Goal: Task Accomplishment & Management: Complete application form

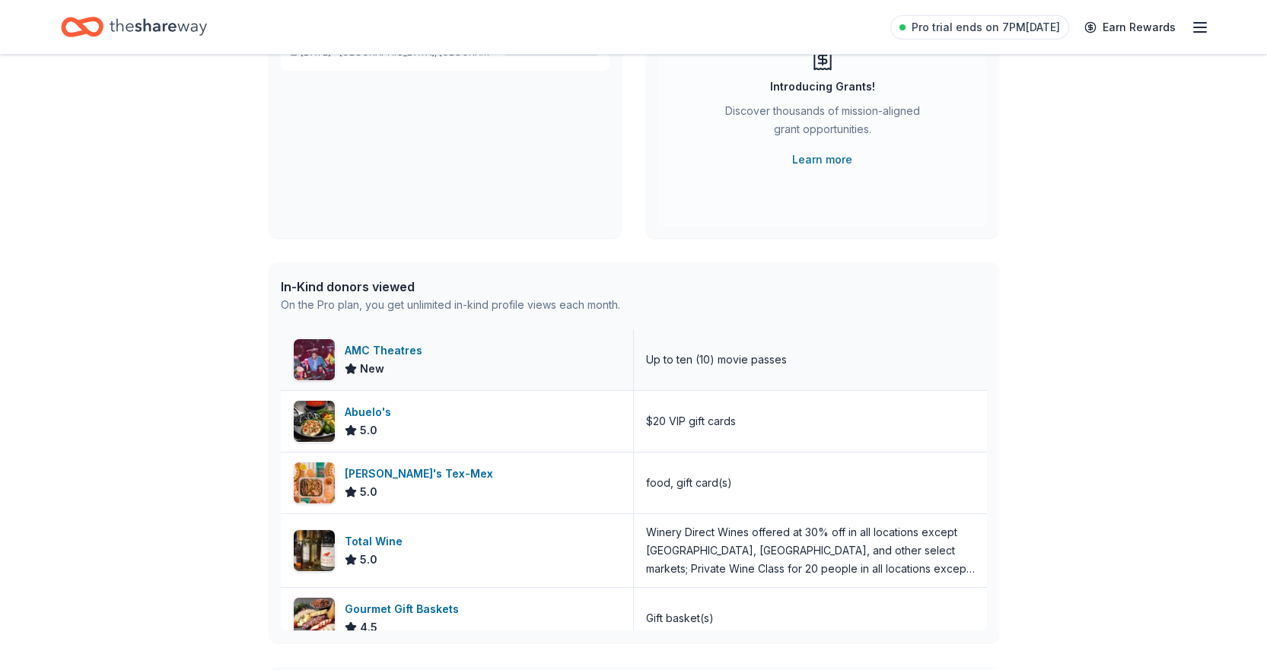
scroll to position [228, 0]
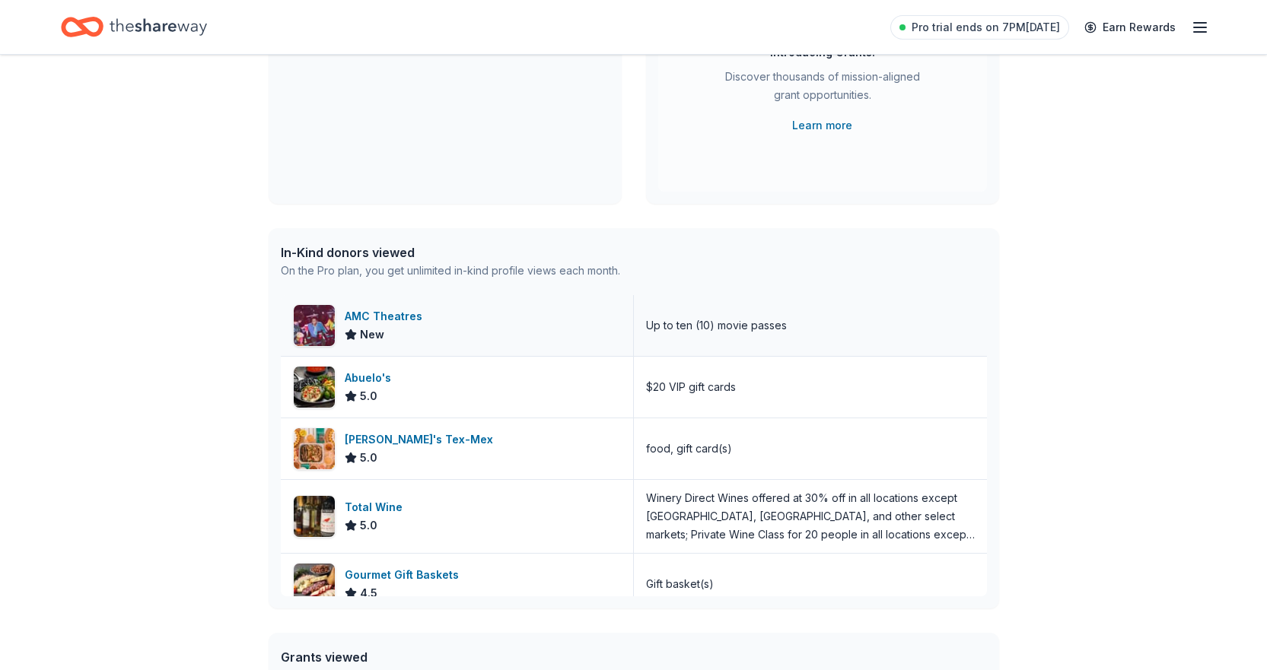
click at [320, 320] on img at bounding box center [314, 325] width 41 height 41
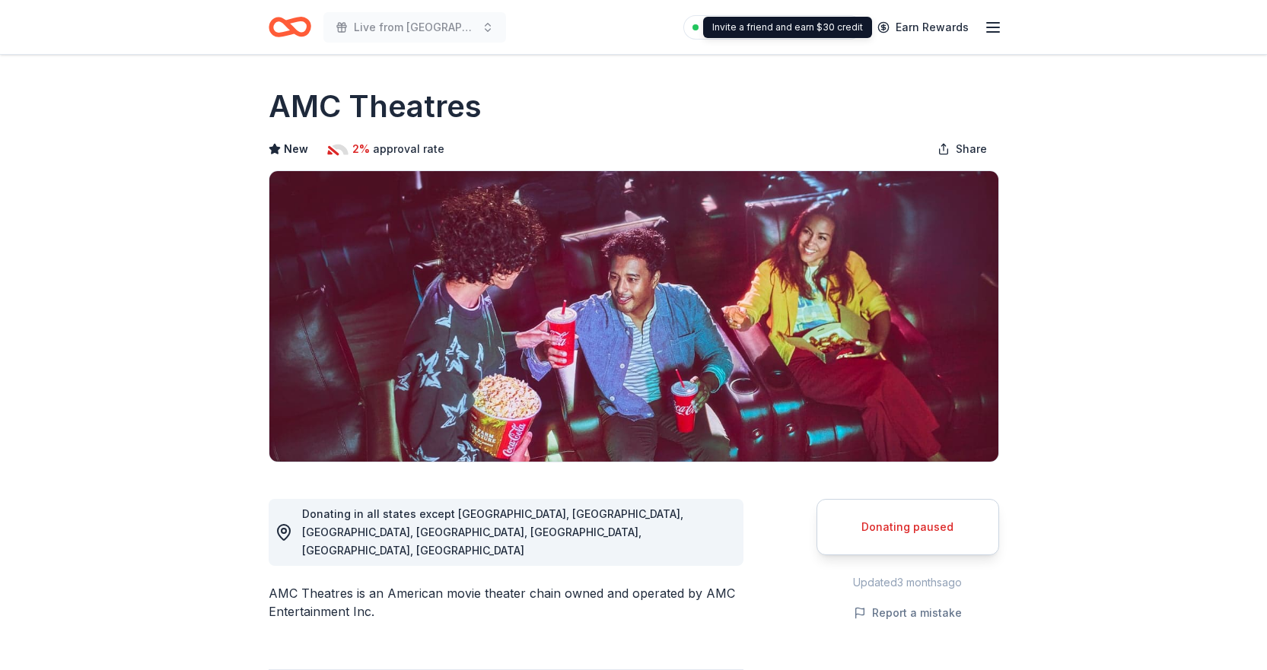
click at [984, 23] on icon "button" at bounding box center [993, 27] width 18 height 18
click at [298, 30] on icon "Home" at bounding box center [290, 27] width 43 height 36
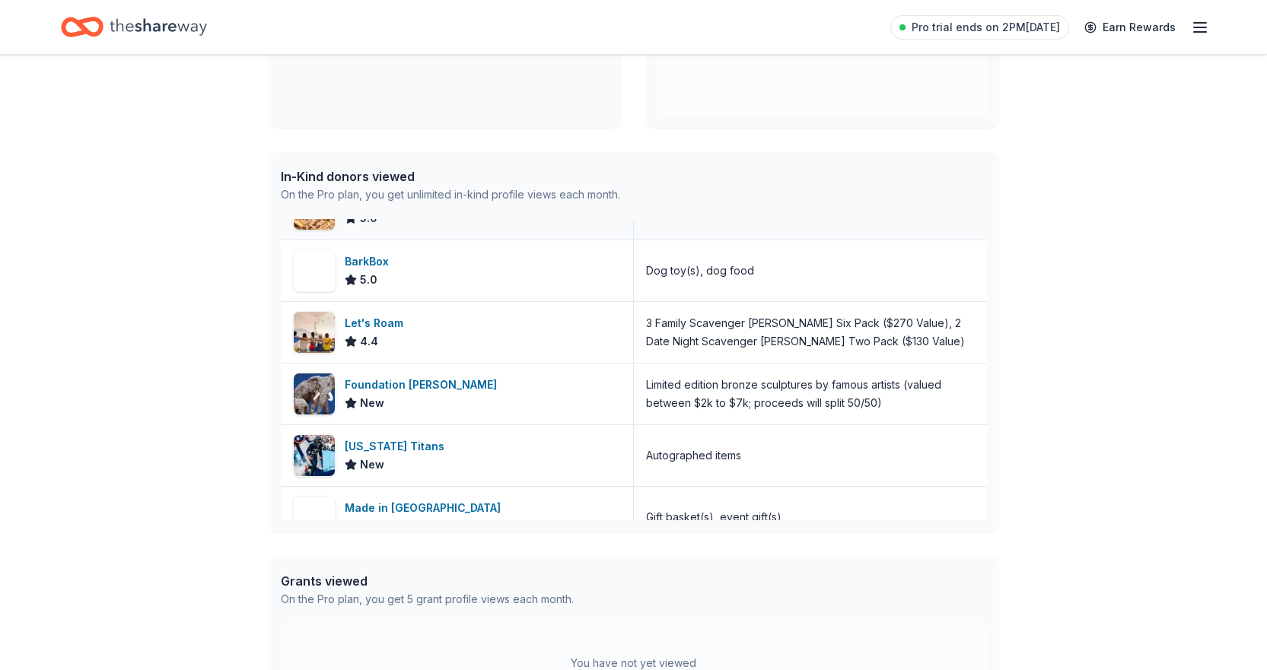
scroll to position [1065, 0]
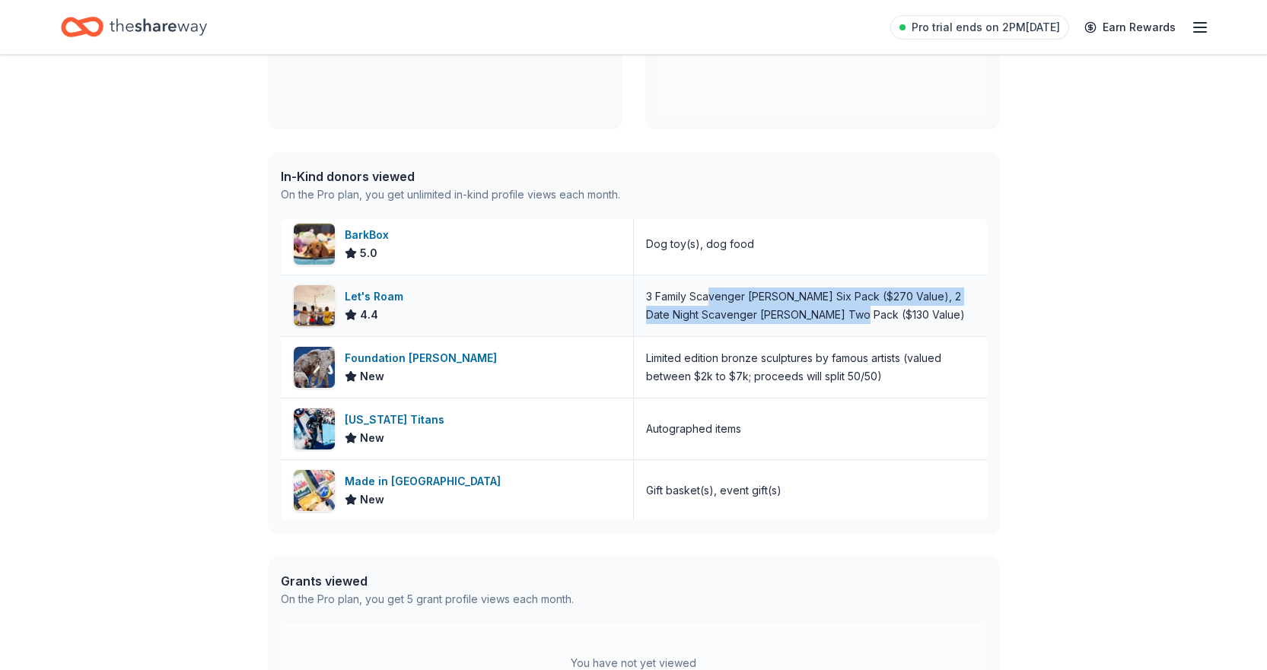
drag, startPoint x: 706, startPoint y: 295, endPoint x: 868, endPoint y: 317, distance: 163.5
click at [868, 317] on div "3 Family Scavenger Hunt Six Pack ($270 Value), 2 Date Night Scavenger Hunt Two …" at bounding box center [810, 306] width 329 height 37
click at [868, 316] on div "3 Family Scavenger Hunt Six Pack ($270 Value), 2 Date Night Scavenger Hunt Two …" at bounding box center [810, 306] width 329 height 37
drag, startPoint x: 711, startPoint y: 292, endPoint x: 852, endPoint y: 317, distance: 143.6
click at [852, 317] on div "3 Family Scavenger Hunt Six Pack ($270 Value), 2 Date Night Scavenger Hunt Two …" at bounding box center [810, 306] width 329 height 37
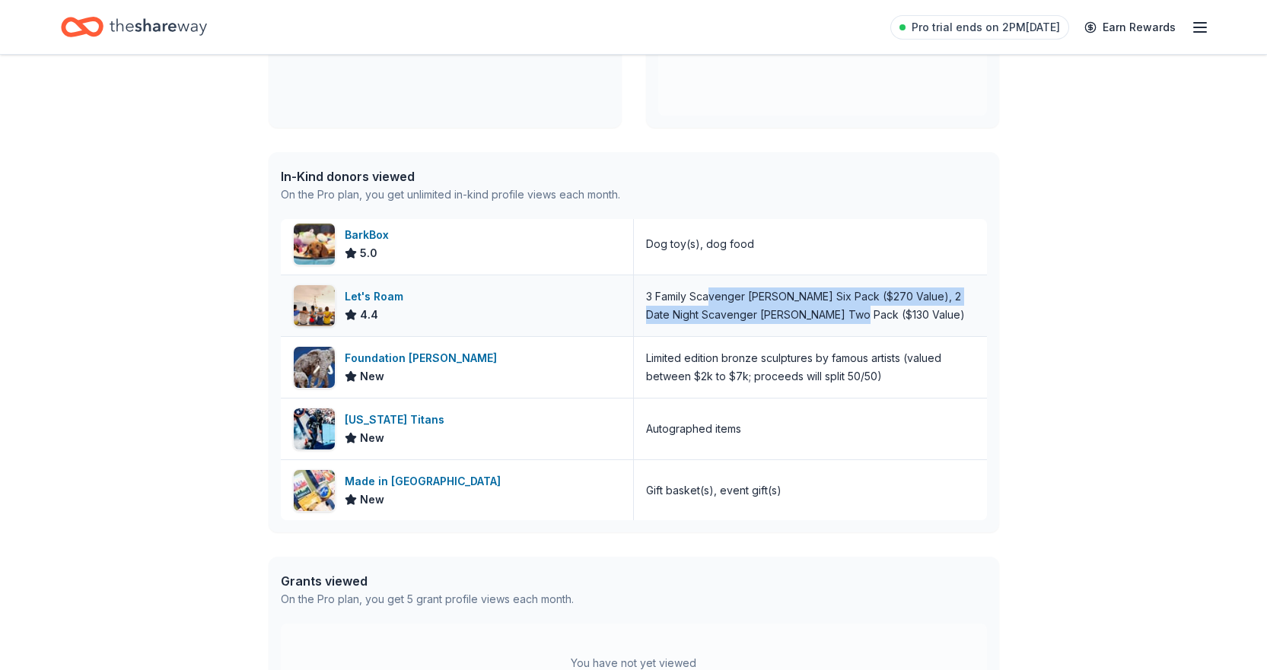
click at [852, 316] on div "3 Family Scavenger Hunt Six Pack ($270 Value), 2 Date Night Scavenger Hunt Two …" at bounding box center [810, 306] width 329 height 37
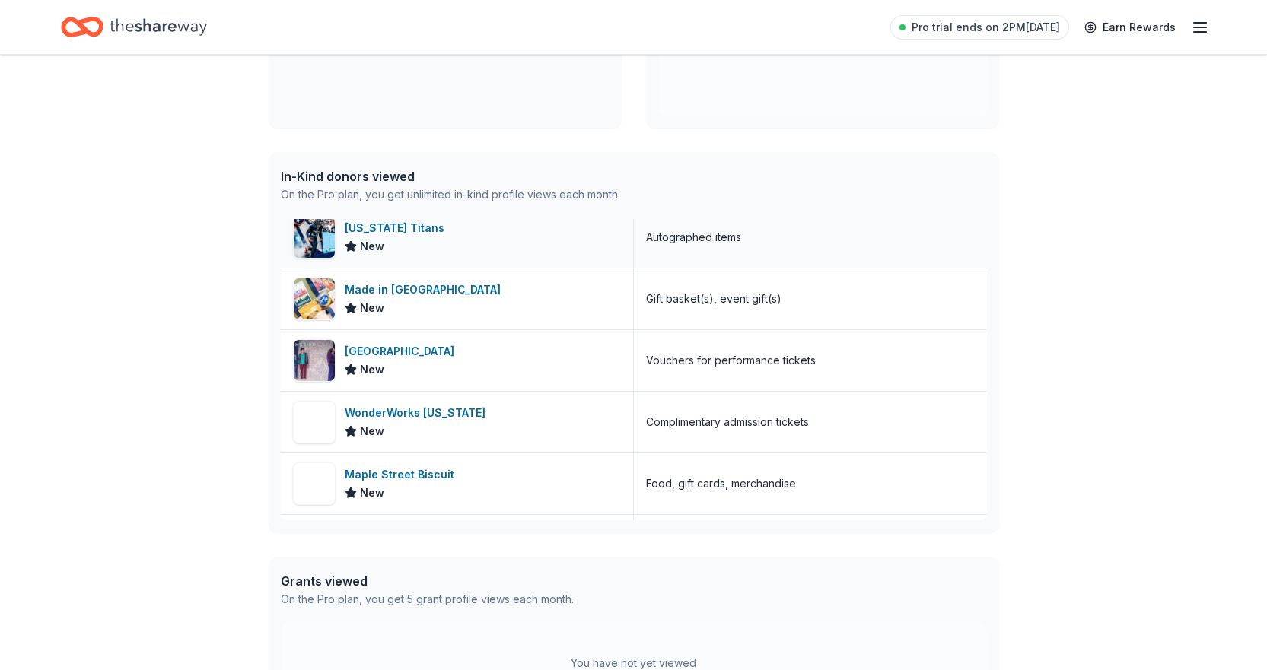
scroll to position [1294, 0]
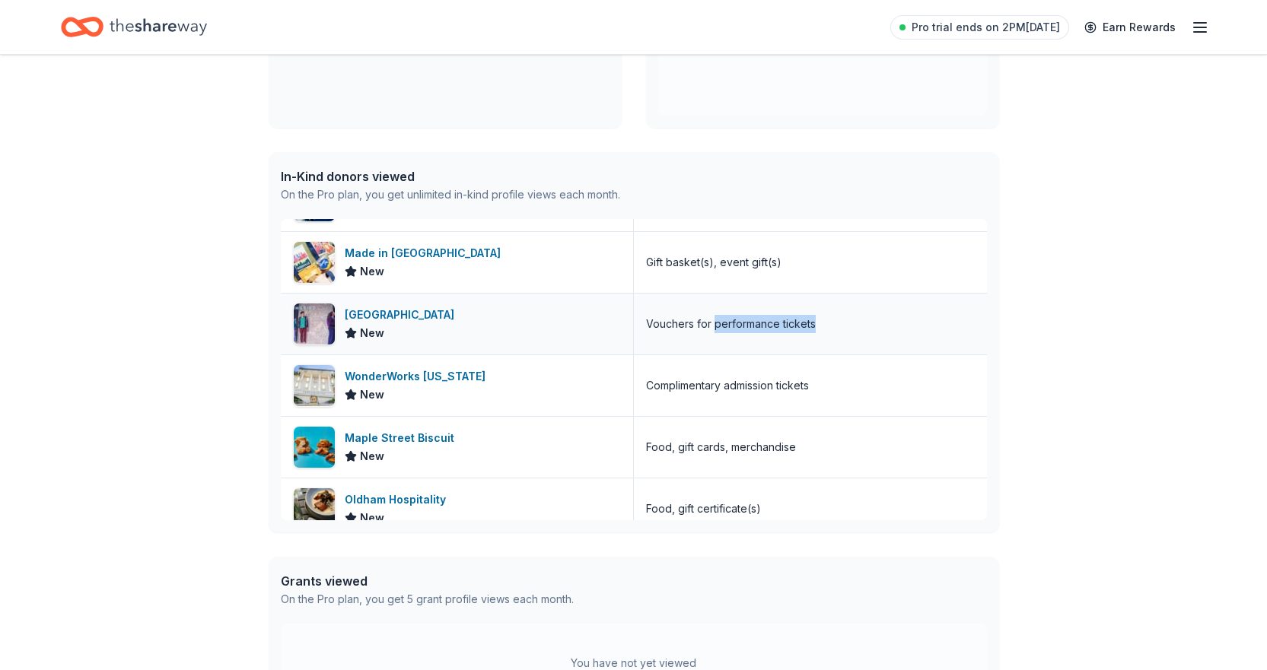
drag, startPoint x: 707, startPoint y: 323, endPoint x: 807, endPoint y: 336, distance: 100.5
click at [807, 336] on div "Vouchers for performance tickets" at bounding box center [810, 324] width 353 height 61
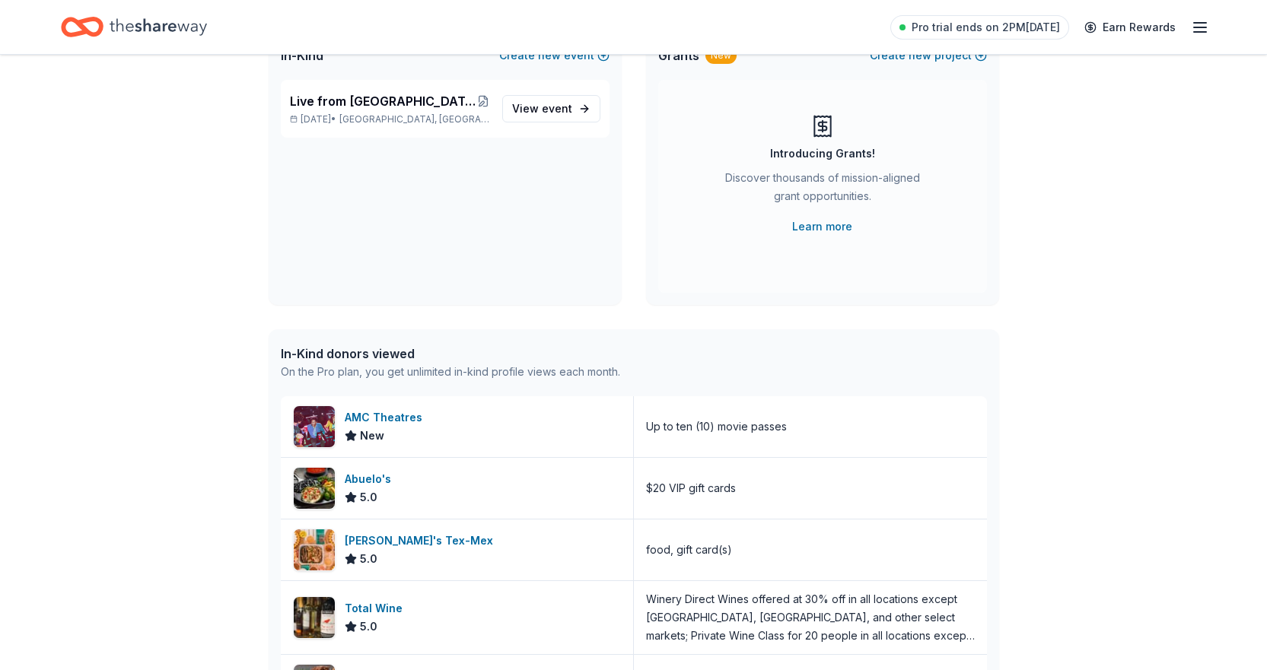
scroll to position [0, 0]
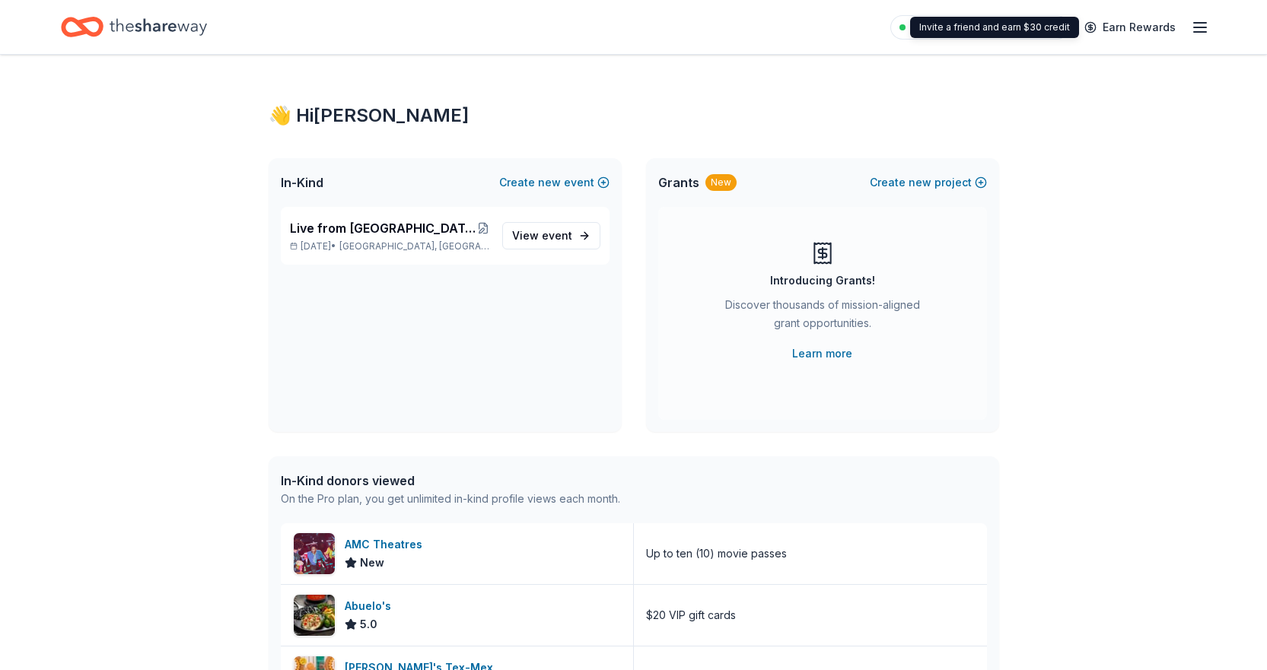
click at [1202, 23] on line "button" at bounding box center [1200, 23] width 12 height 0
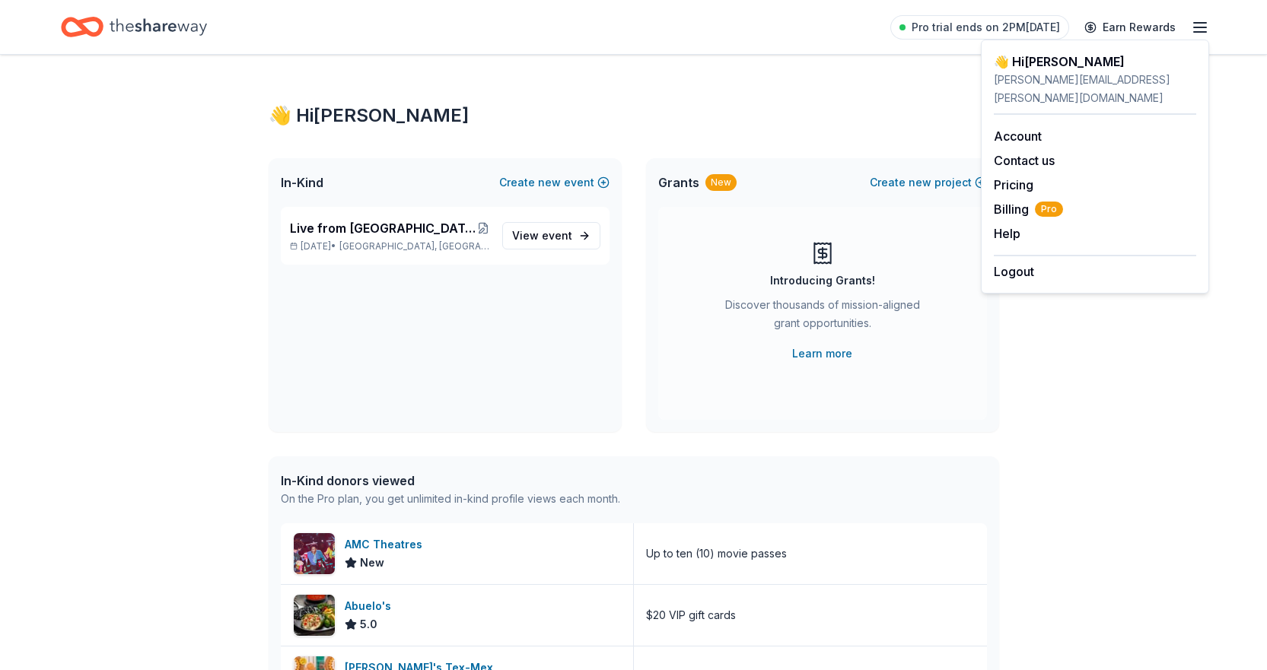
click at [1140, 287] on div "👋 Hi Nicole In-Kind Create new event Live from Nashville: Valor 4 Veterans Bene…" at bounding box center [633, 586] width 1267 height 1062
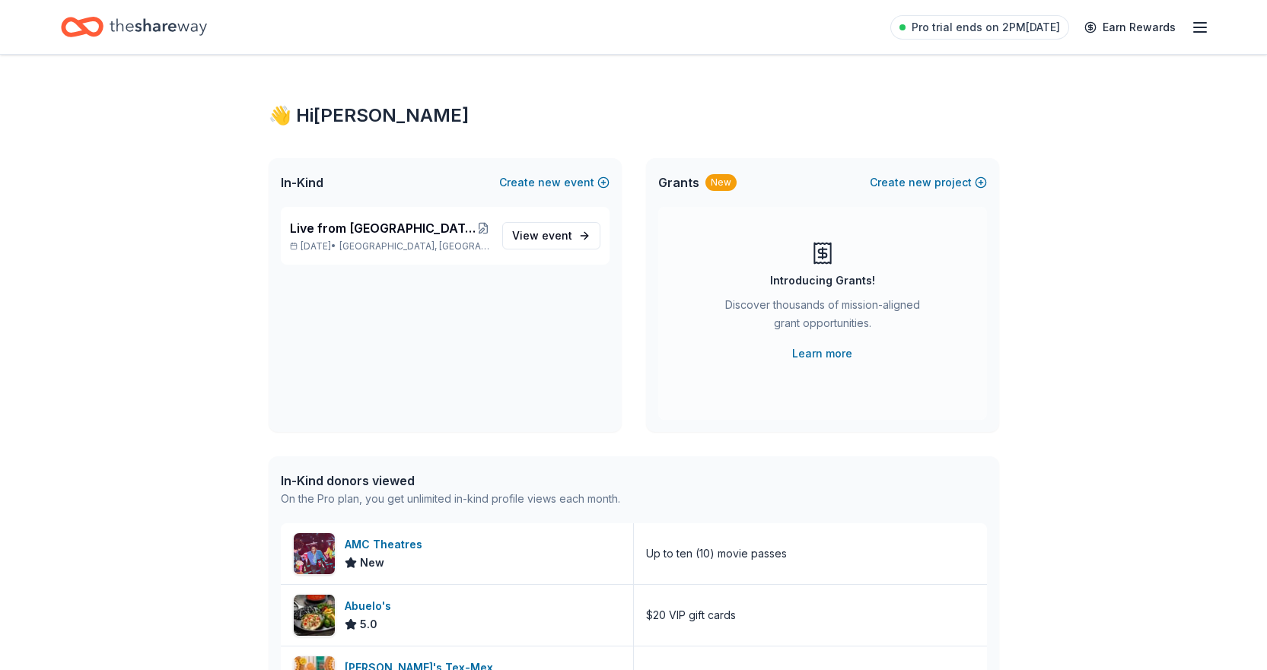
click at [1202, 23] on line "button" at bounding box center [1200, 23] width 12 height 0
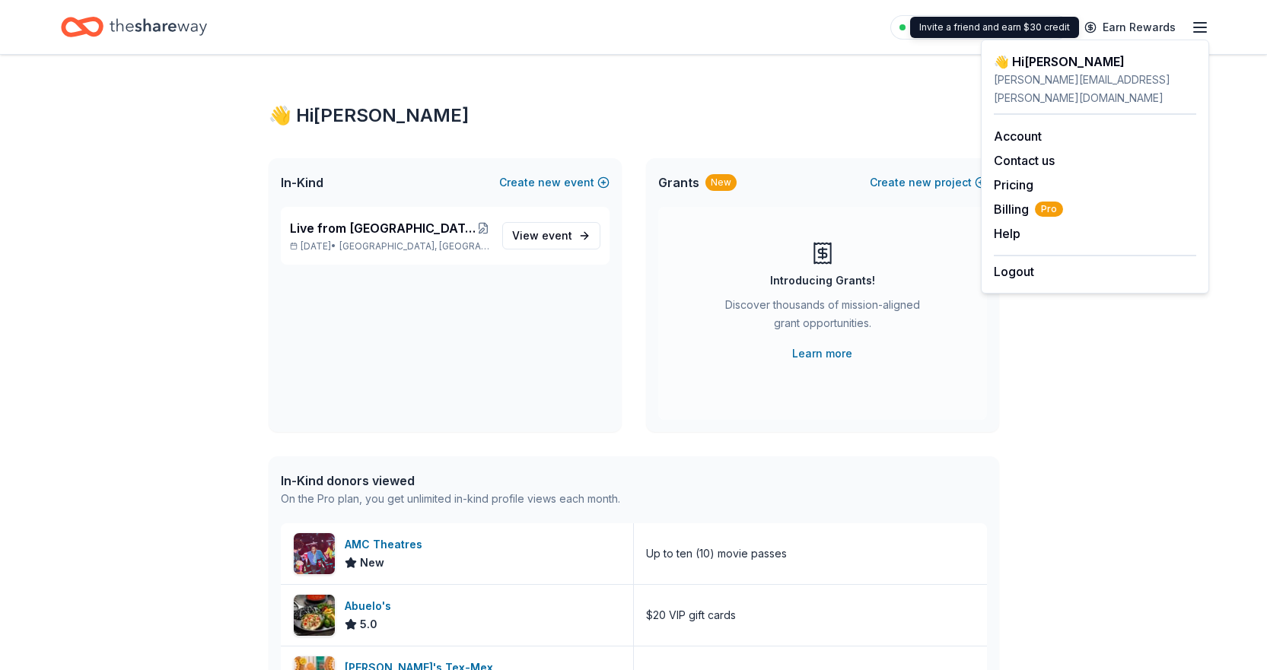
drag, startPoint x: 820, startPoint y: 107, endPoint x: 871, endPoint y: 79, distance: 57.2
click at [820, 107] on div "👋 Hi Nicole" at bounding box center [634, 115] width 731 height 24
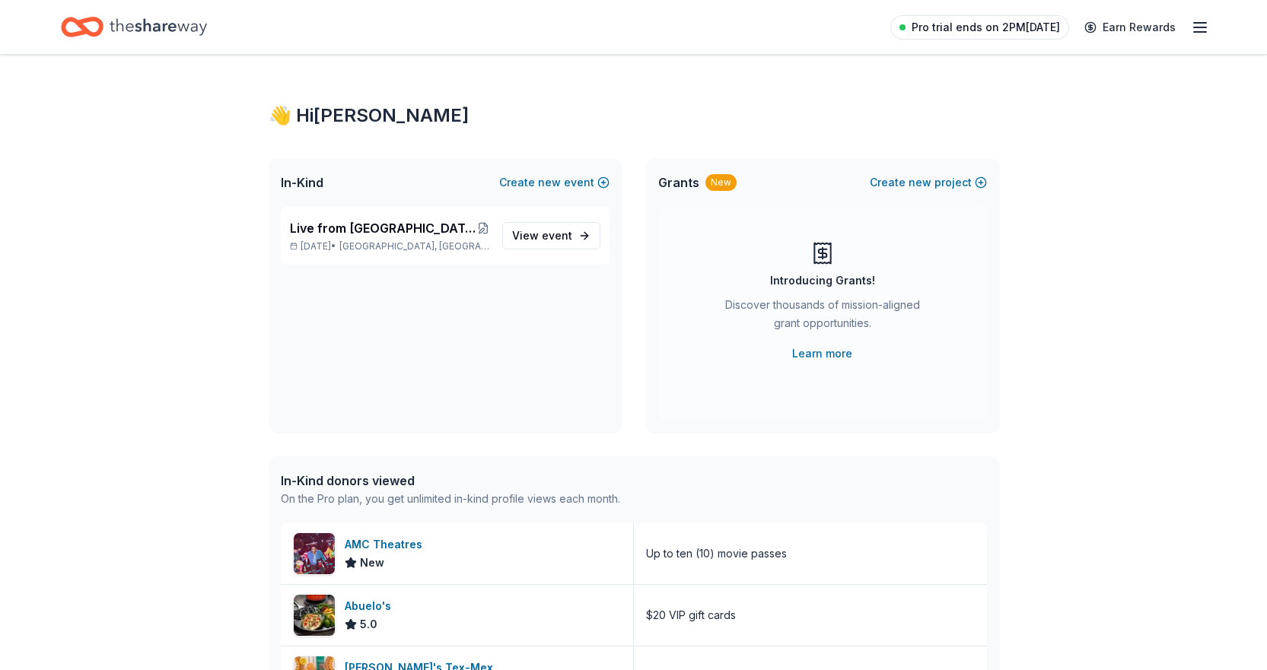
click at [971, 27] on span "Pro trial ends on 2PM, 8/28" at bounding box center [986, 27] width 148 height 18
click at [172, 18] on icon "Home" at bounding box center [158, 26] width 97 height 31
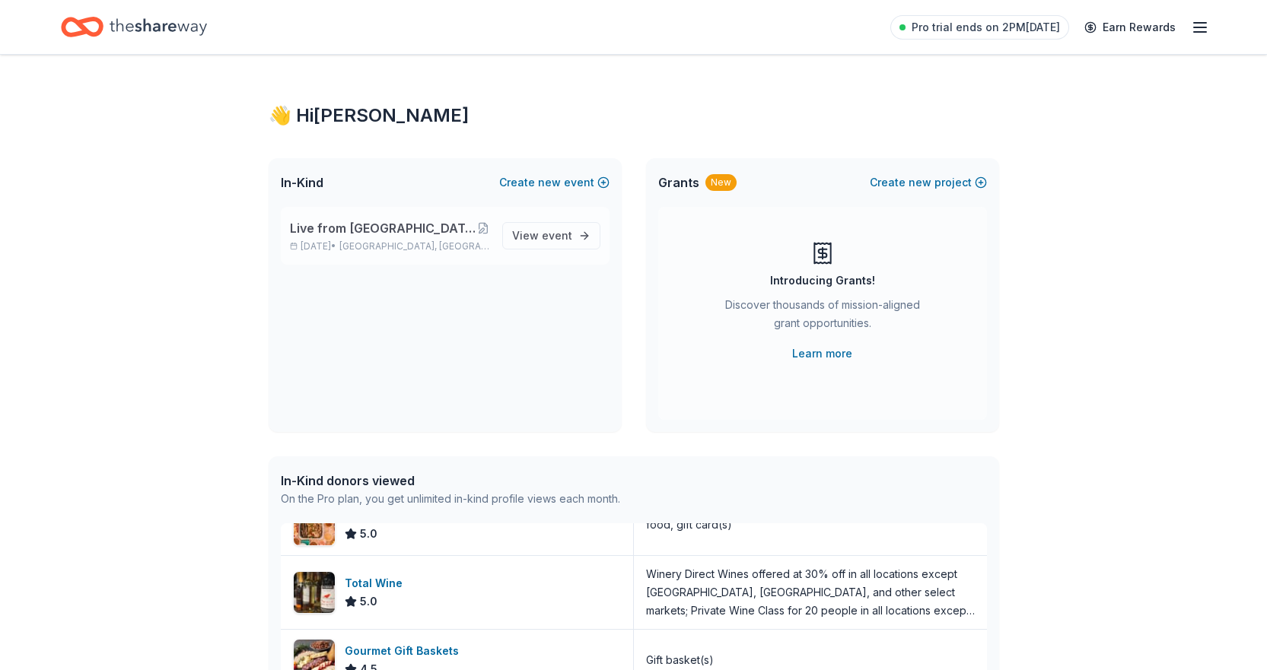
click at [413, 229] on span "Live from [GEOGRAPHIC_DATA]: Valor 4 Veterans Benefiting Folds of Honor" at bounding box center [383, 228] width 187 height 18
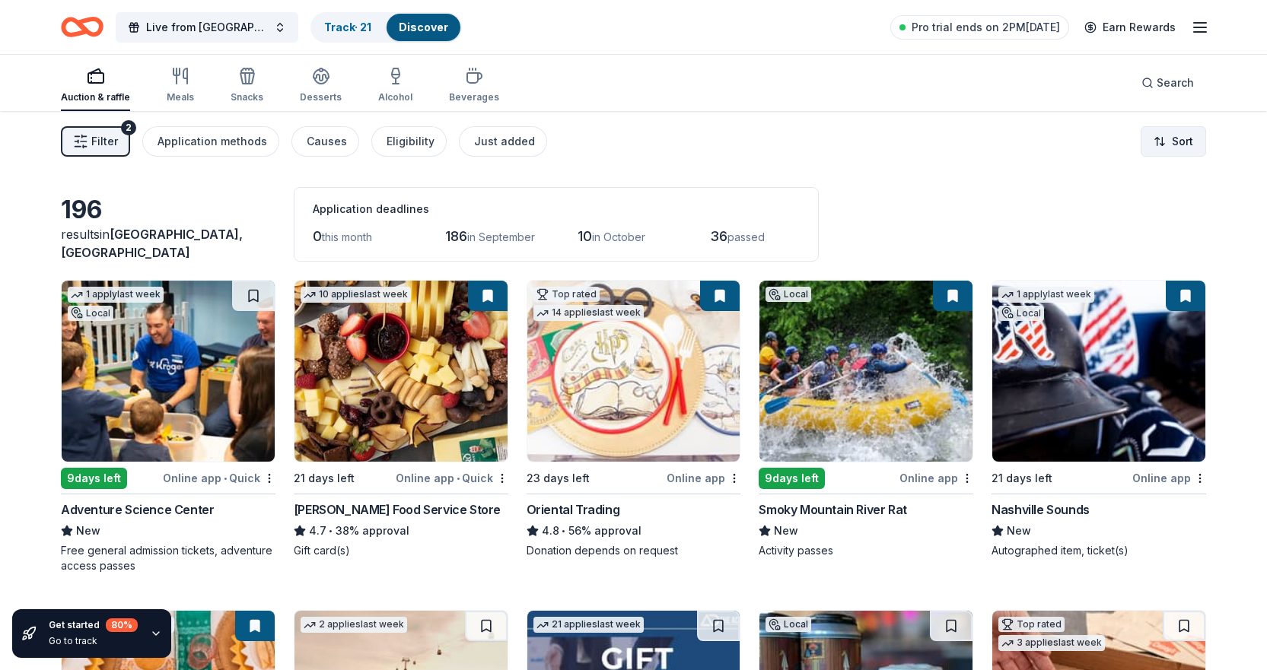
click at [1163, 141] on html "Live from Nashville: Valor 4 Veterans Benefiting Folds of Honor Track · 21 Disc…" at bounding box center [633, 335] width 1267 height 670
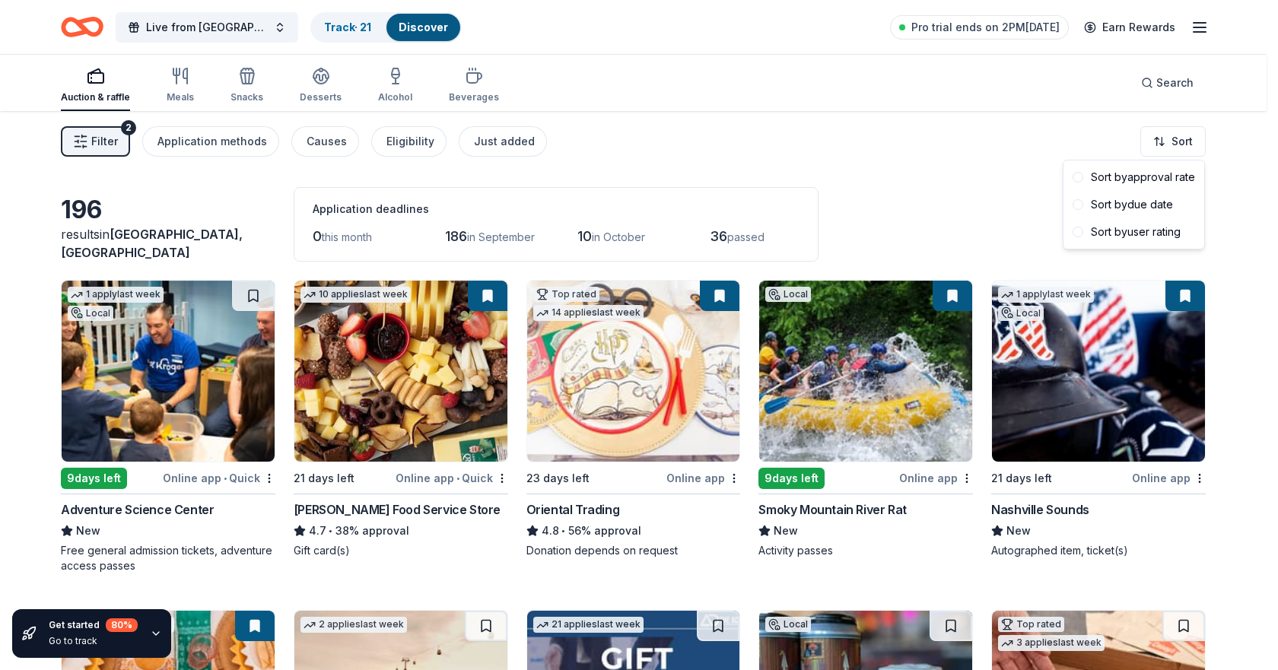
click at [1013, 183] on html "Live from Nashville: Valor 4 Veterans Benefiting Folds of Honor Track · 21 Disc…" at bounding box center [639, 335] width 1278 height 670
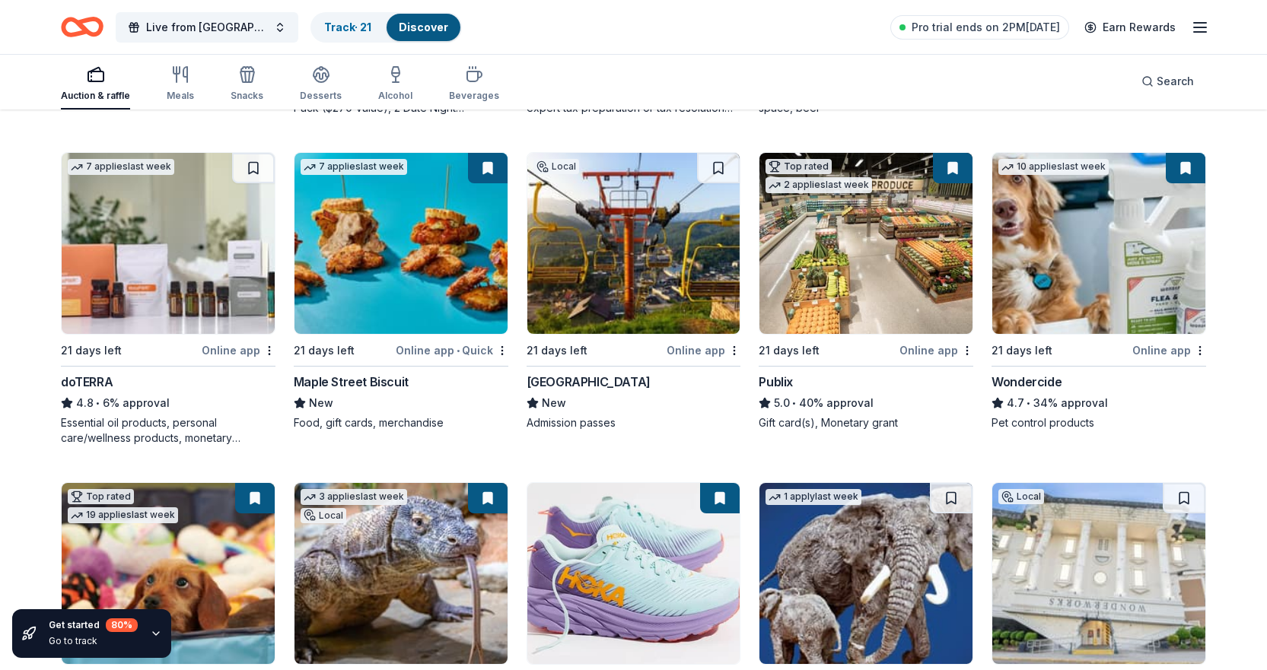
scroll to position [788, 0]
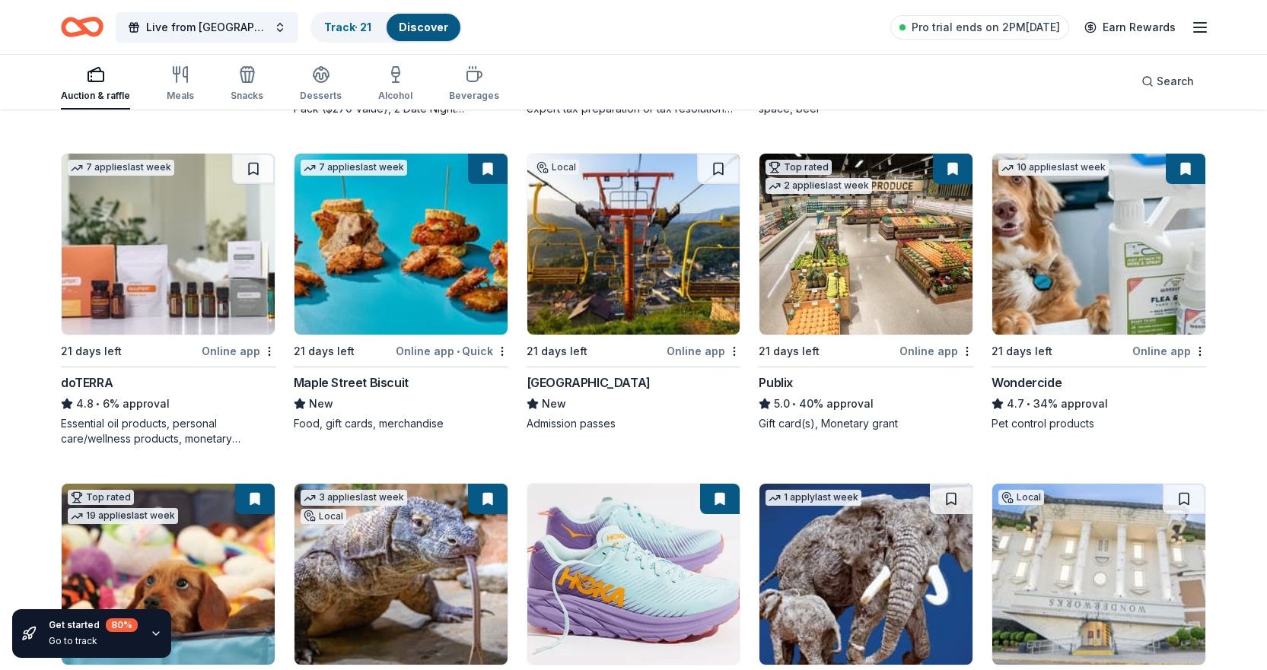
click at [402, 243] on img at bounding box center [400, 244] width 213 height 181
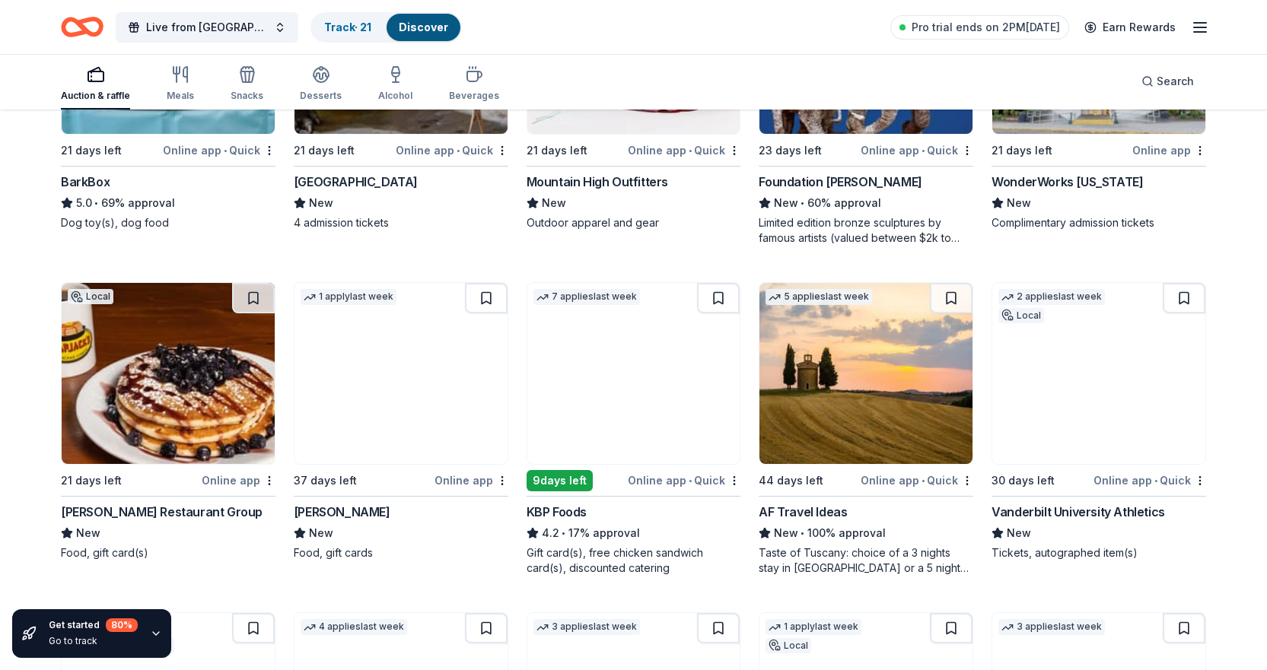
scroll to position [1396, 0]
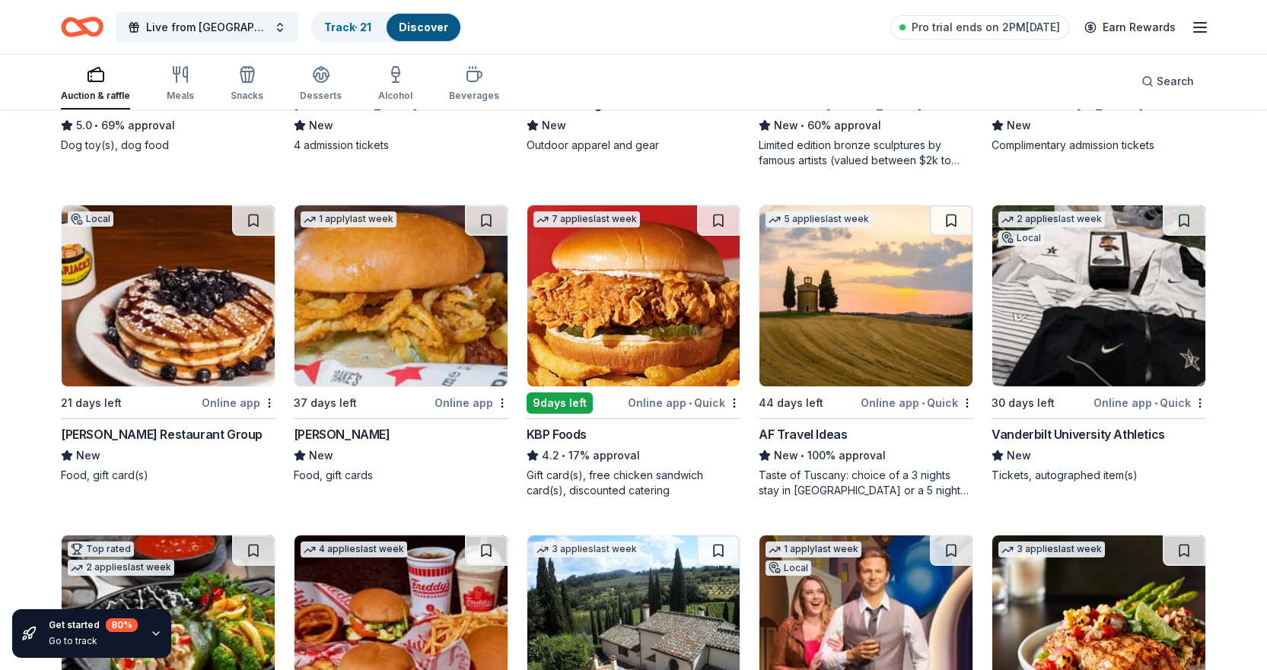
click at [1097, 286] on img at bounding box center [1098, 295] width 213 height 181
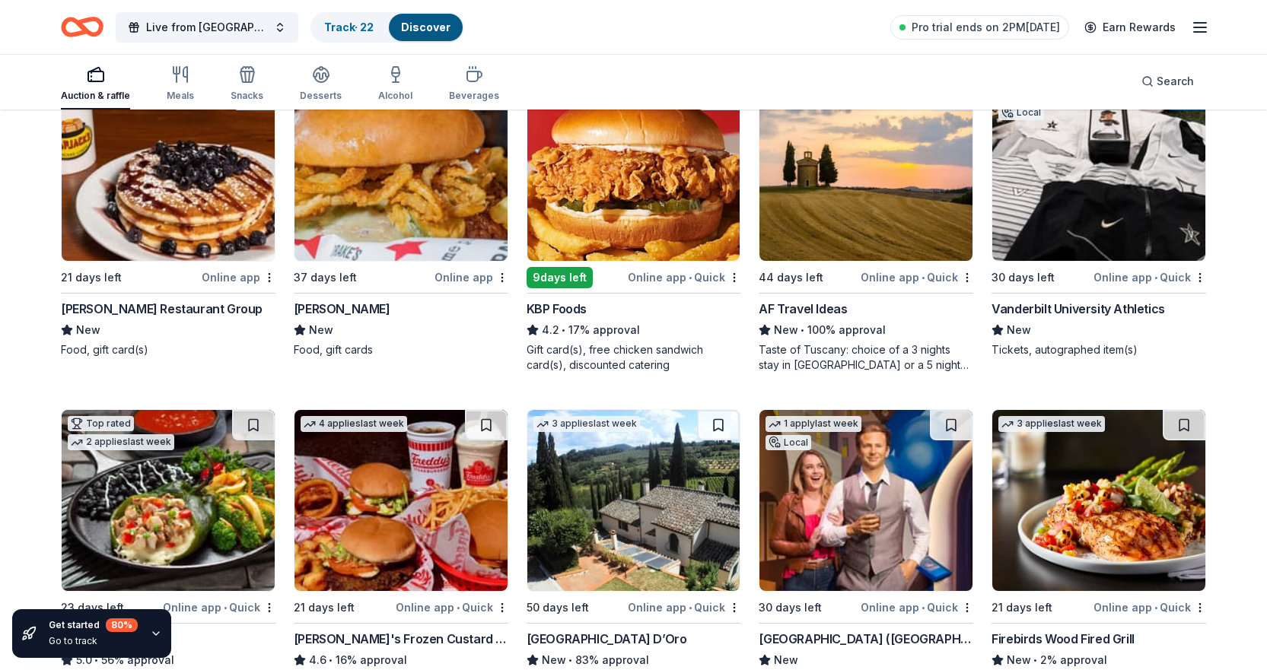
scroll to position [1625, 0]
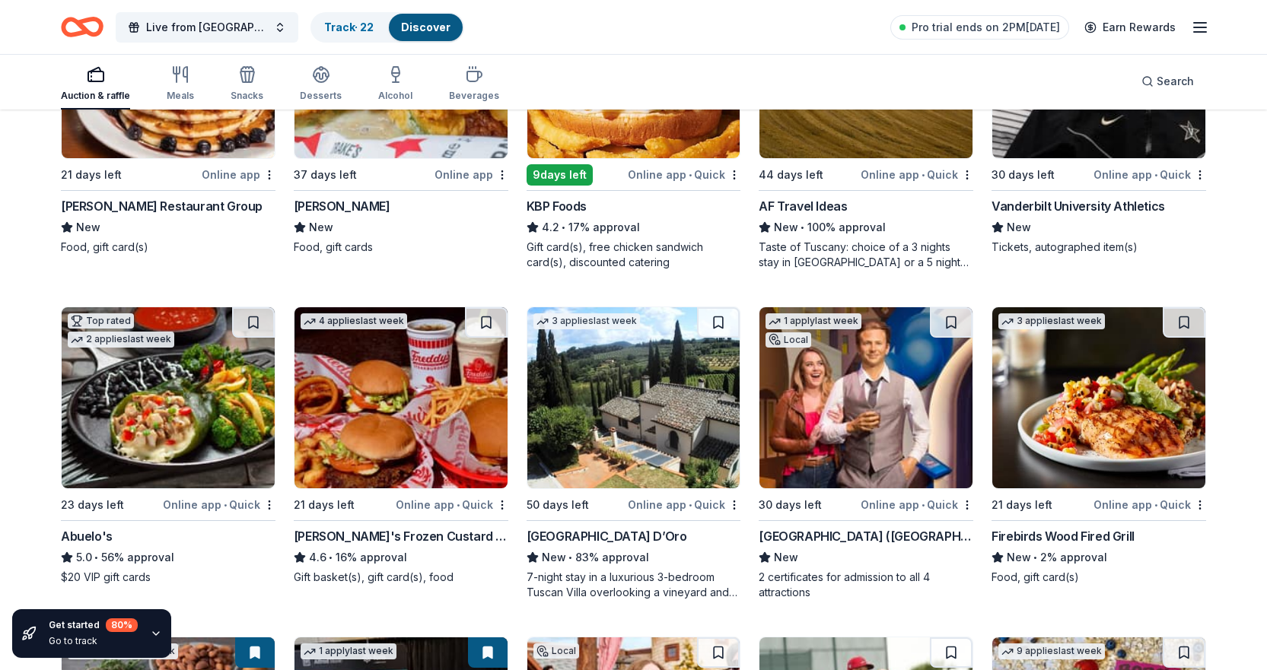
click at [882, 409] on img at bounding box center [865, 397] width 213 height 181
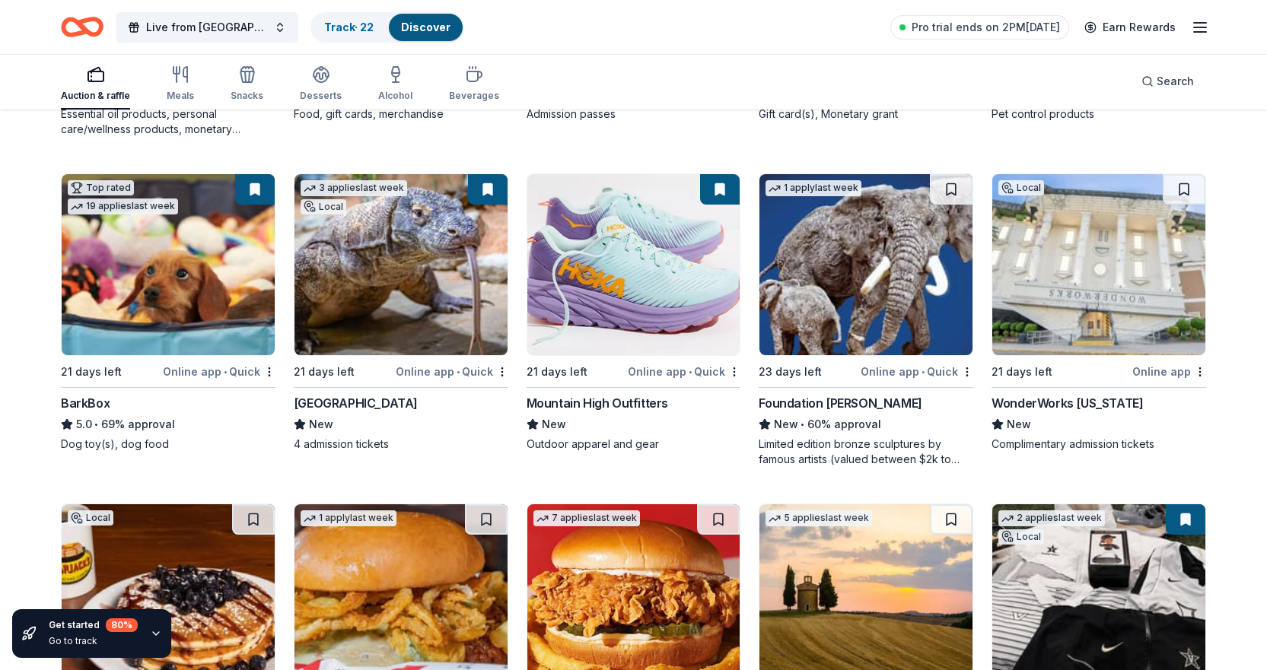
scroll to position [1092, 0]
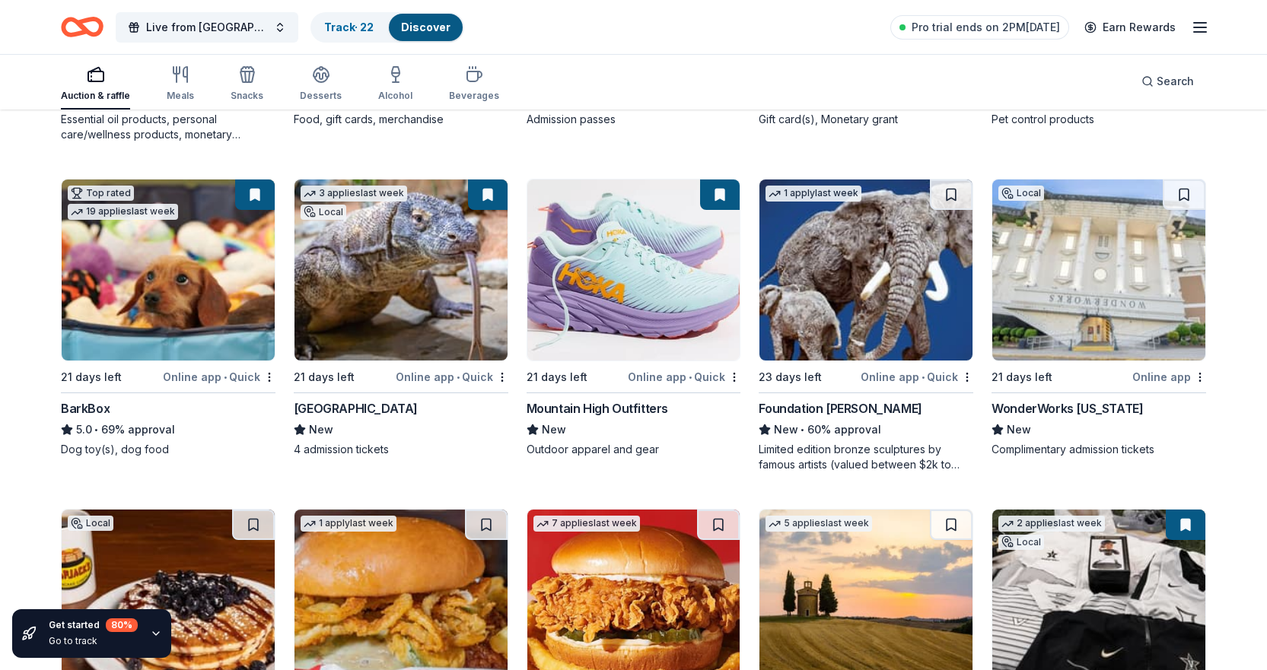
click at [1153, 288] on img at bounding box center [1098, 270] width 213 height 181
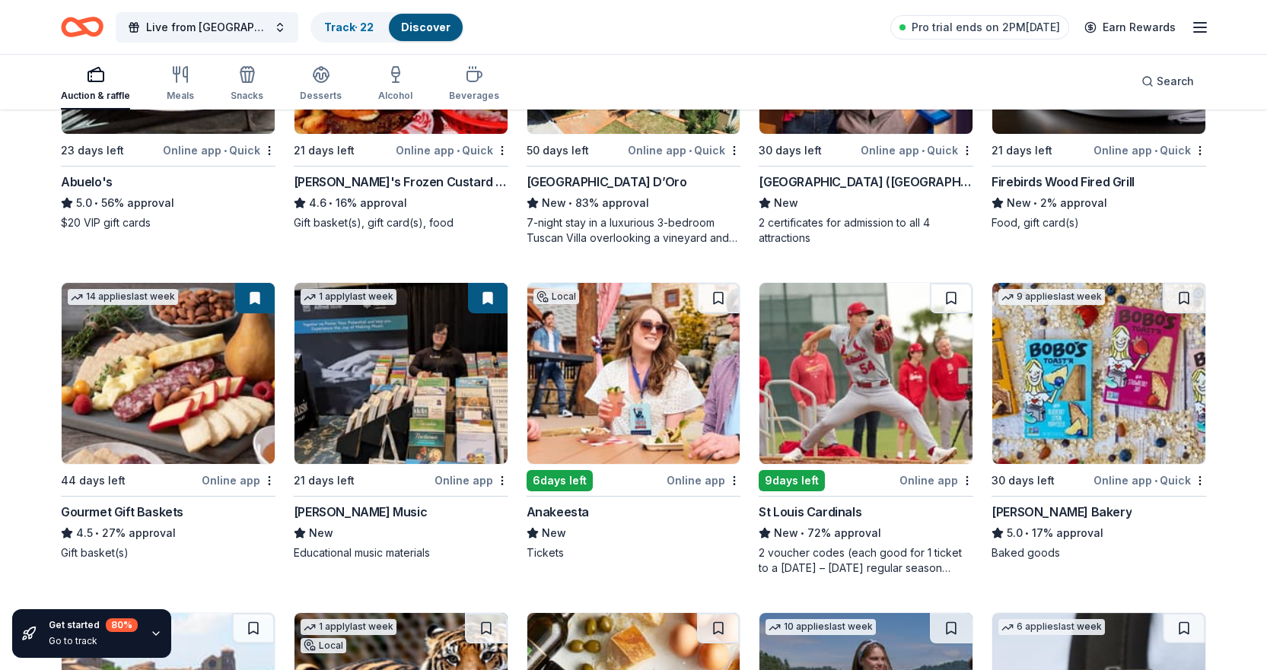
scroll to position [2005, 0]
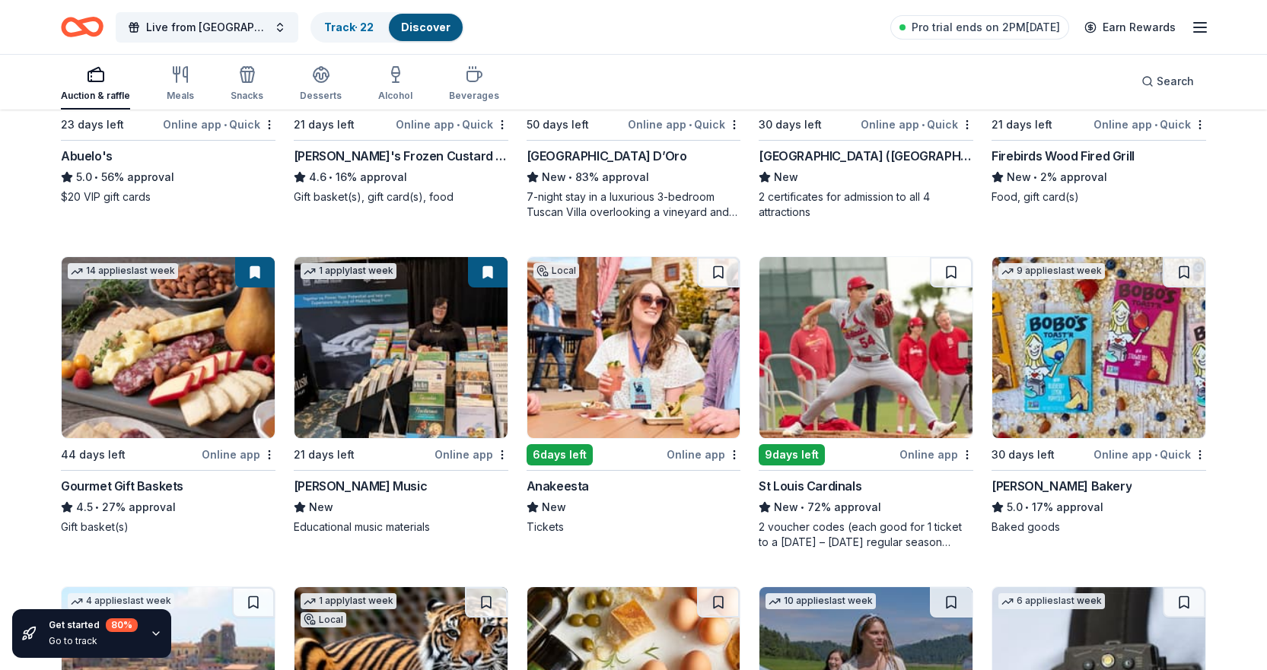
click at [639, 334] on img at bounding box center [633, 347] width 213 height 181
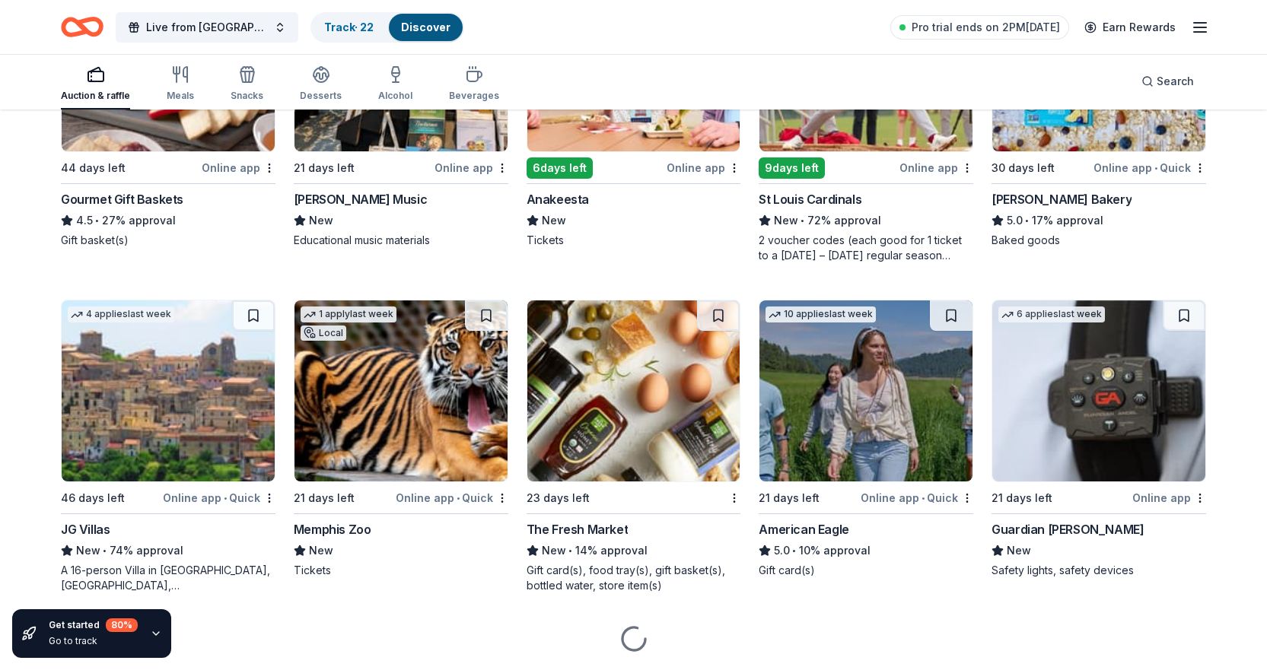
scroll to position [2309, 0]
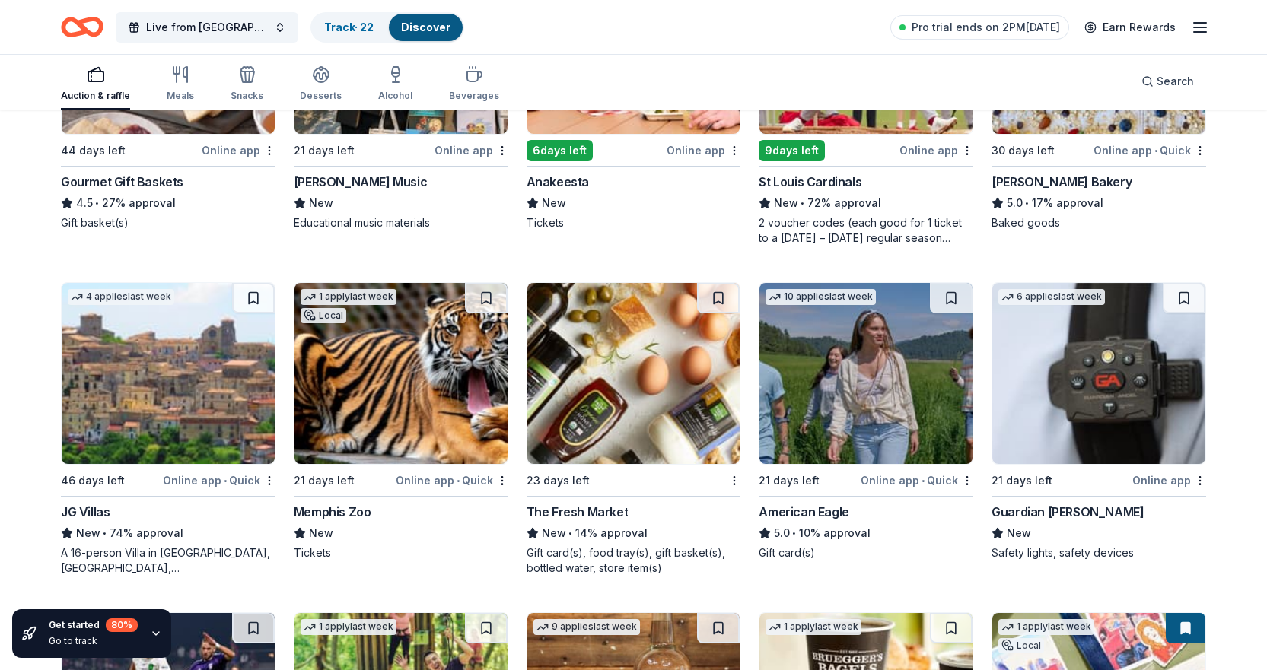
click at [1084, 354] on img at bounding box center [1098, 373] width 213 height 181
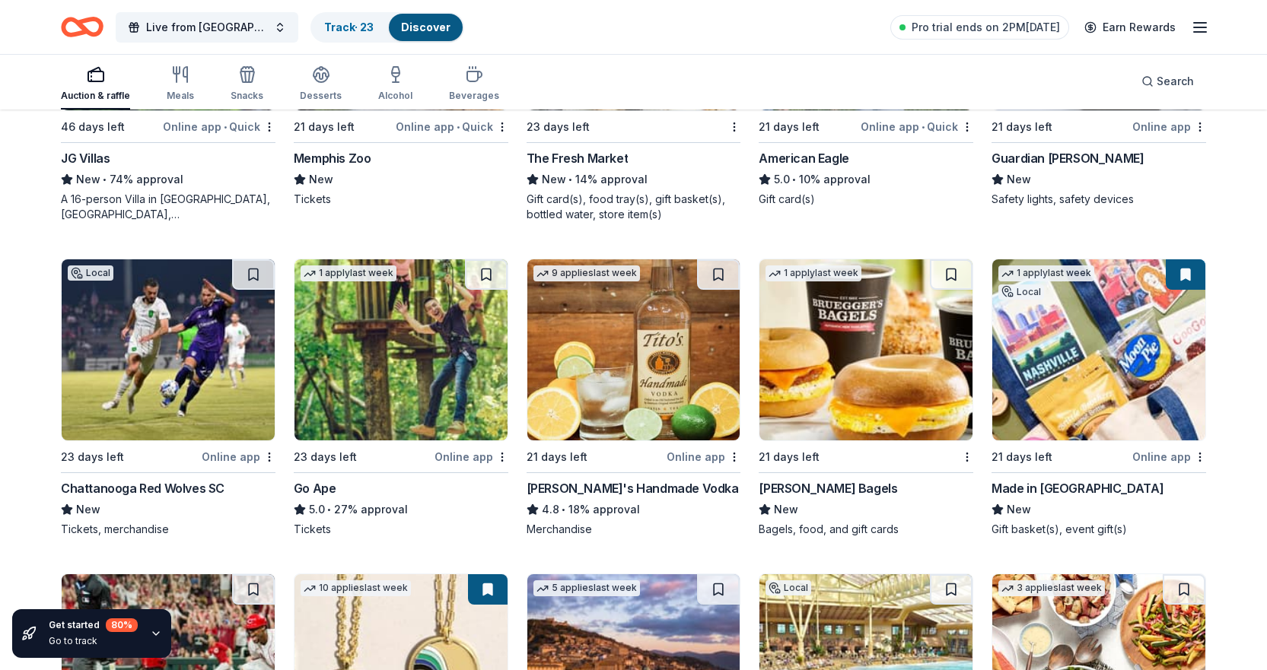
scroll to position [2690, 0]
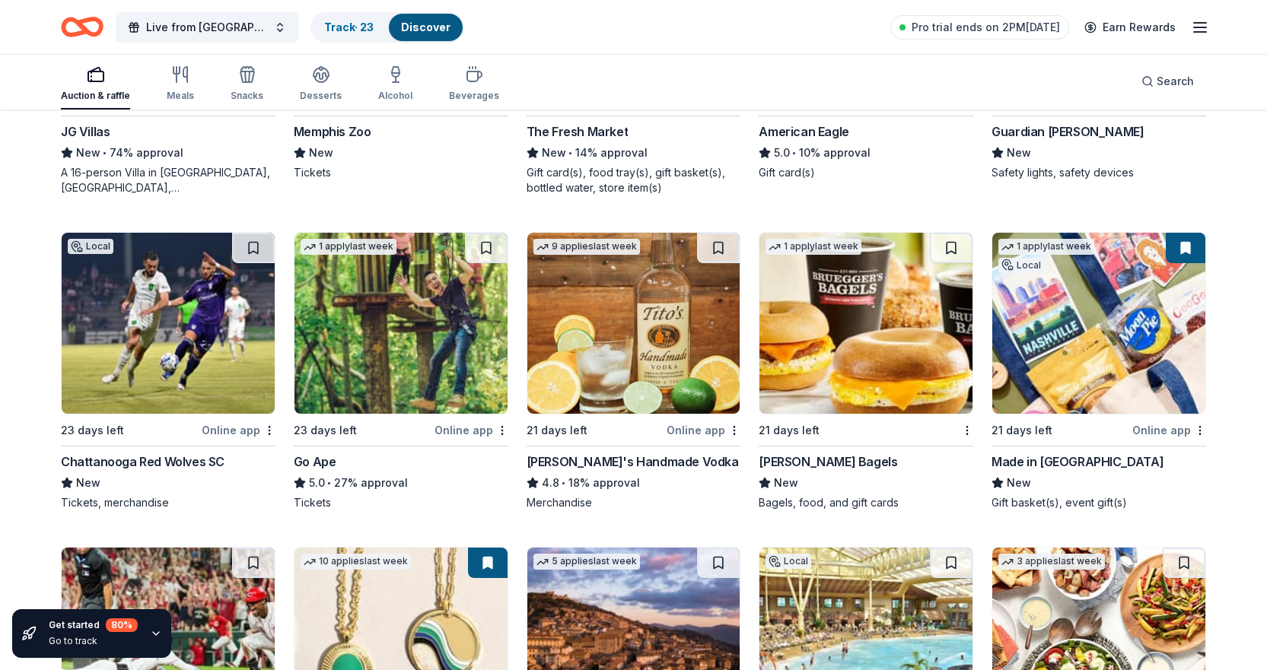
click at [611, 326] on img at bounding box center [633, 323] width 213 height 181
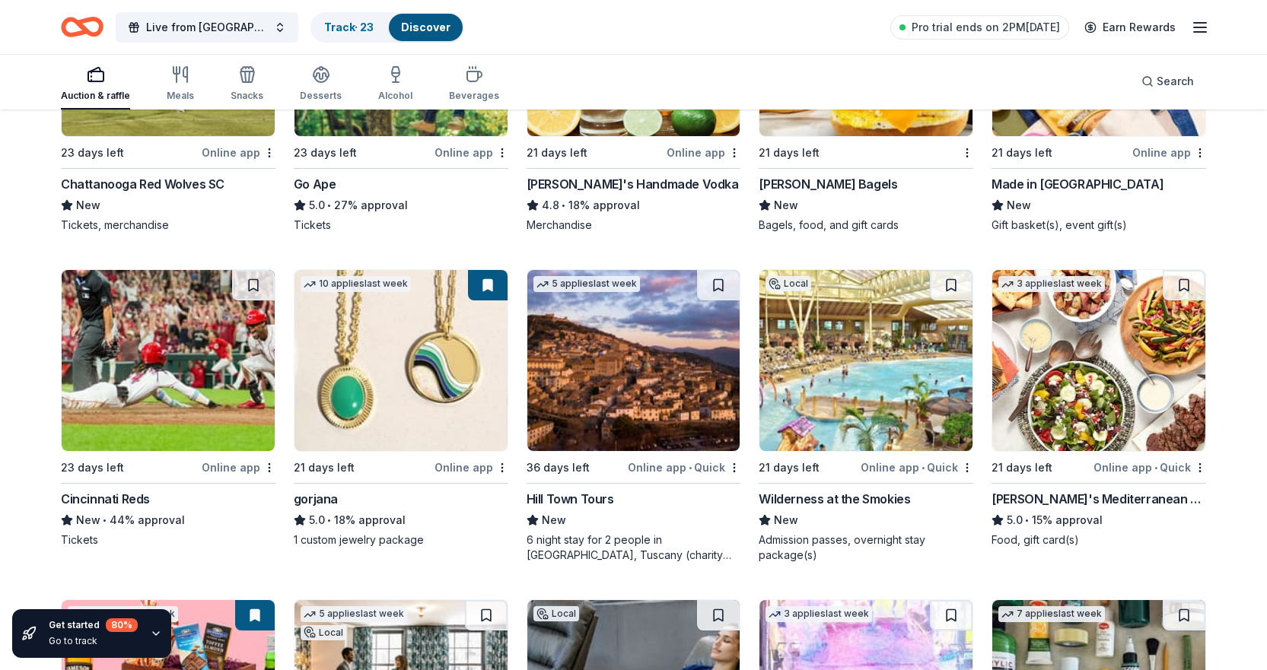
scroll to position [2994, 0]
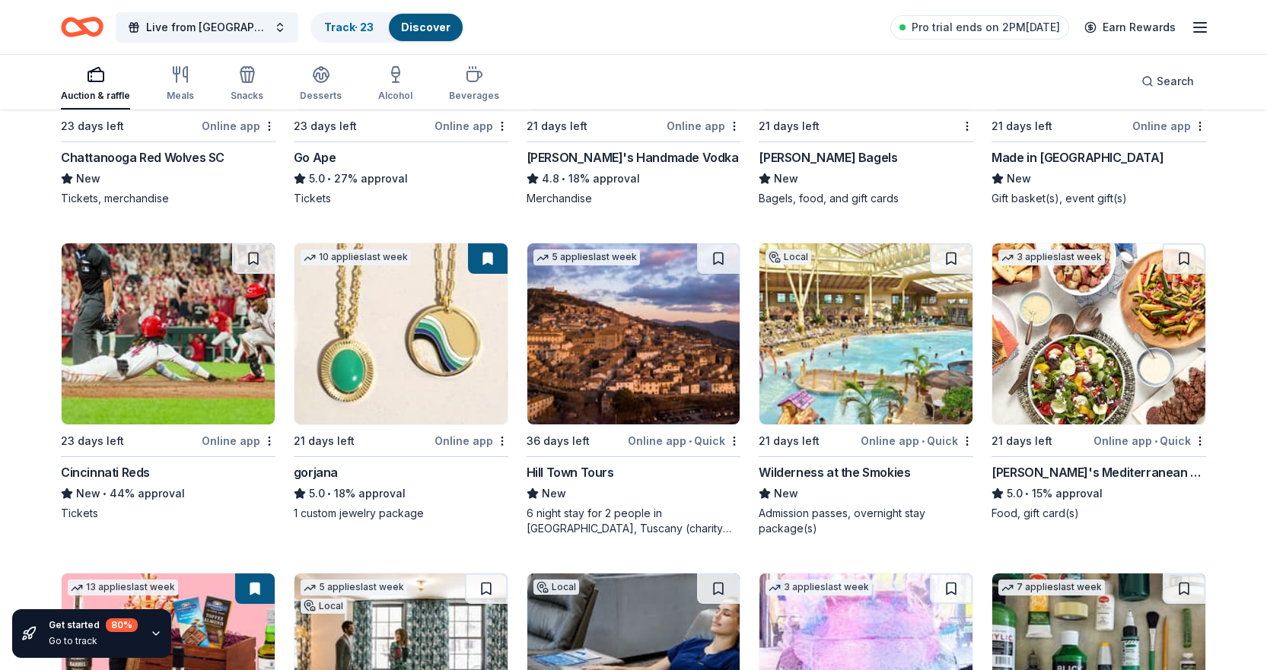
click at [880, 327] on img at bounding box center [865, 334] width 213 height 181
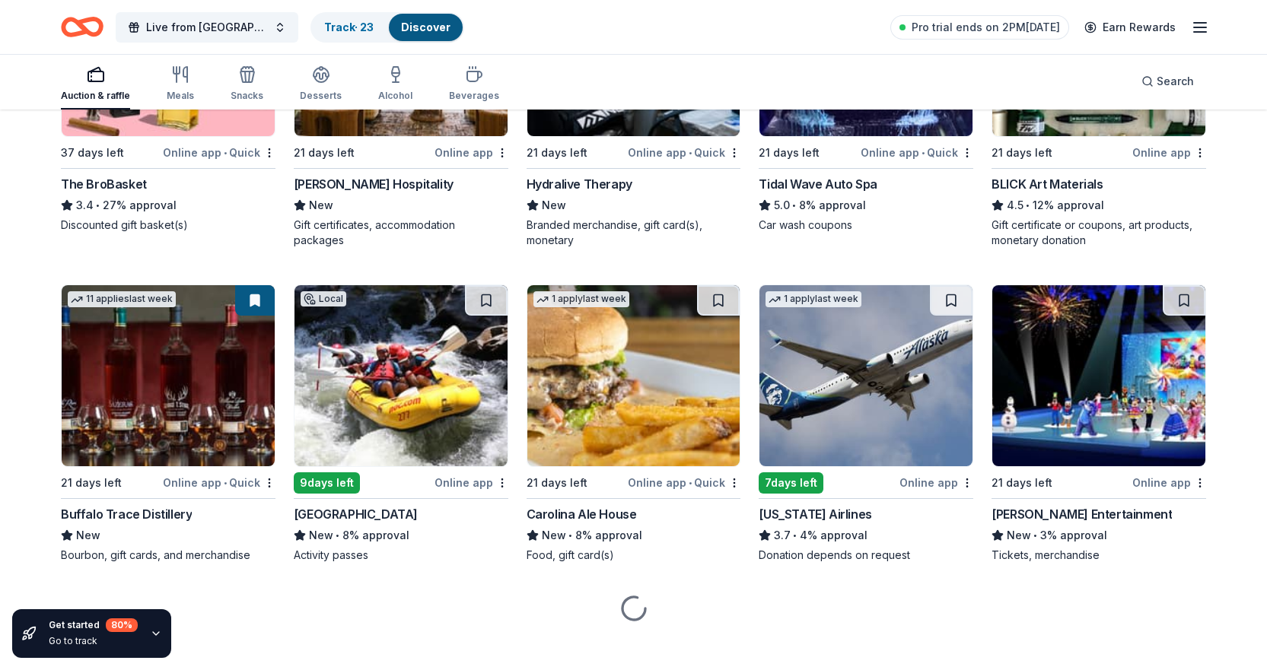
scroll to position [3627, 0]
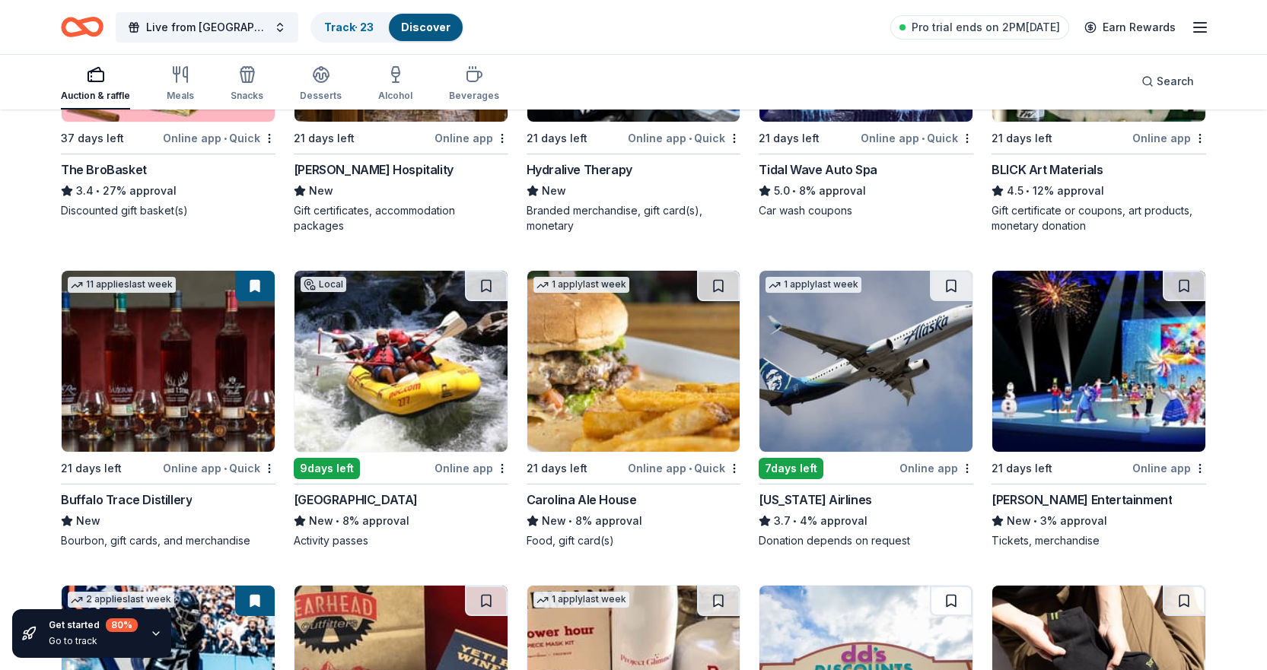
click at [202, 374] on img at bounding box center [168, 361] width 213 height 181
click at [393, 377] on img at bounding box center [400, 361] width 213 height 181
click at [1114, 358] on img at bounding box center [1098, 361] width 213 height 181
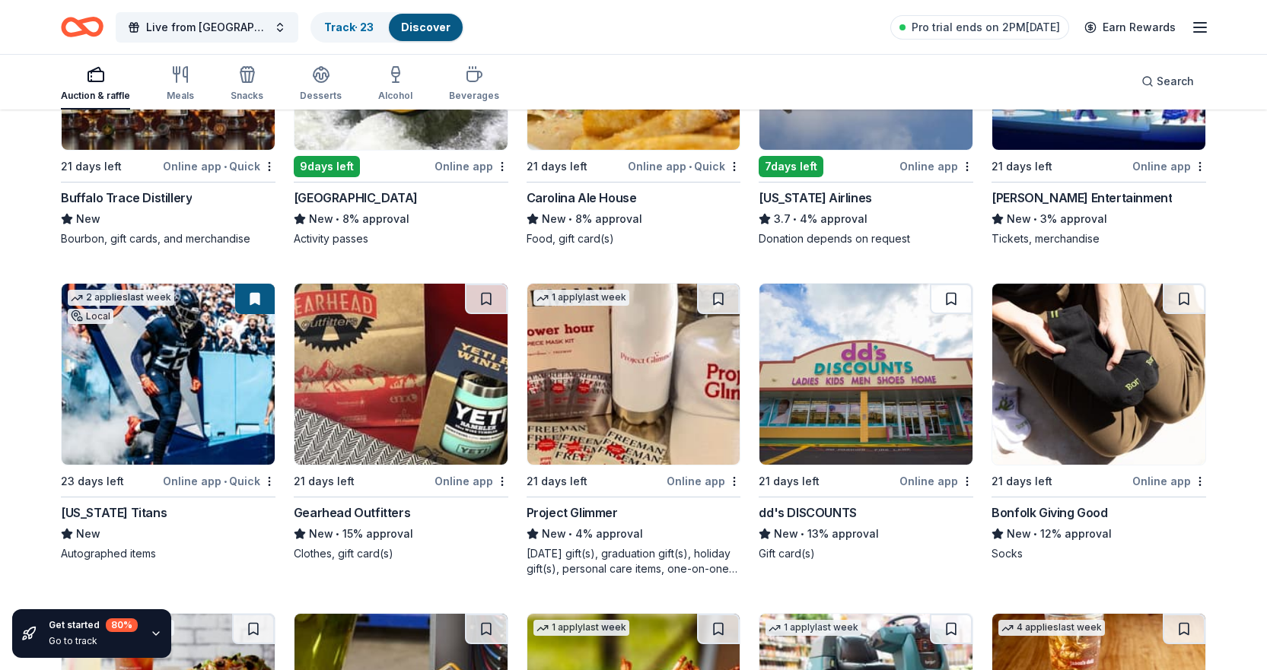
scroll to position [3932, 0]
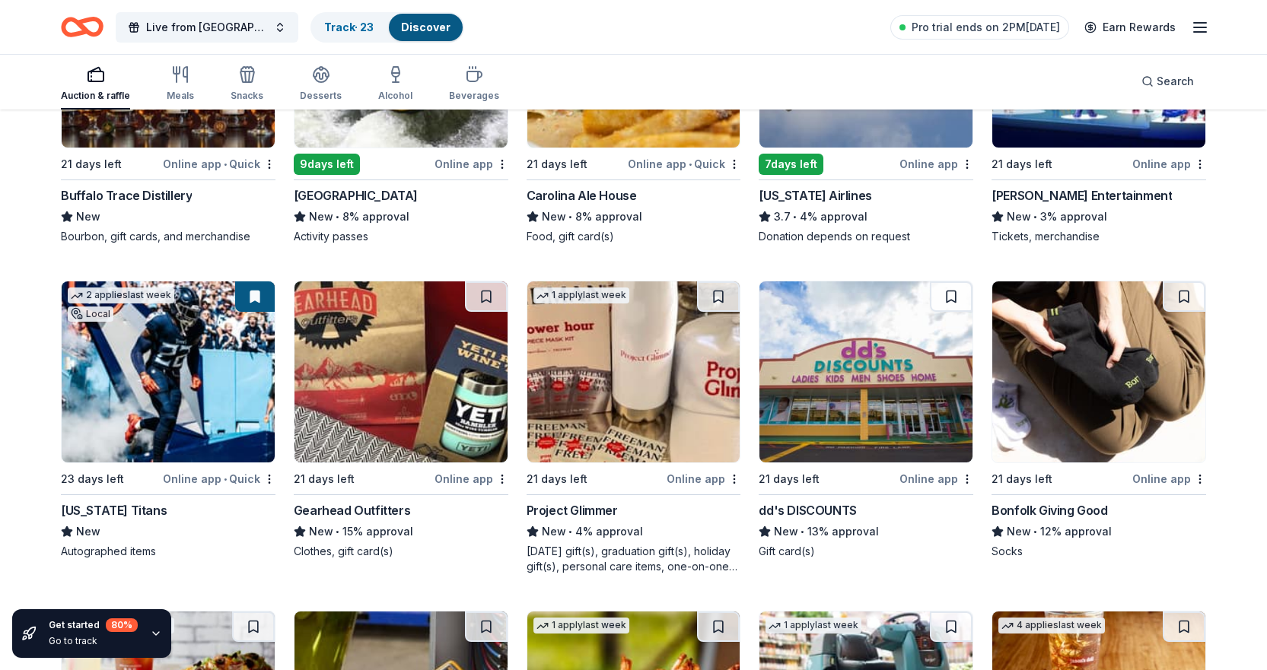
click at [190, 383] on img at bounding box center [168, 372] width 213 height 181
click at [361, 338] on img at bounding box center [400, 372] width 213 height 181
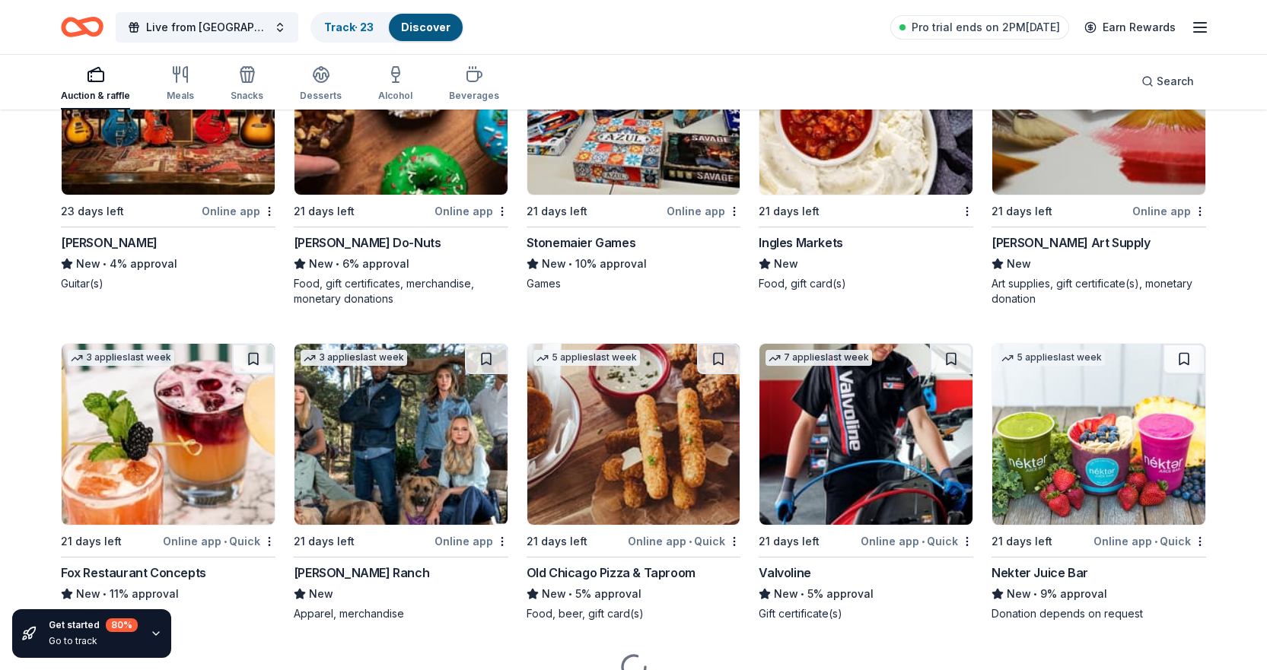
scroll to position [4918, 0]
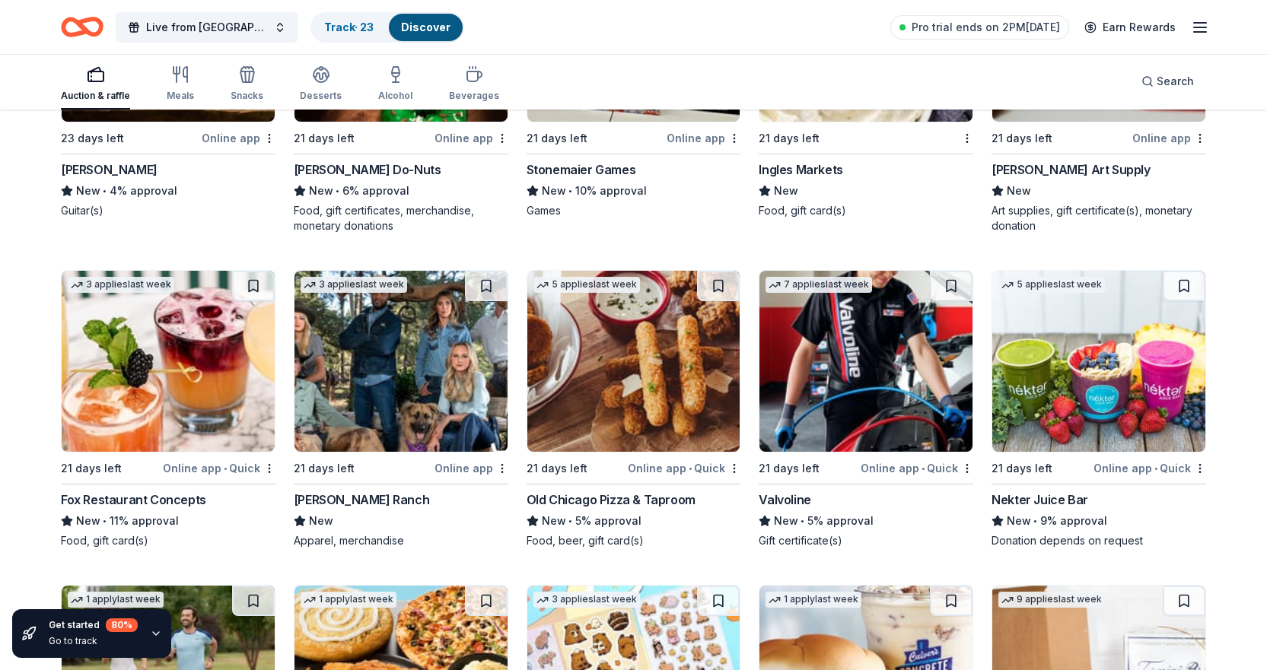
click at [393, 358] on img at bounding box center [400, 361] width 213 height 181
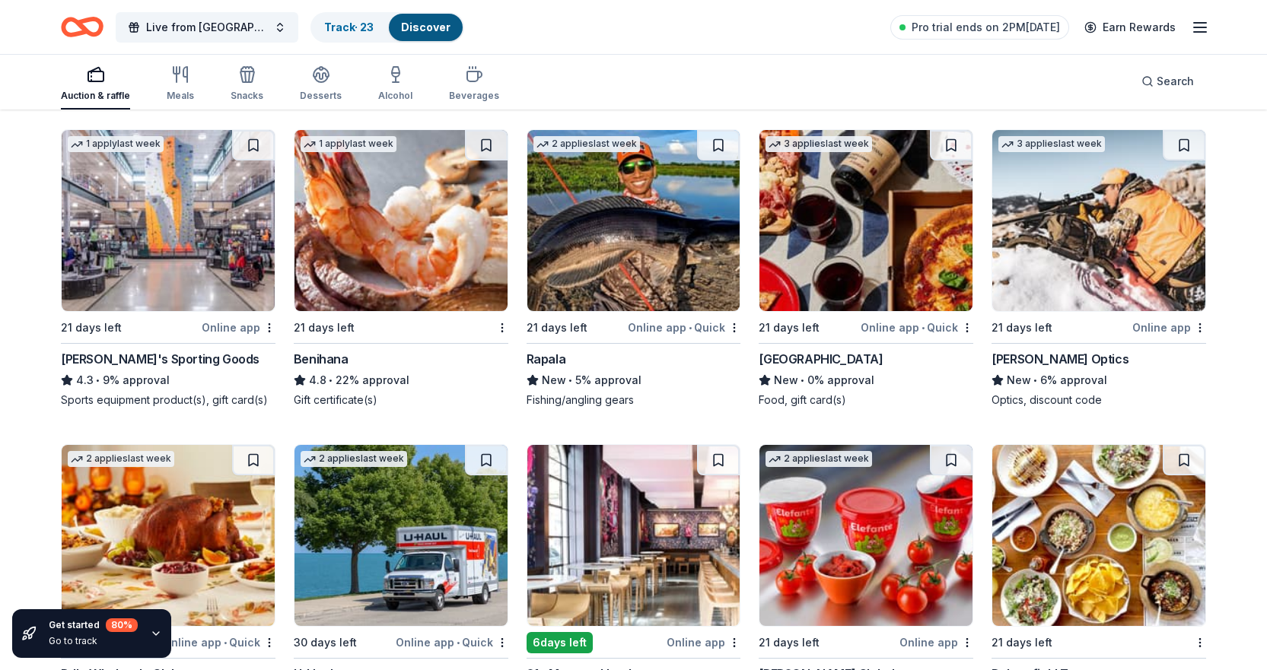
scroll to position [6020, 0]
click at [403, 218] on img at bounding box center [400, 219] width 213 height 181
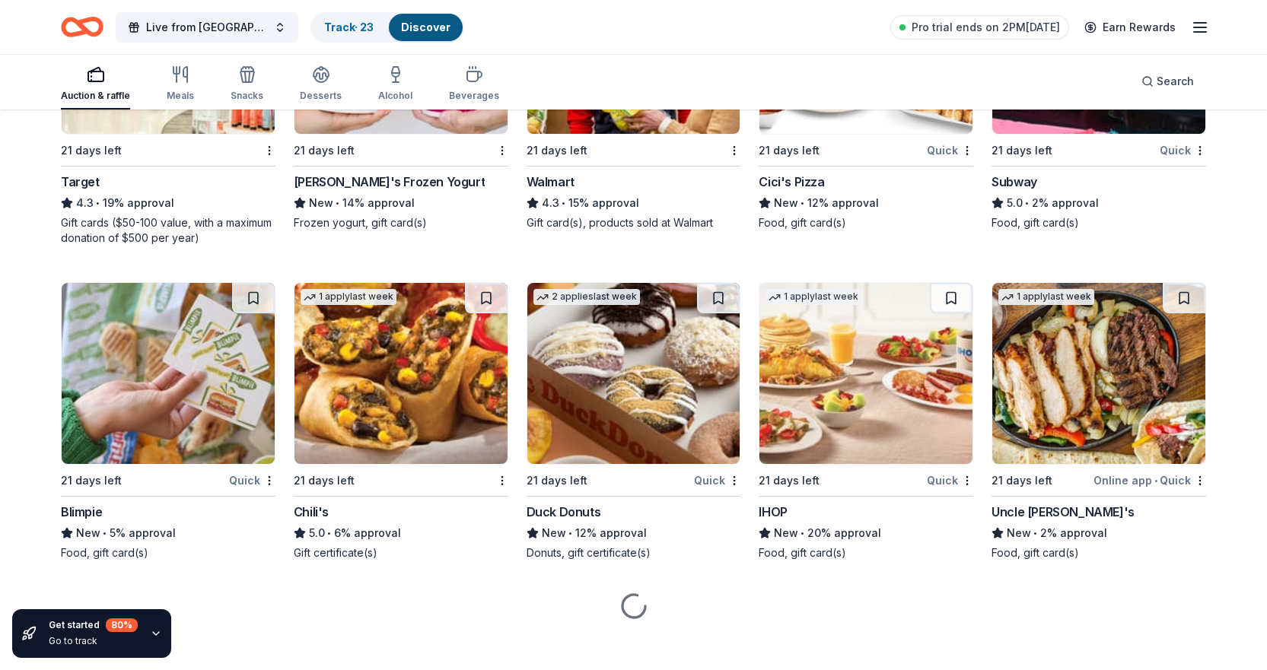
scroll to position [7484, 0]
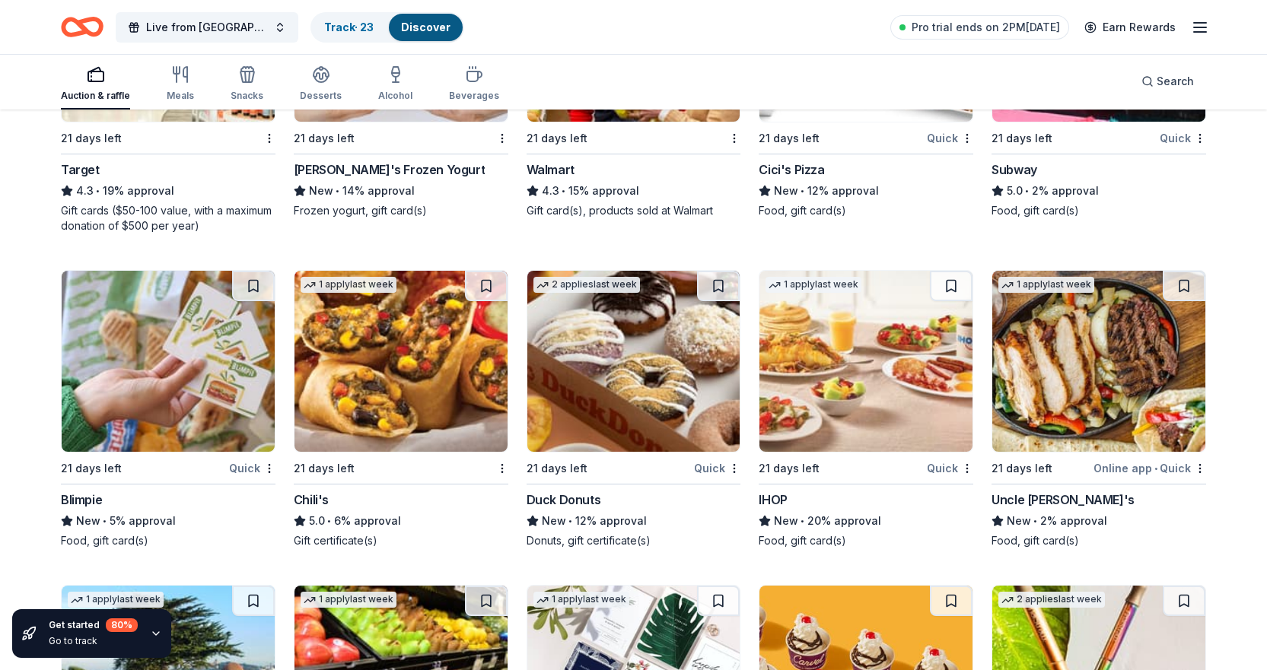
click at [855, 390] on img at bounding box center [865, 361] width 213 height 181
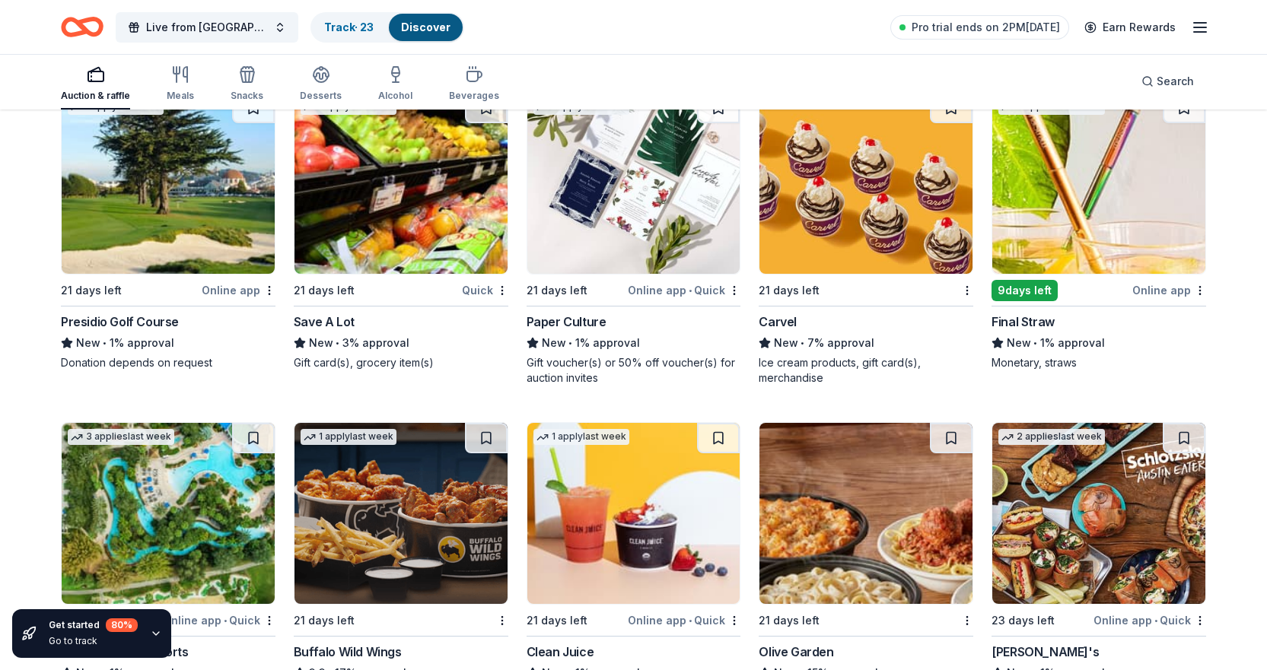
scroll to position [7901, 0]
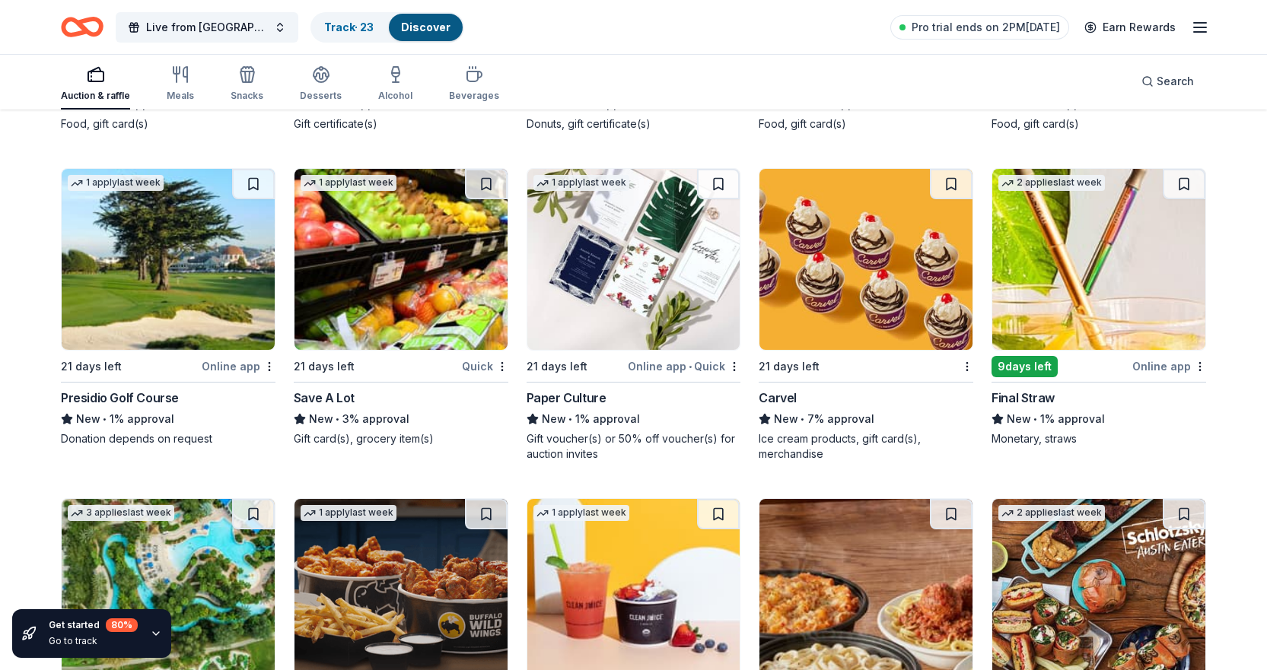
click at [156, 279] on img at bounding box center [168, 259] width 213 height 181
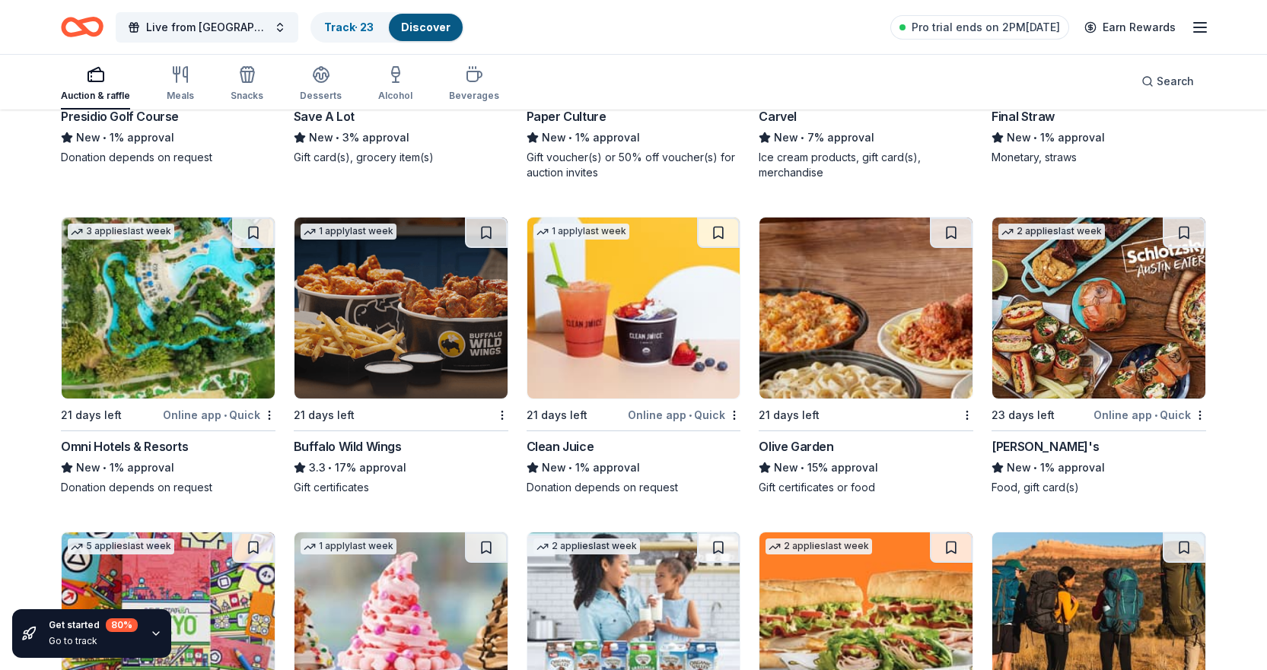
scroll to position [8205, 0]
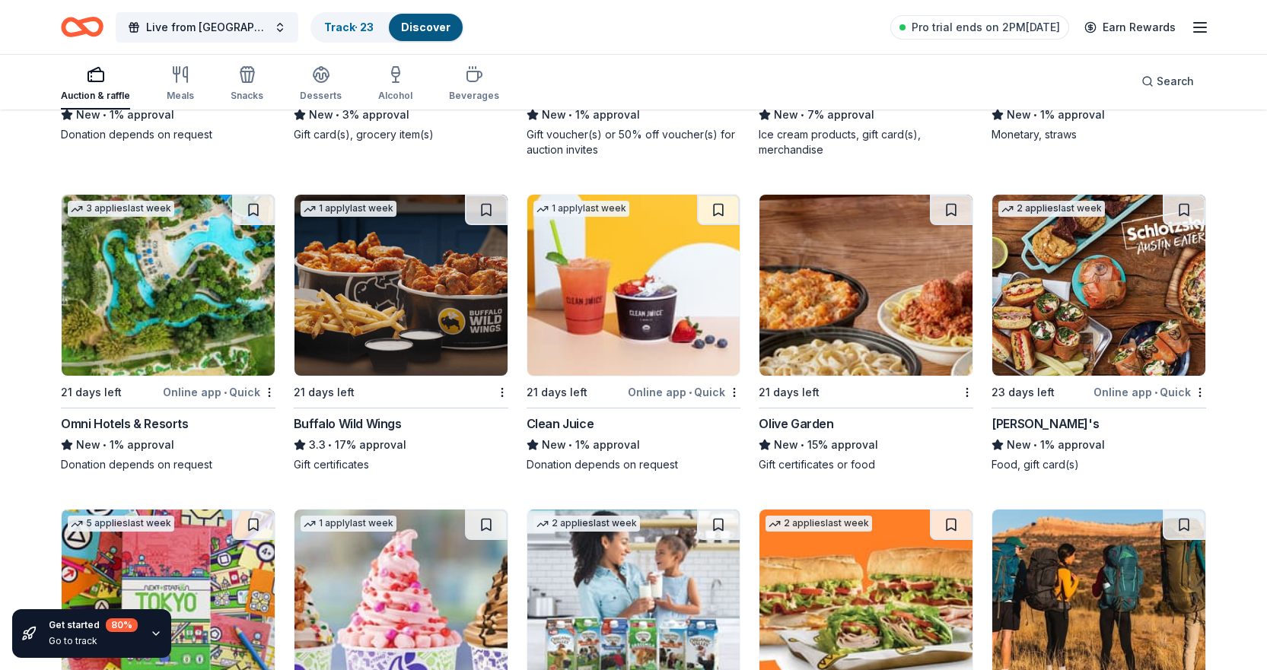
click at [429, 292] on img at bounding box center [400, 285] width 213 height 181
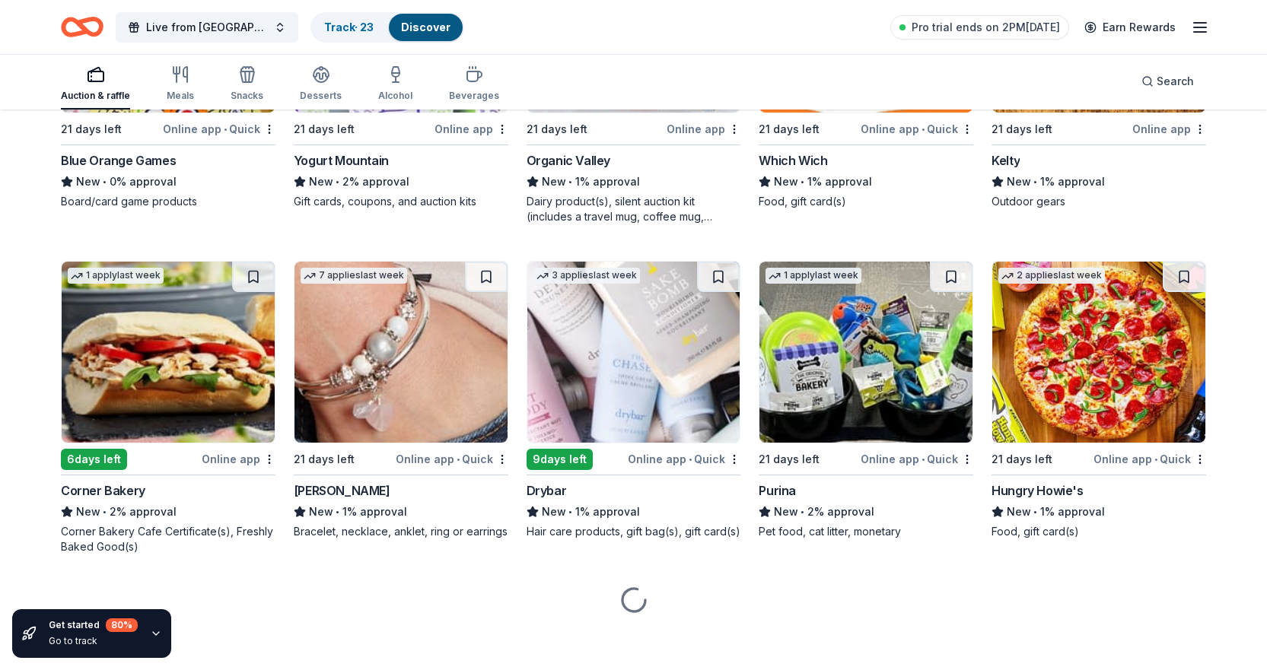
scroll to position [8790, 0]
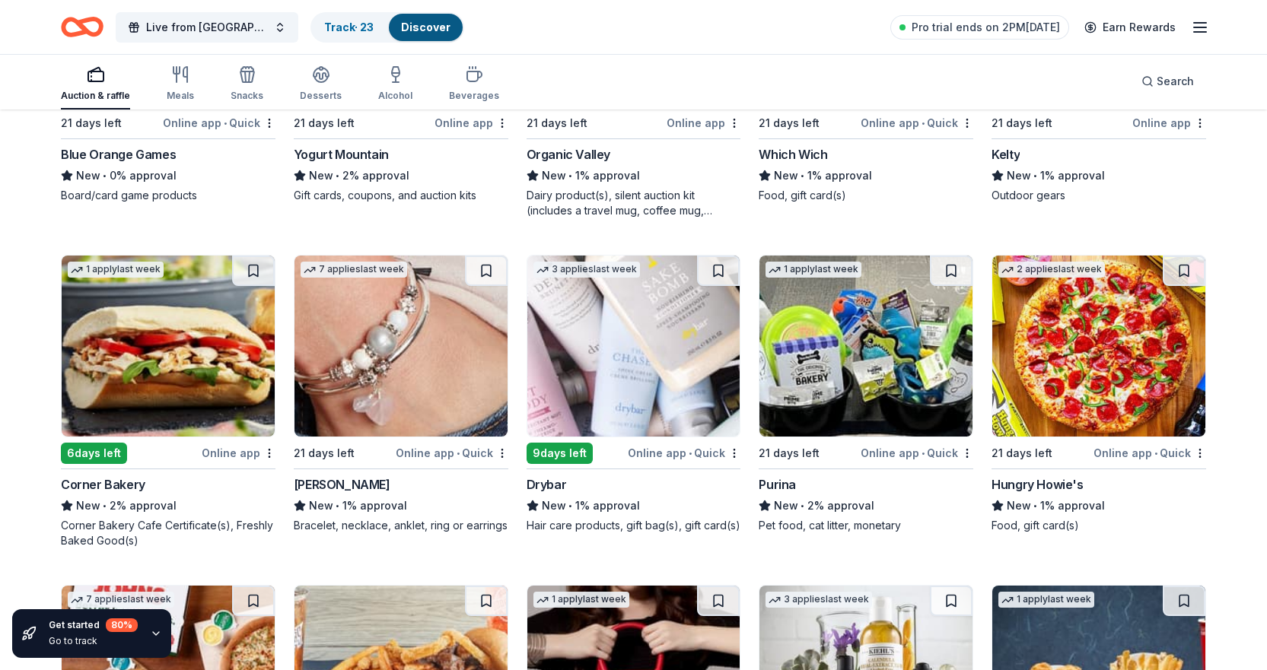
click at [406, 342] on img at bounding box center [400, 346] width 213 height 181
click at [665, 334] on img at bounding box center [633, 346] width 213 height 181
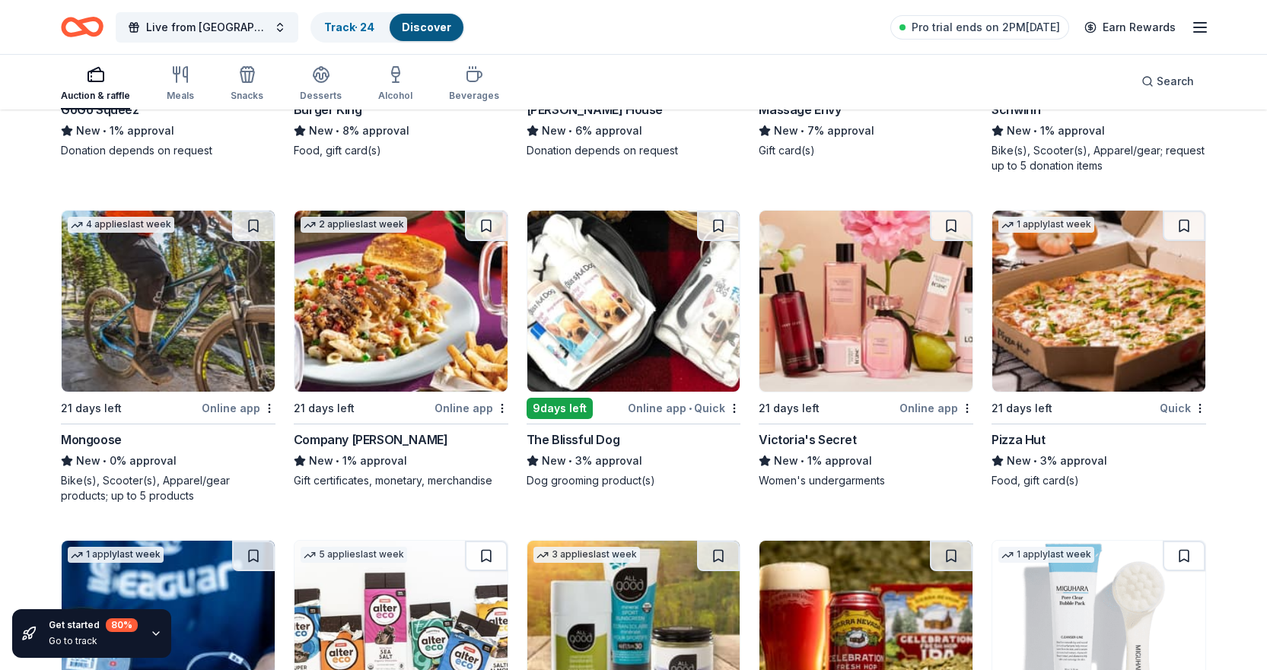
scroll to position [9815, 0]
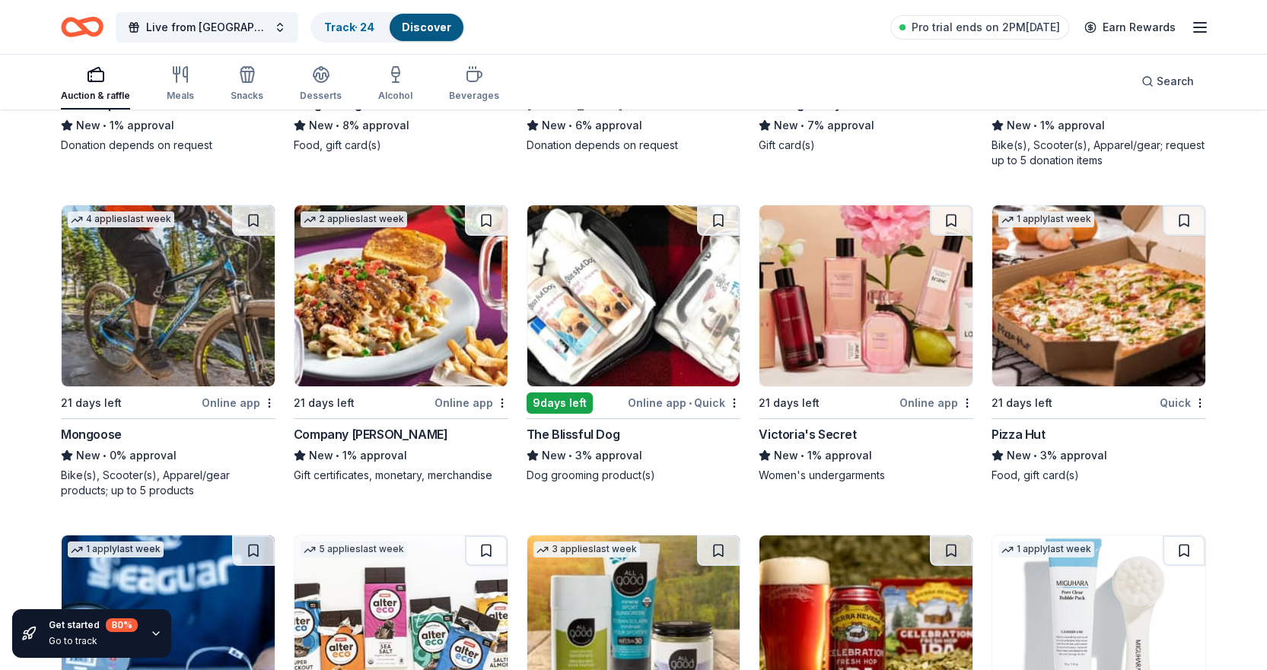
click at [622, 284] on img at bounding box center [633, 295] width 213 height 181
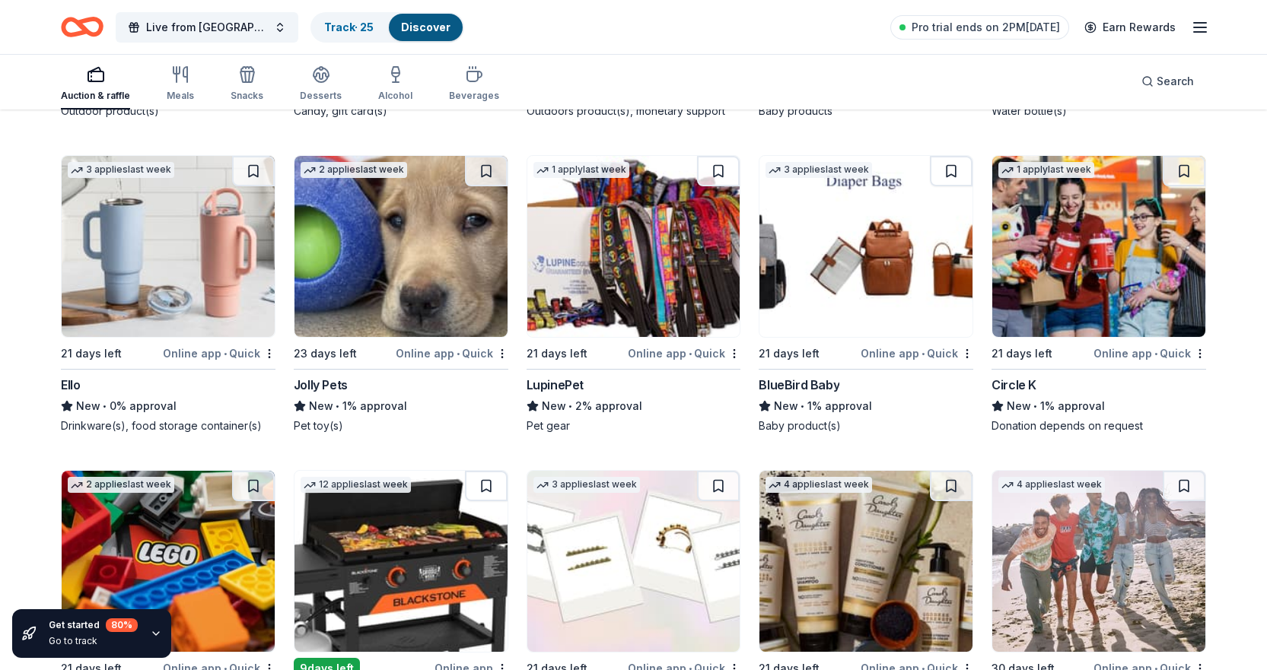
scroll to position [11767, 0]
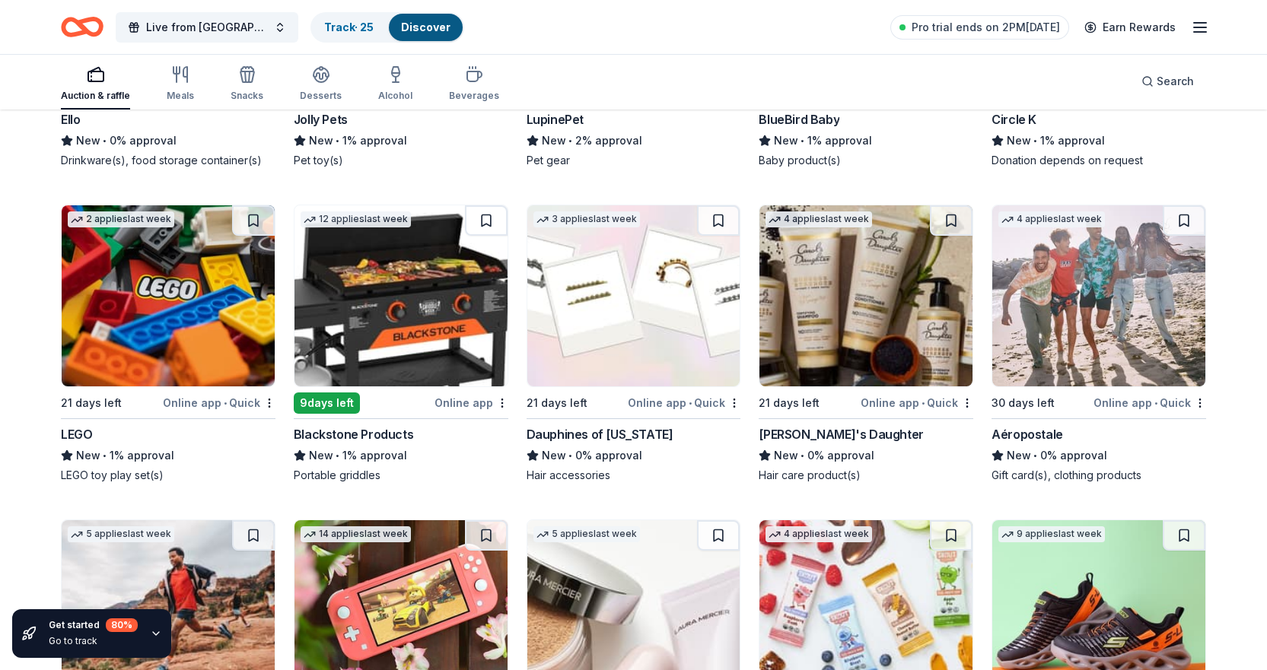
click at [133, 300] on img at bounding box center [168, 295] width 213 height 181
click at [609, 311] on img at bounding box center [633, 295] width 213 height 181
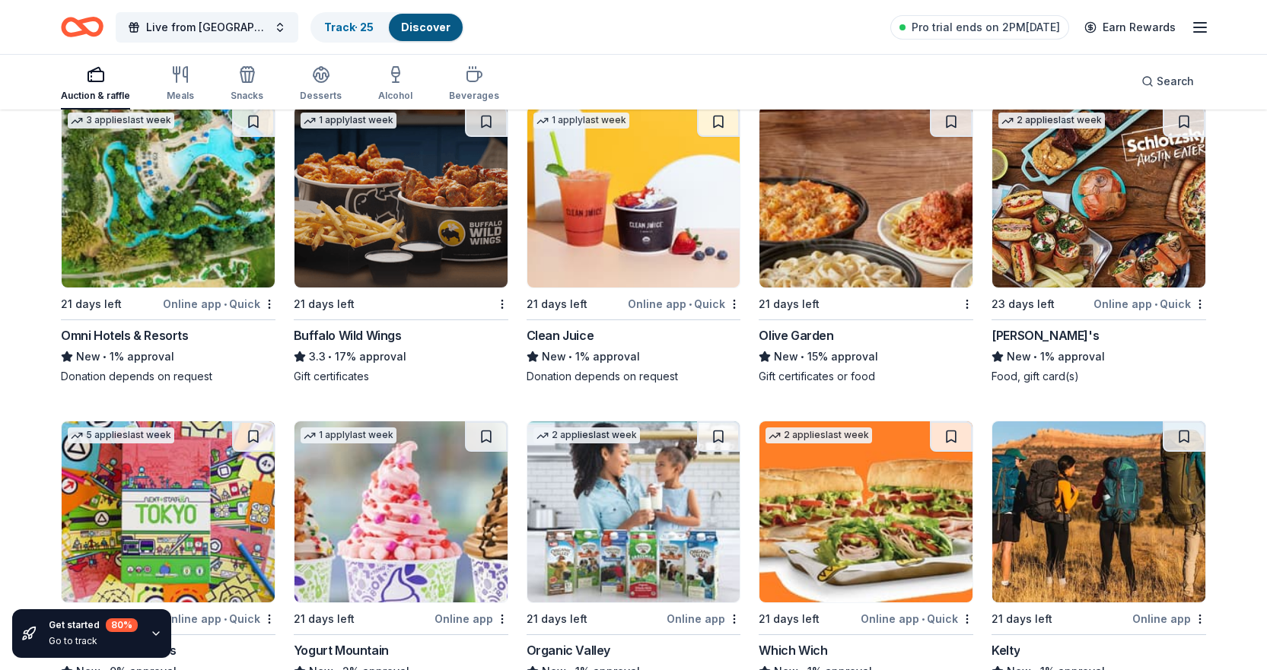
scroll to position [7761, 0]
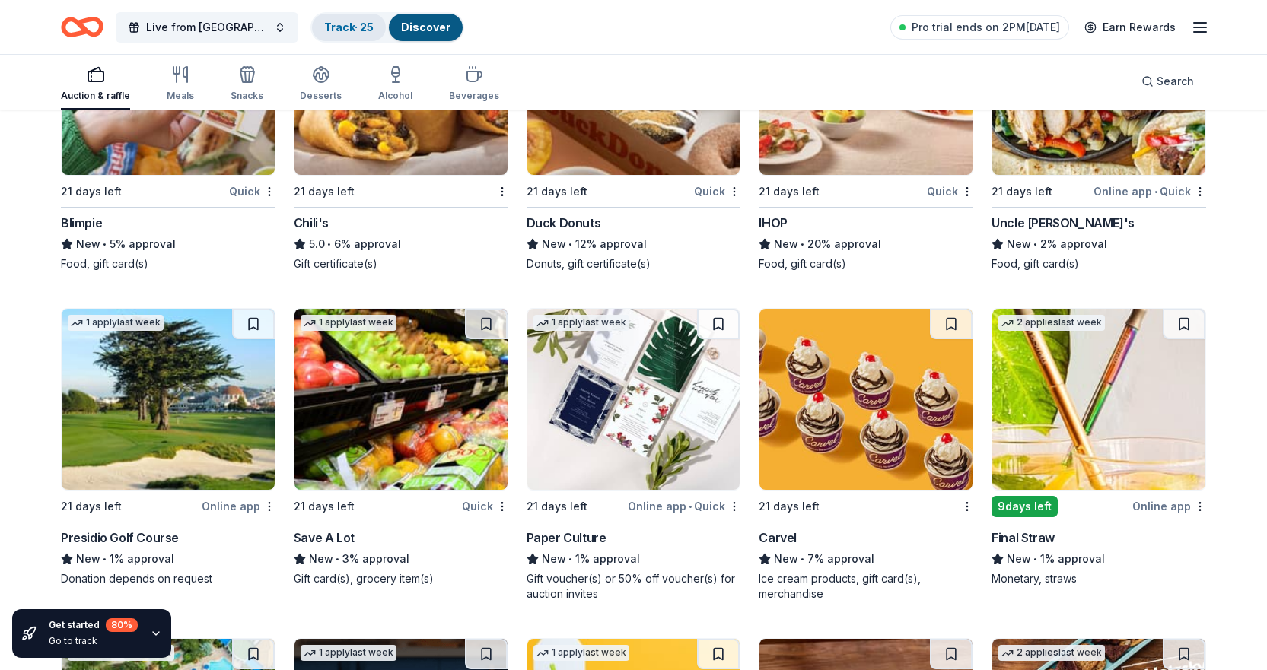
click at [362, 24] on link "Track · 25" at bounding box center [348, 27] width 49 height 13
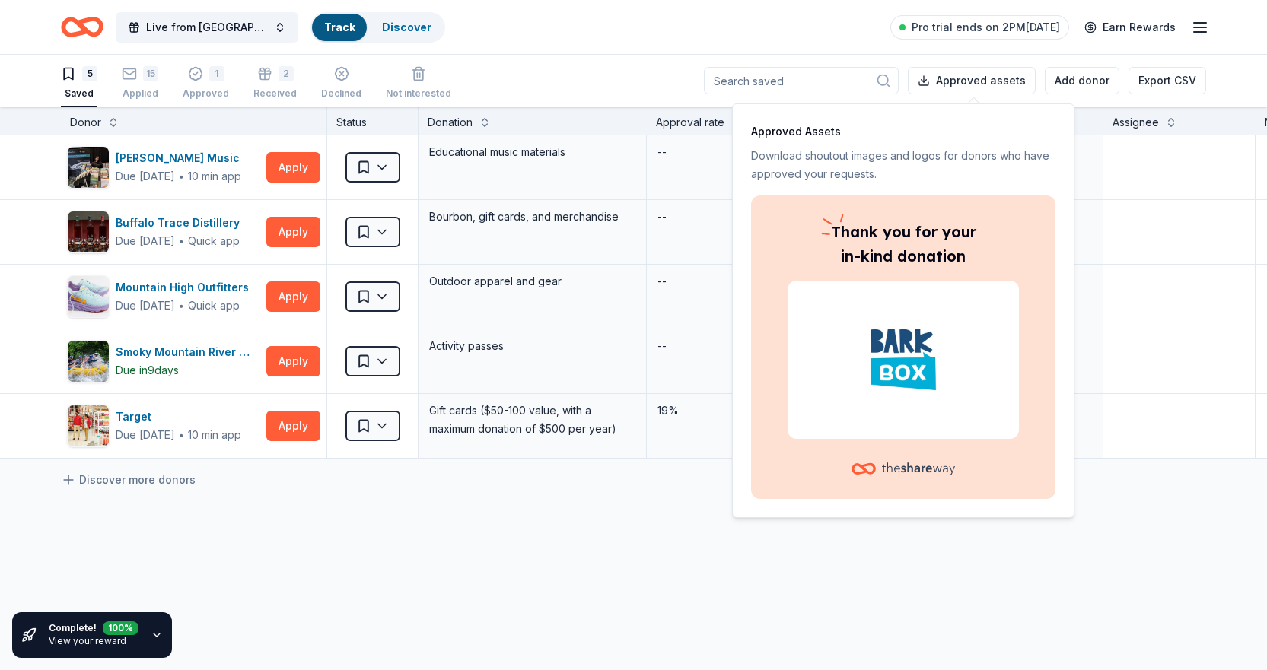
scroll to position [1, 0]
click at [189, 72] on icon "button" at bounding box center [195, 74] width 13 height 13
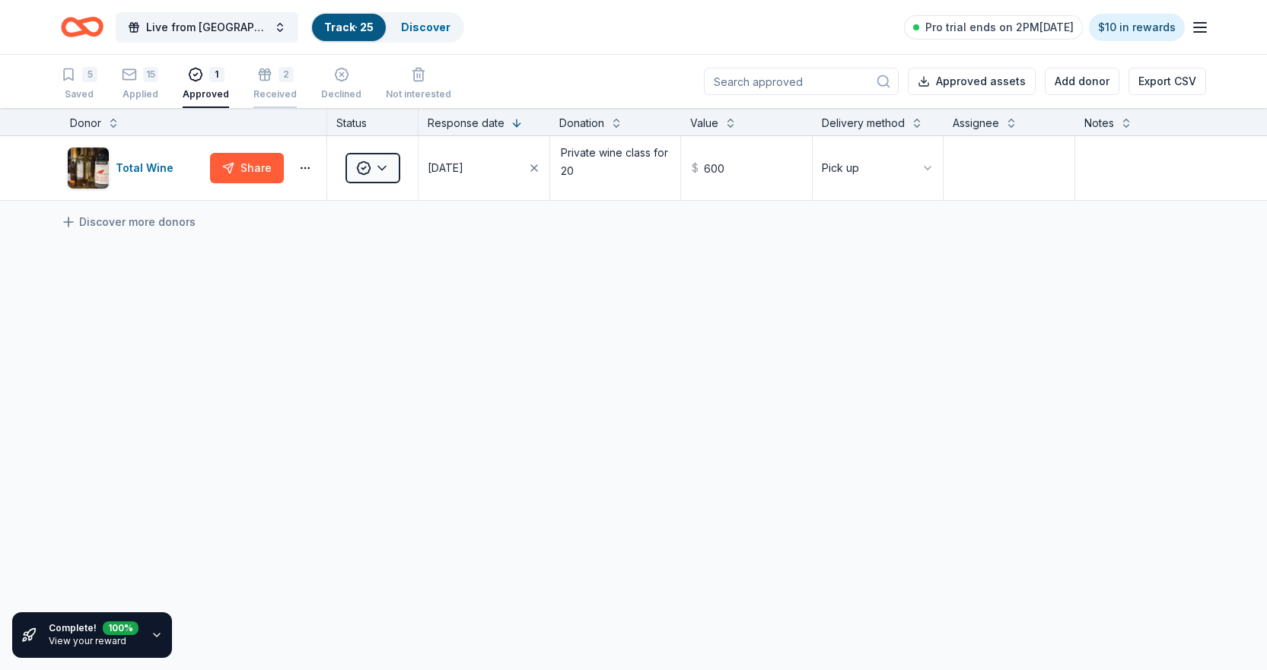
click at [257, 78] on icon "button" at bounding box center [264, 74] width 15 height 15
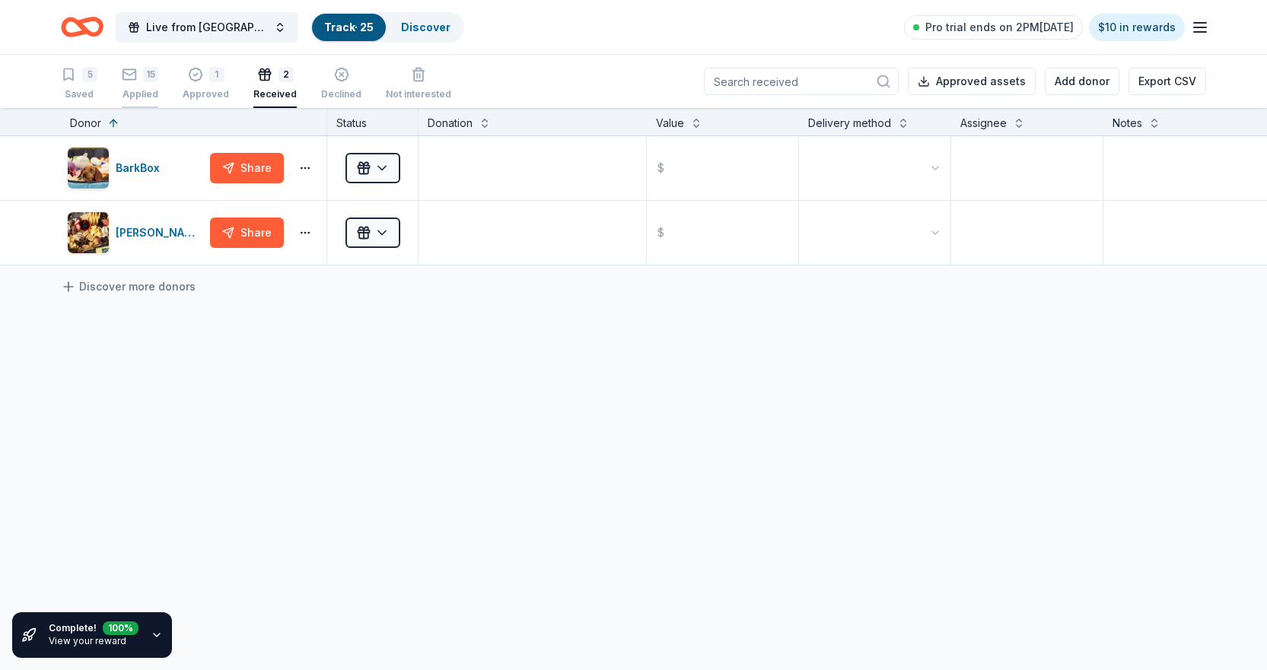
click at [149, 75] on div "15" at bounding box center [150, 74] width 15 height 15
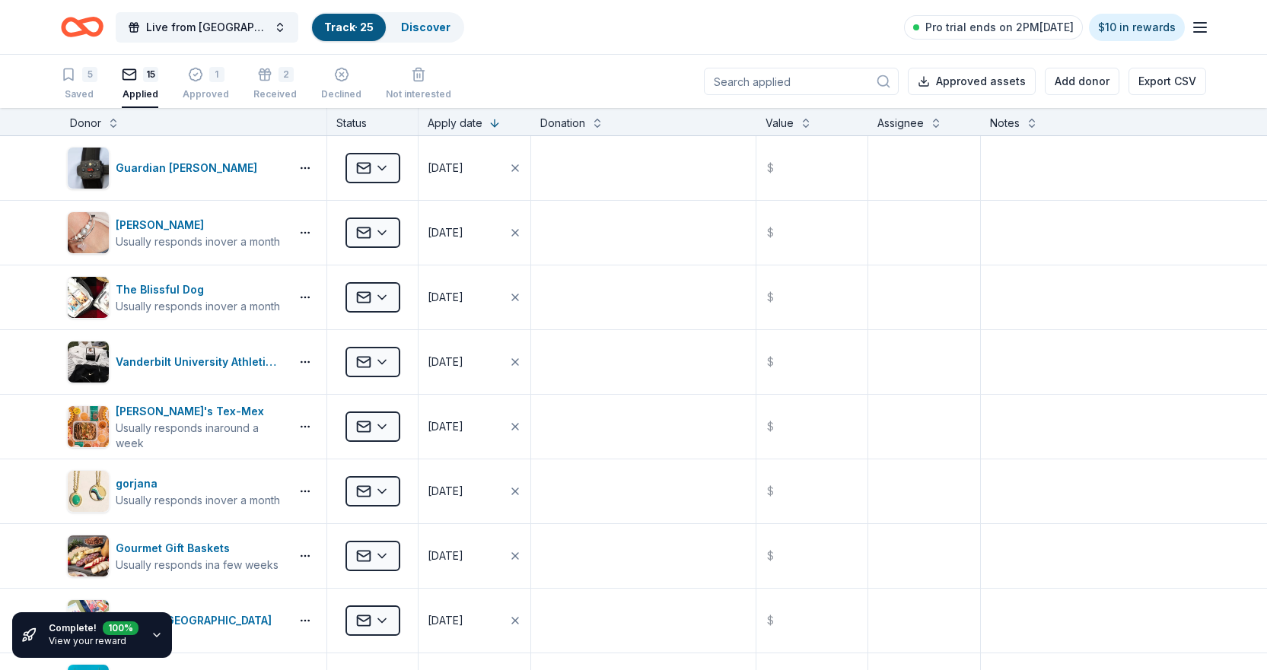
click at [529, 75] on div "5 Saved 15 Applied 1 Approved 2 Received Declined Not interested Approved asset…" at bounding box center [633, 81] width 1145 height 53
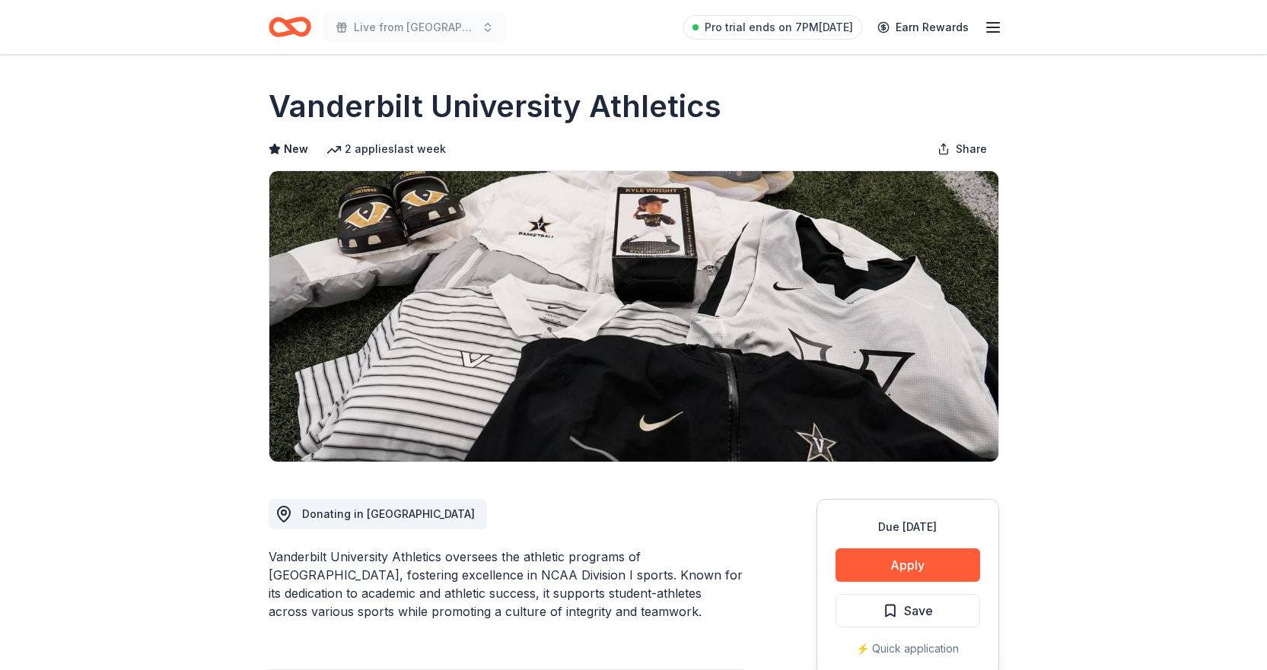
scroll to position [76, 0]
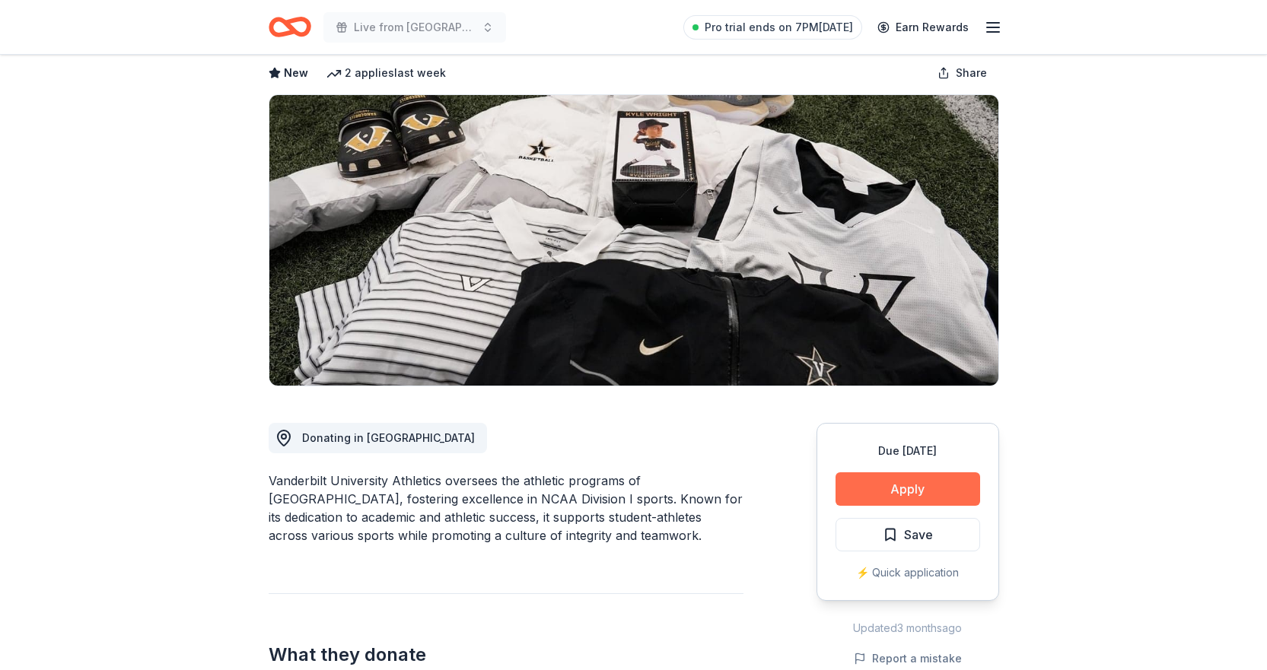
click at [912, 498] on button "Apply" at bounding box center [908, 489] width 145 height 33
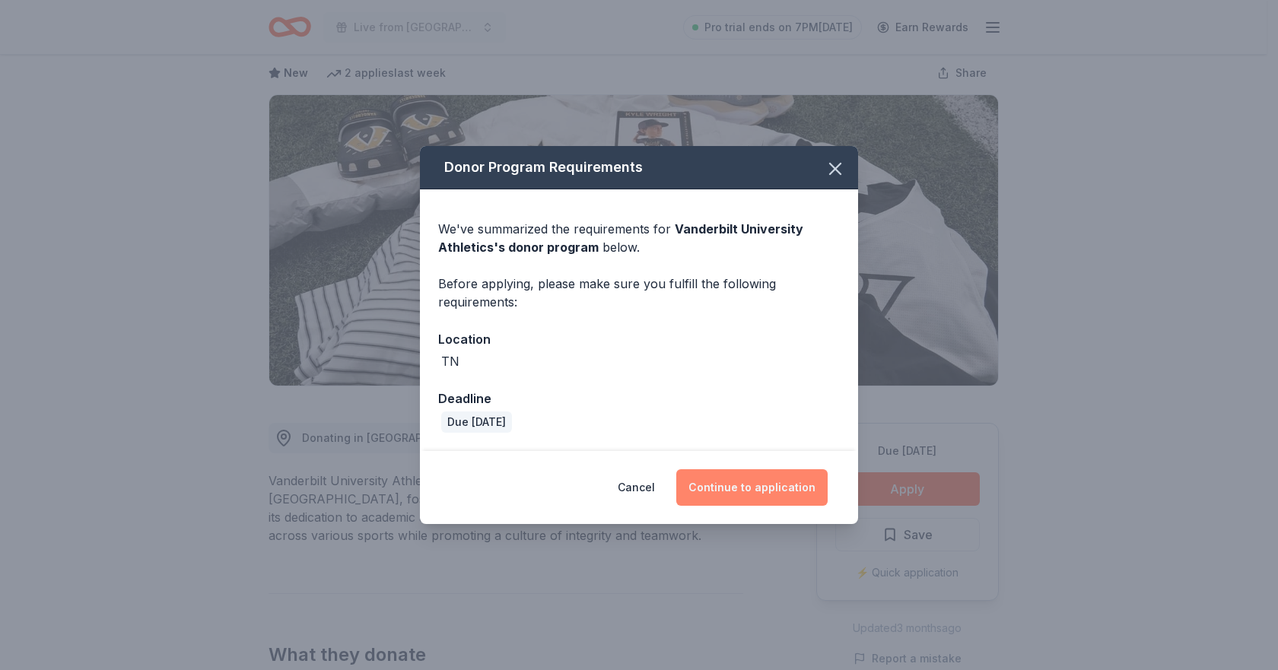
click at [735, 481] on button "Continue to application" at bounding box center [751, 488] width 151 height 37
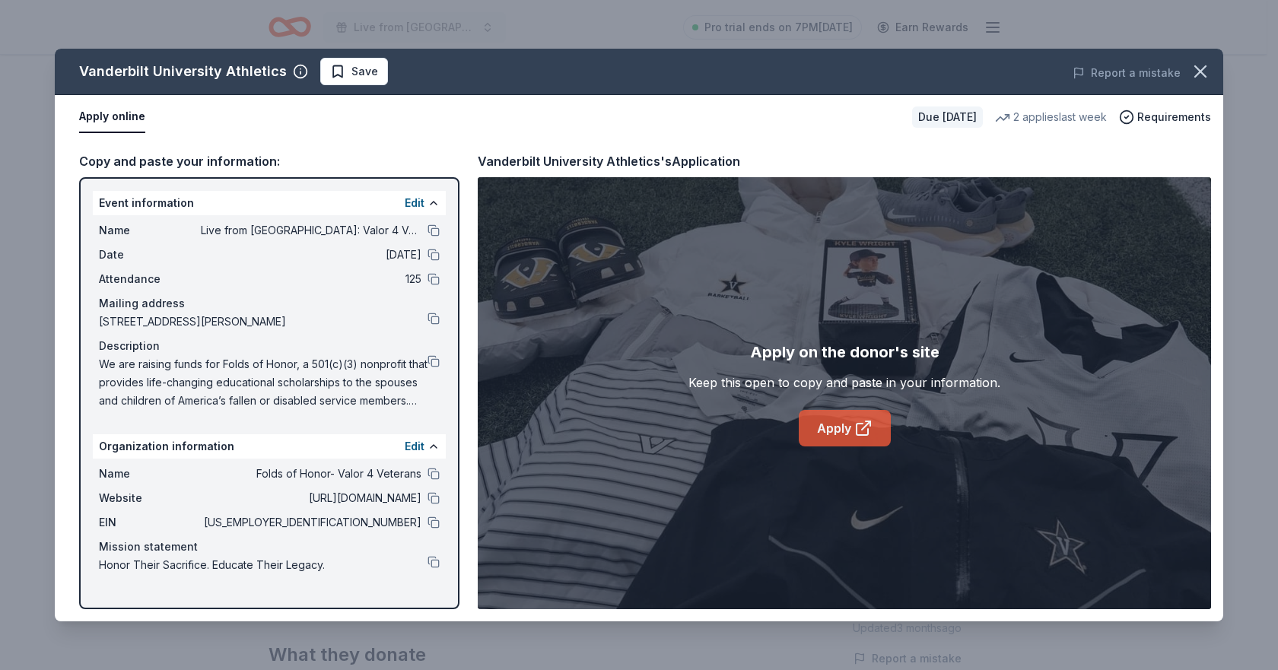
click at [842, 430] on link "Apply" at bounding box center [845, 428] width 92 height 37
click at [1204, 68] on icon "button" at bounding box center [1200, 71] width 11 height 11
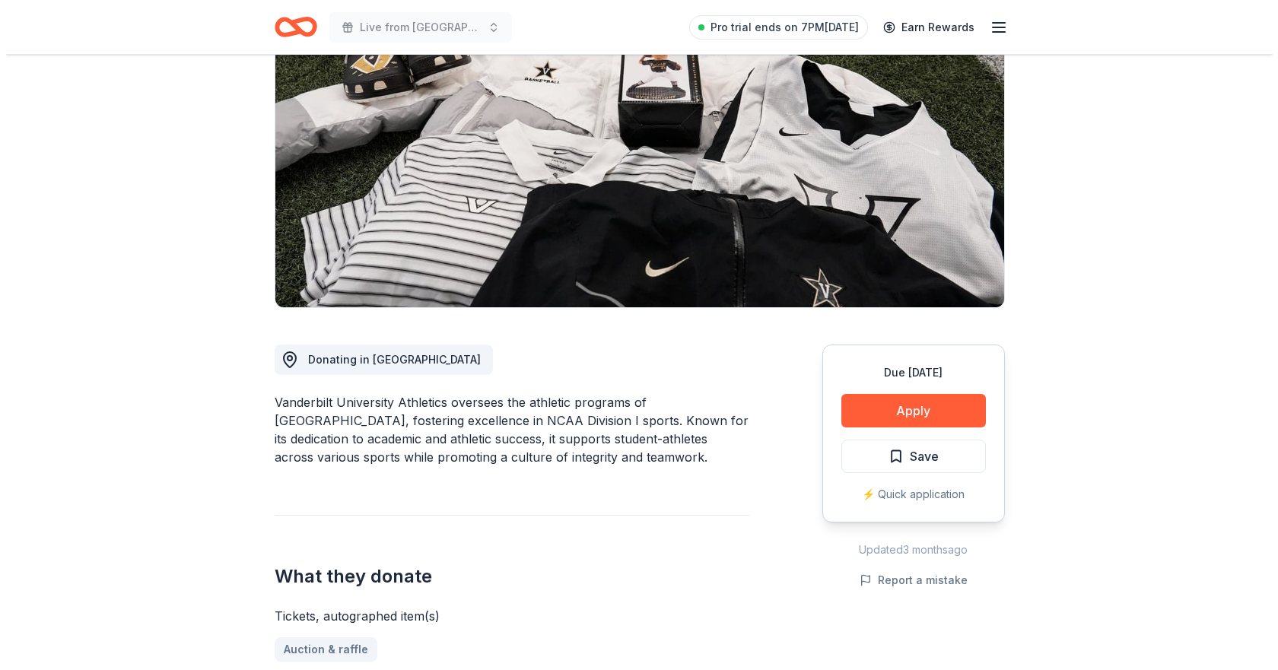
scroll to position [228, 0]
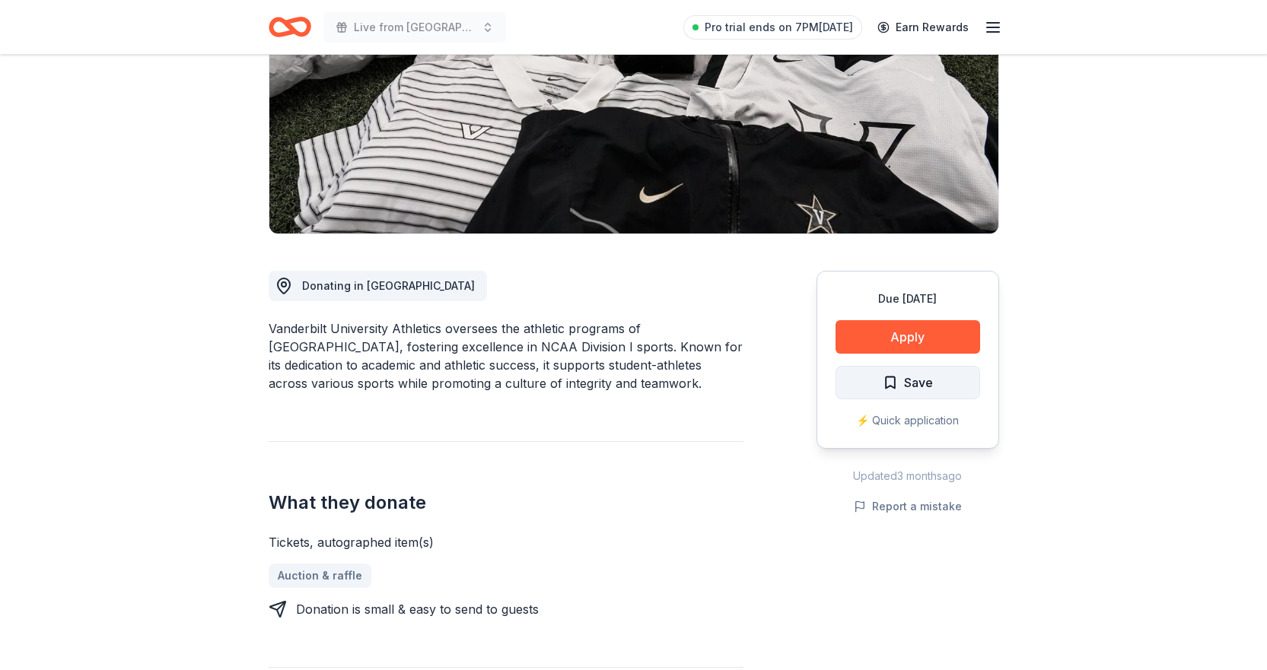
click at [927, 380] on span "Save" at bounding box center [918, 383] width 29 height 20
click at [937, 383] on html "Live from Nashville: Valor 4 Veterans Benefiting Folds of Honor Pro trial ends …" at bounding box center [633, 107] width 1267 height 670
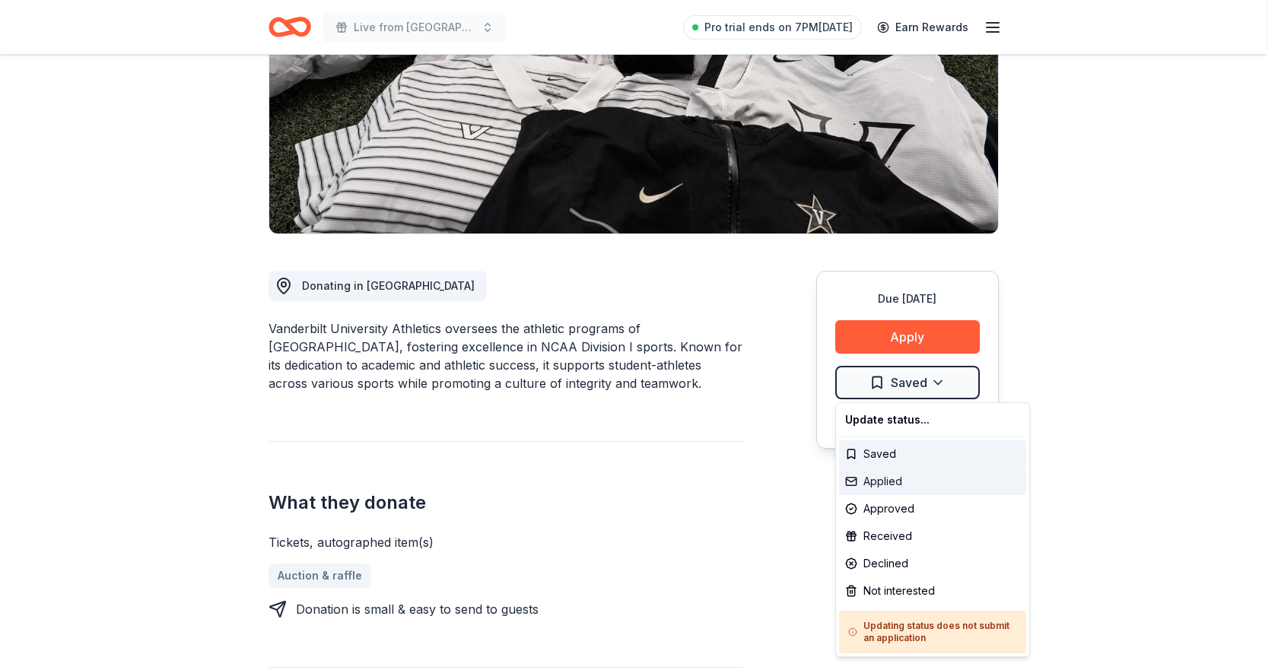
click at [890, 478] on div "Applied" at bounding box center [932, 481] width 187 height 27
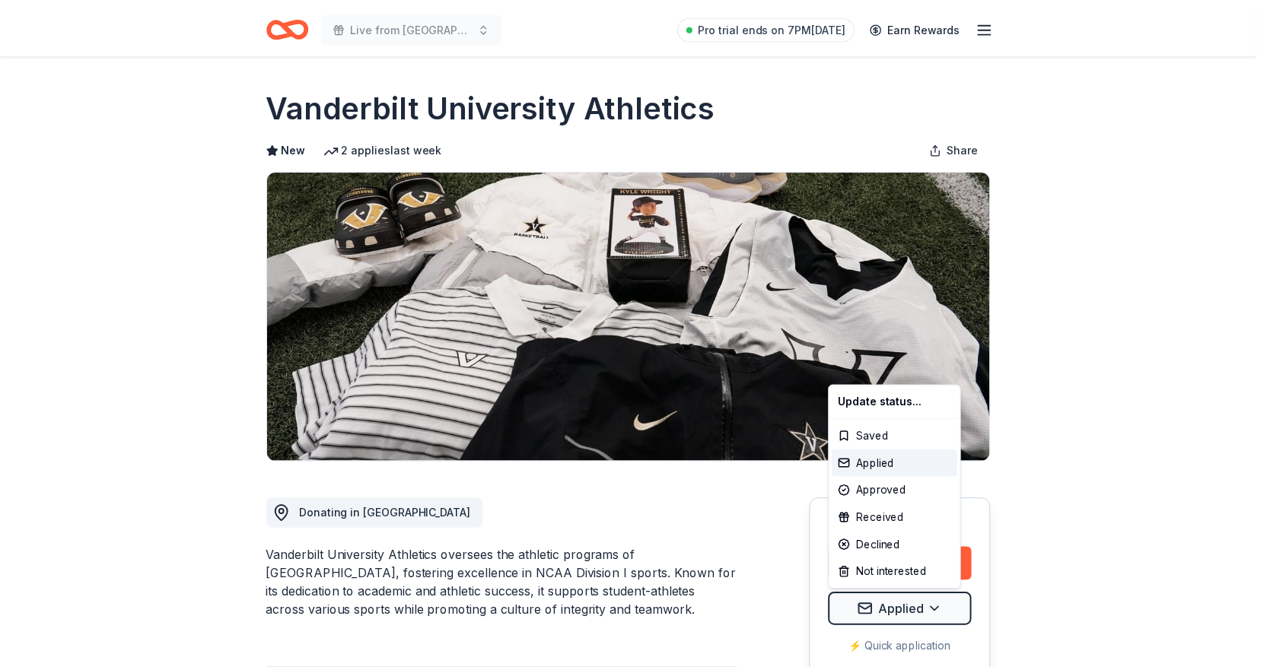
scroll to position [0, 0]
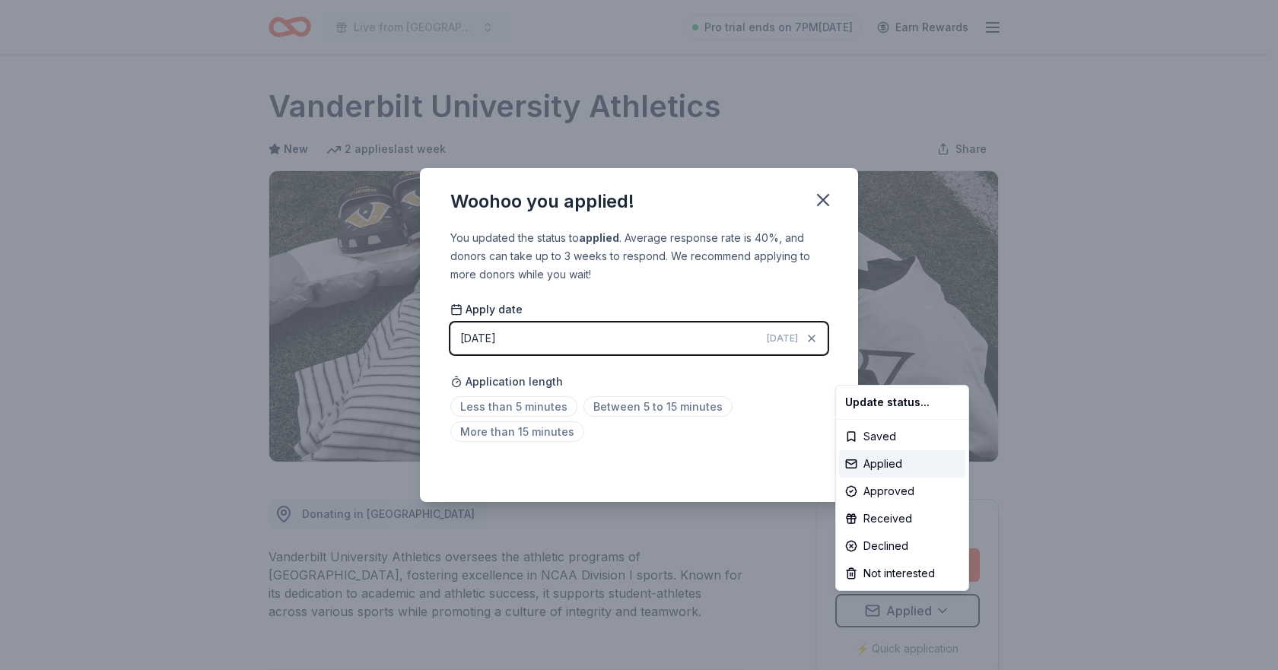
click at [817, 205] on html "Live from Nashville: Valor 4 Veterans Benefiting Folds of Honor Pro trial ends …" at bounding box center [639, 335] width 1278 height 670
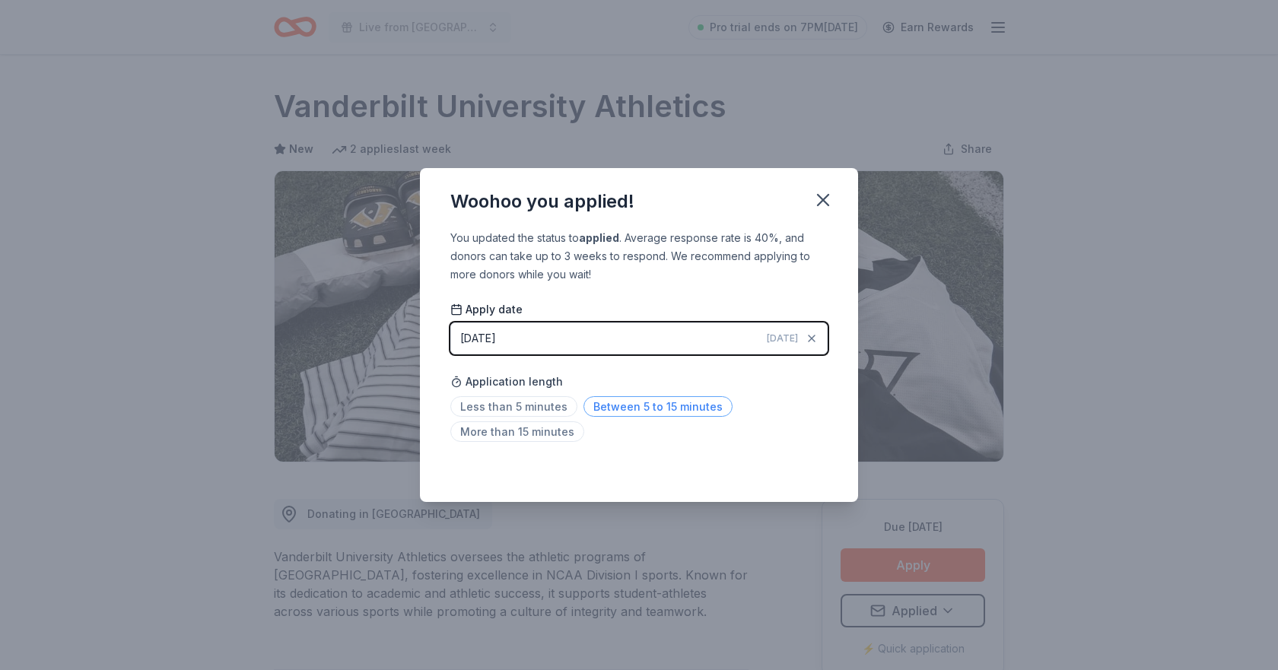
click at [616, 406] on span "Between 5 to 15 minutes" at bounding box center [658, 406] width 149 height 21
click at [822, 196] on icon "button" at bounding box center [823, 199] width 21 height 21
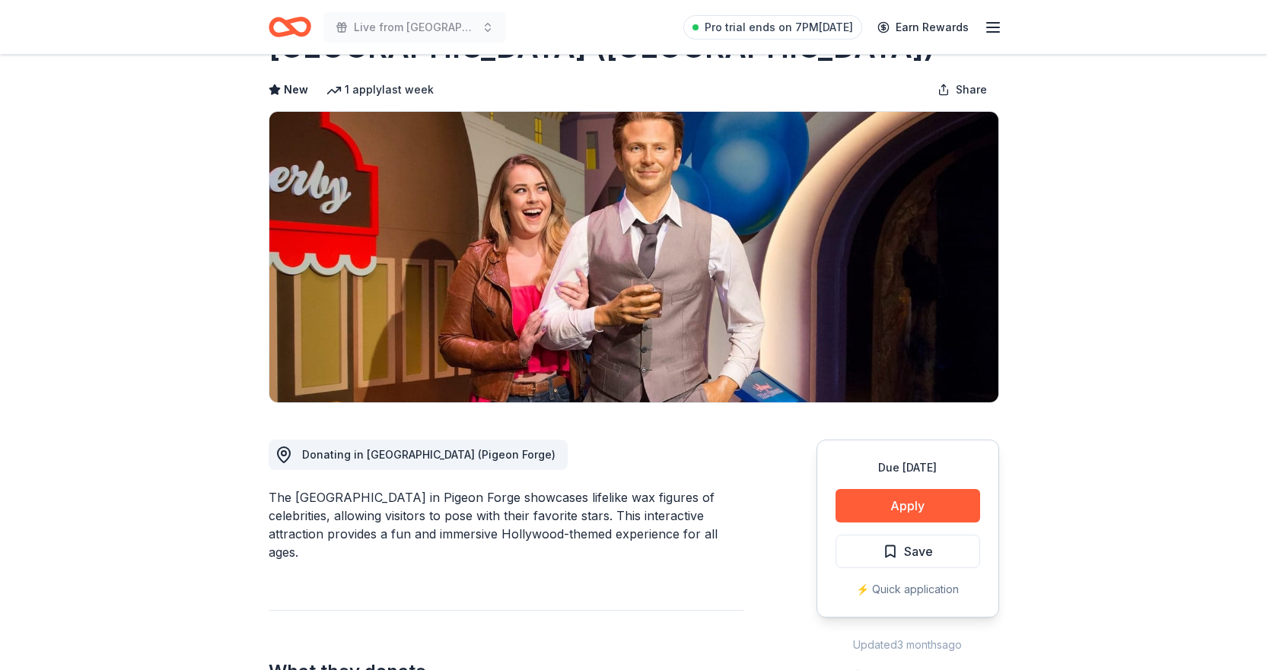
scroll to position [152, 0]
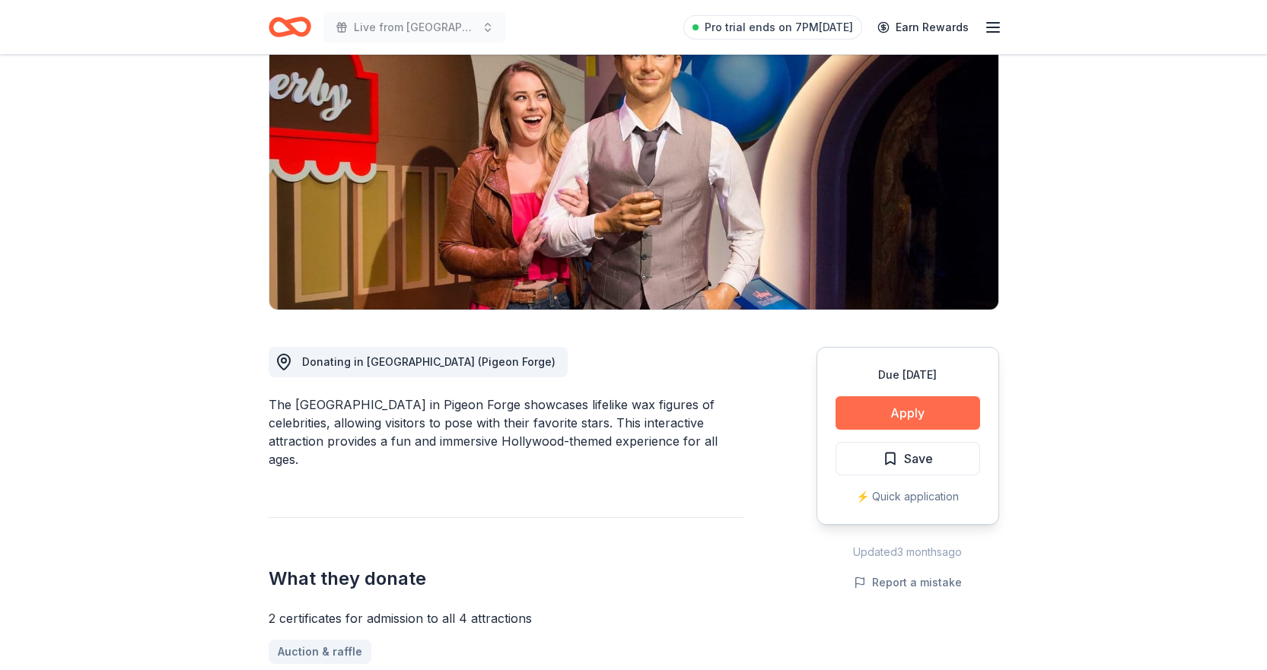
click at [918, 409] on button "Apply" at bounding box center [908, 412] width 145 height 33
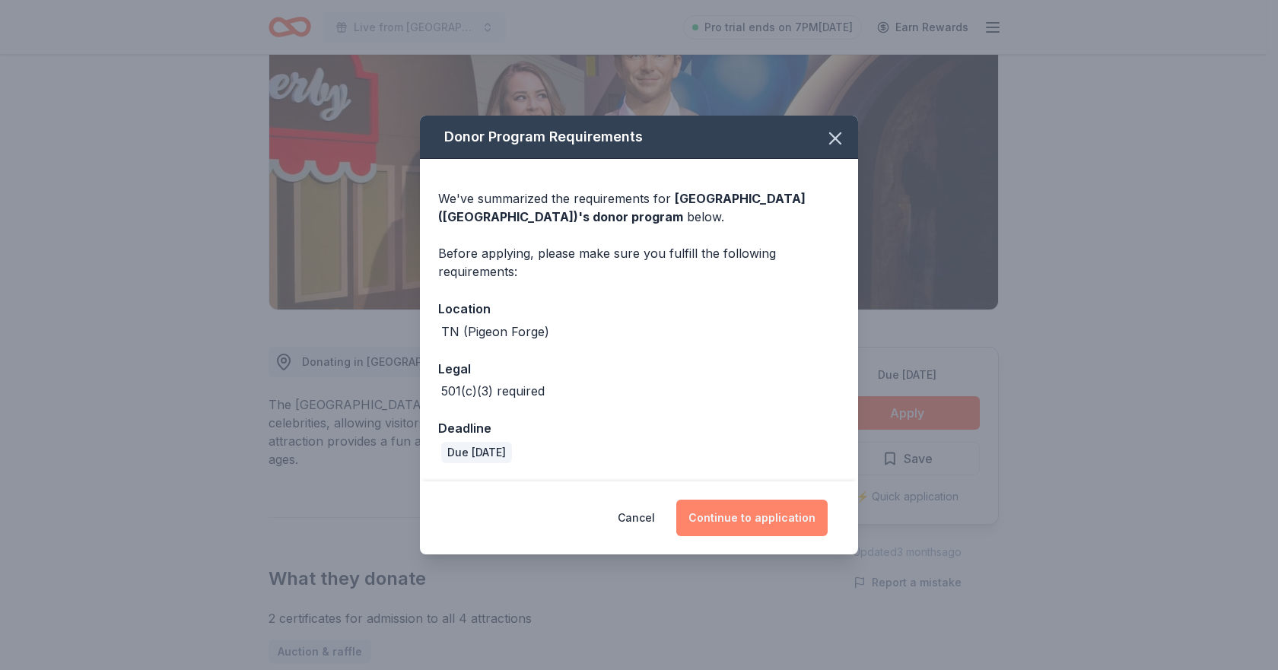
click at [733, 510] on button "Continue to application" at bounding box center [751, 518] width 151 height 37
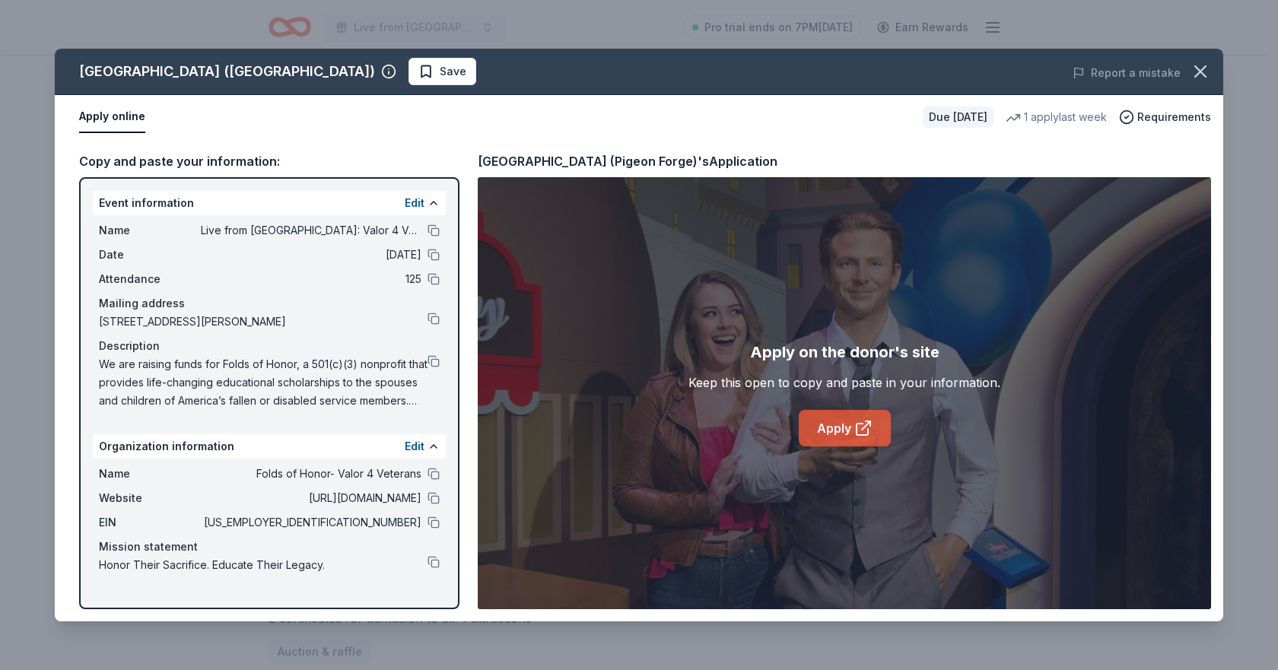
click at [845, 434] on link "Apply" at bounding box center [845, 428] width 92 height 37
click at [1195, 68] on icon "button" at bounding box center [1200, 71] width 21 height 21
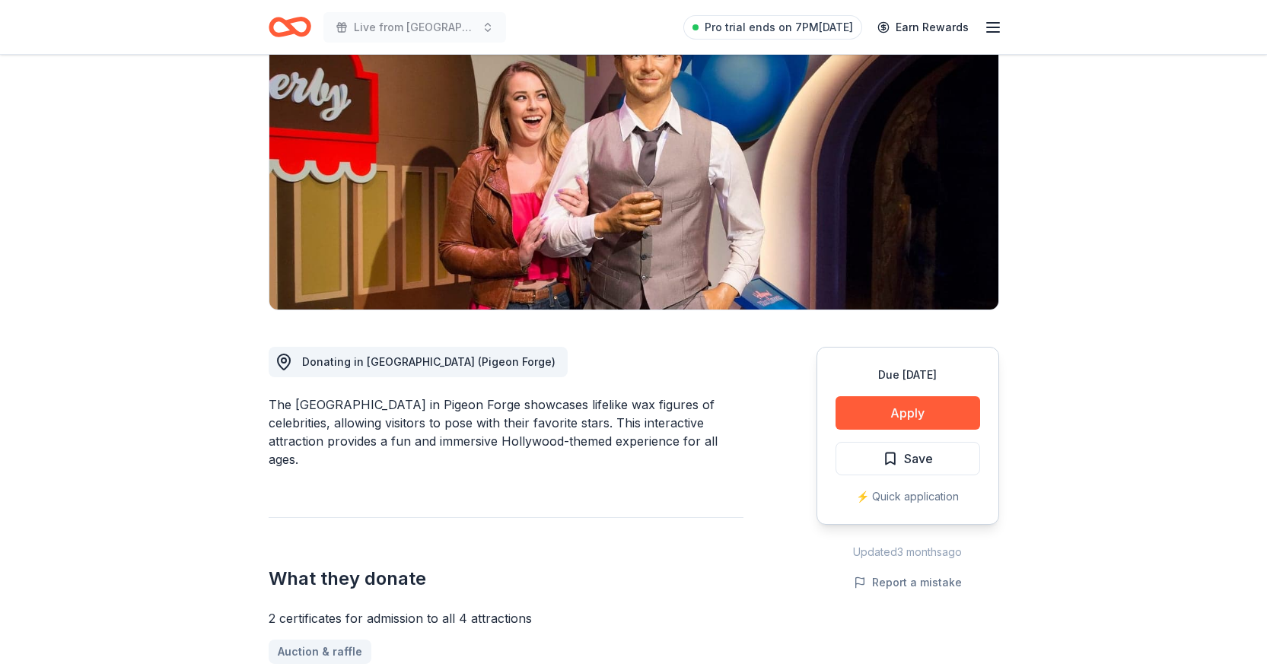
scroll to position [0, 0]
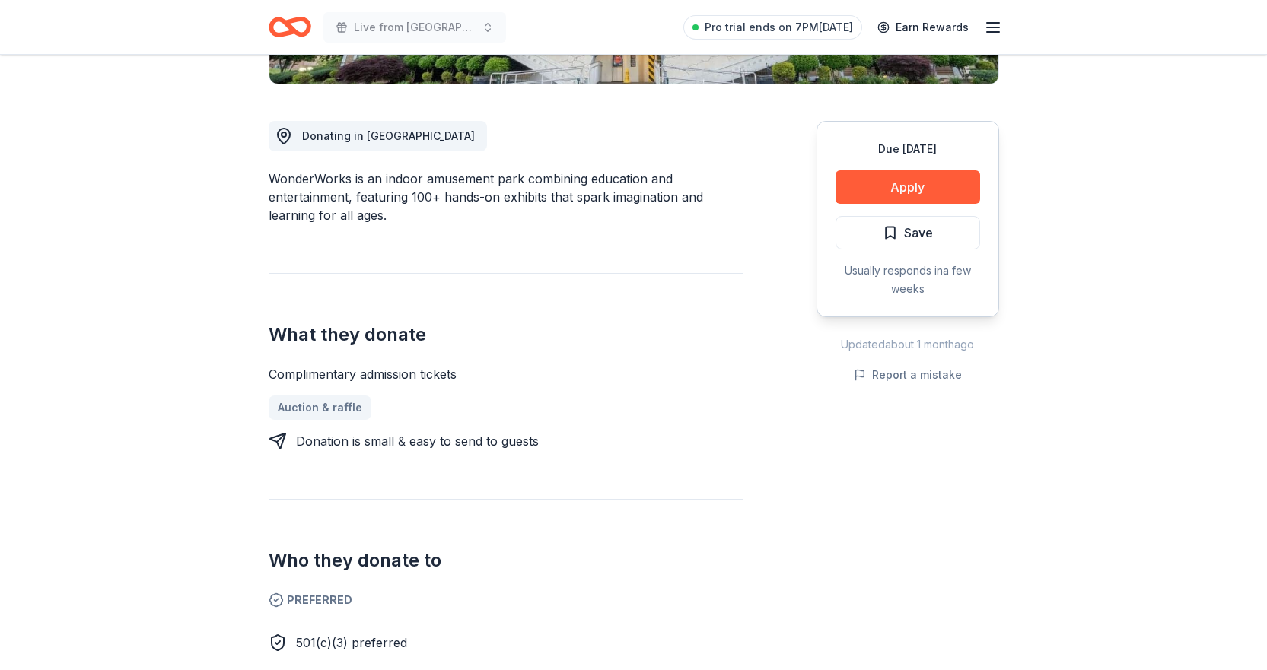
scroll to position [380, 0]
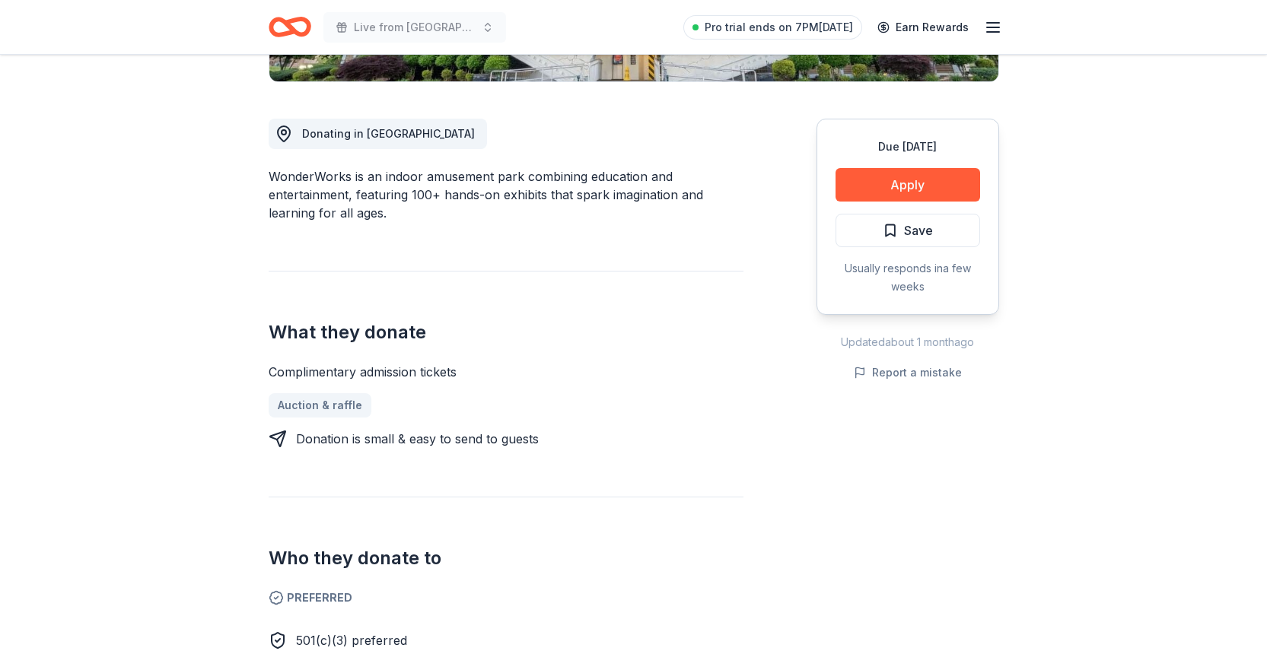
drag, startPoint x: 306, startPoint y: 368, endPoint x: 559, endPoint y: 424, distance: 258.7
click at [559, 424] on div "Complimentary admission tickets Auction & raffle Donation is small & easy to se…" at bounding box center [506, 405] width 475 height 85
drag, startPoint x: 318, startPoint y: 173, endPoint x: 481, endPoint y: 212, distance: 167.2
click at [481, 212] on div "WonderWorks is an indoor amusement park combining education and entertainment, …" at bounding box center [506, 194] width 475 height 55
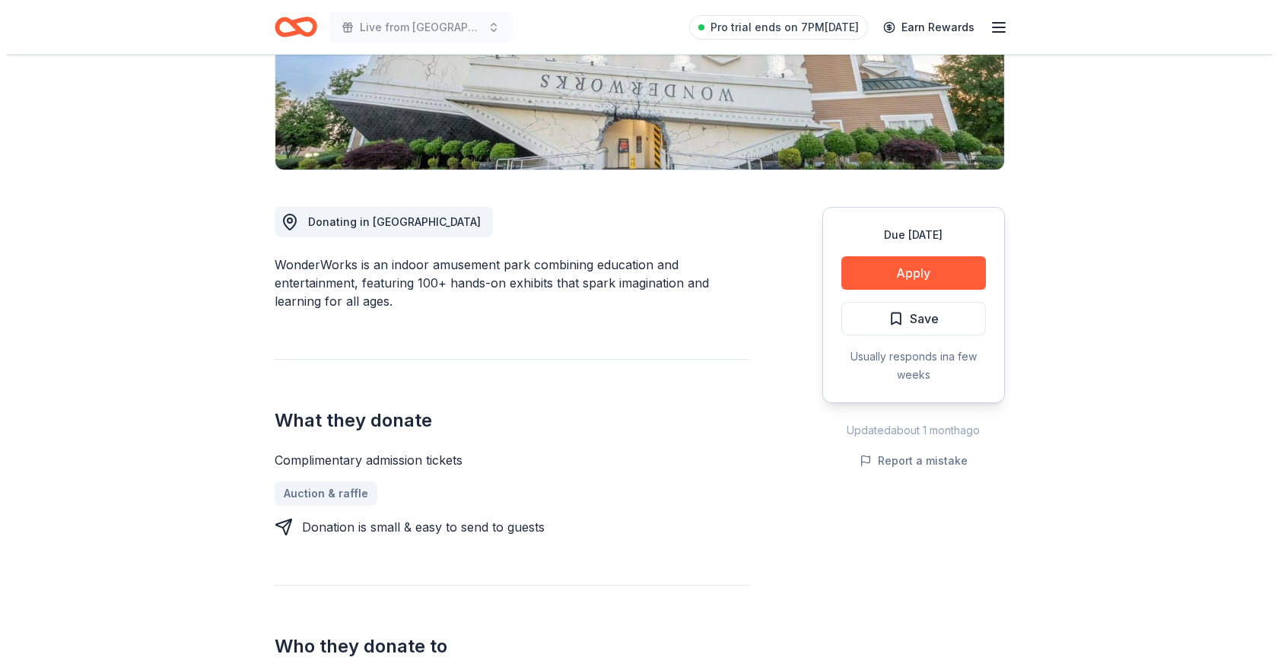
scroll to position [0, 0]
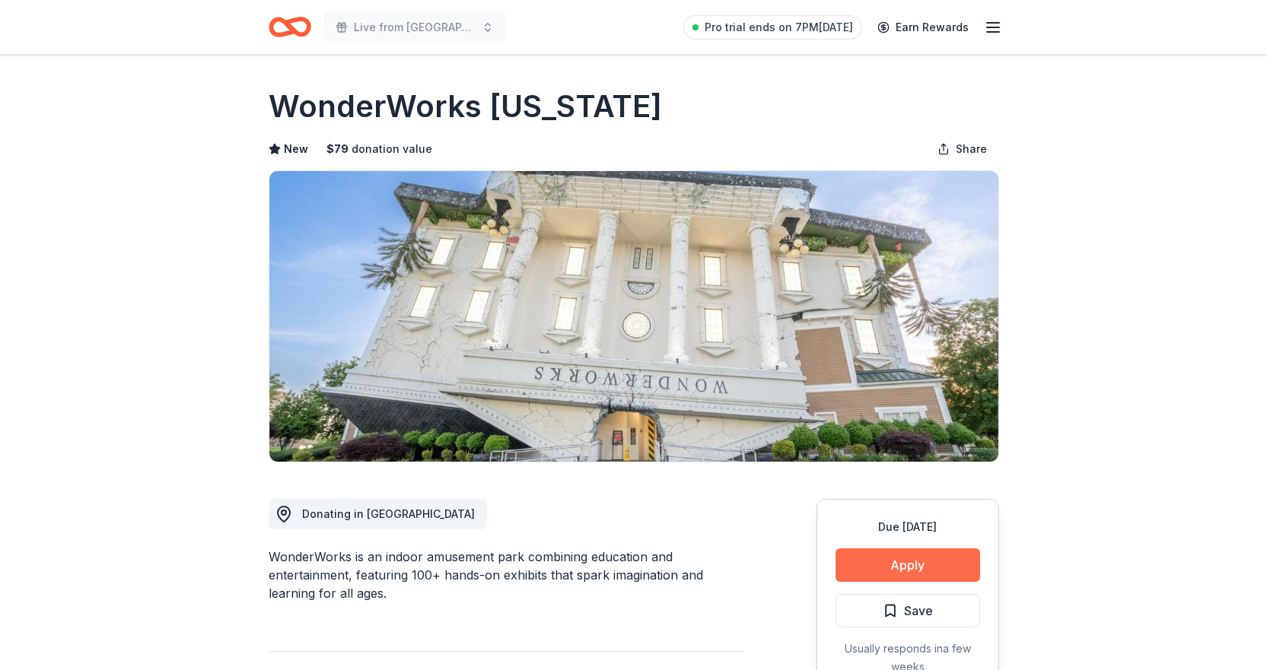
click at [909, 560] on button "Apply" at bounding box center [908, 565] width 145 height 33
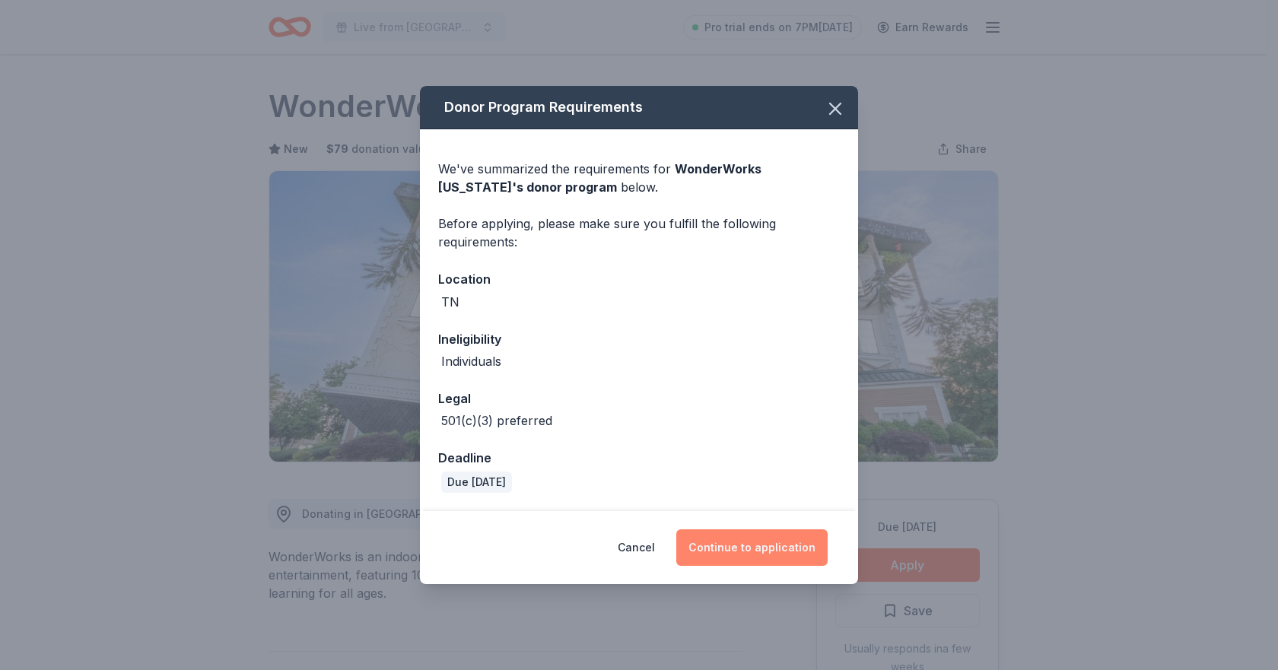
click at [731, 540] on button "Continue to application" at bounding box center [751, 548] width 151 height 37
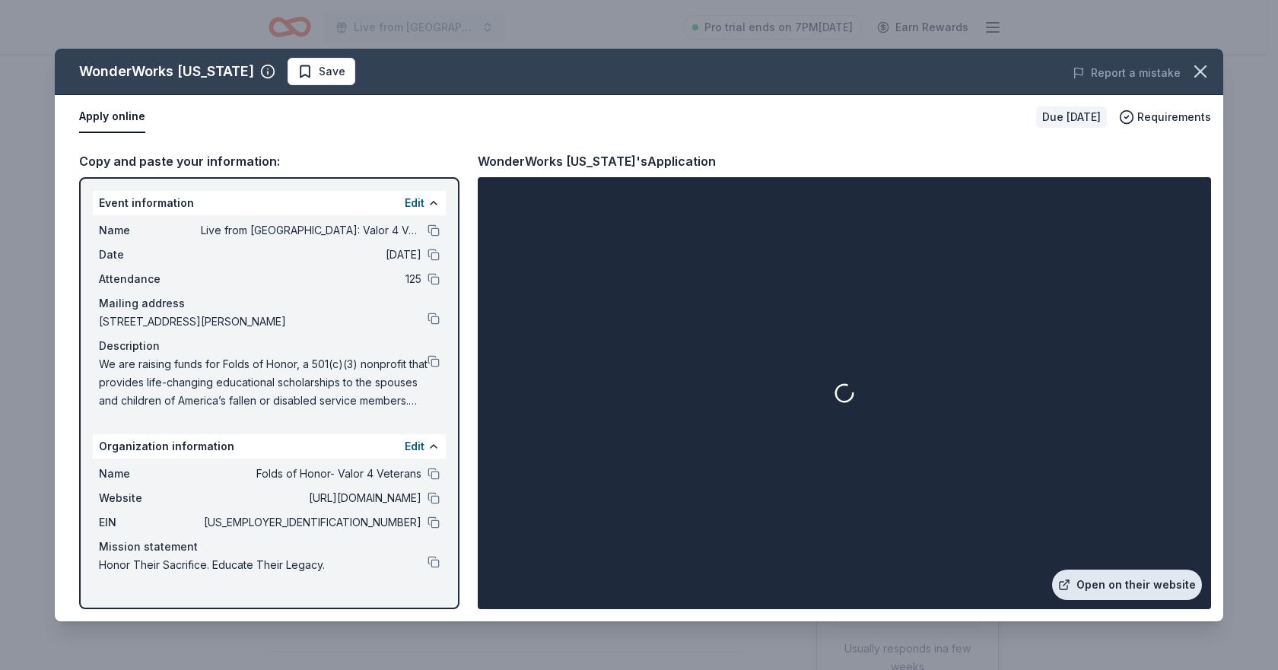
click at [1140, 586] on link "Open on their website" at bounding box center [1127, 585] width 150 height 30
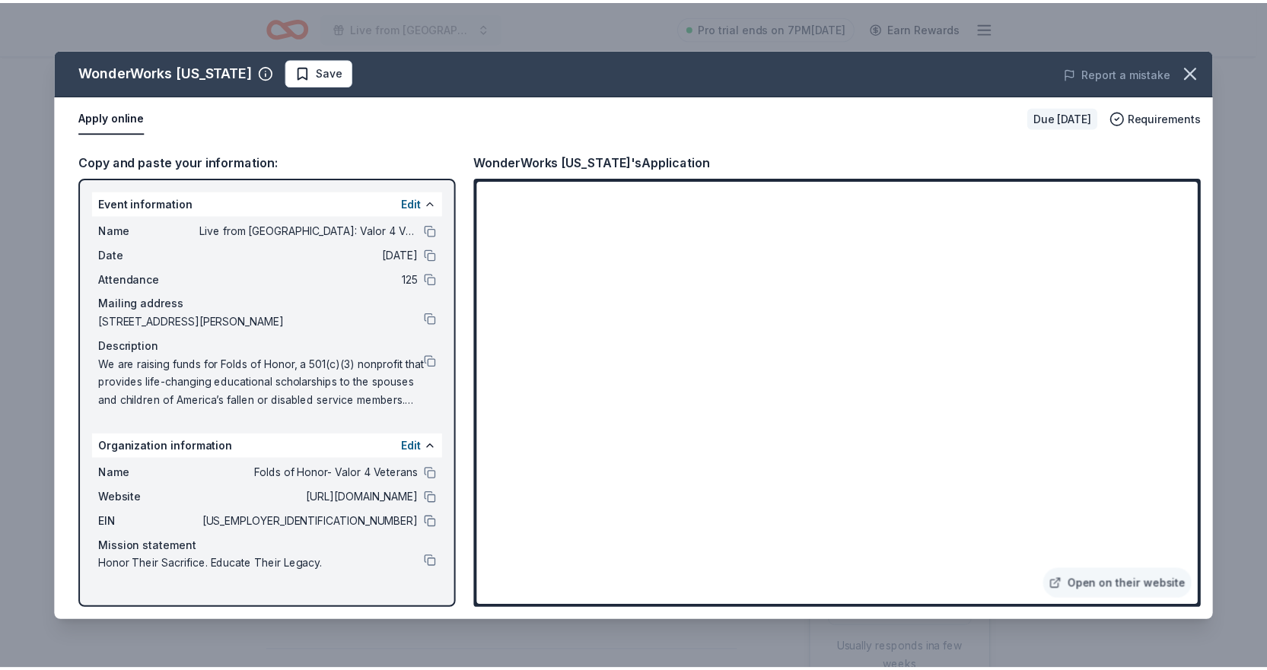
scroll to position [3, 0]
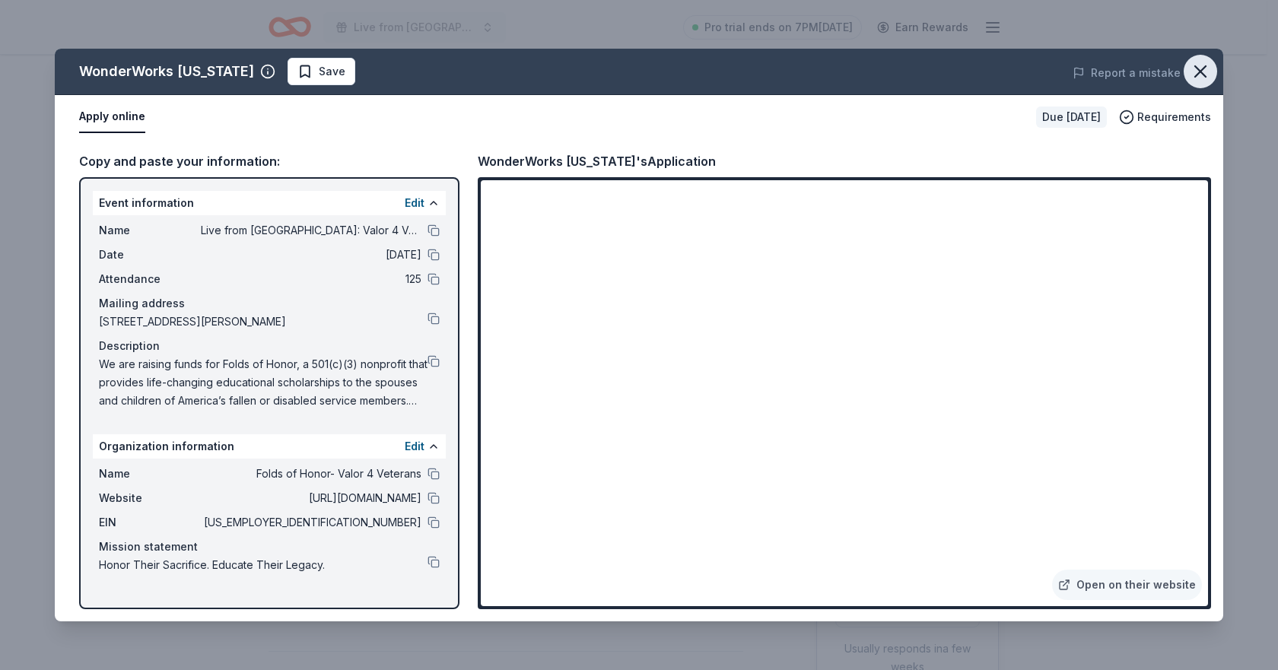
click at [1198, 68] on icon "button" at bounding box center [1200, 71] width 21 height 21
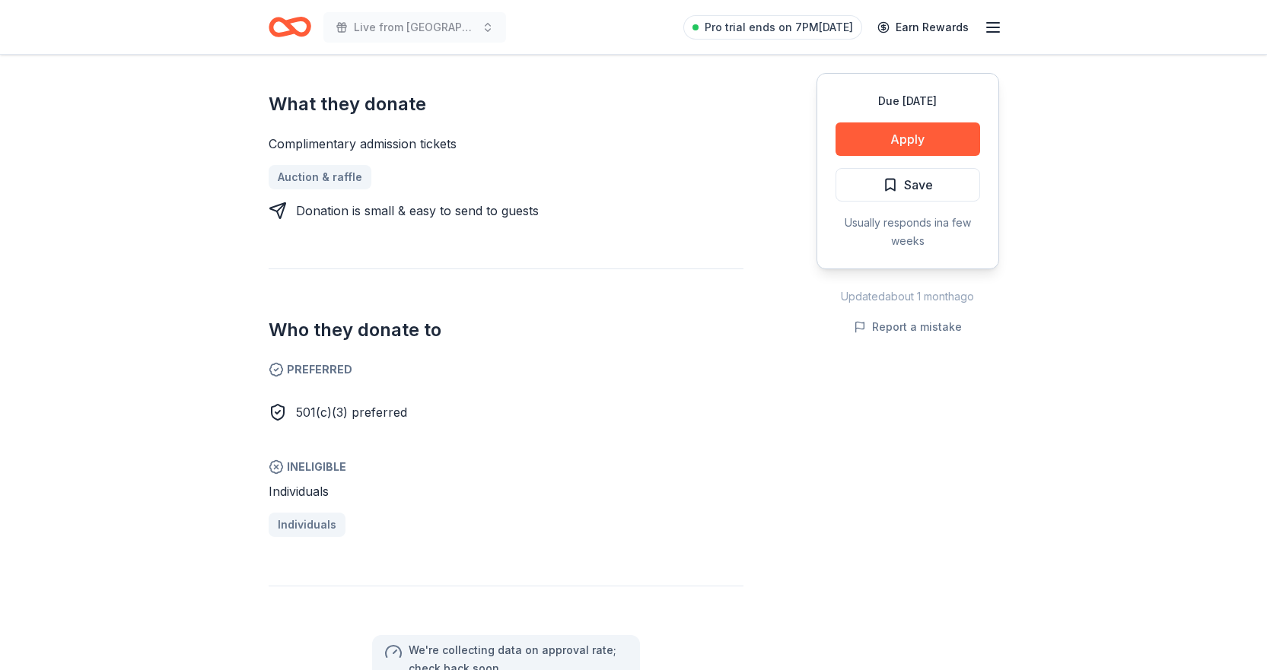
scroll to position [0, 0]
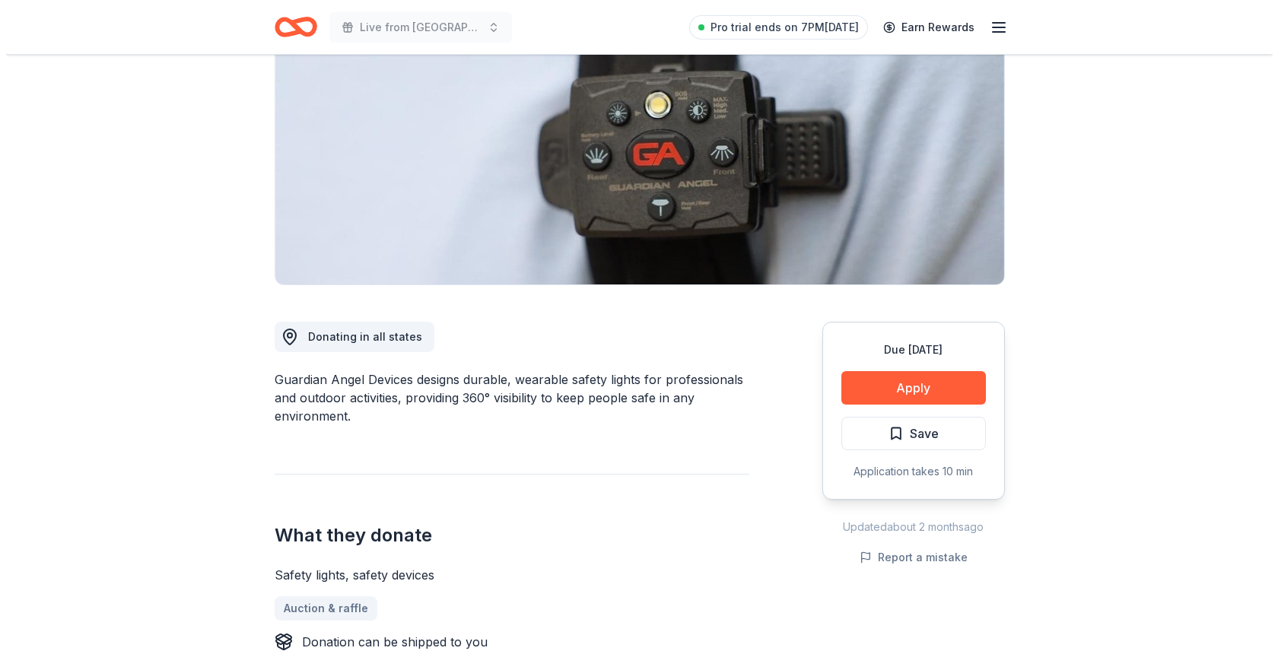
scroll to position [152, 0]
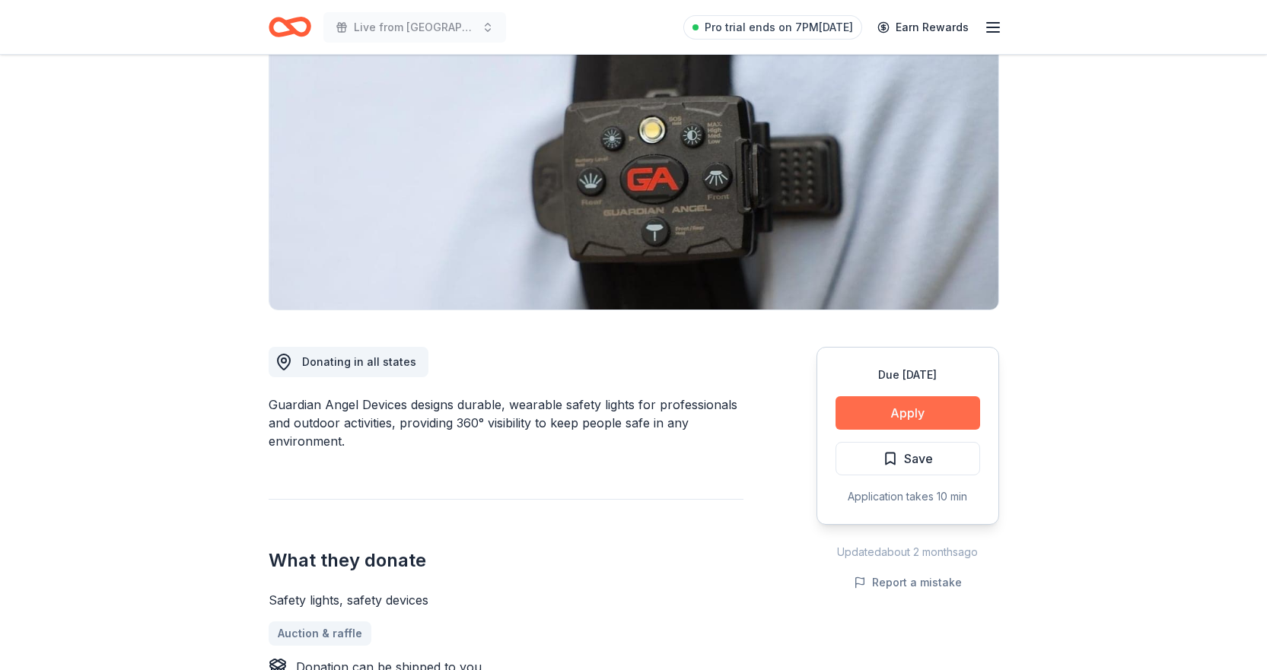
click at [918, 411] on button "Apply" at bounding box center [908, 412] width 145 height 33
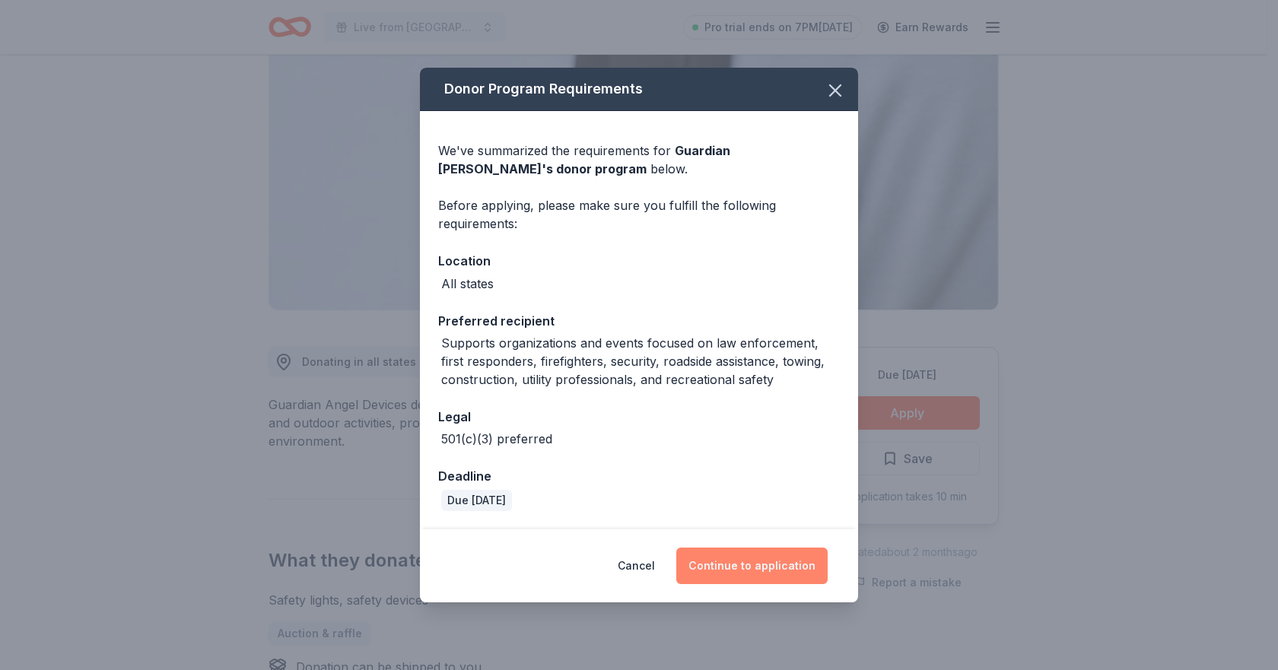
click at [736, 559] on button "Continue to application" at bounding box center [751, 566] width 151 height 37
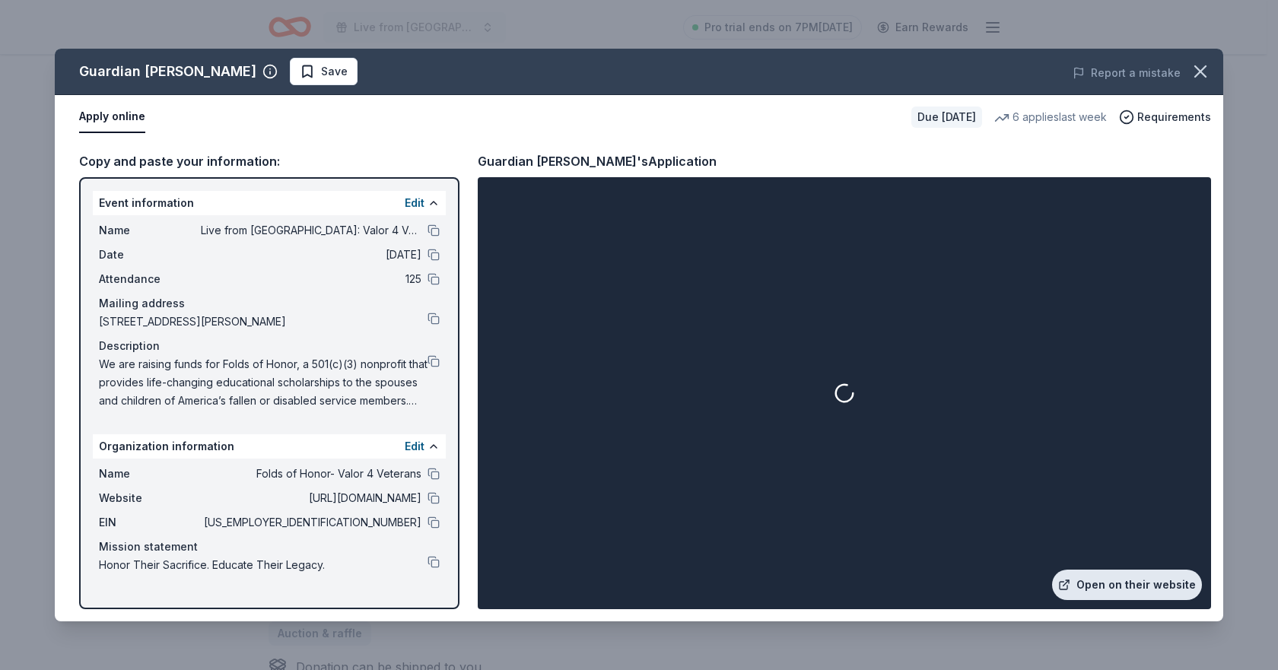
click at [1130, 582] on link "Open on their website" at bounding box center [1127, 585] width 150 height 30
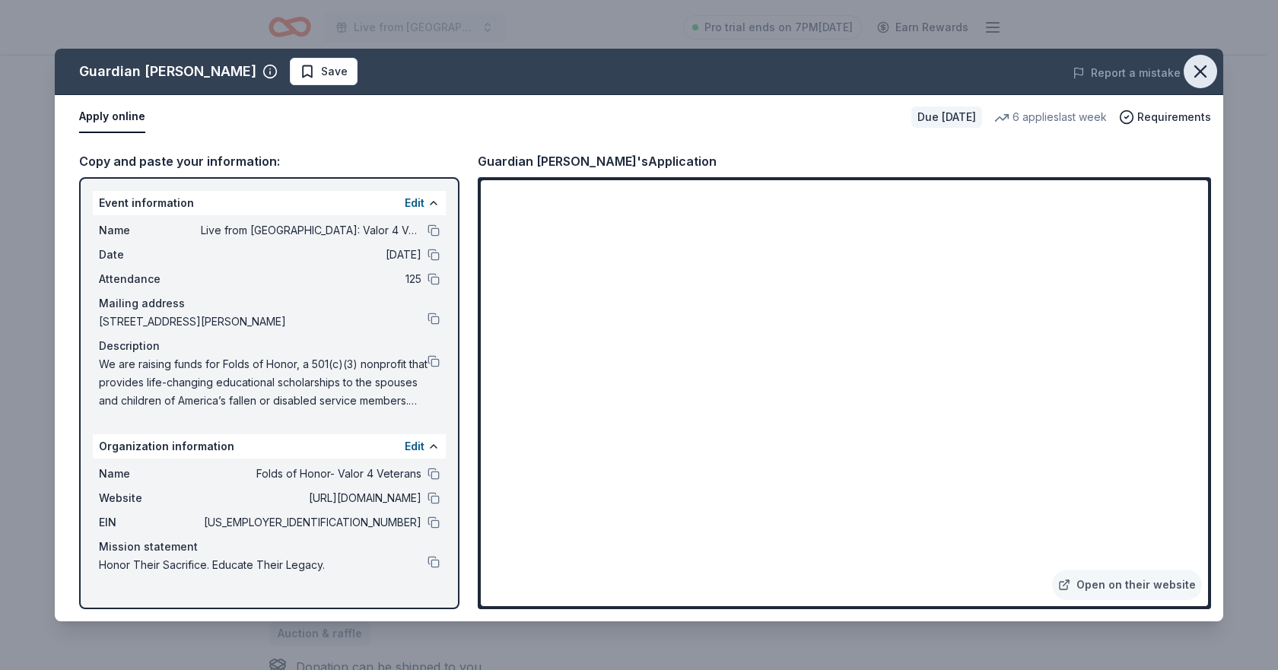
click at [1203, 68] on icon "button" at bounding box center [1200, 71] width 21 height 21
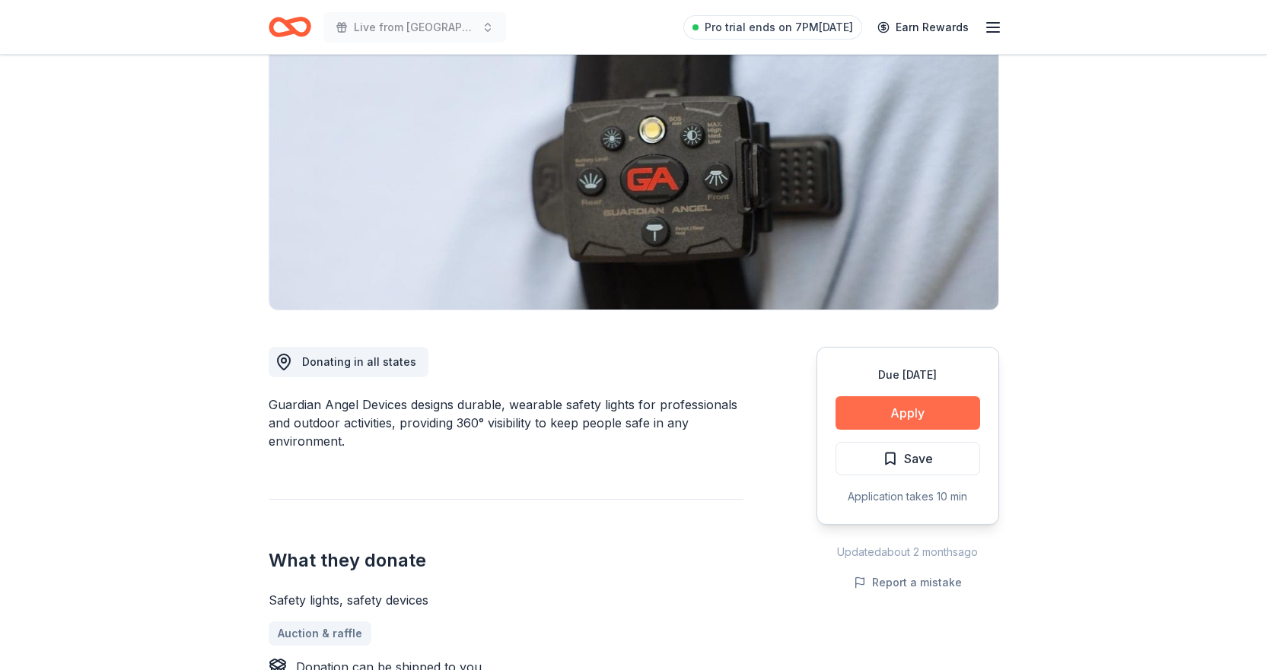
click at [900, 409] on button "Apply" at bounding box center [908, 412] width 145 height 33
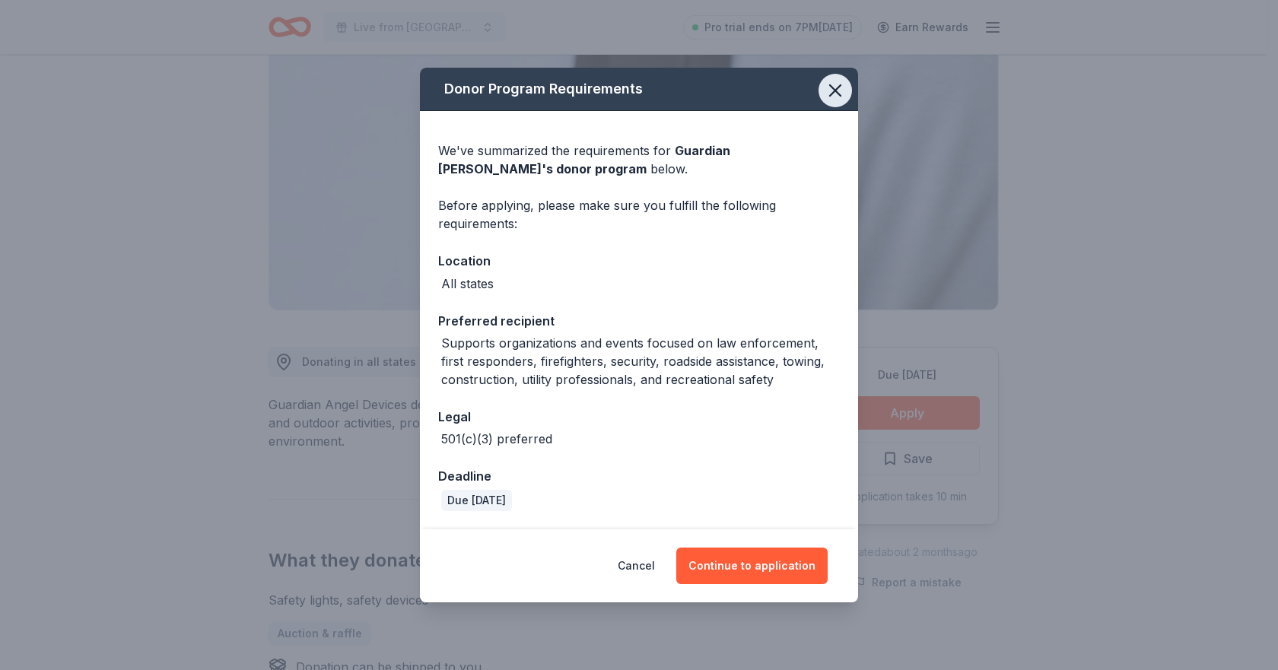
click at [840, 86] on icon "button" at bounding box center [835, 90] width 11 height 11
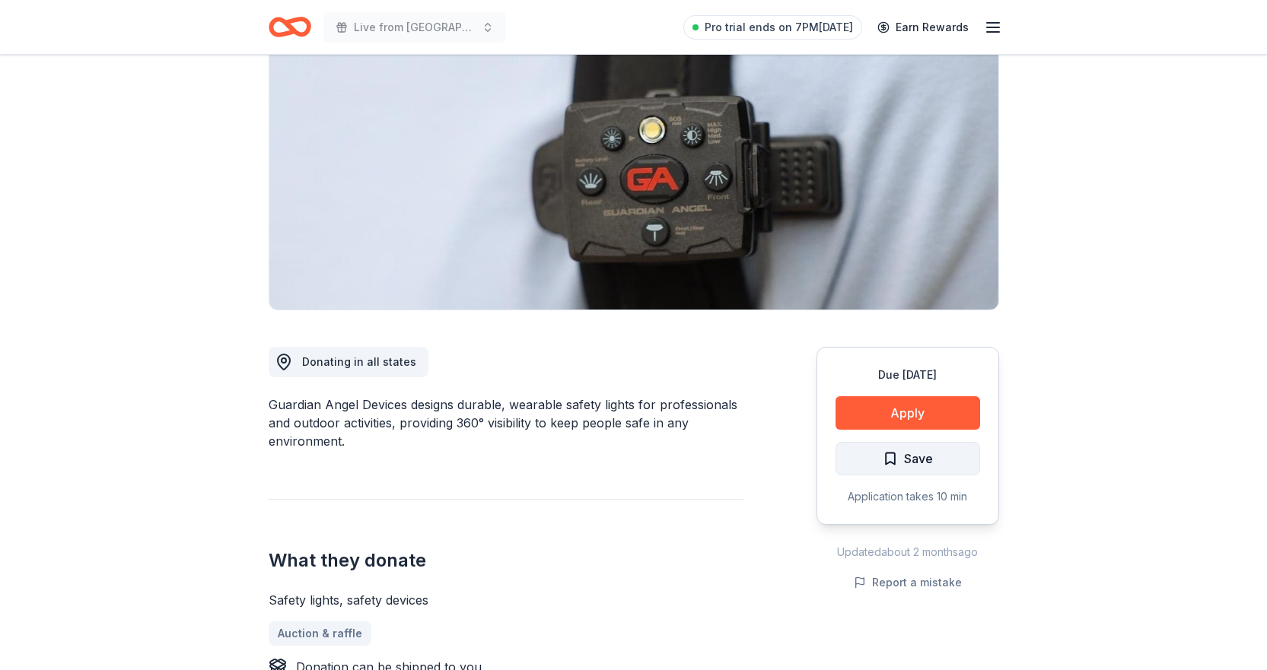
click at [924, 459] on span "Save" at bounding box center [918, 459] width 29 height 20
click at [941, 459] on html "Live from Nashville: Valor 4 Veterans Benefiting Folds of Honor Pro trial ends …" at bounding box center [633, 183] width 1267 height 670
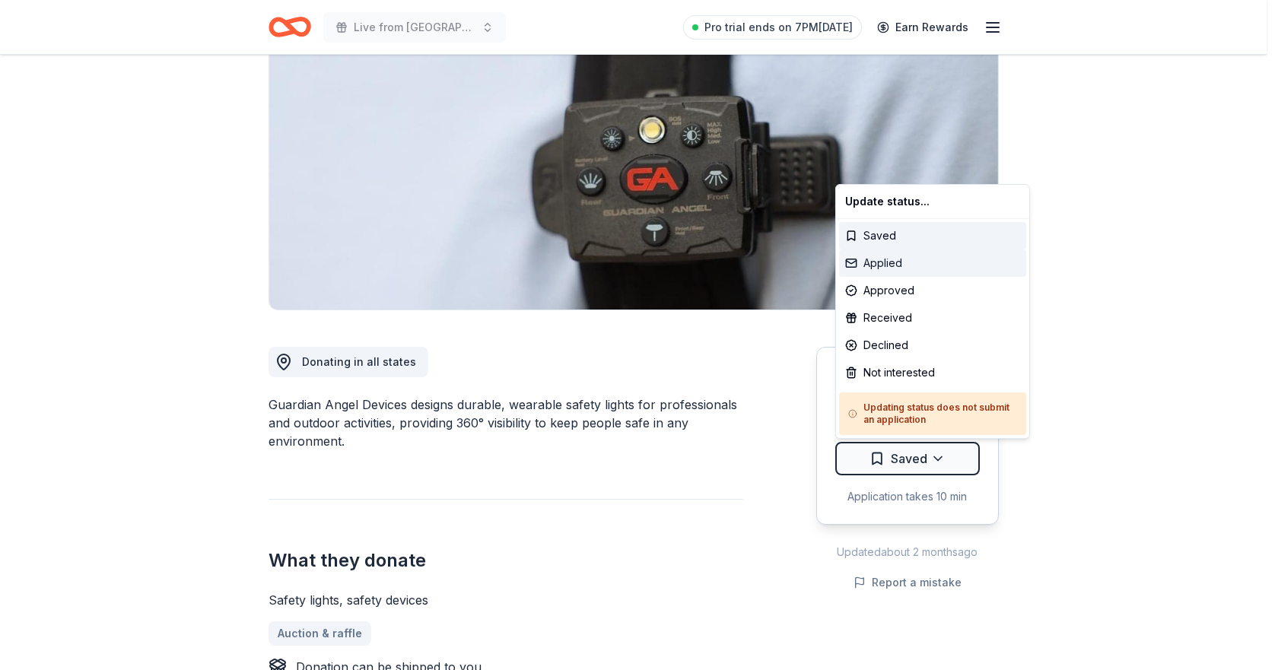
click at [880, 266] on div "Applied" at bounding box center [932, 263] width 187 height 27
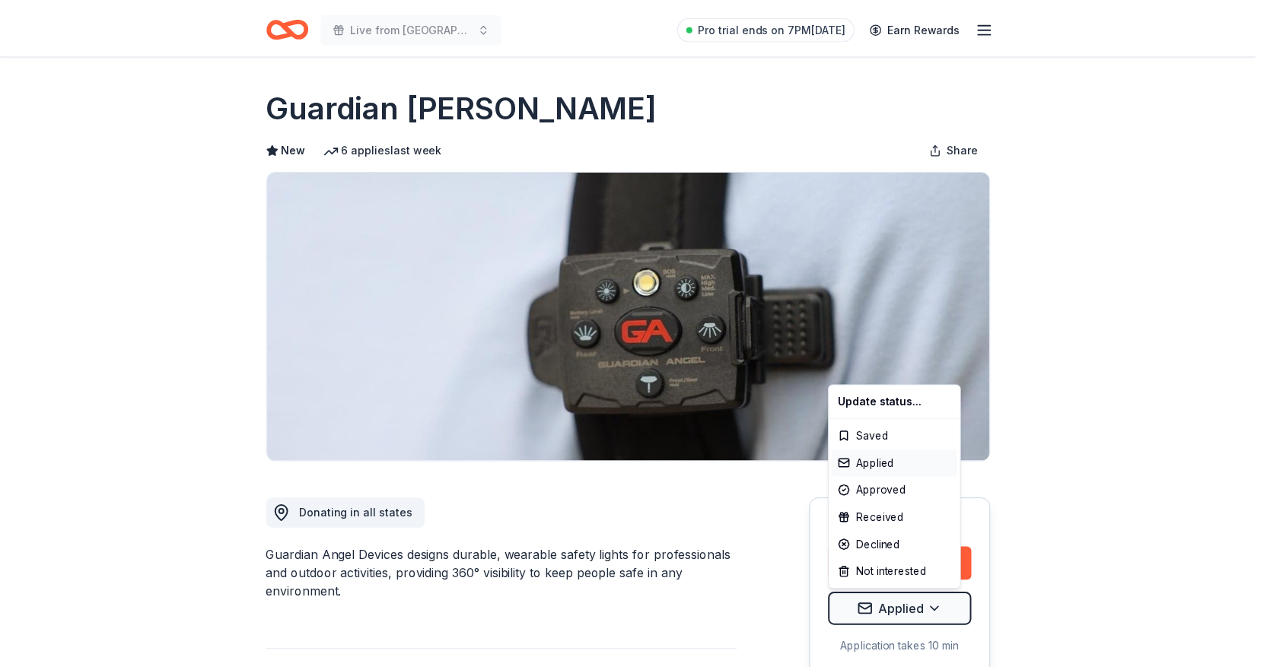
scroll to position [0, 0]
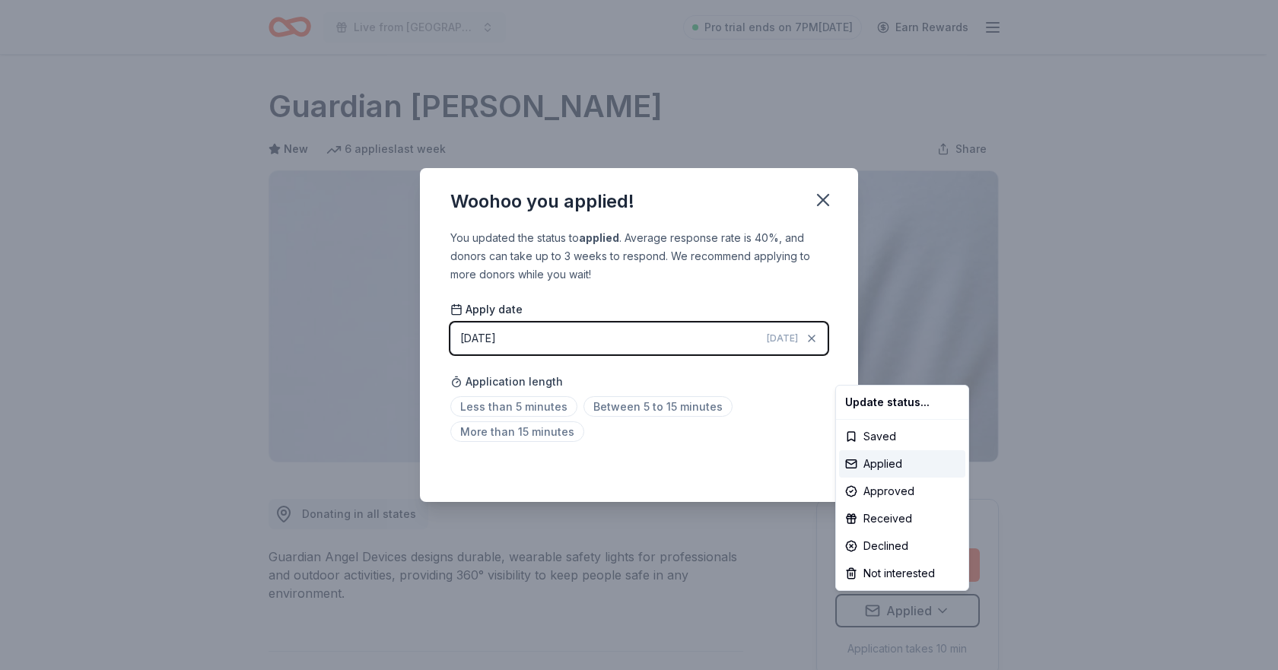
click at [626, 412] on html "Live from Nashville: Valor 4 Veterans Benefiting Folds of Honor Pro trial ends …" at bounding box center [639, 335] width 1278 height 670
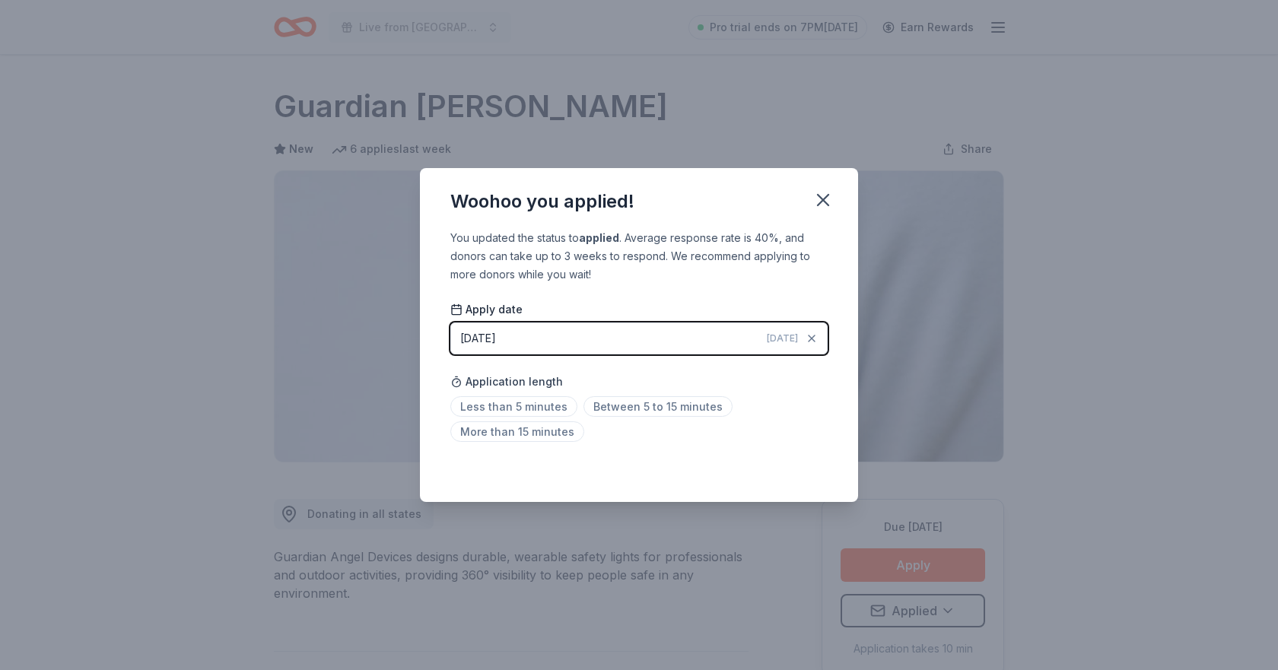
click at [1041, 359] on div "Woohoo you applied! You updated the status to applied . Average response rate i…" at bounding box center [639, 335] width 1278 height 670
click at [670, 410] on span "Between 5 to 15 minutes" at bounding box center [658, 406] width 149 height 21
click at [801, 201] on div "Woohoo you applied!" at bounding box center [639, 198] width 438 height 61
click at [826, 197] on icon "button" at bounding box center [823, 200] width 11 height 11
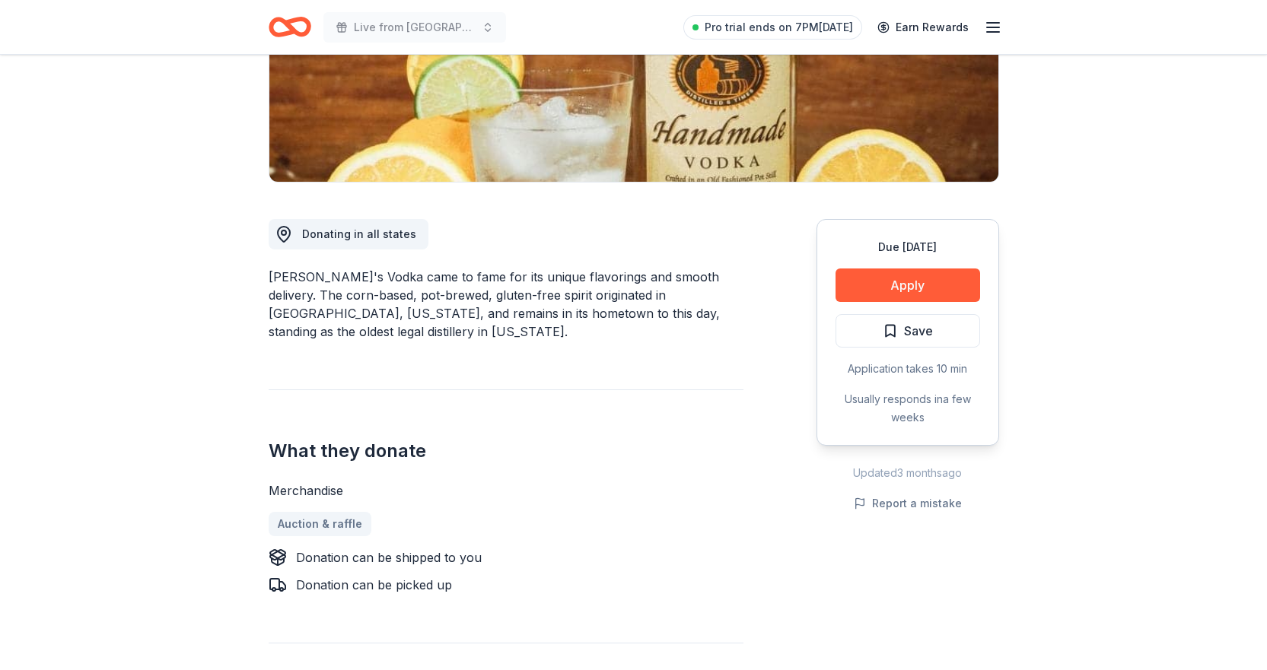
scroll to position [304, 0]
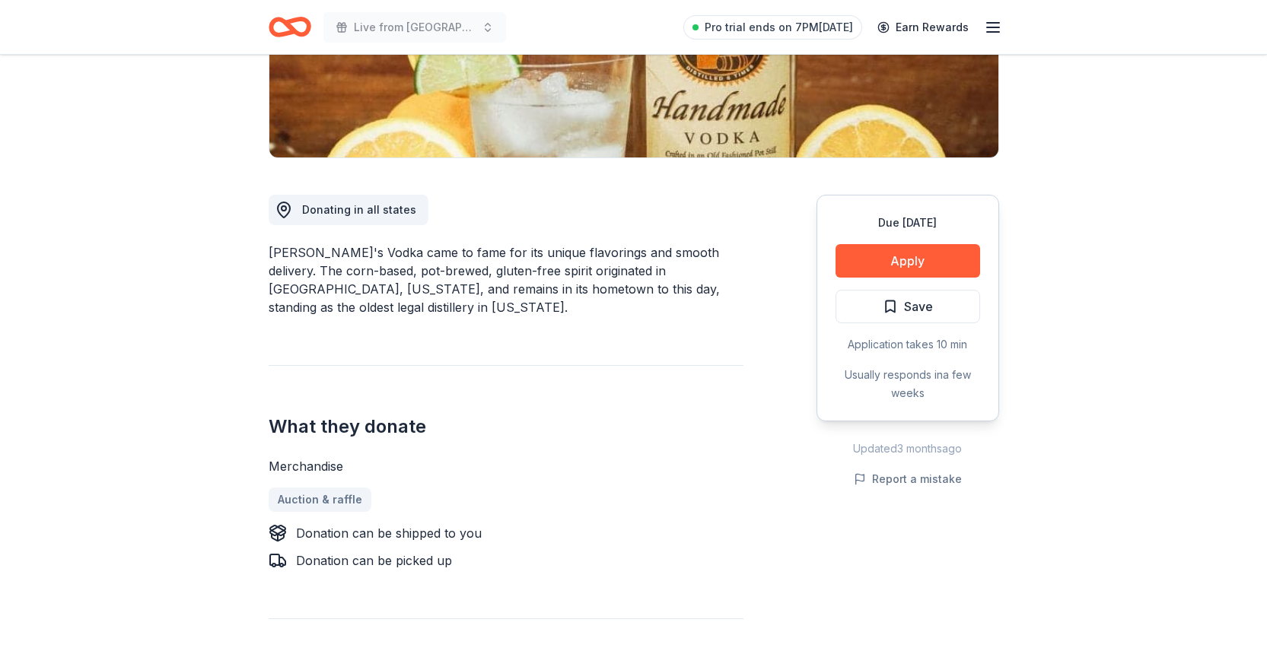
drag, startPoint x: 307, startPoint y: 251, endPoint x: 658, endPoint y: 269, distance: 351.3
click at [658, 269] on div "[PERSON_NAME]'s Vodka came to fame for its unique flavorings and smooth deliver…" at bounding box center [506, 280] width 475 height 73
drag, startPoint x: 454, startPoint y: 249, endPoint x: 643, endPoint y: 289, distance: 193.7
click at [643, 289] on div "[PERSON_NAME]'s Vodka came to fame for its unique flavorings and smooth deliver…" at bounding box center [506, 280] width 475 height 73
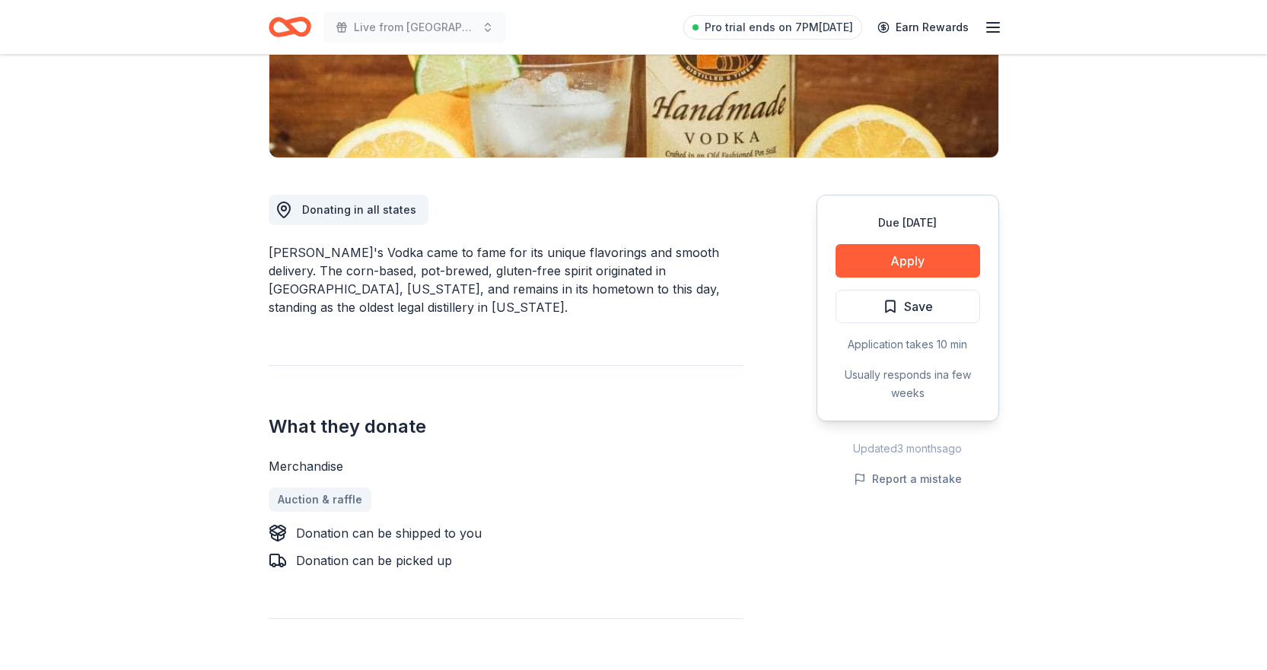
click at [643, 289] on div "[PERSON_NAME]'s Vodka came to fame for its unique flavorings and smooth deliver…" at bounding box center [506, 280] width 475 height 73
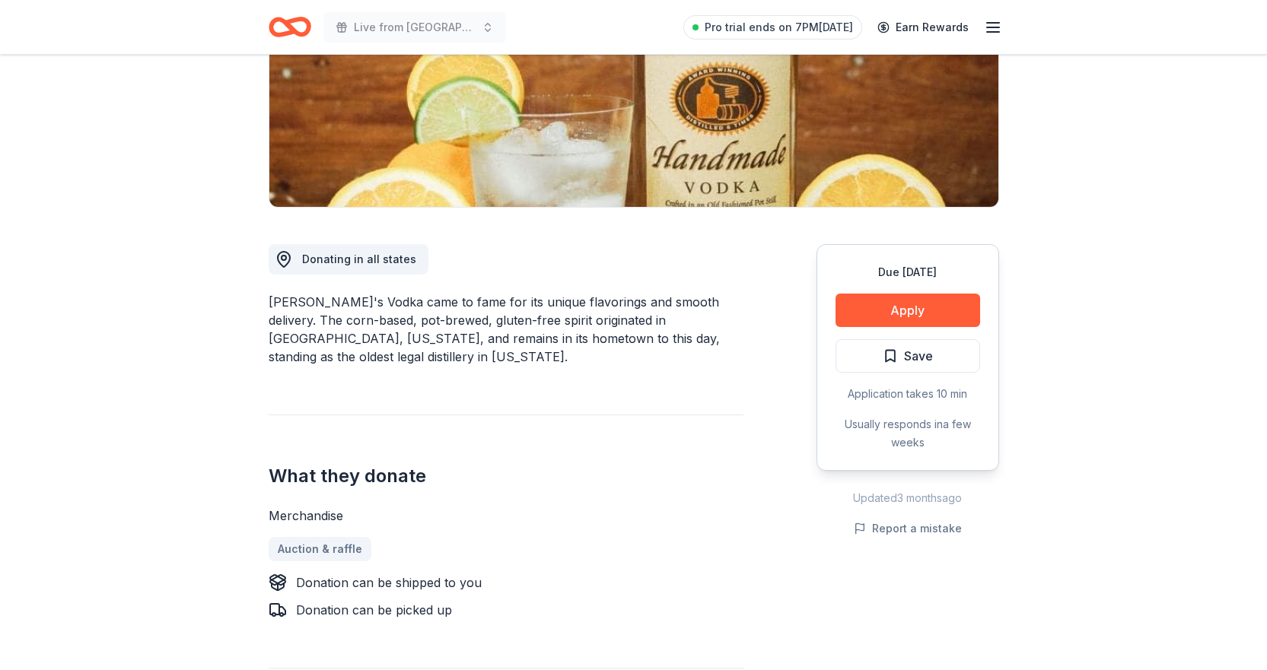
scroll to position [228, 0]
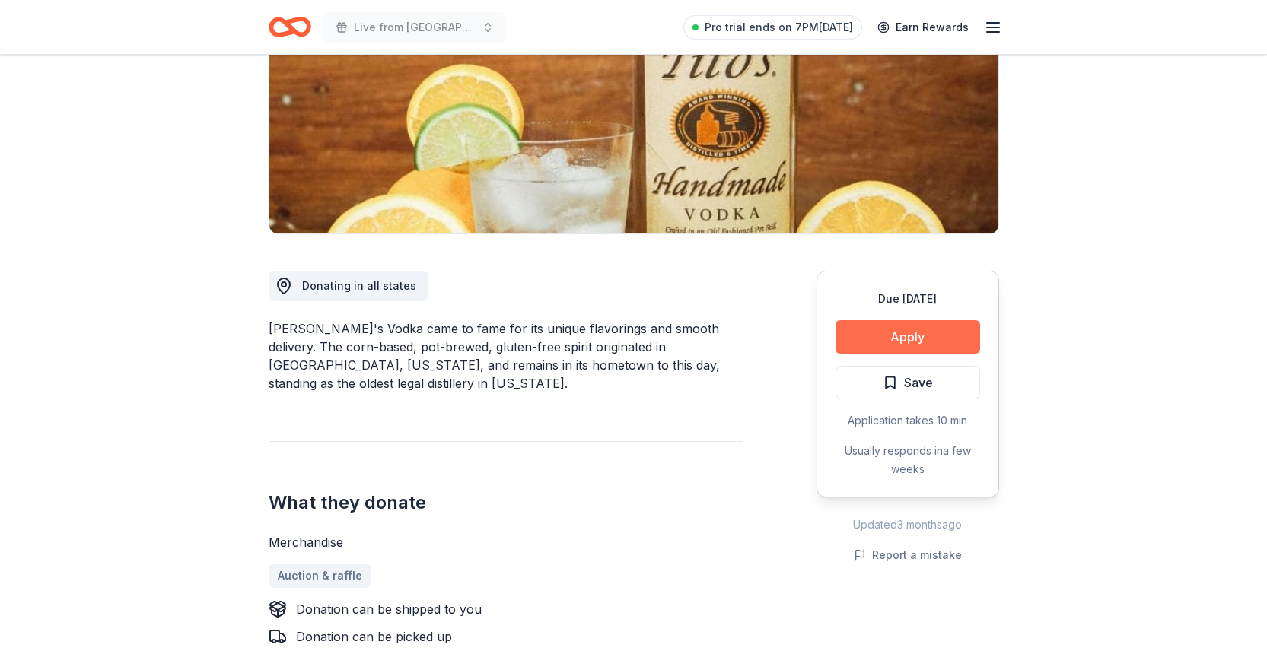
click at [948, 333] on button "Apply" at bounding box center [908, 336] width 145 height 33
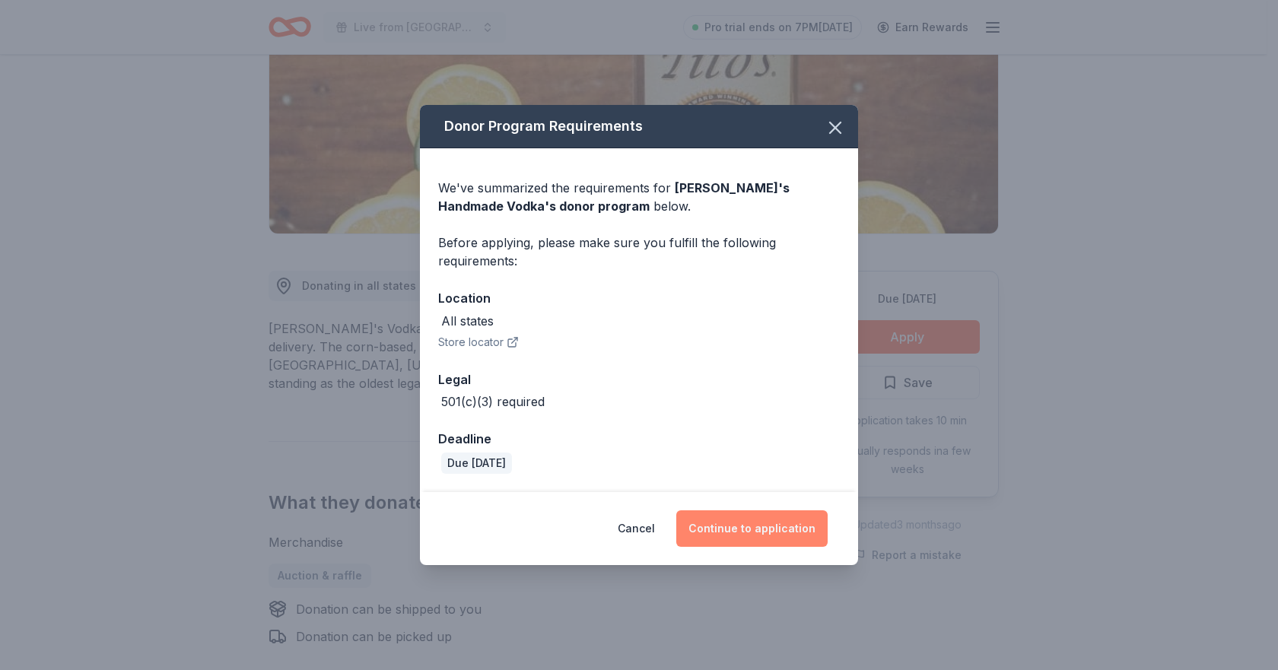
click at [733, 524] on button "Continue to application" at bounding box center [751, 529] width 151 height 37
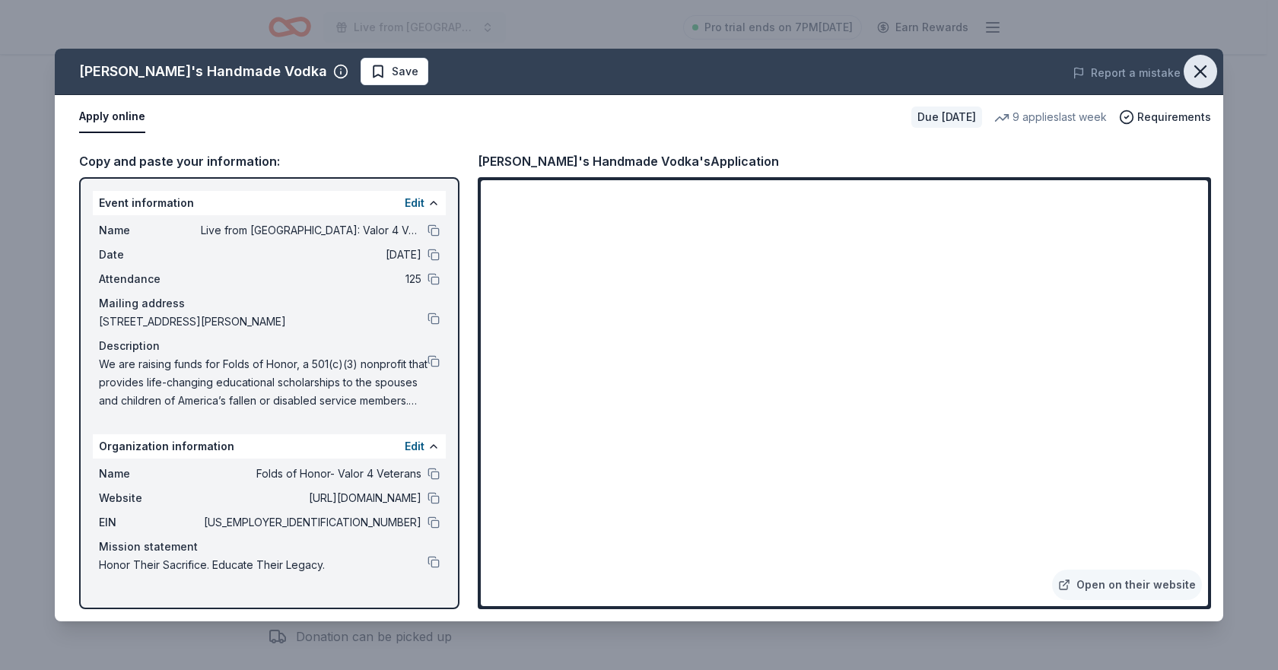
click at [1203, 73] on icon "button" at bounding box center [1200, 71] width 21 height 21
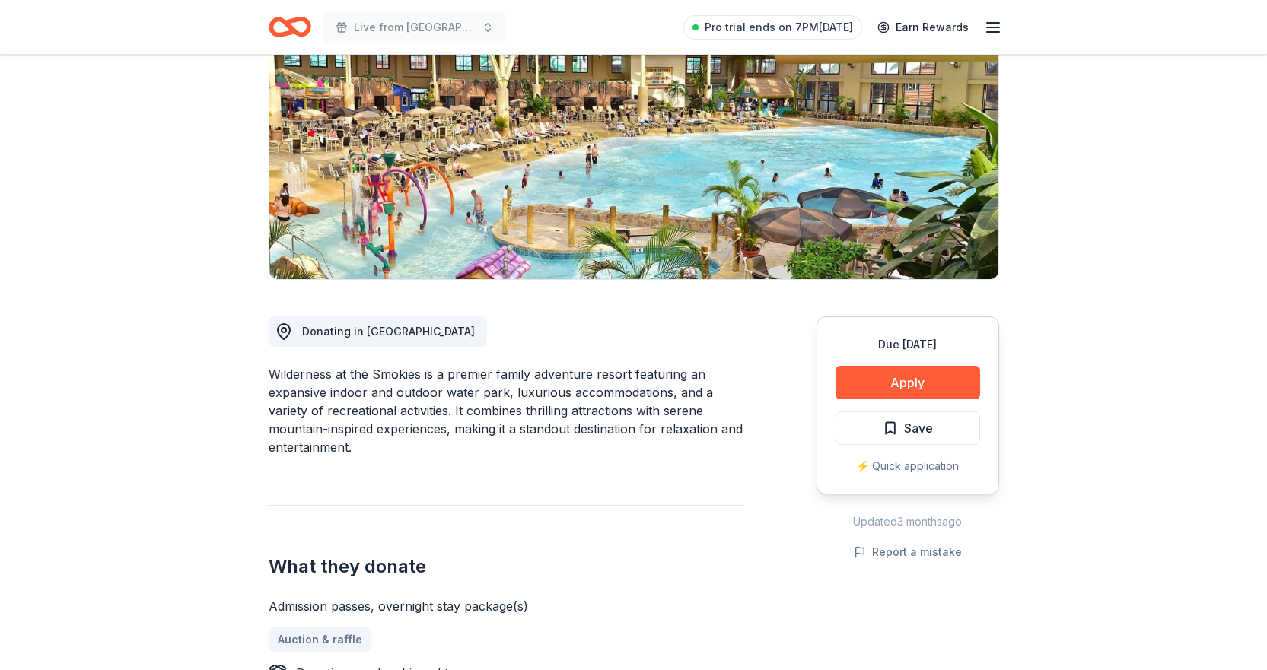
scroll to position [228, 0]
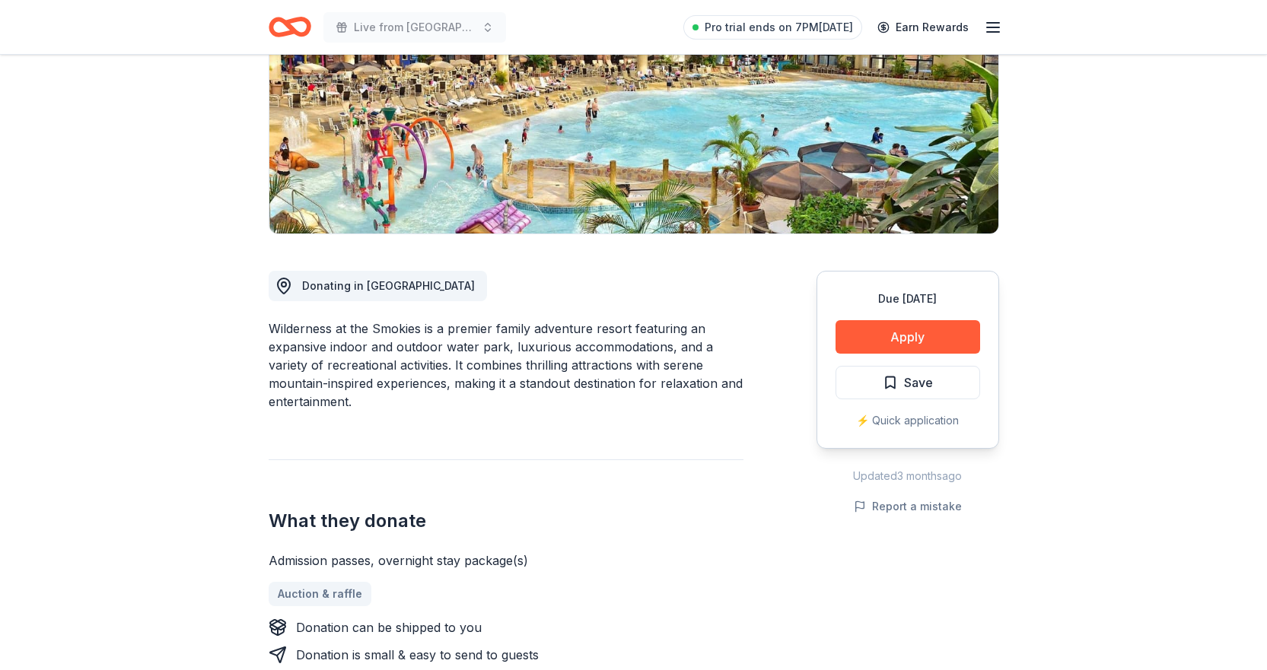
drag, startPoint x: 269, startPoint y: 325, endPoint x: 411, endPoint y: 329, distance: 142.3
click at [395, 330] on div "Wilderness at the Smokies is a premier family adventure resort featuring an exp…" at bounding box center [506, 365] width 475 height 91
click at [420, 329] on div "Wilderness at the Smokies is a premier family adventure resort featuring an exp…" at bounding box center [506, 365] width 475 height 91
drag, startPoint x: 352, startPoint y: 323, endPoint x: 505, endPoint y: 389, distance: 166.4
click at [505, 389] on div "Wilderness at the Smokies is a premier family adventure resort featuring an exp…" at bounding box center [506, 365] width 475 height 91
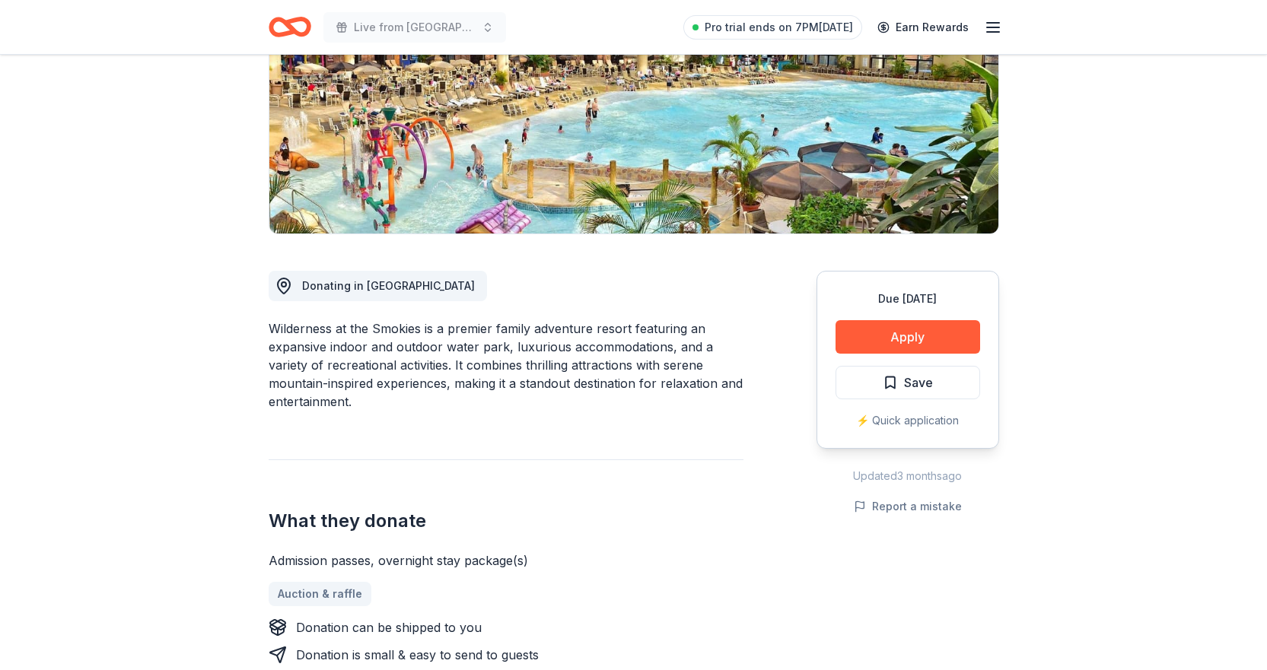
click at [505, 389] on div "Wilderness at the Smokies is a premier family adventure resort featuring an exp…" at bounding box center [506, 365] width 475 height 91
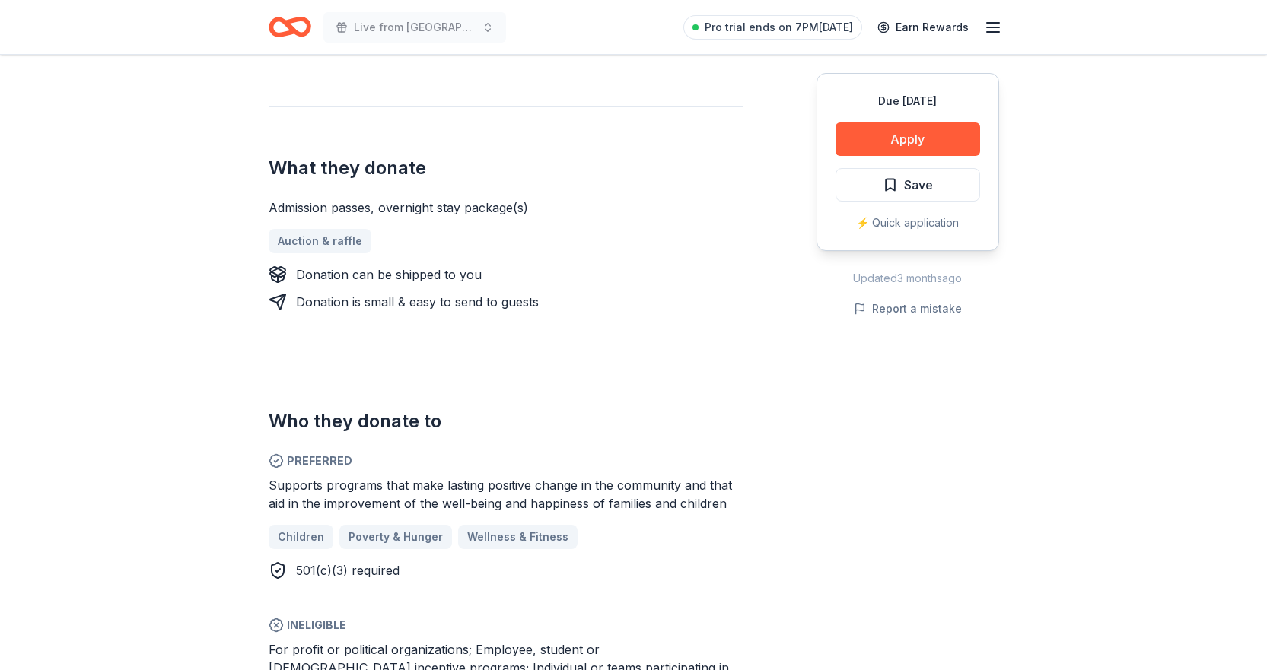
scroll to position [761, 0]
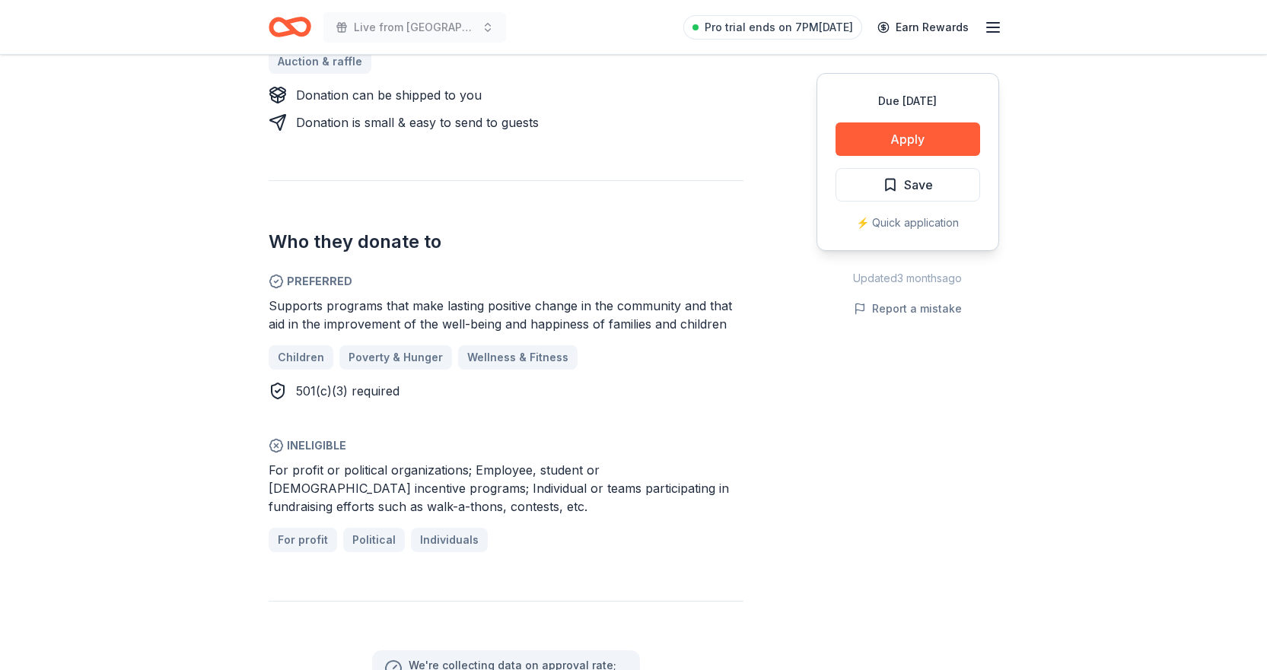
drag, startPoint x: 358, startPoint y: 305, endPoint x: 679, endPoint y: 370, distance: 326.8
click at [679, 370] on div "Supports programs that make lasting positive change in the community and that a…" at bounding box center [506, 348] width 475 height 103
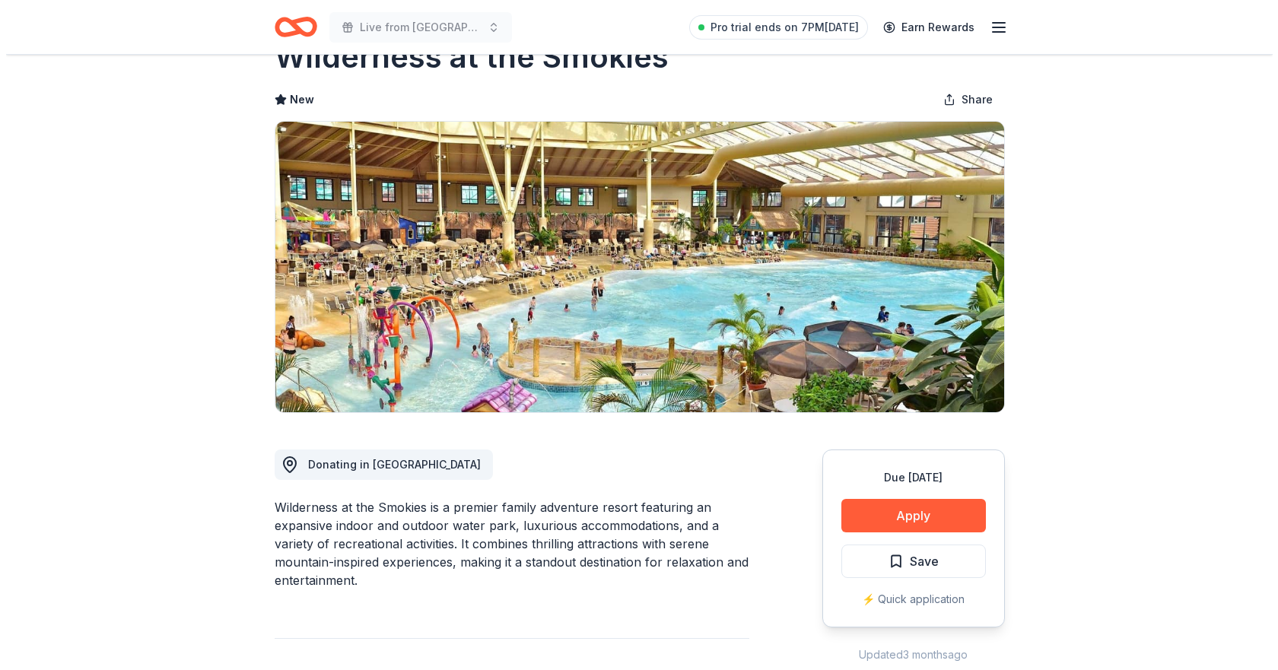
scroll to position [76, 0]
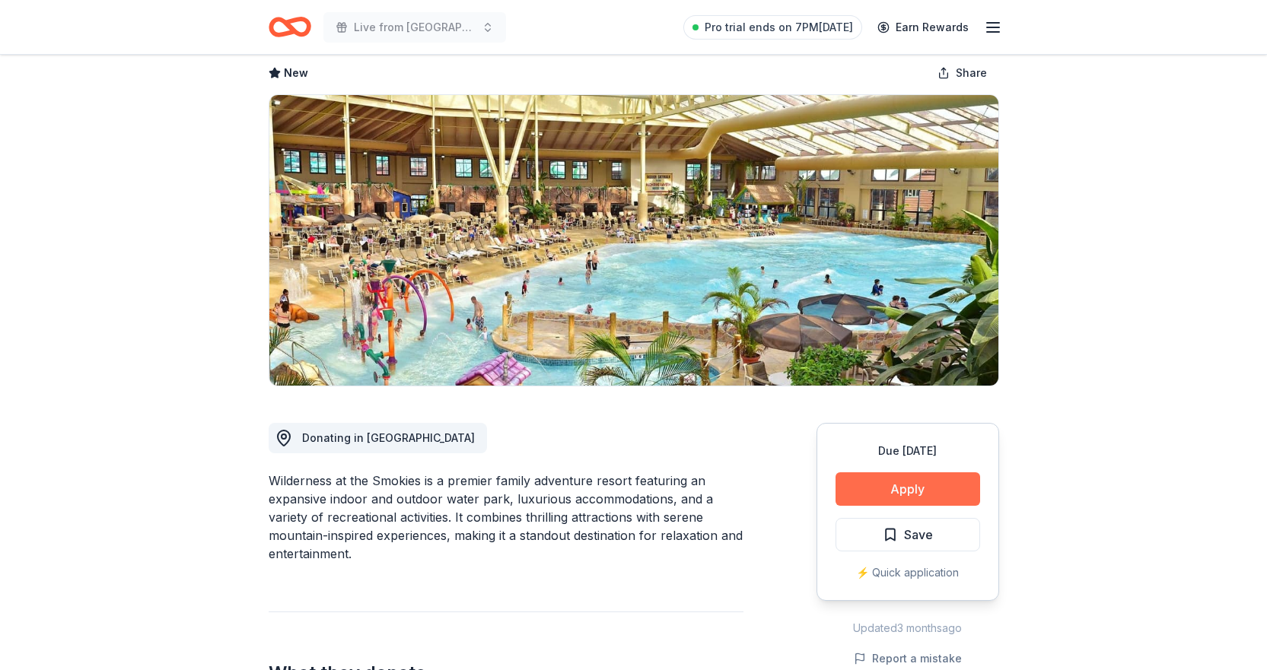
click at [892, 485] on button "Apply" at bounding box center [908, 489] width 145 height 33
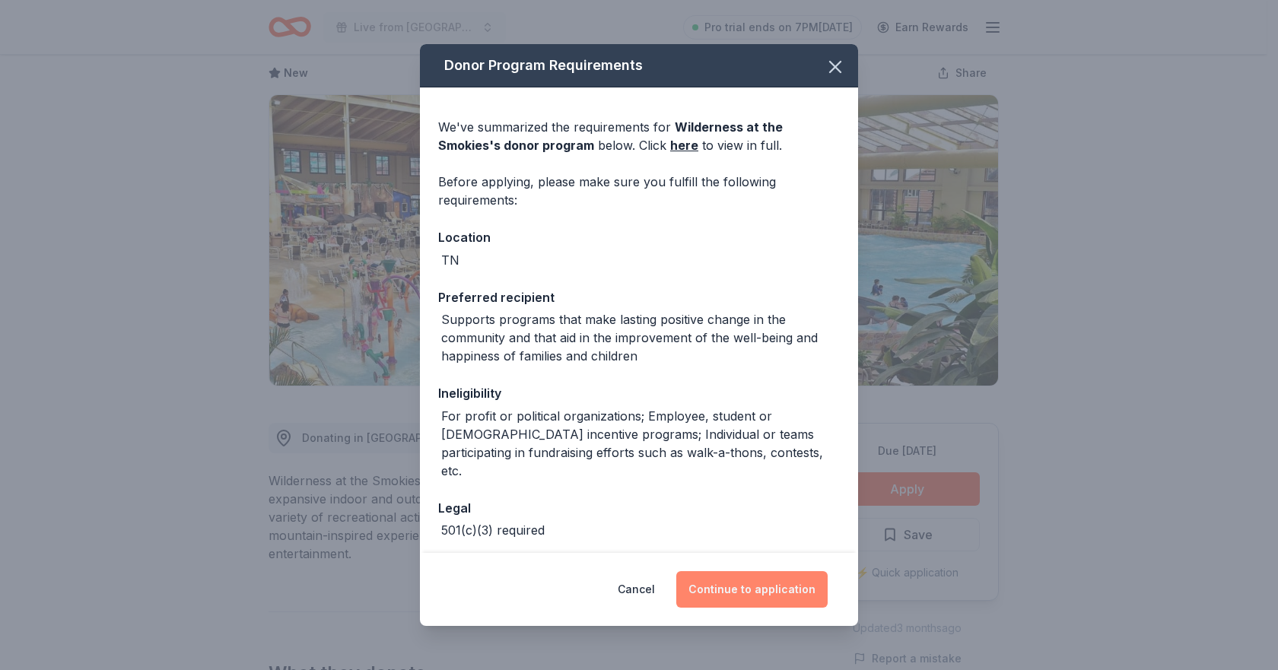
click at [726, 590] on button "Continue to application" at bounding box center [751, 589] width 151 height 37
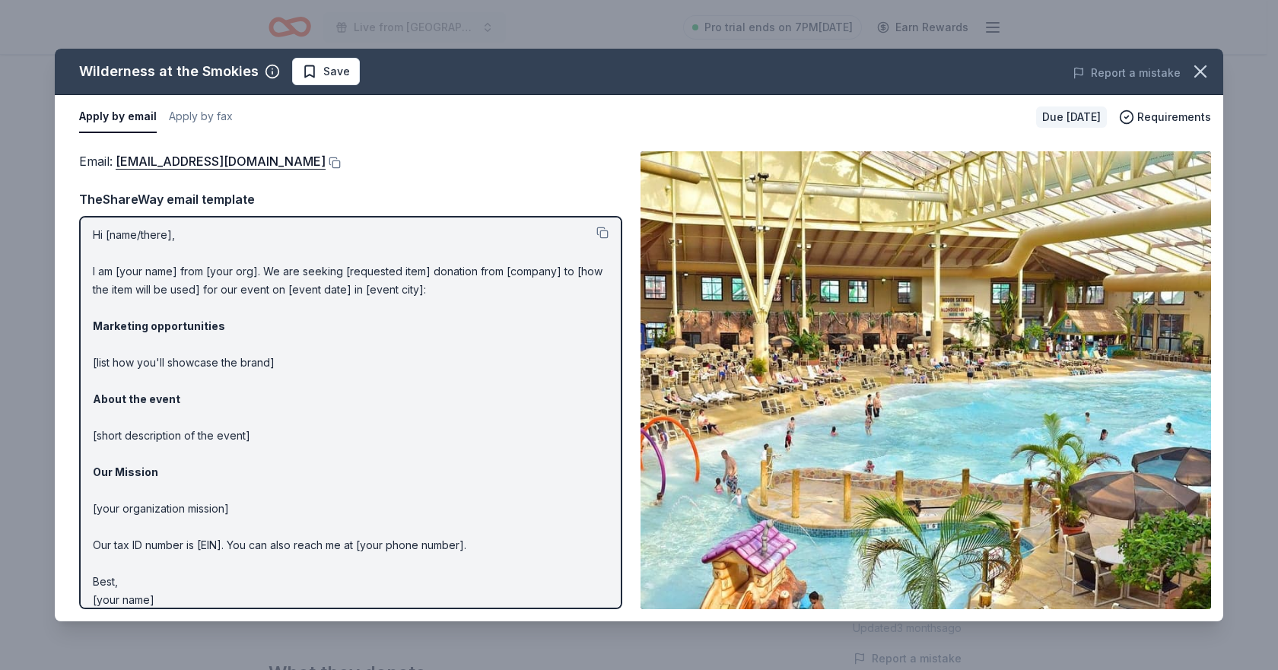
scroll to position [0, 0]
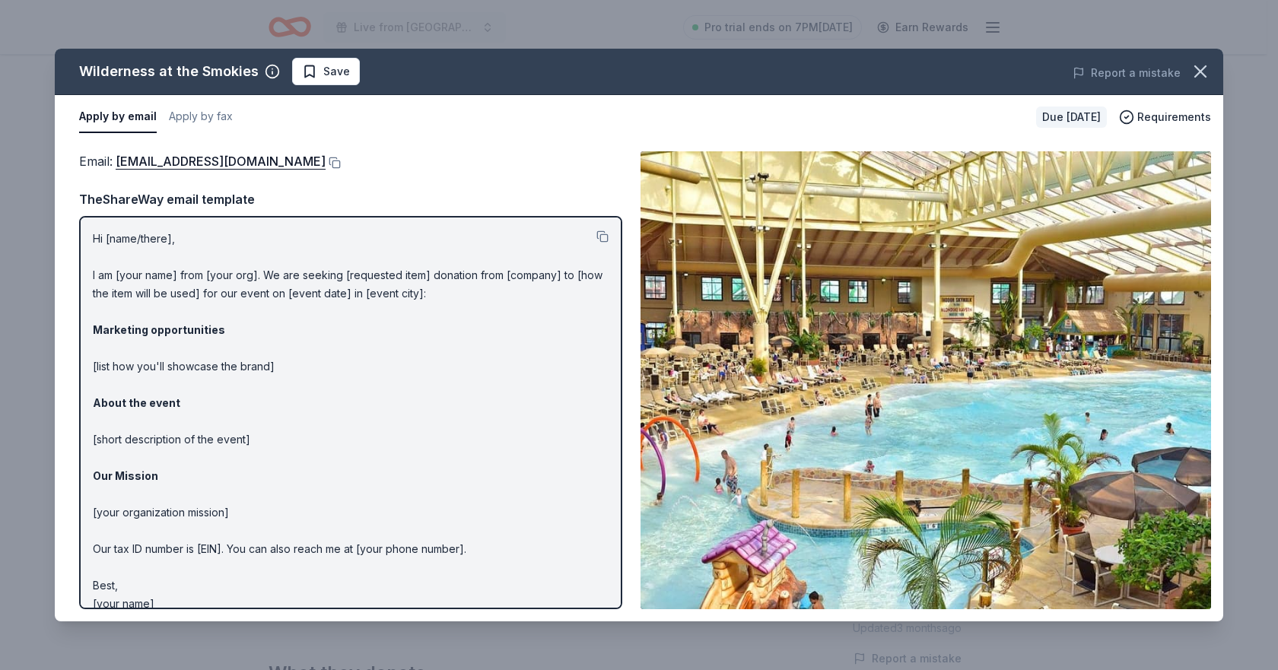
drag, startPoint x: 92, startPoint y: 231, endPoint x: 173, endPoint y: 298, distance: 104.8
click at [206, 312] on div "Hi [name/there], I am [your name] from [your org]. We are seeking [requested it…" at bounding box center [350, 412] width 543 height 393
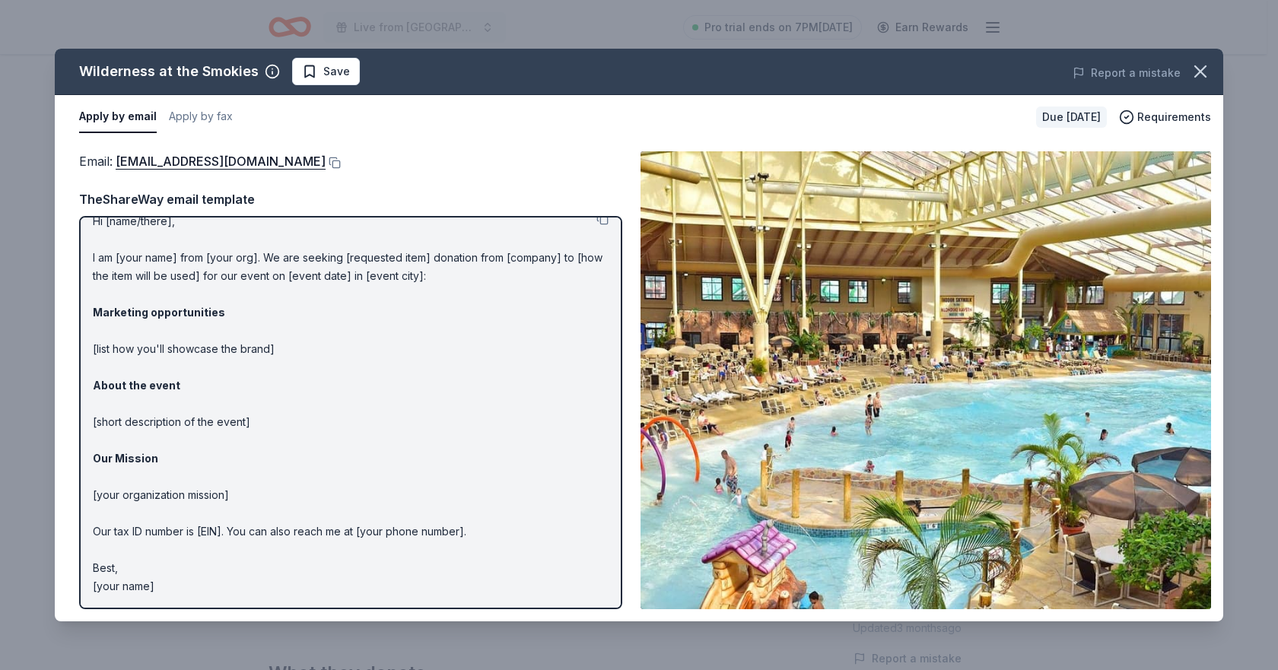
drag, startPoint x: 95, startPoint y: 237, endPoint x: 117, endPoint y: 240, distance: 22.4
click at [117, 240] on p "Hi [name/there], I am [your name] from [your org]. We are seeking [requested it…" at bounding box center [351, 404] width 516 height 384
drag, startPoint x: 180, startPoint y: 586, endPoint x: 128, endPoint y: 532, distance: 74.8
click at [96, 521] on p "Hi [name/there], I am [your name] from [your org]. We are seeking [requested it…" at bounding box center [351, 404] width 516 height 384
click at [131, 550] on p "Hi [name/there], I am [your name] from [your org]. We are seeking [requested it…" at bounding box center [351, 404] width 516 height 384
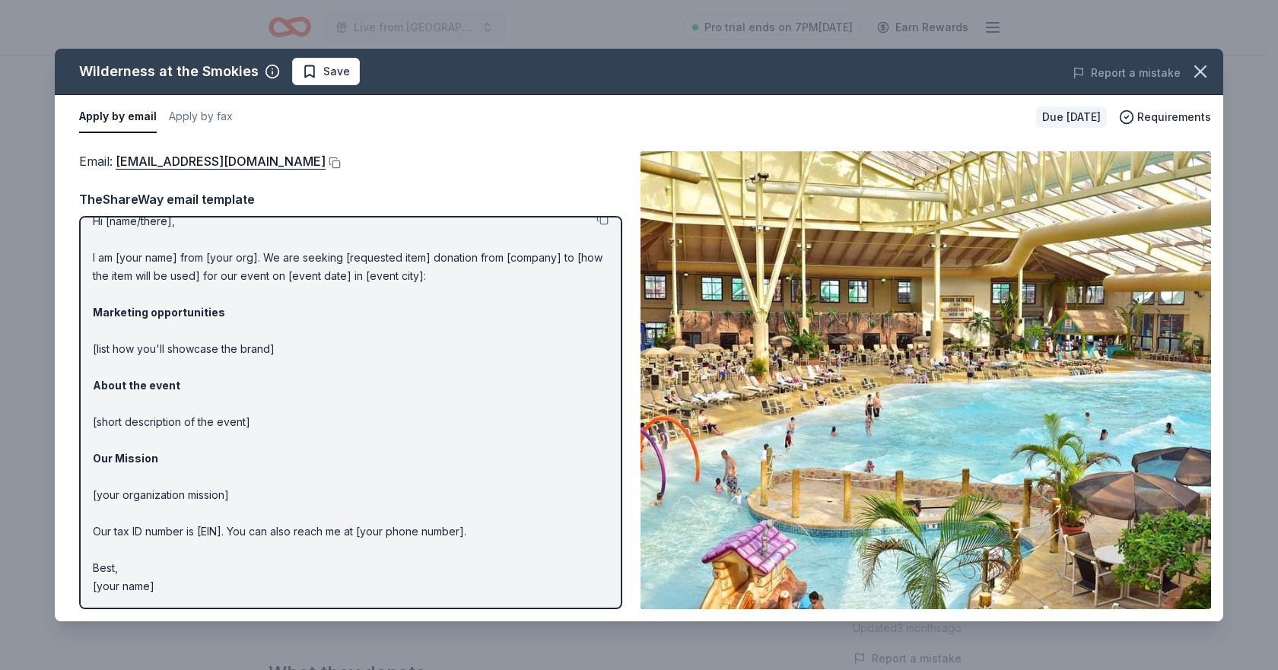
click at [121, 520] on p "Hi [name/there], I am [your name] from [your org]. We are seeking [requested it…" at bounding box center [351, 404] width 516 height 384
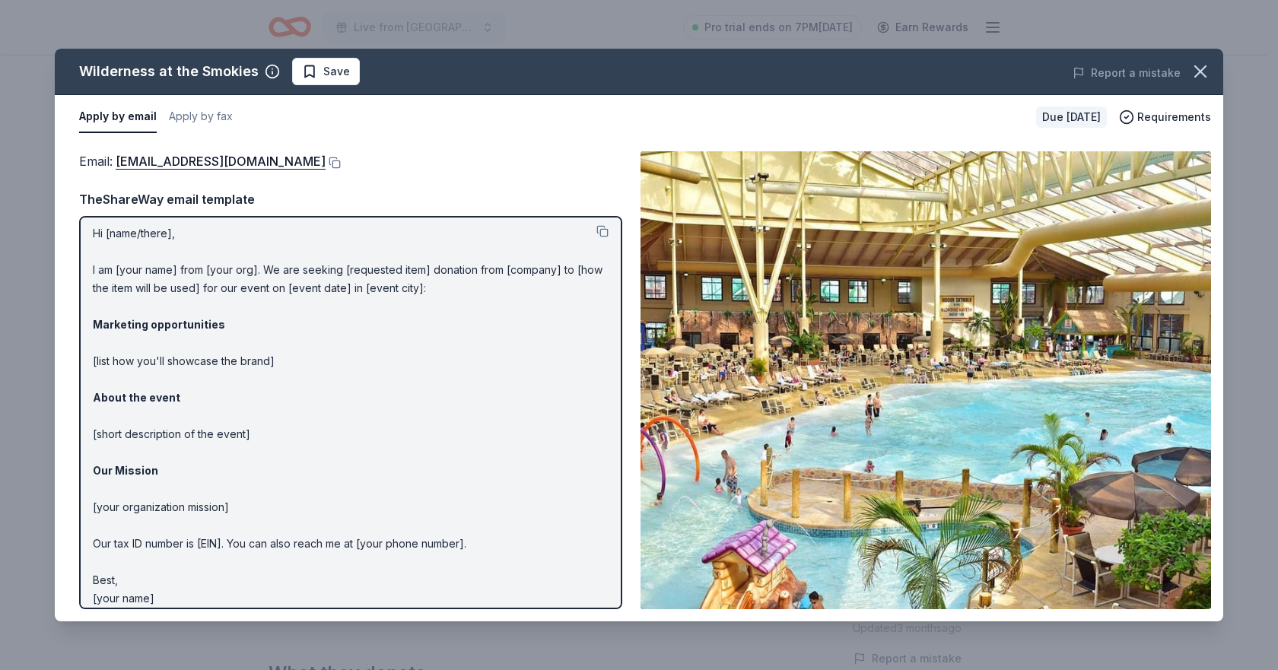
scroll to position [0, 0]
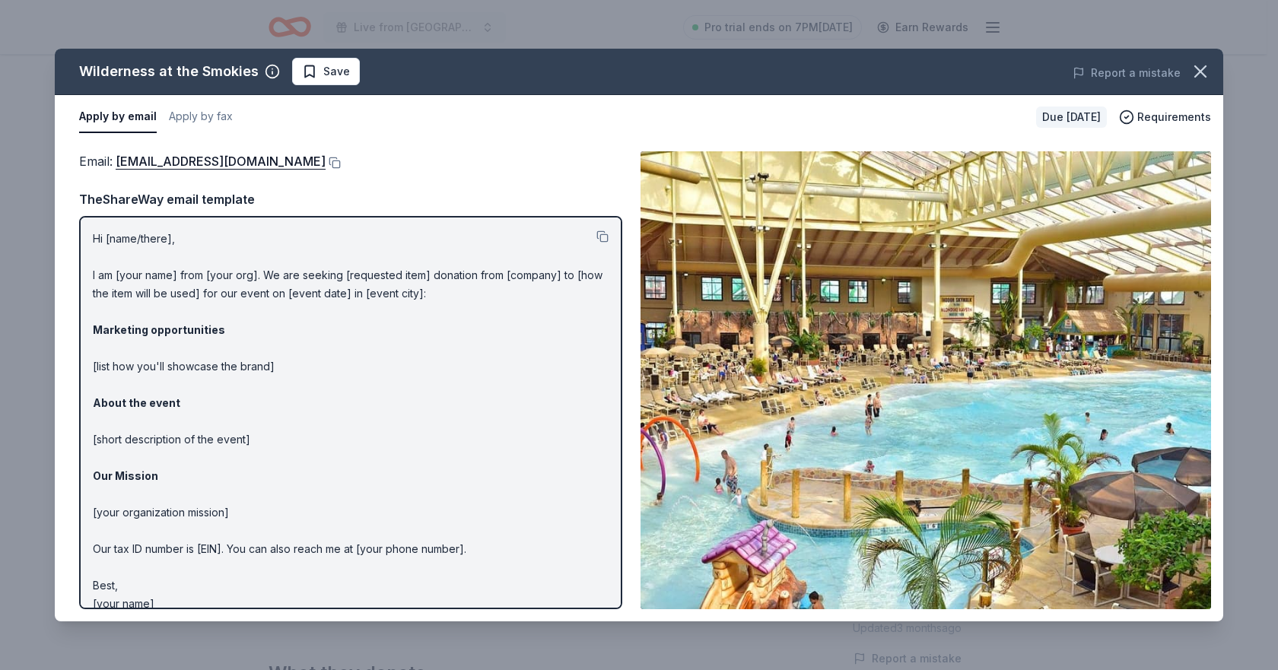
drag, startPoint x: 94, startPoint y: 234, endPoint x: 326, endPoint y: 407, distance: 288.7
click at [325, 409] on p "Hi [name/there], I am [your name] from [your org]. We are seeking [requested it…" at bounding box center [351, 422] width 516 height 384
click at [597, 236] on button at bounding box center [603, 237] width 12 height 12
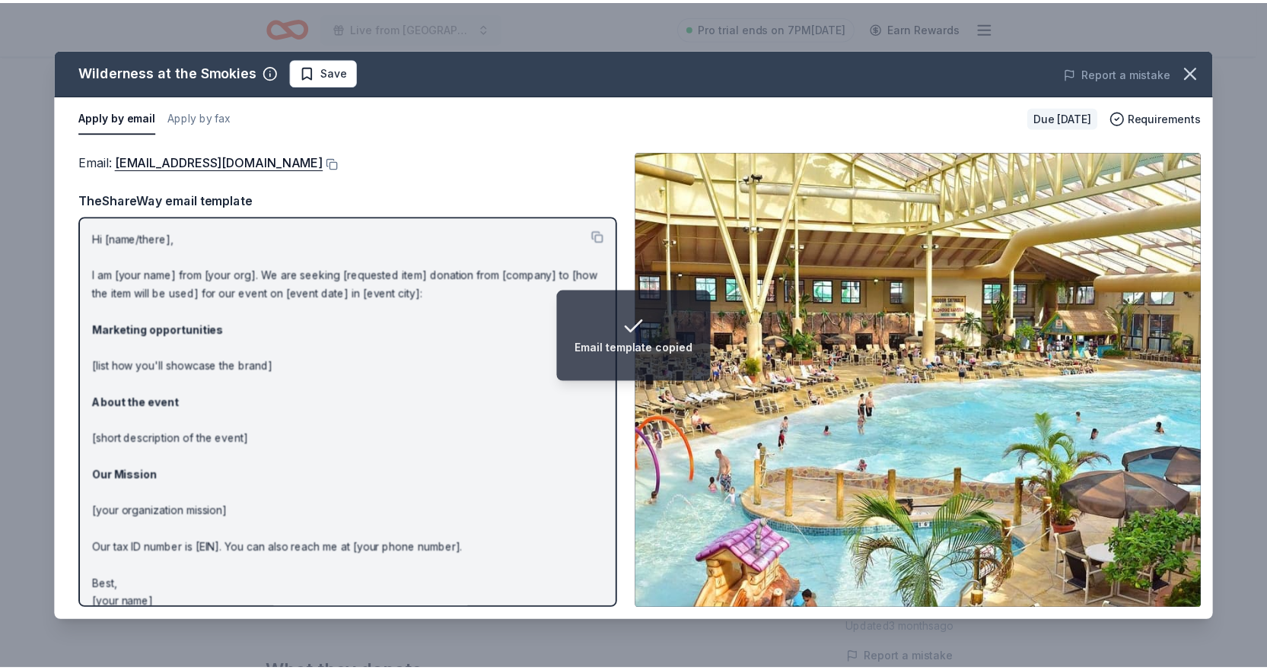
scroll to position [18, 0]
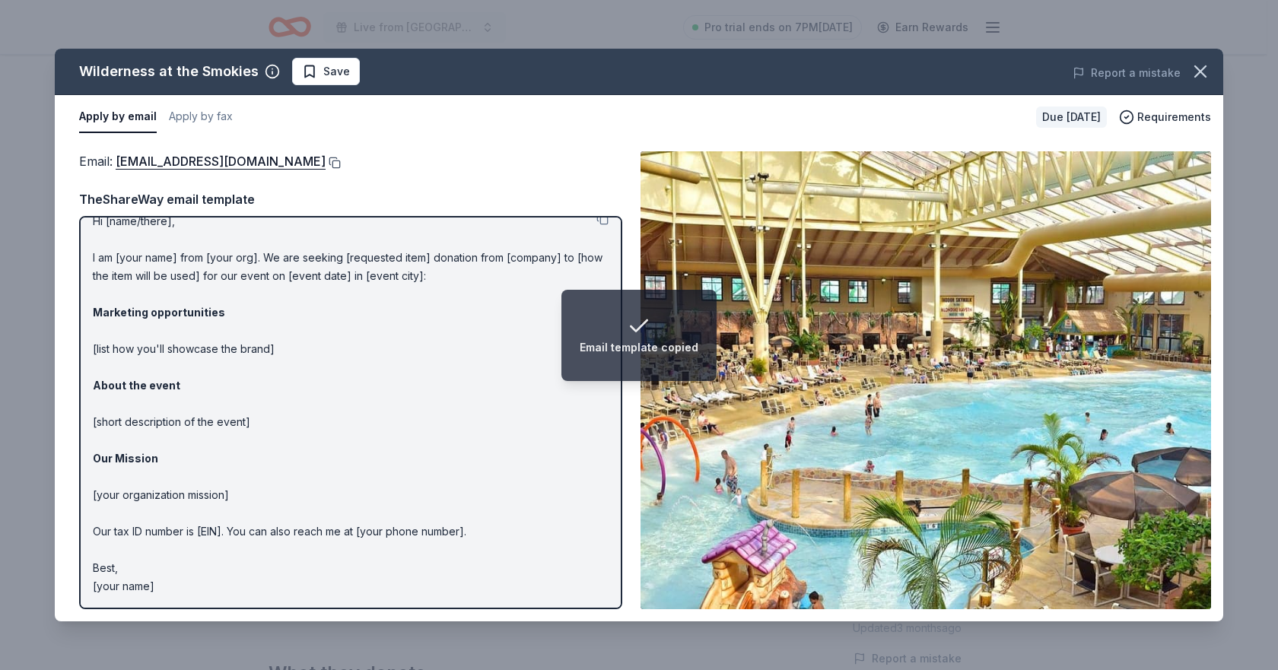
click at [341, 163] on button at bounding box center [333, 163] width 15 height 12
click at [1205, 73] on icon "button" at bounding box center [1200, 71] width 21 height 21
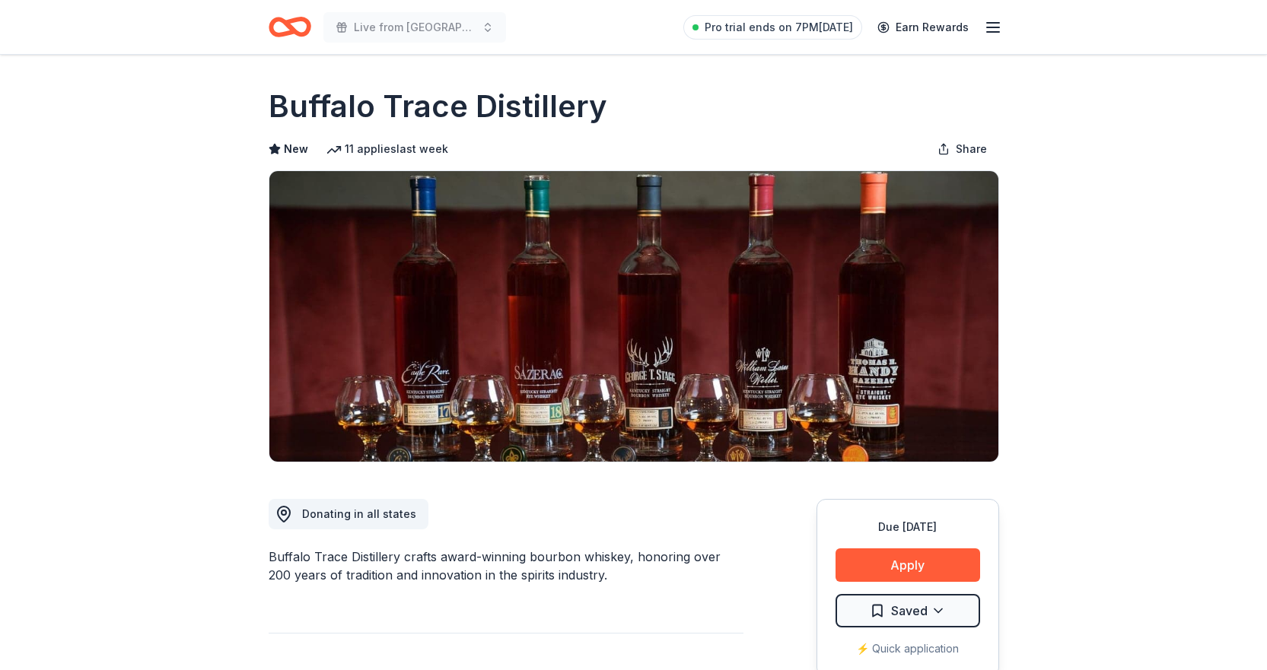
drag, startPoint x: 270, startPoint y: 107, endPoint x: 589, endPoint y: 107, distance: 318.8
click at [589, 107] on h1 "Buffalo Trace Distillery" at bounding box center [438, 106] width 339 height 43
click at [616, 100] on div "Buffalo Trace Distillery" at bounding box center [634, 106] width 731 height 43
drag, startPoint x: 272, startPoint y: 103, endPoint x: 610, endPoint y: 108, distance: 337.1
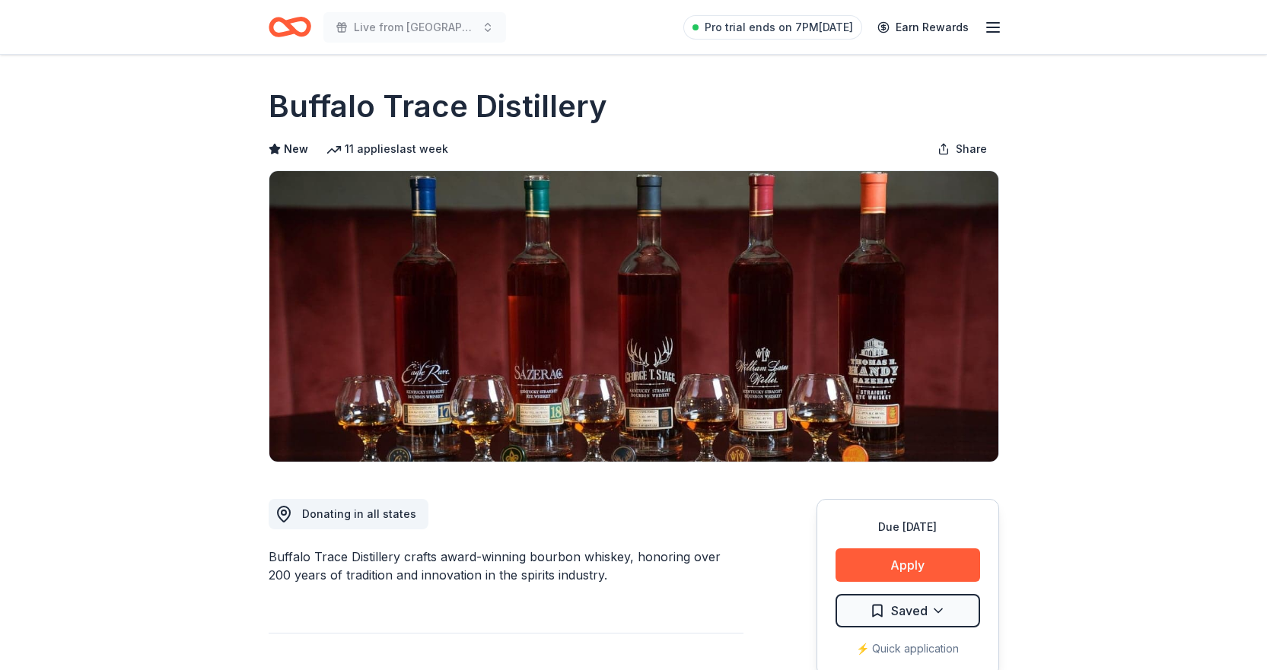
click at [610, 108] on div "Buffalo Trace Distillery" at bounding box center [634, 106] width 731 height 43
drag, startPoint x: 612, startPoint y: 107, endPoint x: 303, endPoint y: 108, distance: 308.9
click at [303, 108] on div "Buffalo Trace Distillery" at bounding box center [634, 106] width 731 height 43
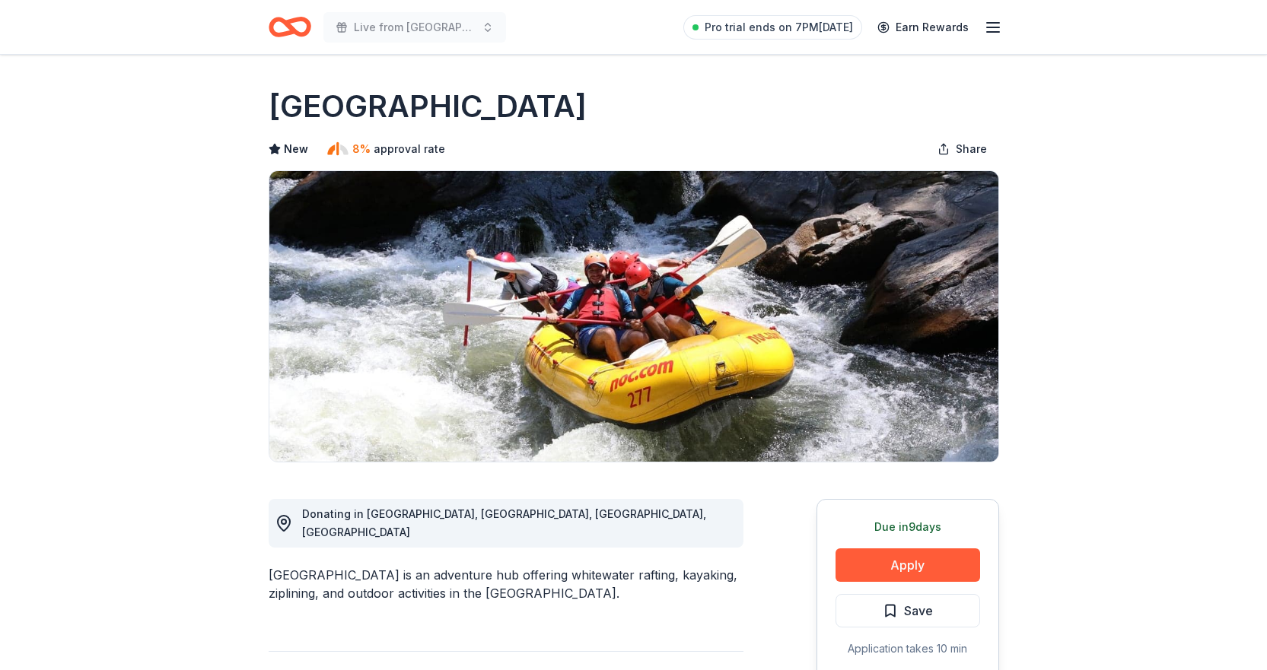
drag, startPoint x: 263, startPoint y: 96, endPoint x: 460, endPoint y: 97, distance: 197.9
drag, startPoint x: 270, startPoint y: 107, endPoint x: 523, endPoint y: 95, distance: 252.9
click at [508, 97] on h1 "[GEOGRAPHIC_DATA]" at bounding box center [428, 106] width 318 height 43
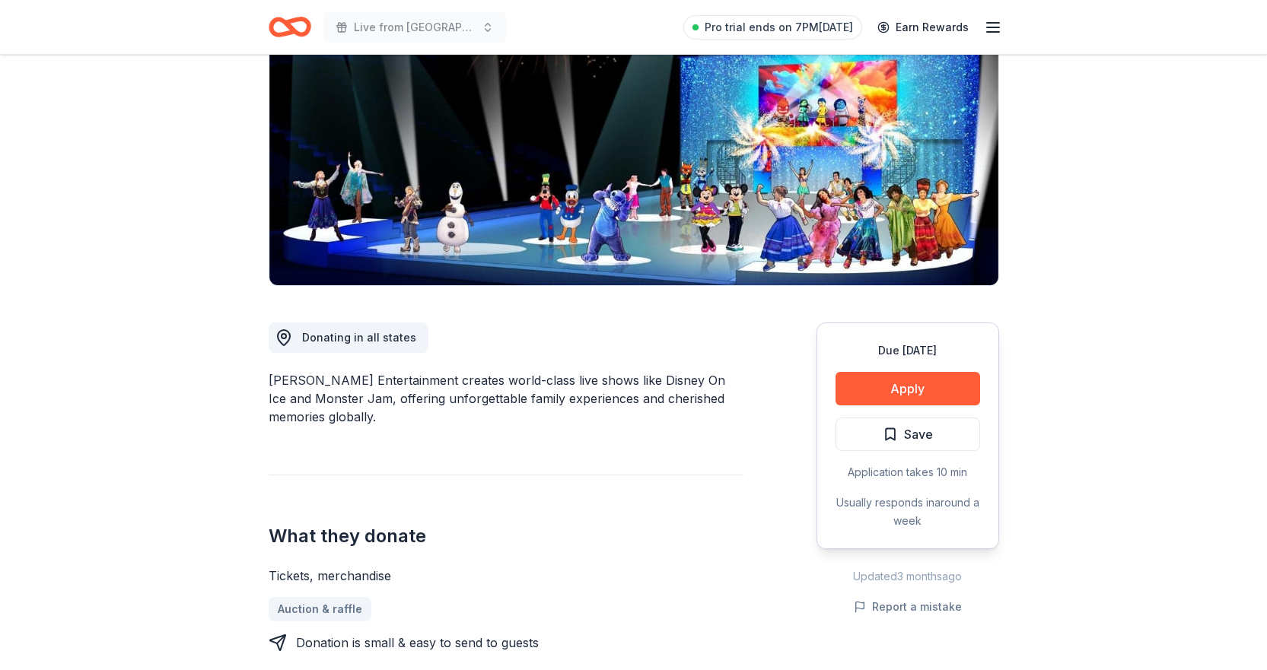
scroll to position [76, 0]
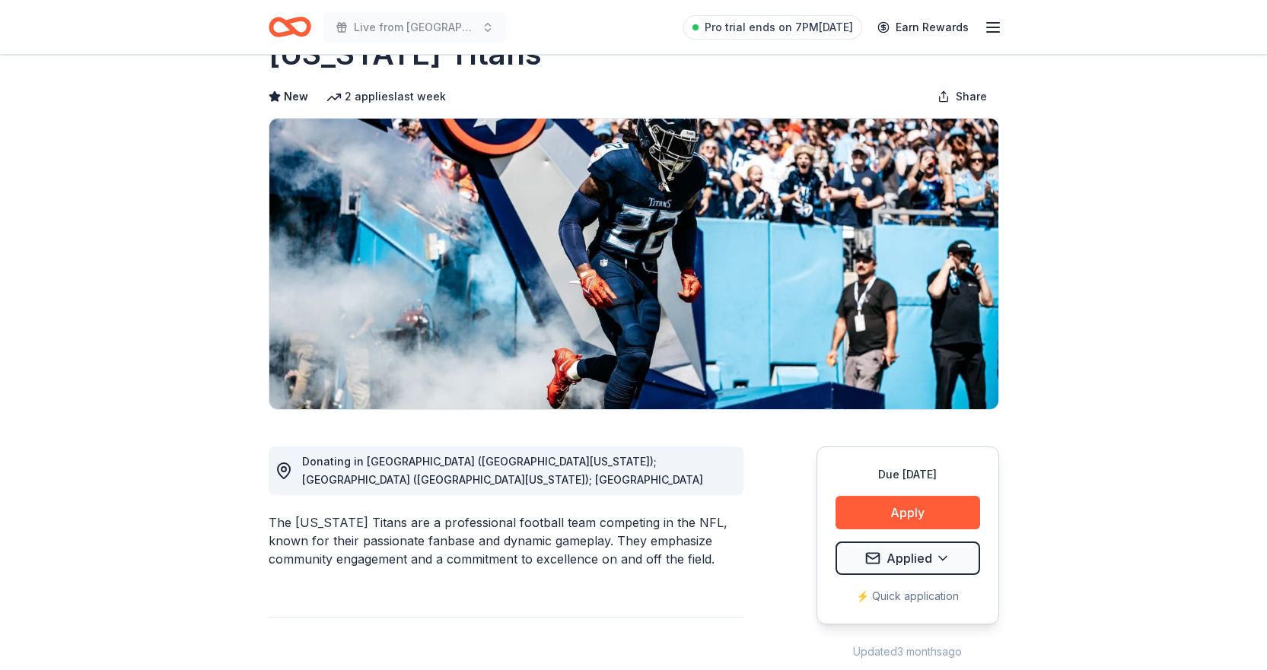
scroll to position [76, 0]
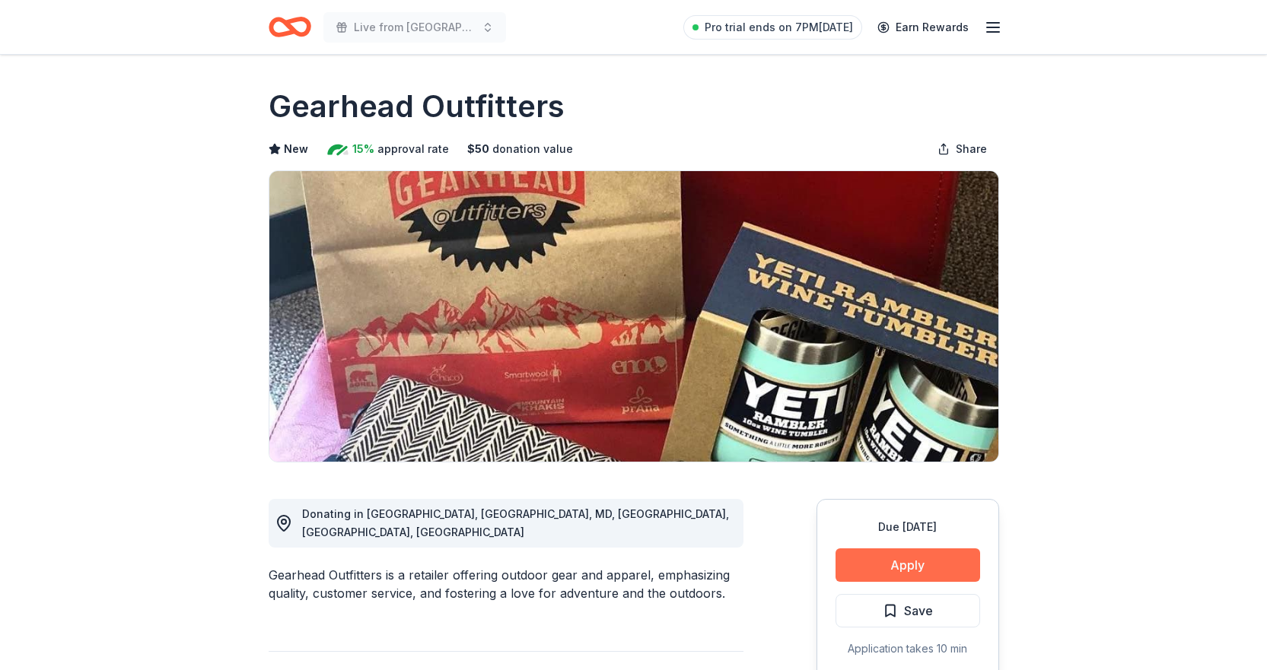
click at [909, 558] on button "Apply" at bounding box center [908, 565] width 145 height 33
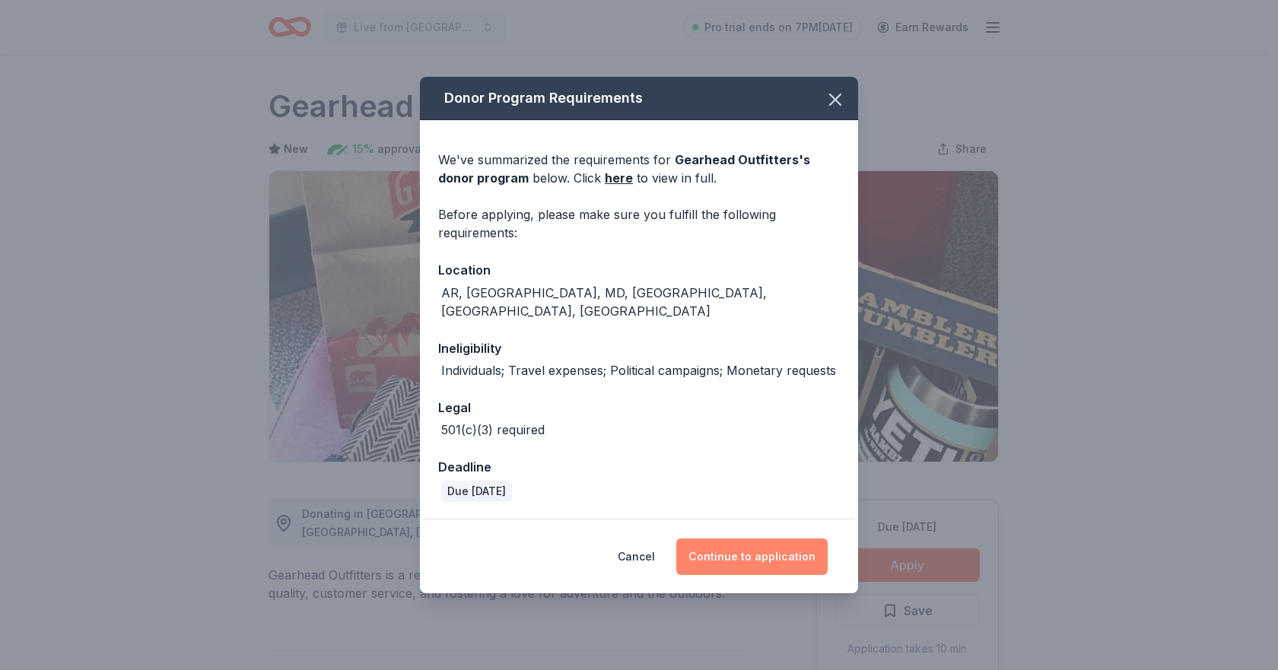
click at [762, 551] on button "Continue to application" at bounding box center [751, 557] width 151 height 37
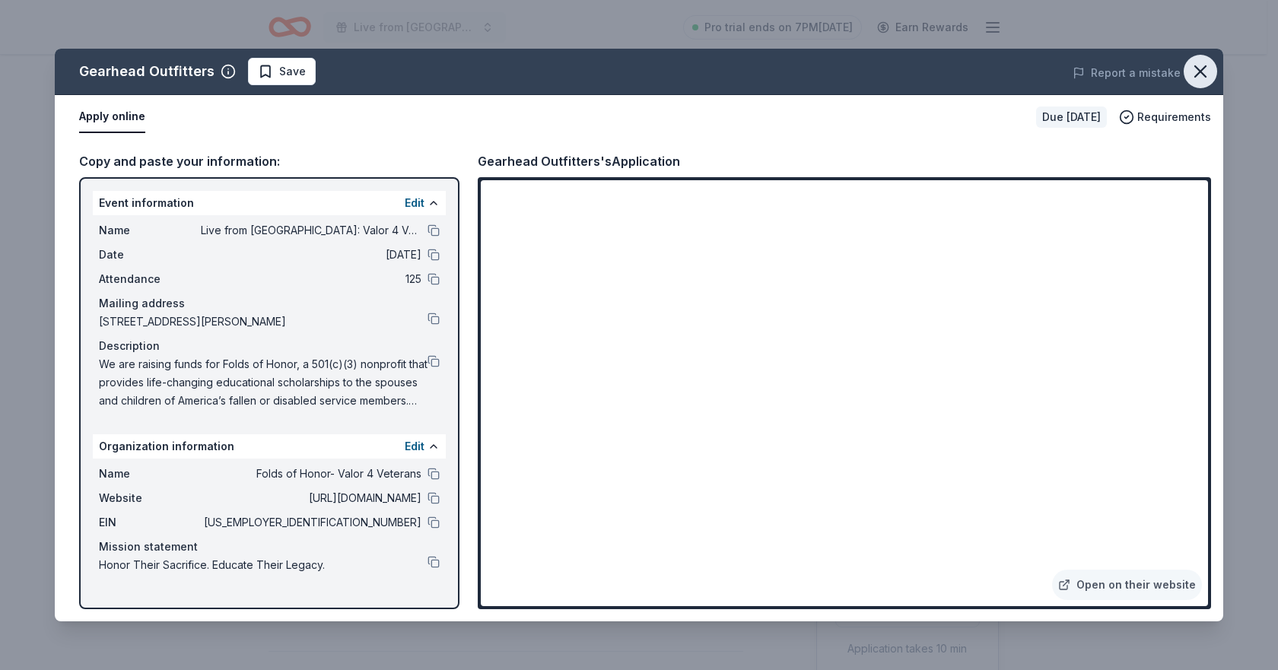
click at [1209, 69] on icon "button" at bounding box center [1200, 71] width 21 height 21
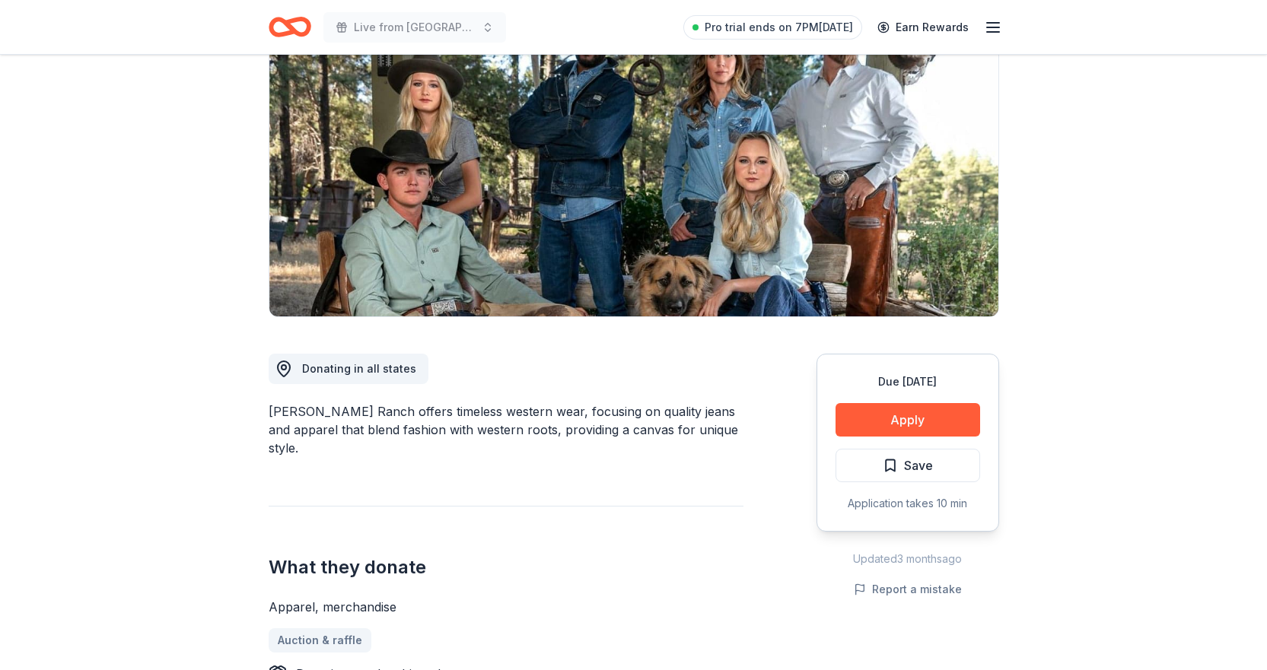
scroll to position [152, 0]
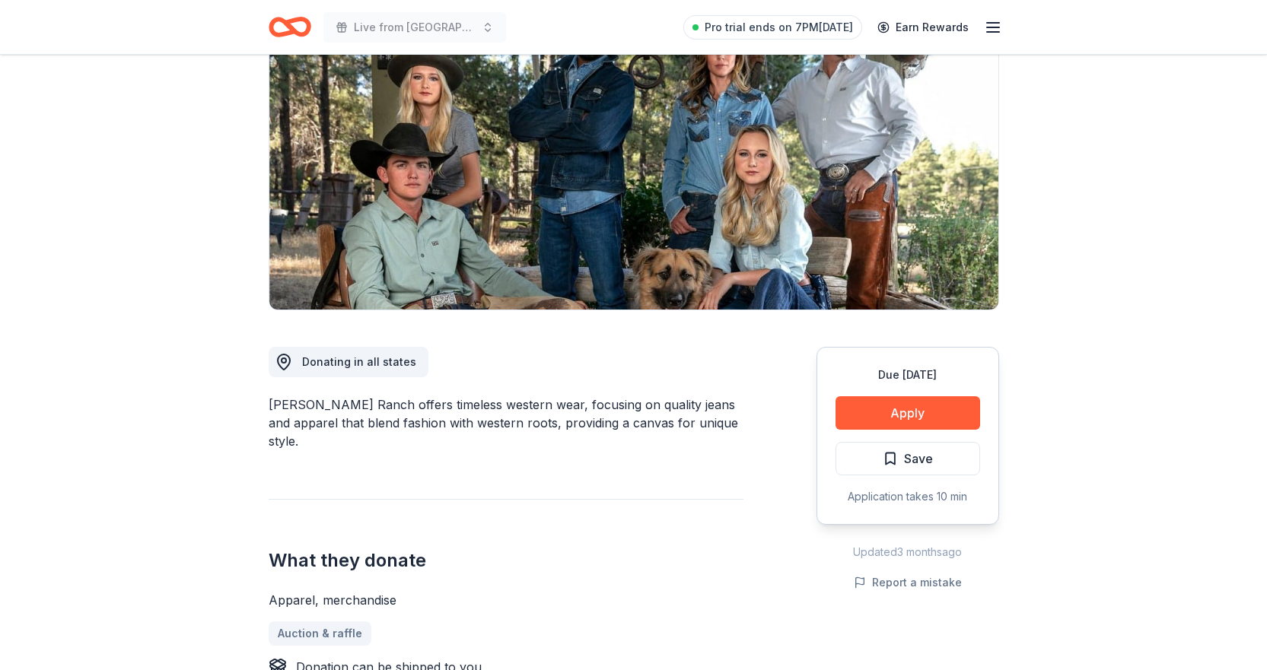
drag, startPoint x: 424, startPoint y: 400, endPoint x: 734, endPoint y: 408, distance: 310.6
click at [734, 408] on div "[PERSON_NAME] Ranch offers timeless western wear, focusing on quality jeans and…" at bounding box center [506, 423] width 475 height 55
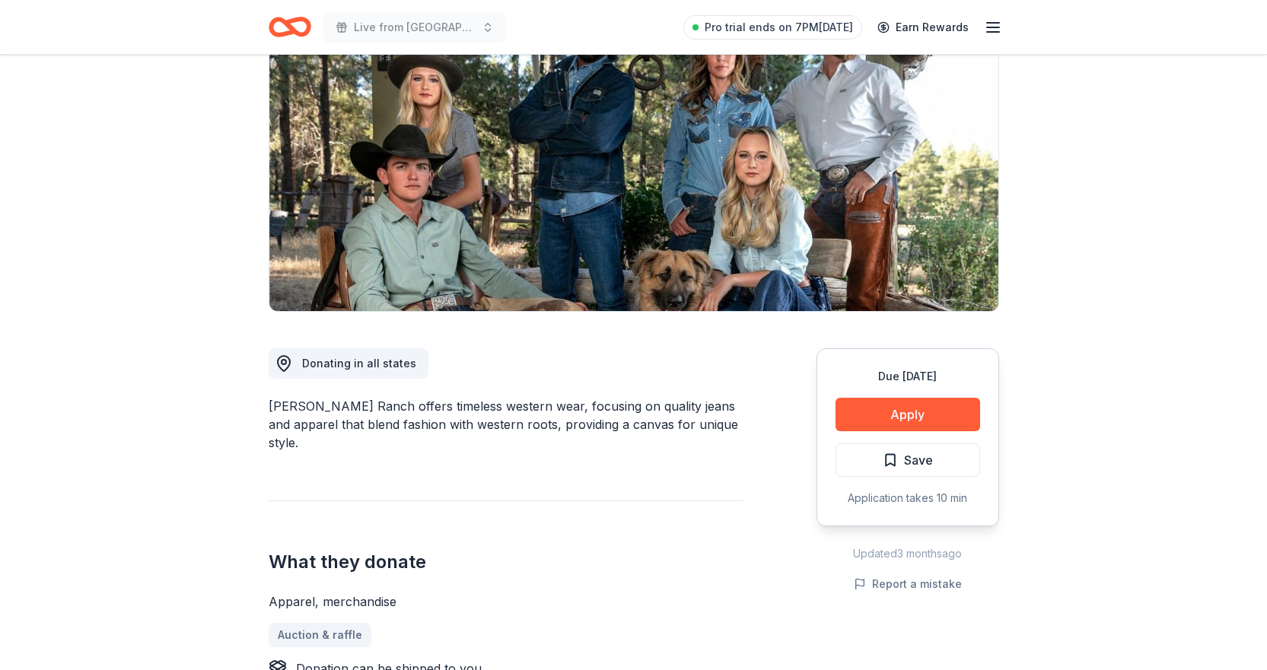
scroll to position [0, 0]
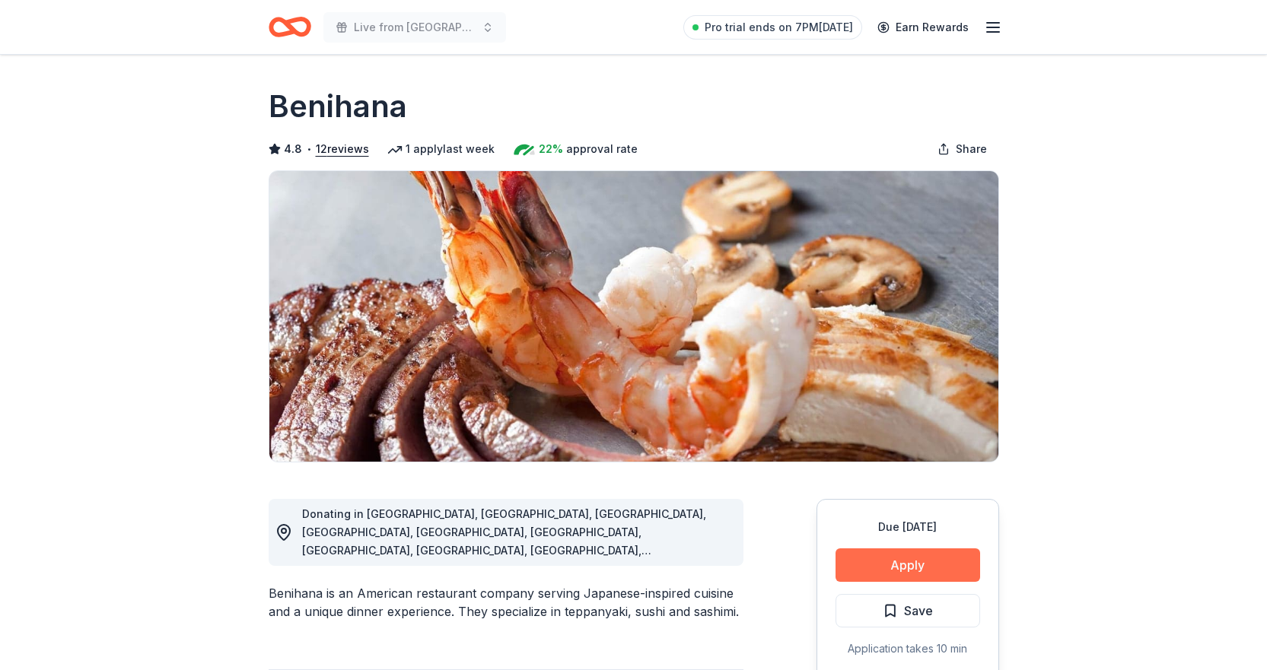
click at [908, 574] on button "Apply" at bounding box center [908, 565] width 145 height 33
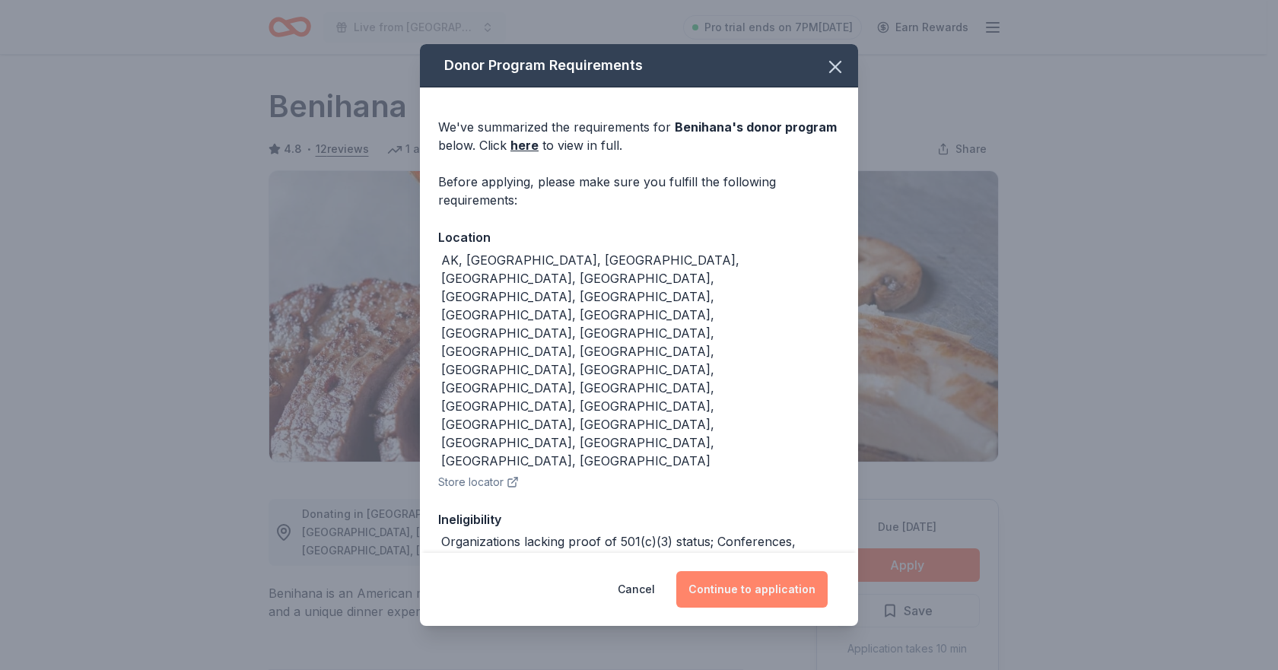
click at [746, 578] on button "Continue to application" at bounding box center [751, 589] width 151 height 37
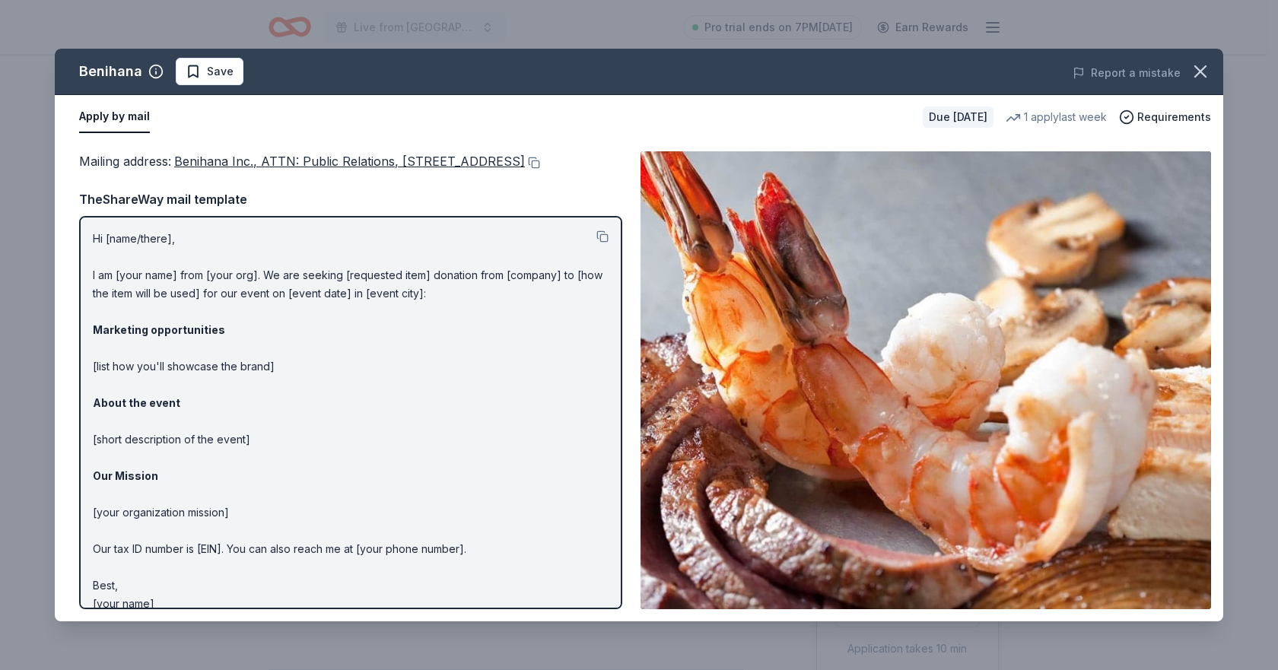
drag, startPoint x: 91, startPoint y: 253, endPoint x: 181, endPoint y: 283, distance: 95.3
click at [181, 283] on div "Hi [name/there], I am [your name] from [your org]. We are seeking [requested it…" at bounding box center [350, 412] width 543 height 393
click at [307, 269] on p "Hi [name/there], I am [your name] from [your org]. We are seeking [requested it…" at bounding box center [351, 422] width 516 height 384
click at [1197, 71] on icon "button" at bounding box center [1200, 71] width 21 height 21
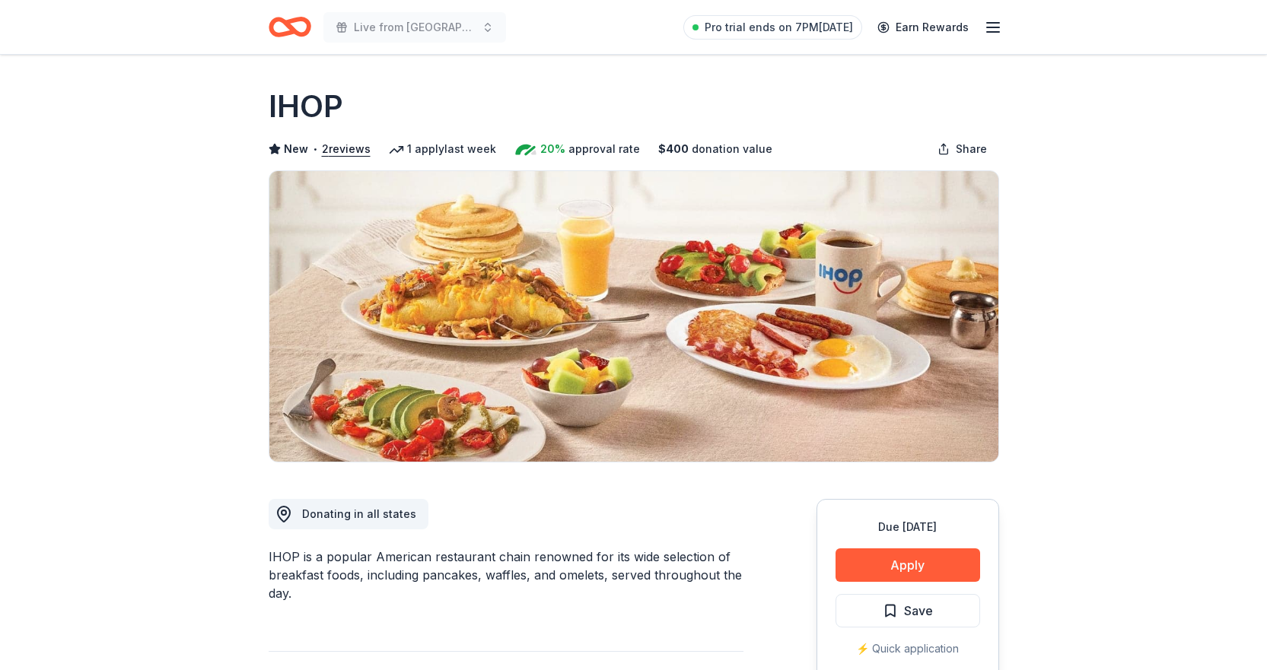
scroll to position [76, 0]
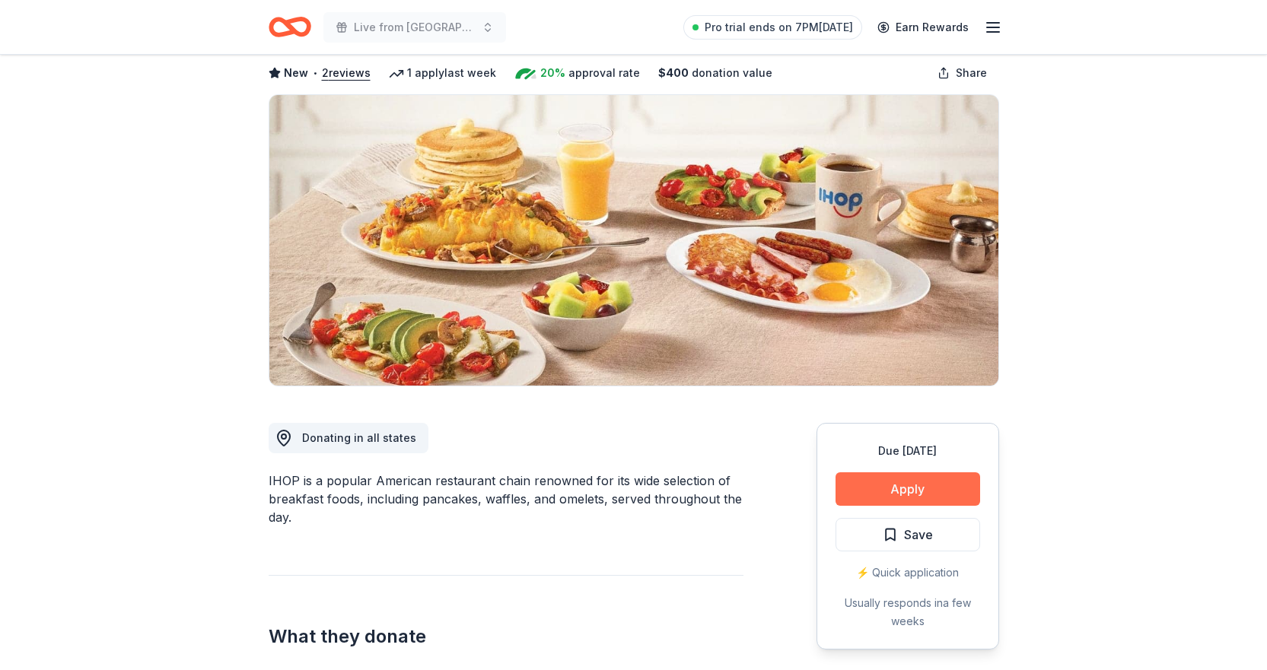
click at [922, 489] on button "Apply" at bounding box center [908, 489] width 145 height 33
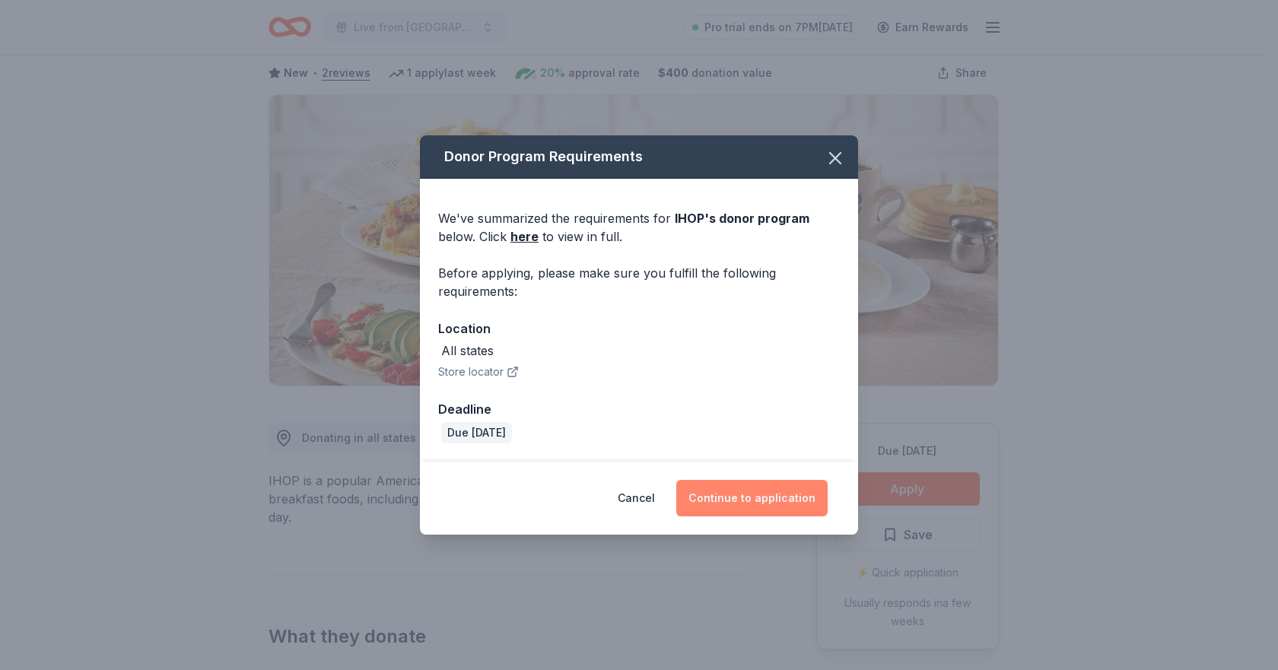
click at [747, 495] on button "Continue to application" at bounding box center [751, 498] width 151 height 37
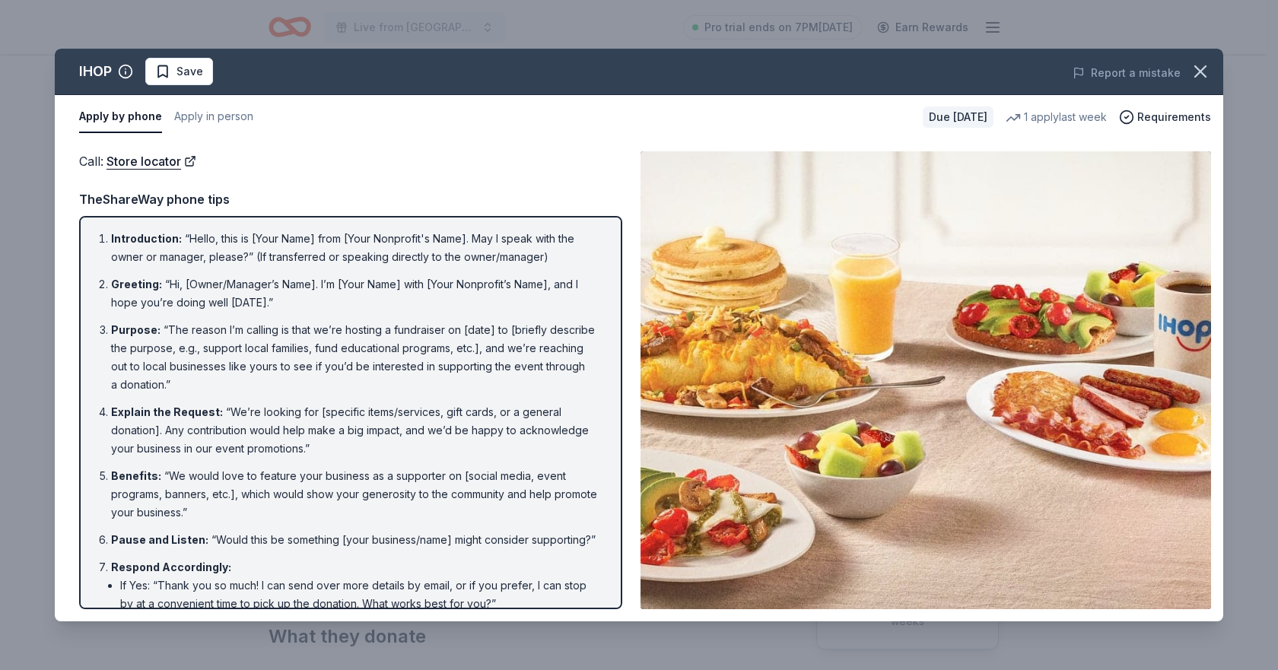
drag, startPoint x: 98, startPoint y: 236, endPoint x: 346, endPoint y: 379, distance: 286.4
click at [346, 379] on ol "Introduction : “Hello, this is [Your Name] from [Your Nonprofit's Name]. May I …" at bounding box center [351, 475] width 516 height 490
click at [1206, 73] on icon "button" at bounding box center [1200, 71] width 21 height 21
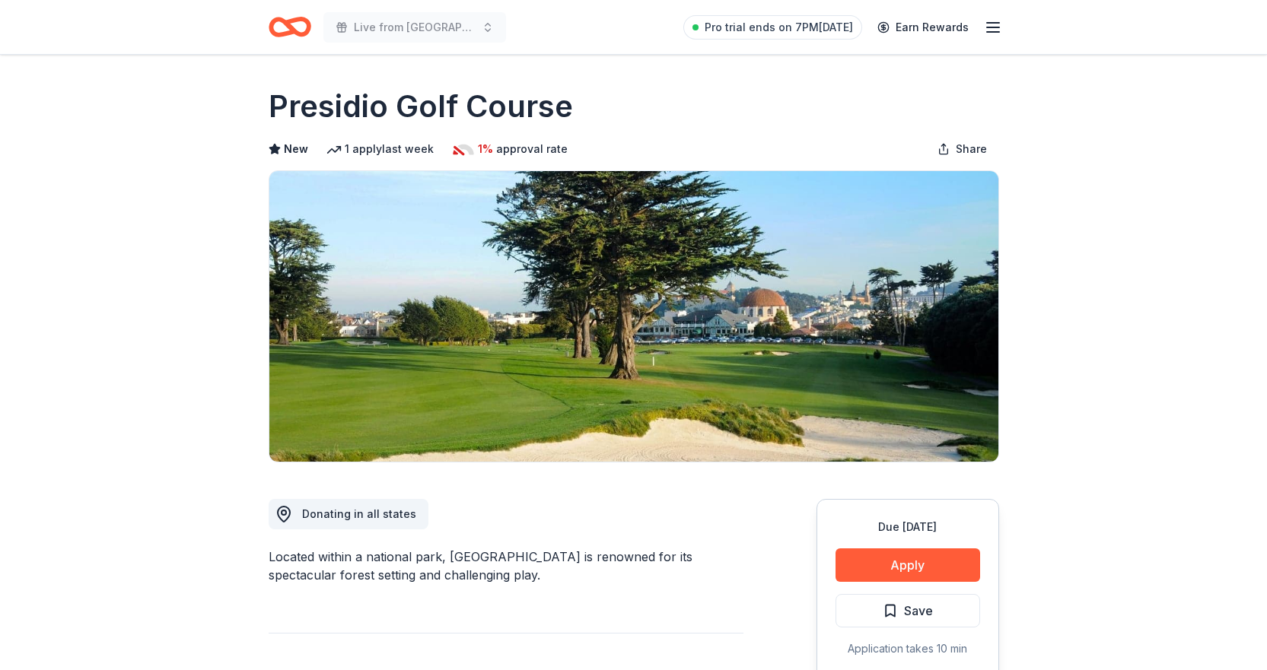
scroll to position [76, 0]
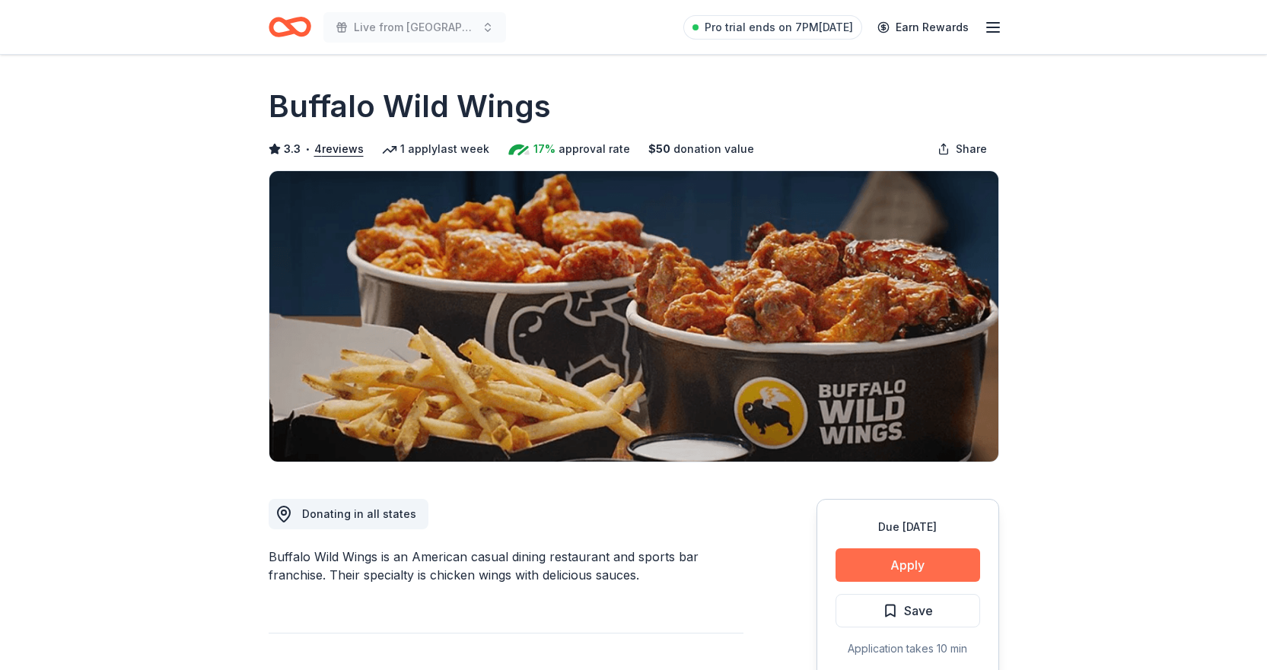
click at [918, 569] on button "Apply" at bounding box center [908, 565] width 145 height 33
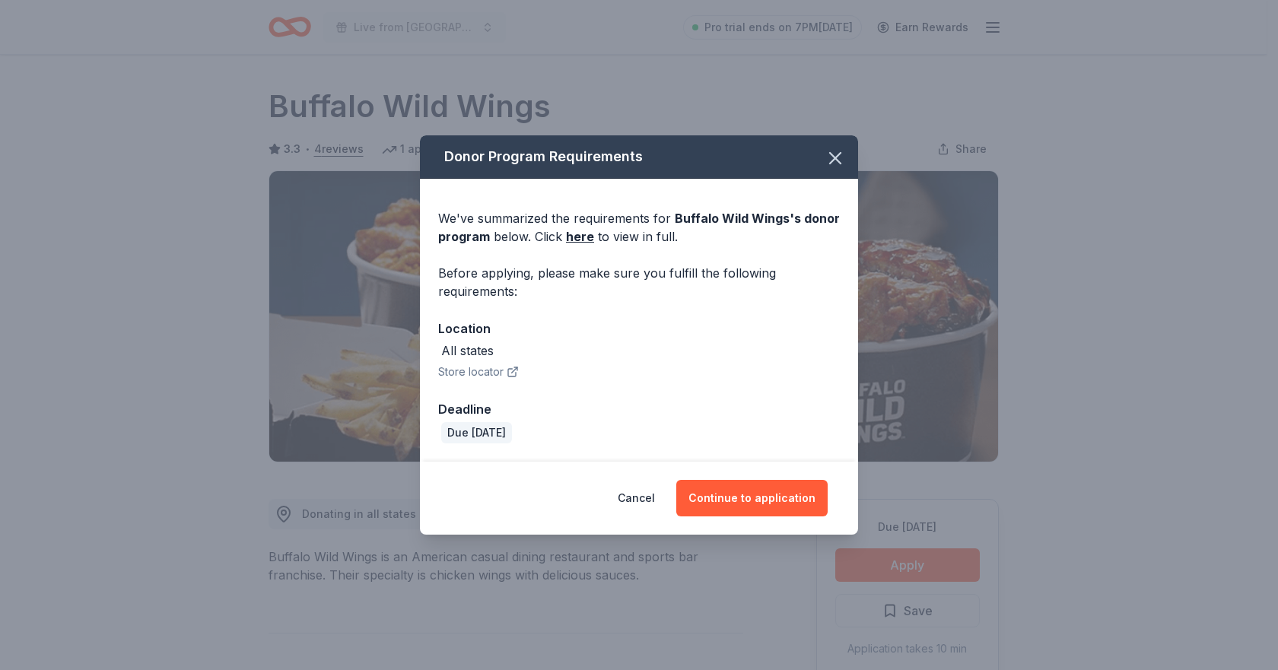
drag, startPoint x: 481, startPoint y: 279, endPoint x: 797, endPoint y: 432, distance: 351.9
click at [797, 432] on div "We've summarized the requirements for Buffalo Wild Wings 's donor program below…" at bounding box center [639, 321] width 438 height 284
click at [797, 506] on button "Continue to application" at bounding box center [751, 498] width 151 height 37
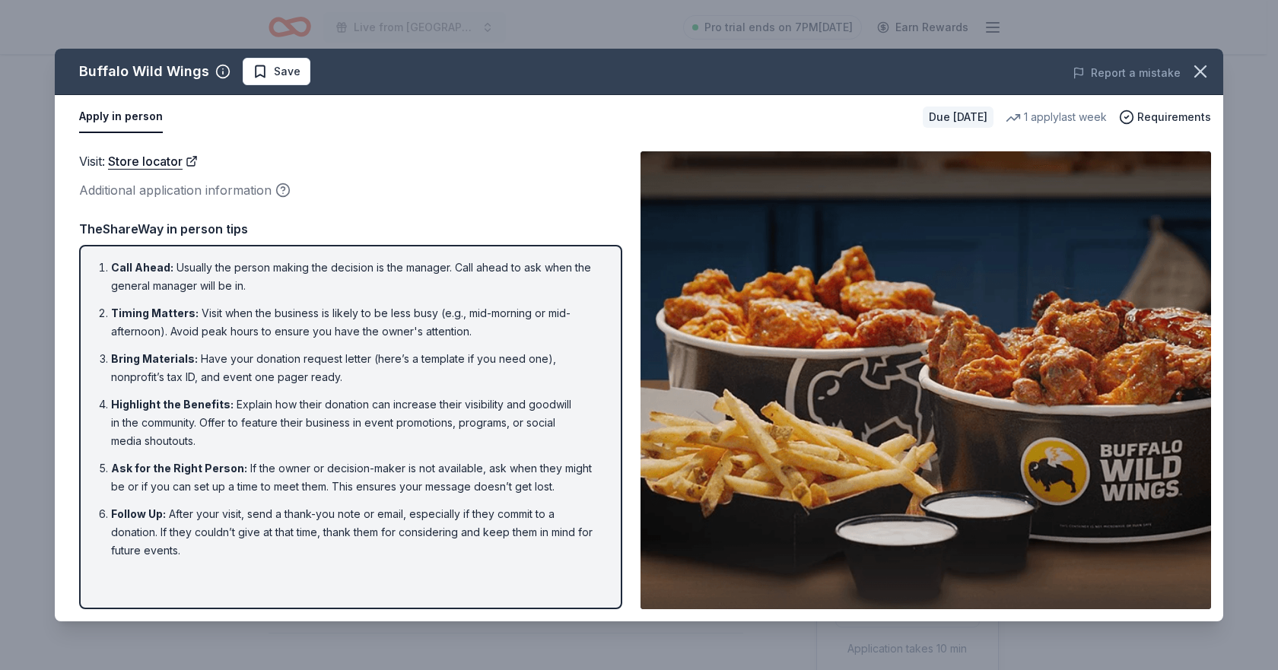
drag, startPoint x: 169, startPoint y: 273, endPoint x: 357, endPoint y: 511, distance: 303.4
click at [357, 511] on ol "Call Ahead : Usually the person making the decision is the manager. Call ahead …" at bounding box center [351, 409] width 516 height 301
click at [357, 511] on li "Follow Up : After your visit, send a thank-you note or email, especially if the…" at bounding box center [355, 532] width 489 height 55
drag, startPoint x: 132, startPoint y: 263, endPoint x: 367, endPoint y: 572, distance: 388.9
click at [367, 572] on div "Call Ahead : Usually the person making the decision is the manager. Call ahead …" at bounding box center [350, 427] width 543 height 364
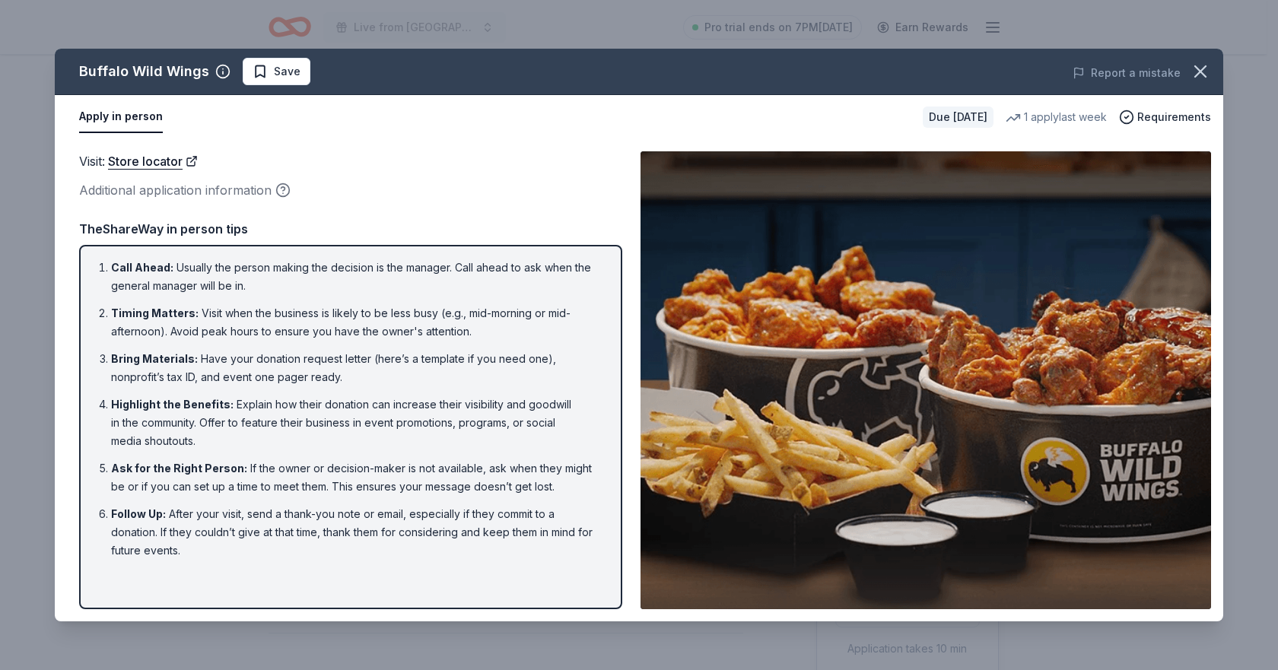
click at [365, 568] on div "Call Ahead : Usually the person making the decision is the manager. Call ahead …" at bounding box center [350, 427] width 543 height 364
drag, startPoint x: 132, startPoint y: 263, endPoint x: 445, endPoint y: 524, distance: 407.5
click at [445, 524] on ol "Call Ahead : Usually the person making the decision is the manager. Call ahead …" at bounding box center [351, 409] width 516 height 301
click at [445, 524] on li "Follow Up : After your visit, send a thank-you note or email, especially if the…" at bounding box center [355, 532] width 489 height 55
click at [1206, 72] on icon "button" at bounding box center [1200, 71] width 21 height 21
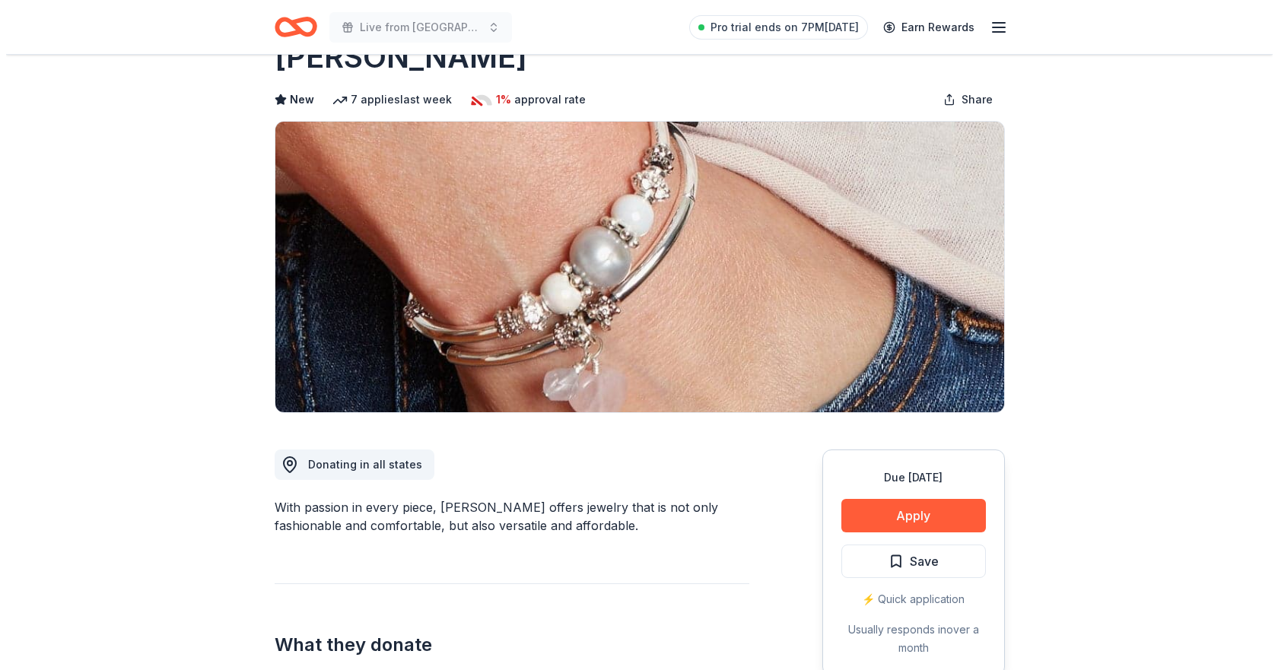
scroll to position [76, 0]
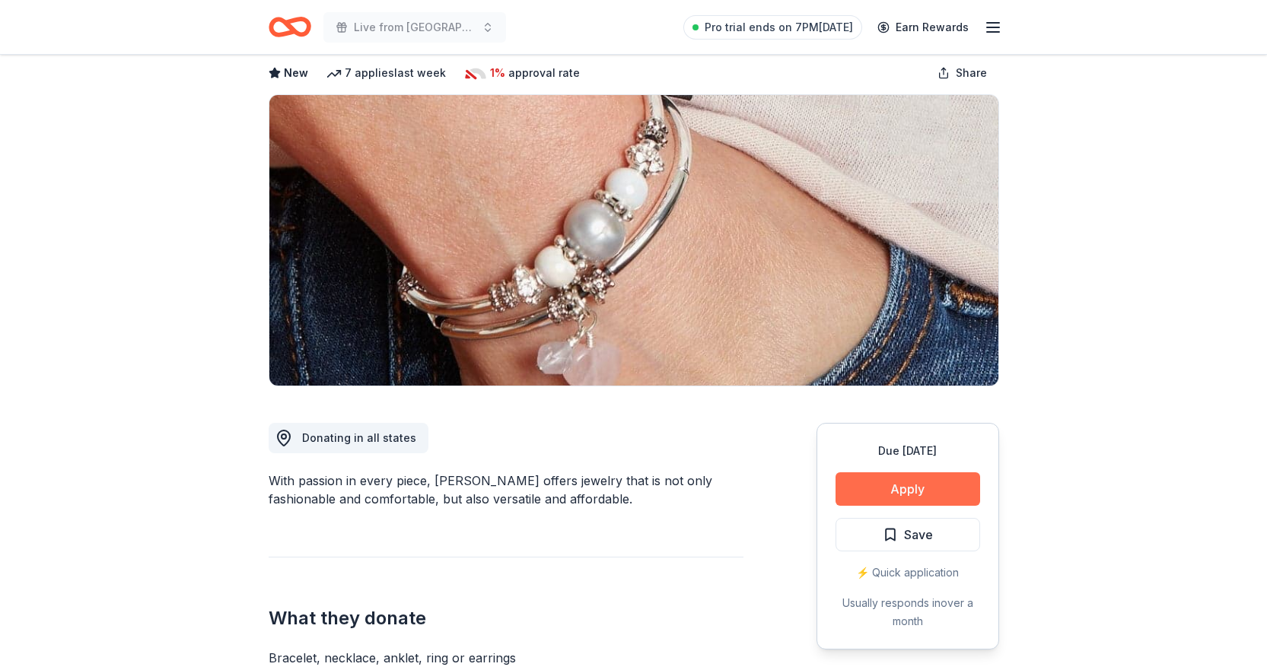
click at [935, 489] on button "Apply" at bounding box center [908, 489] width 145 height 33
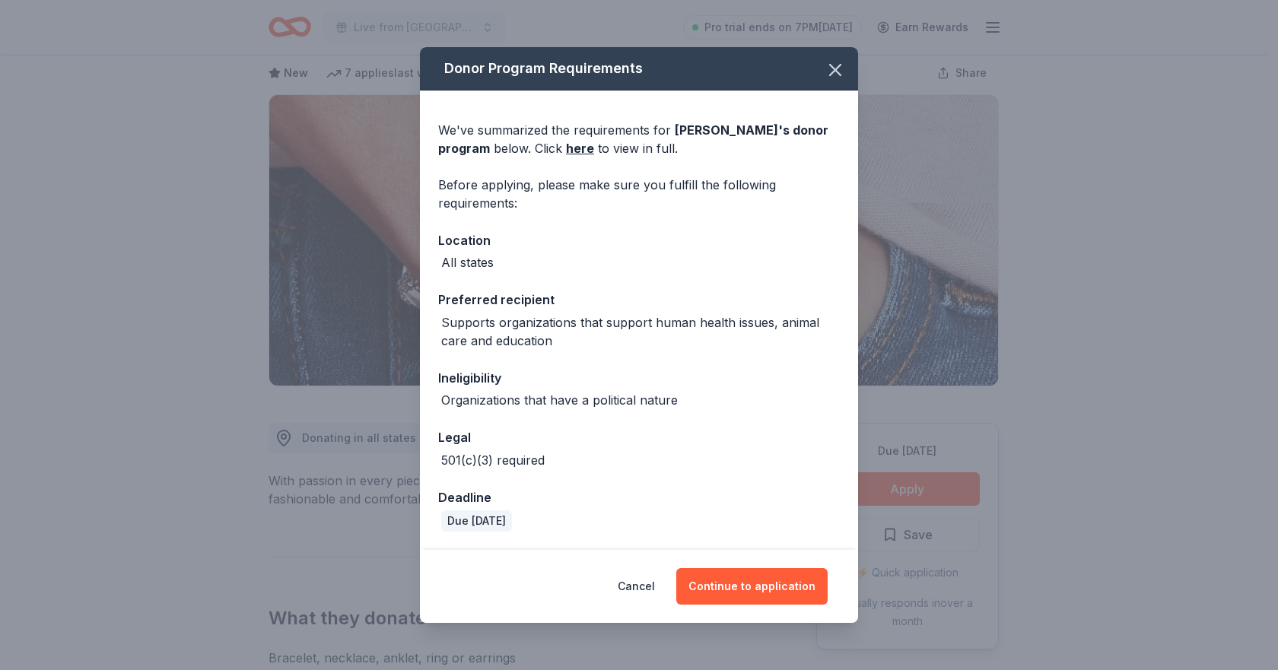
click at [766, 606] on div "Cancel Continue to application" at bounding box center [639, 586] width 438 height 73
click at [769, 581] on button "Continue to application" at bounding box center [751, 586] width 151 height 37
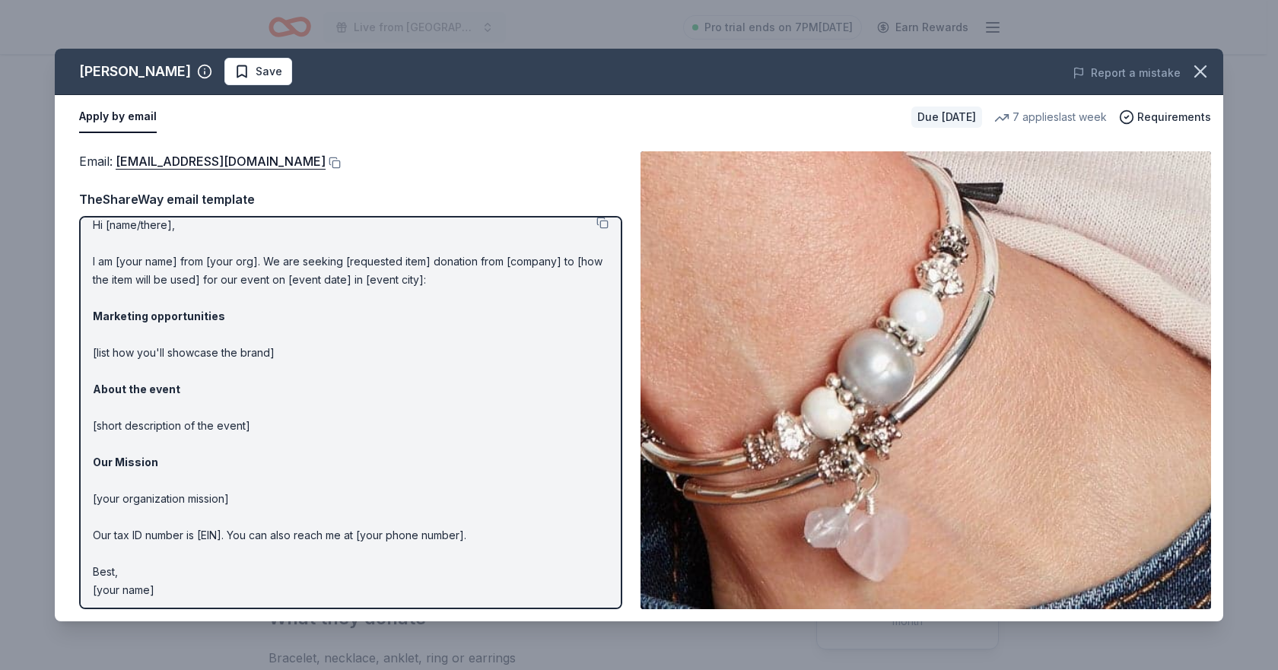
scroll to position [18, 0]
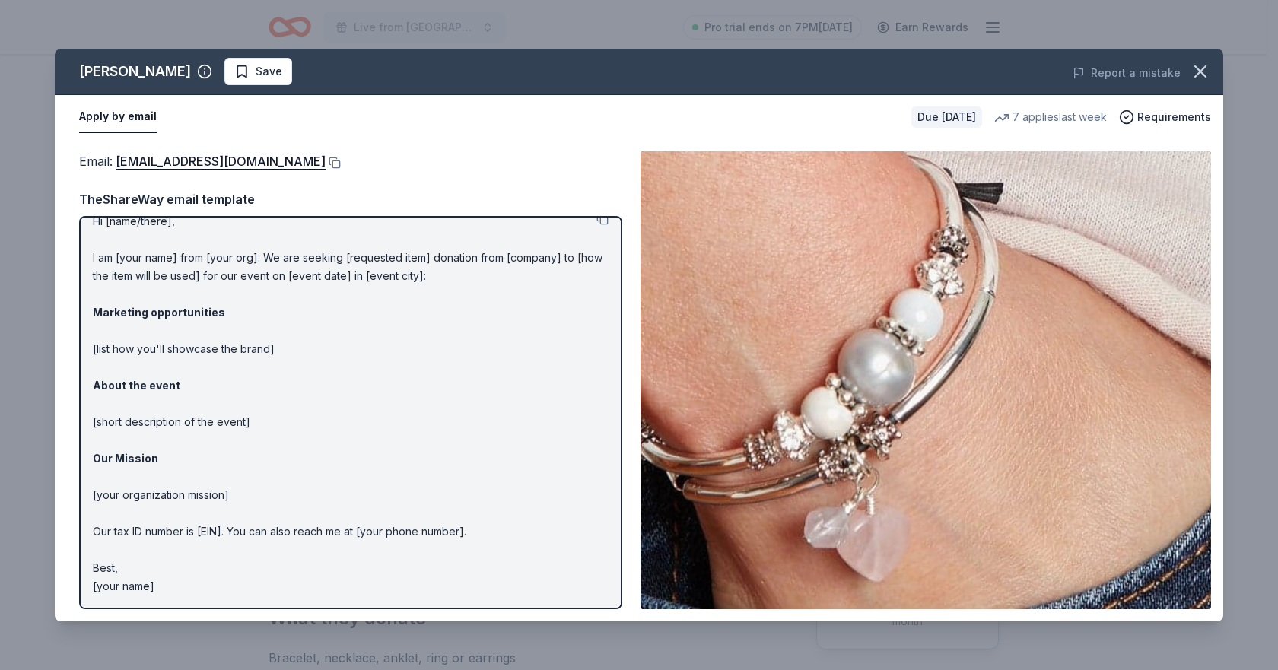
drag, startPoint x: 94, startPoint y: 237, endPoint x: 261, endPoint y: 435, distance: 258.1
click at [263, 425] on p "Hi [name/there], I am [your name] from [your org]. We are seeking [requested it…" at bounding box center [351, 404] width 516 height 384
drag, startPoint x: 170, startPoint y: 577, endPoint x: 157, endPoint y: 575, distance: 13.9
click at [158, 575] on p "Hi [name/there], I am [your name] from [your org]. We are seeking [requested it…" at bounding box center [351, 404] width 516 height 384
drag, startPoint x: 152, startPoint y: 585, endPoint x: 91, endPoint y: 491, distance: 112.7
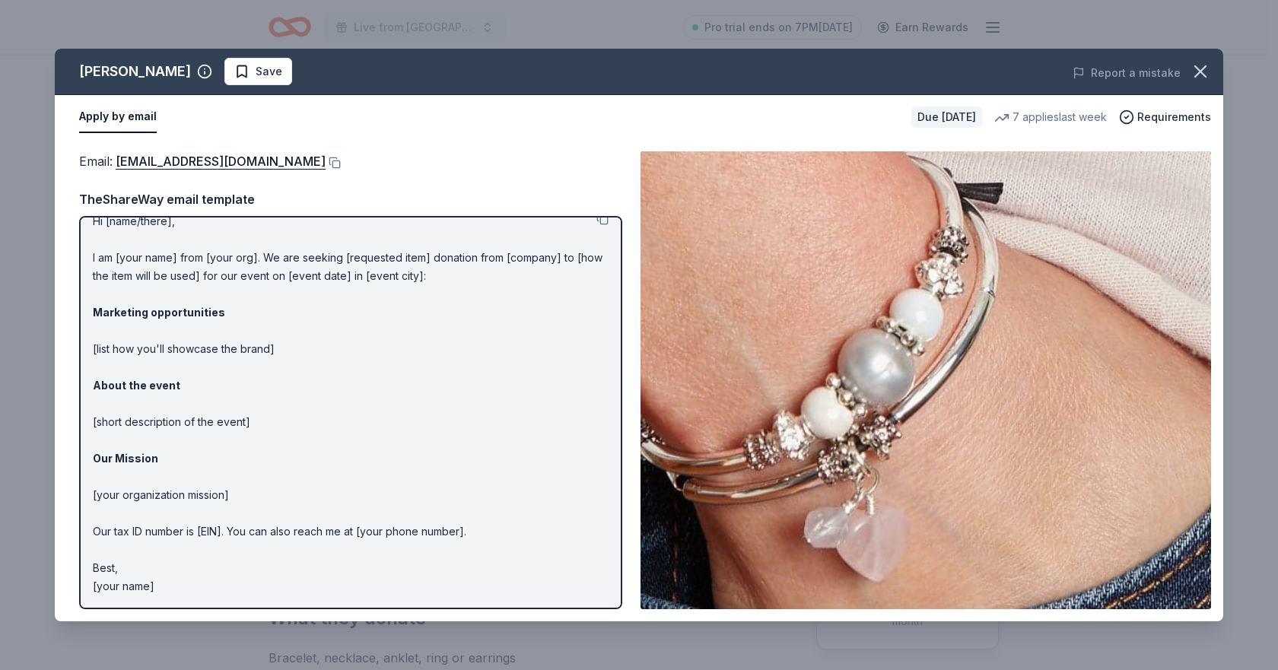
click at [91, 492] on div "Hi [name/there], I am [your name] from [your org]. We are seeking [requested it…" at bounding box center [350, 412] width 543 height 393
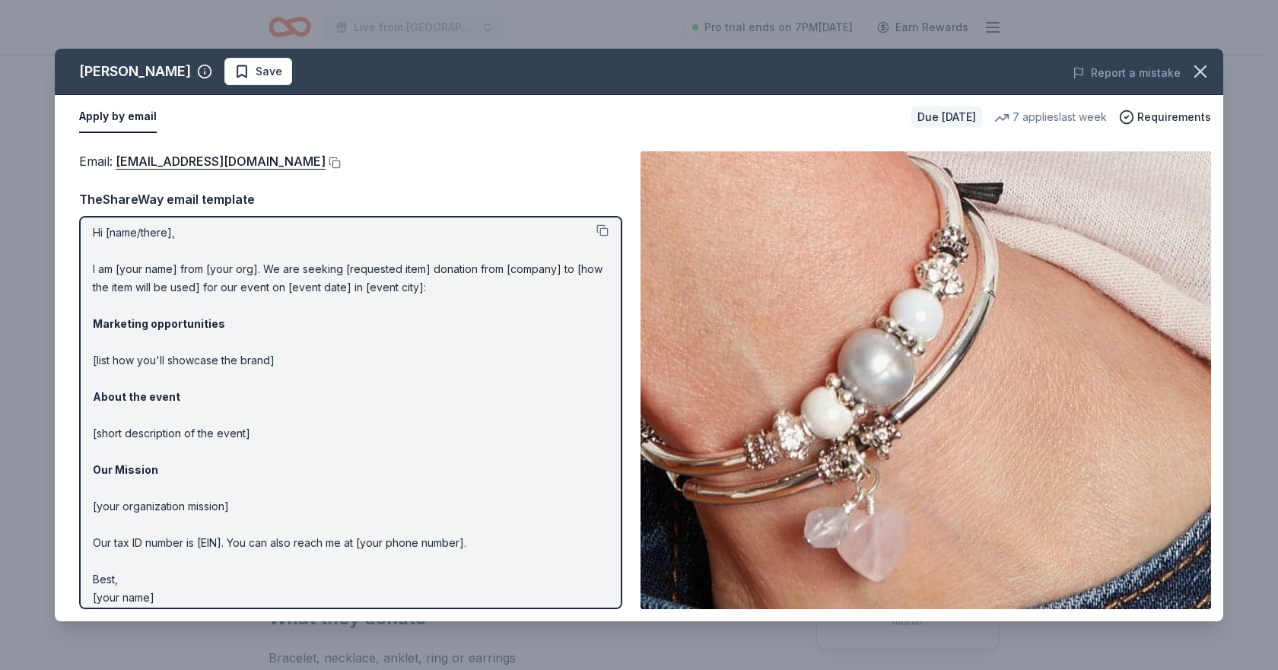
scroll to position [0, 0]
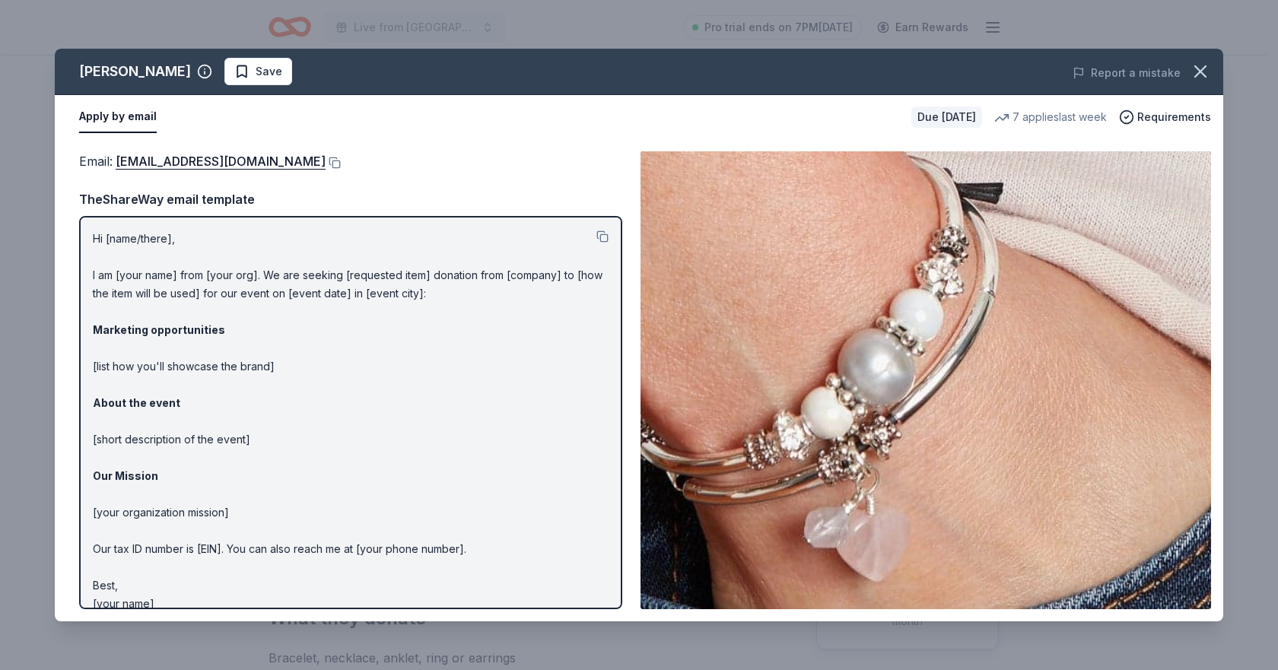
drag, startPoint x: 97, startPoint y: 236, endPoint x: 110, endPoint y: 250, distance: 19.4
click at [110, 250] on p "Hi [name/there], I am [your name] from [your org]. We are seeking [requested it…" at bounding box center [351, 422] width 516 height 384
drag, startPoint x: 94, startPoint y: 231, endPoint x: 100, endPoint y: 235, distance: 7.8
click at [100, 235] on p "Hi [name/there], I am [your name] from [your org]. We are seeking [requested it…" at bounding box center [351, 422] width 516 height 384
click at [597, 235] on button at bounding box center [603, 237] width 12 height 12
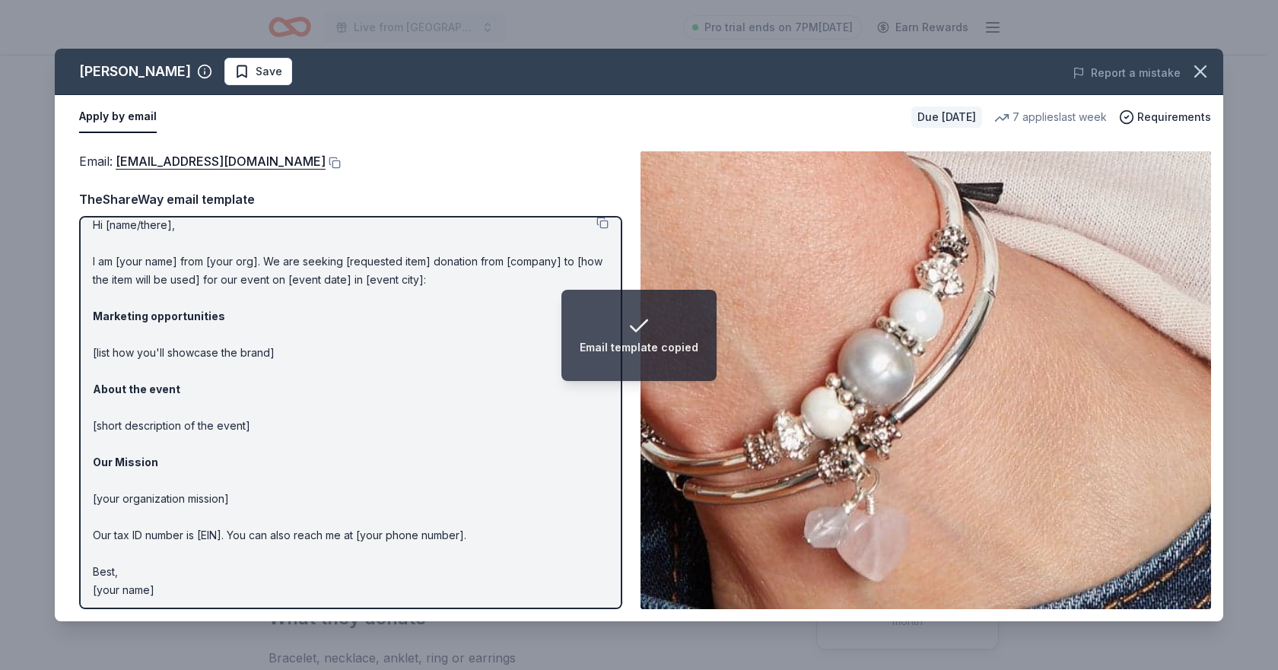
scroll to position [18, 0]
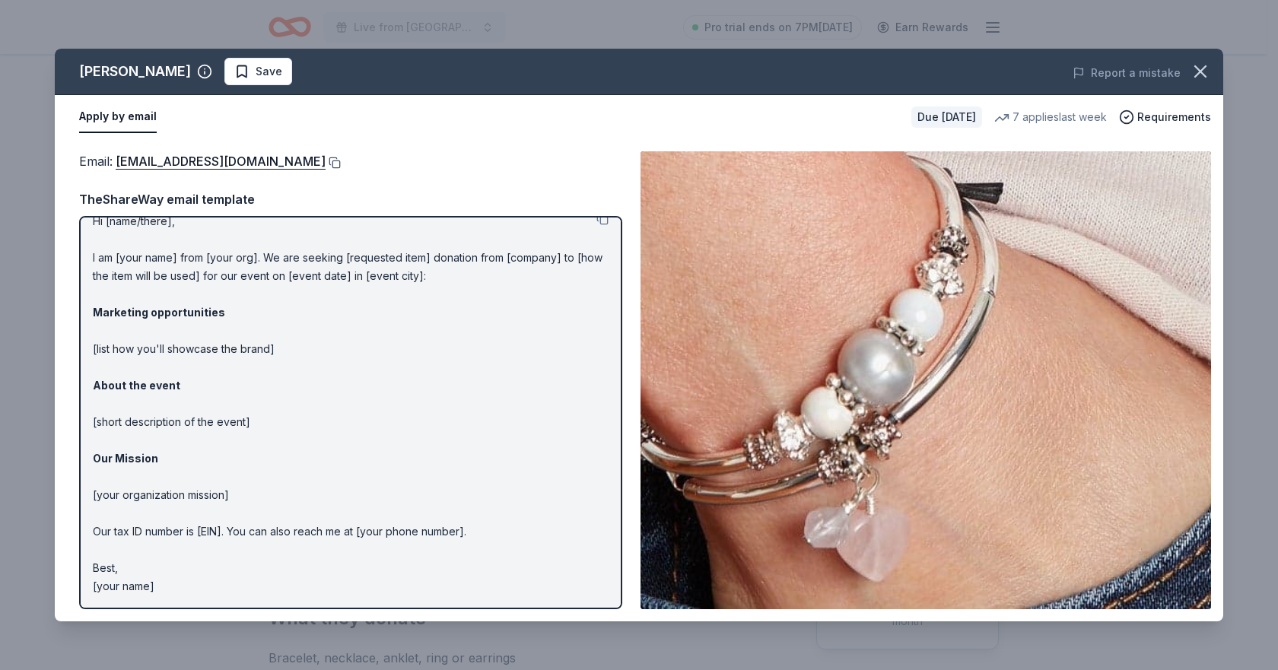
click at [326, 163] on button at bounding box center [333, 163] width 15 height 12
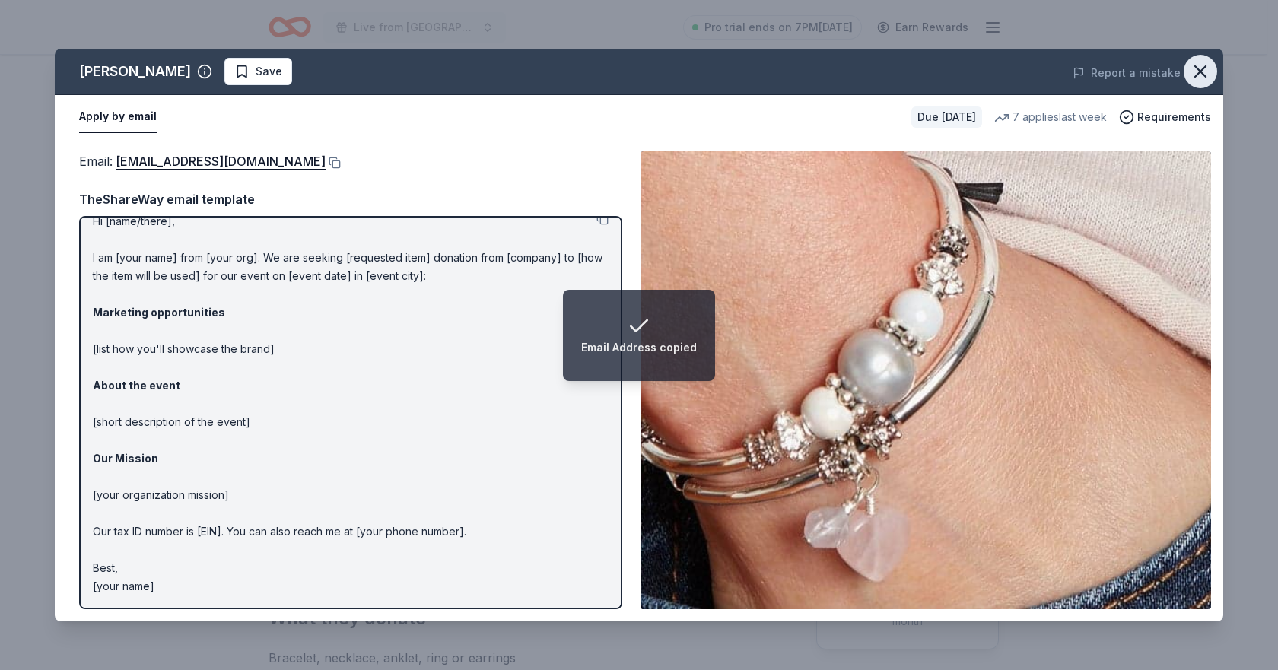
click at [1205, 72] on icon "button" at bounding box center [1200, 71] width 21 height 21
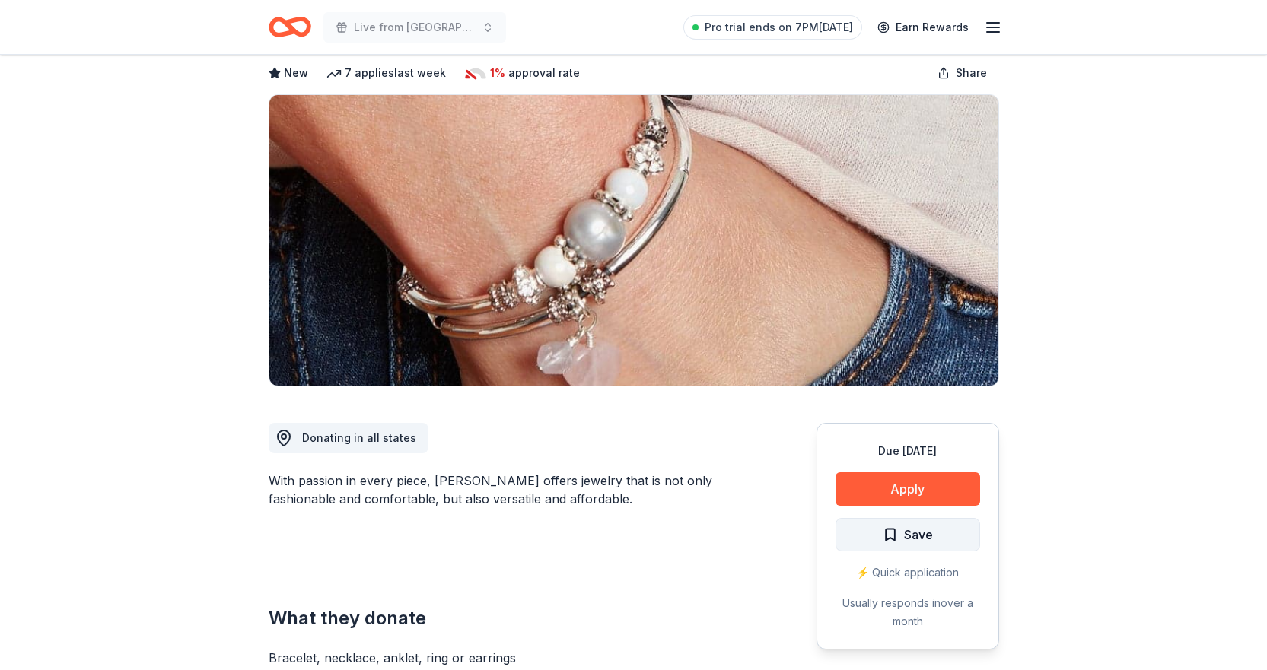
click at [922, 530] on span "Save" at bounding box center [918, 535] width 29 height 20
click at [940, 533] on html "Live from Nashville: Valor 4 Veterans Benefiting Folds of Honor Pro trial ends …" at bounding box center [633, 259] width 1267 height 670
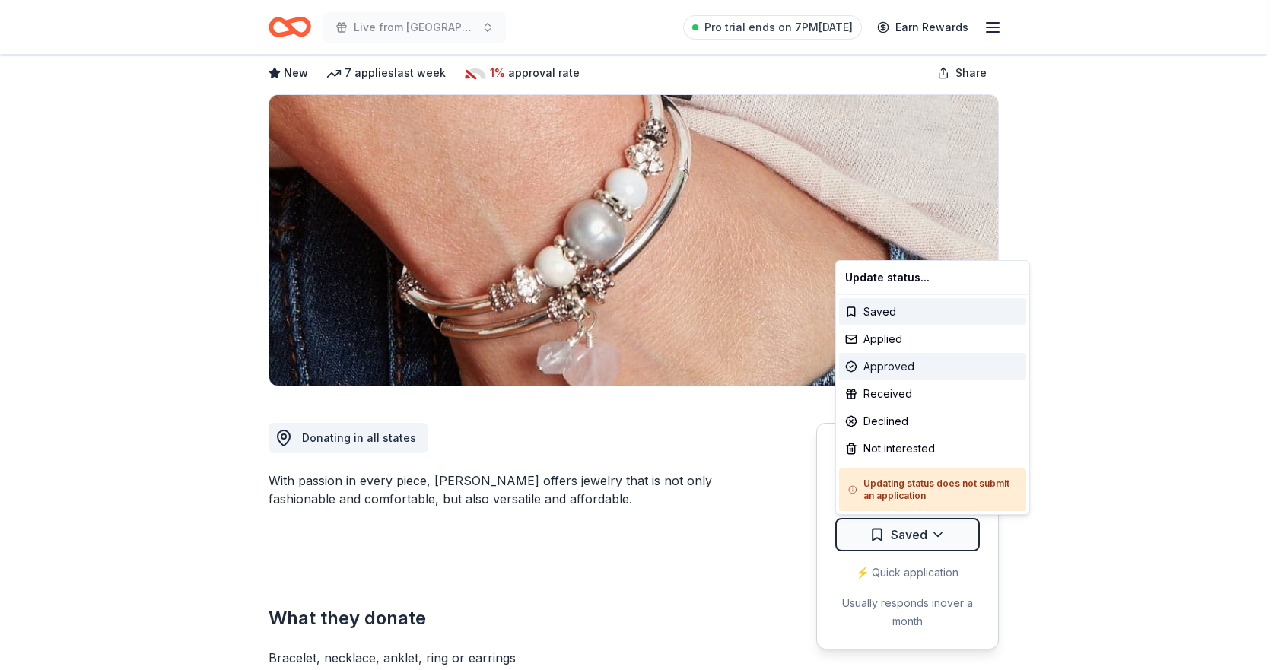
click at [886, 353] on div "Approved" at bounding box center [932, 366] width 187 height 27
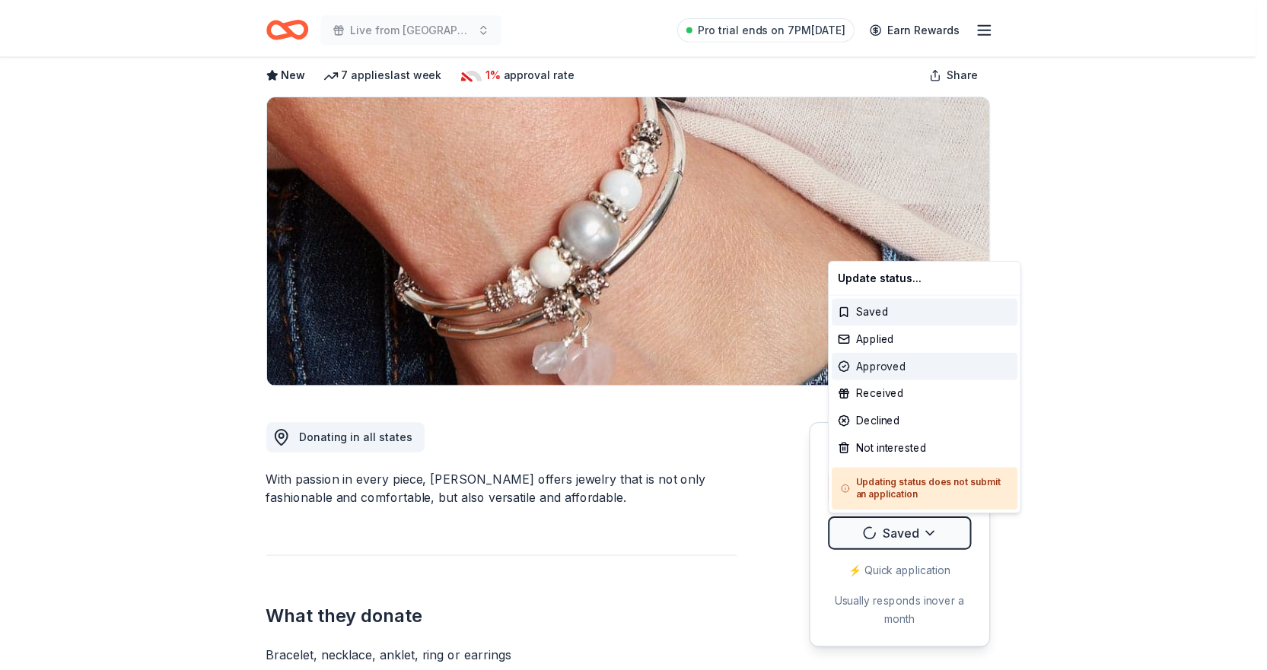
scroll to position [0, 0]
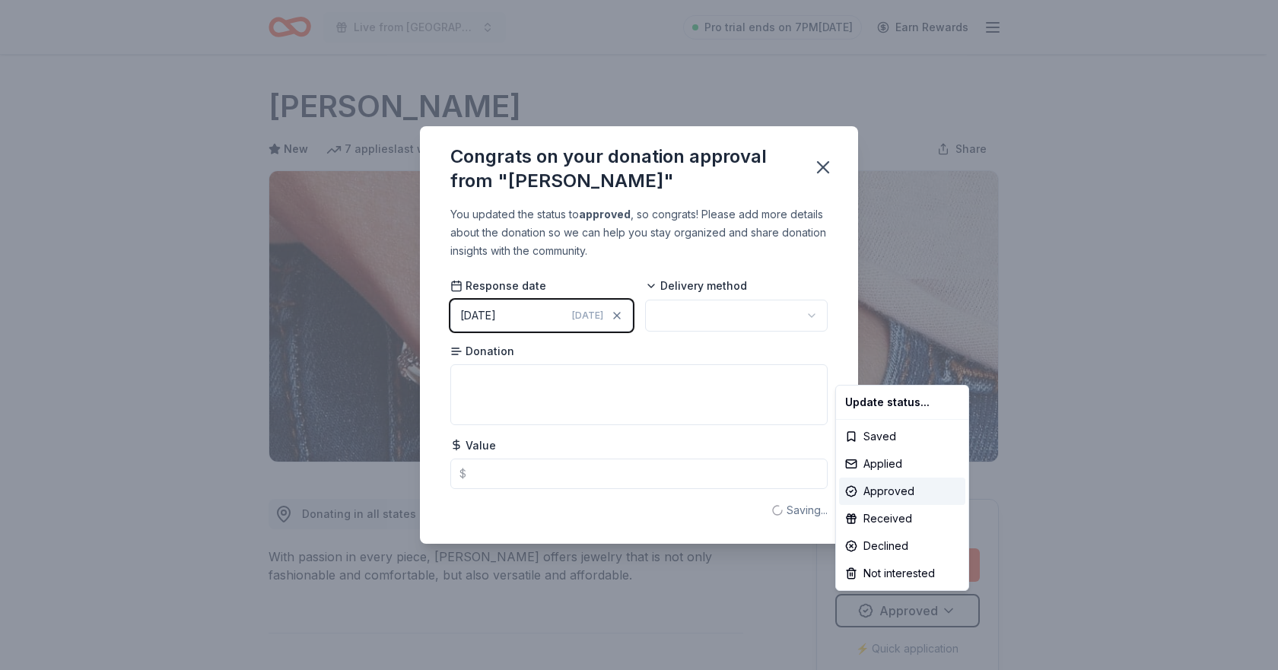
click at [890, 340] on html "Live from Nashville: Valor 4 Veterans Benefiting Folds of Honor Pro trial ends …" at bounding box center [639, 335] width 1278 height 670
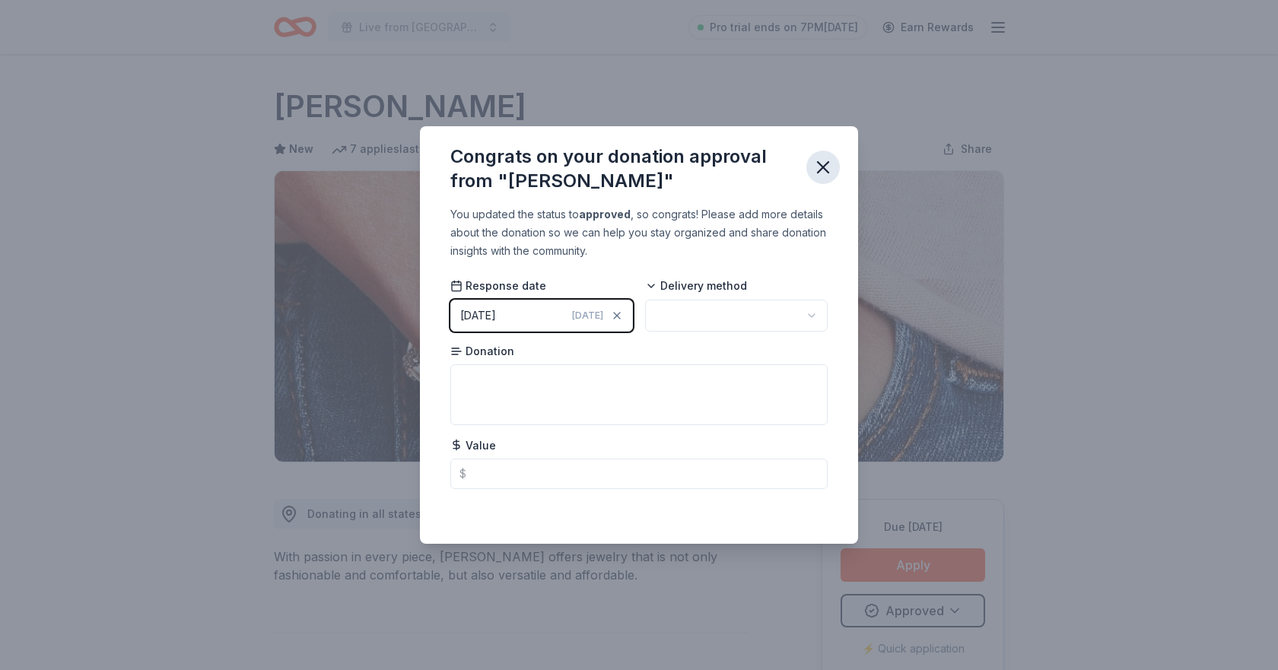
click at [826, 167] on icon "button" at bounding box center [823, 167] width 21 height 21
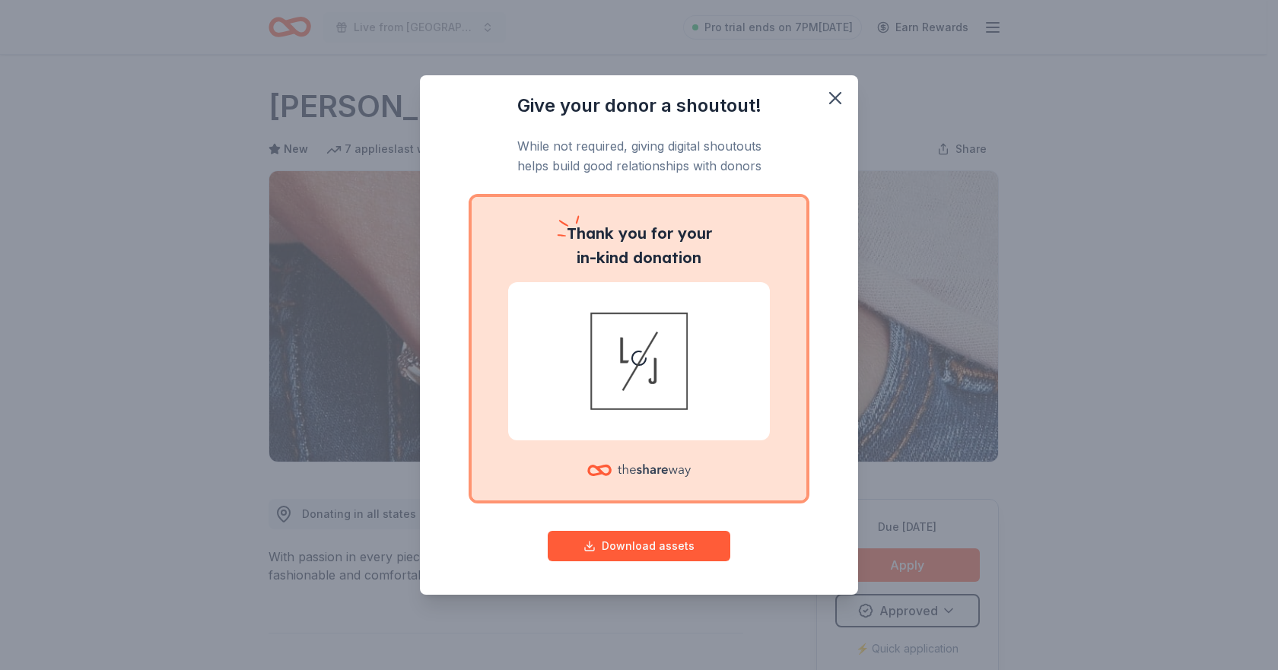
click at [948, 606] on div "Give your donor a shoutout! While not required, giving digital shoutouts helps …" at bounding box center [639, 335] width 1278 height 670
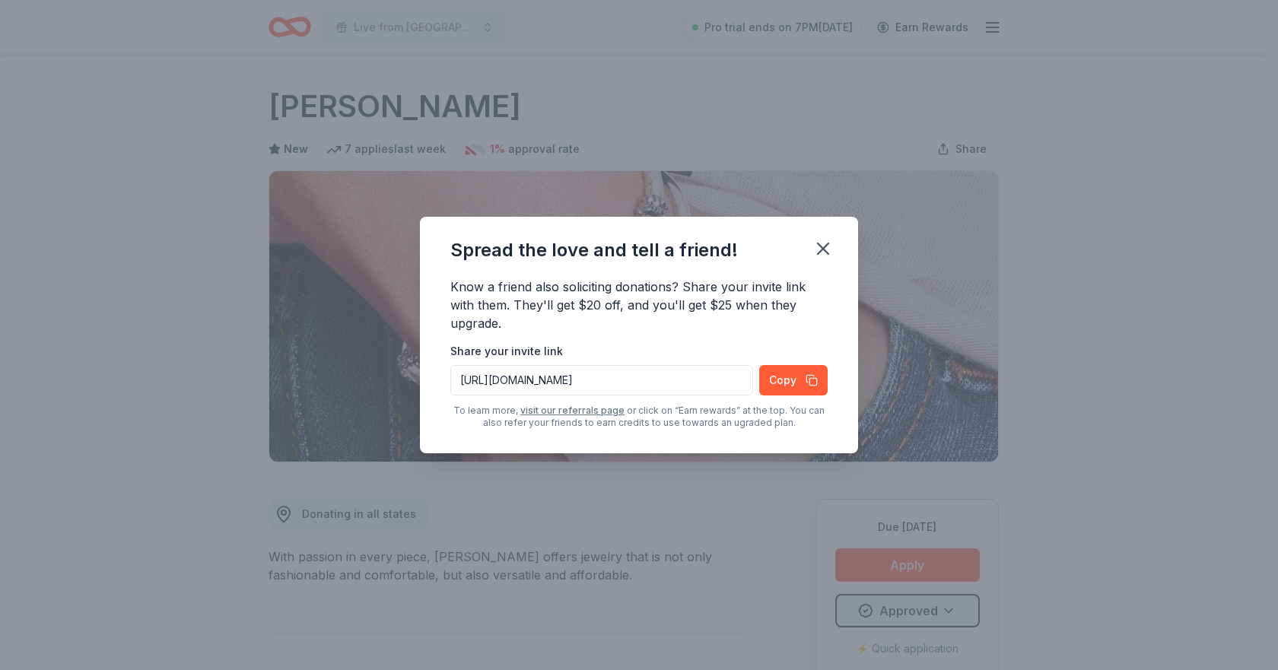
click at [950, 610] on div "Spread the love and tell a friend! Know a friend also soliciting donations? Sha…" at bounding box center [639, 335] width 1278 height 670
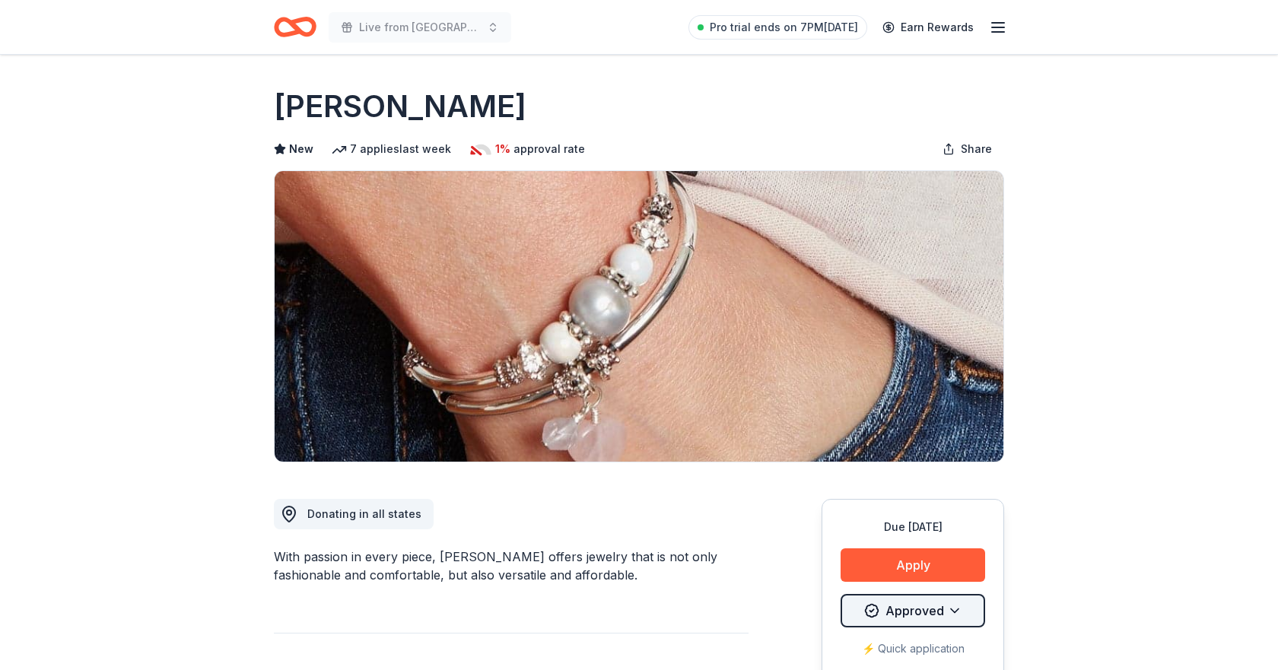
click at [951, 605] on html "Live from Nashville: Valor 4 Veterans Benefiting Folds of Honor Pro trial ends …" at bounding box center [639, 335] width 1278 height 670
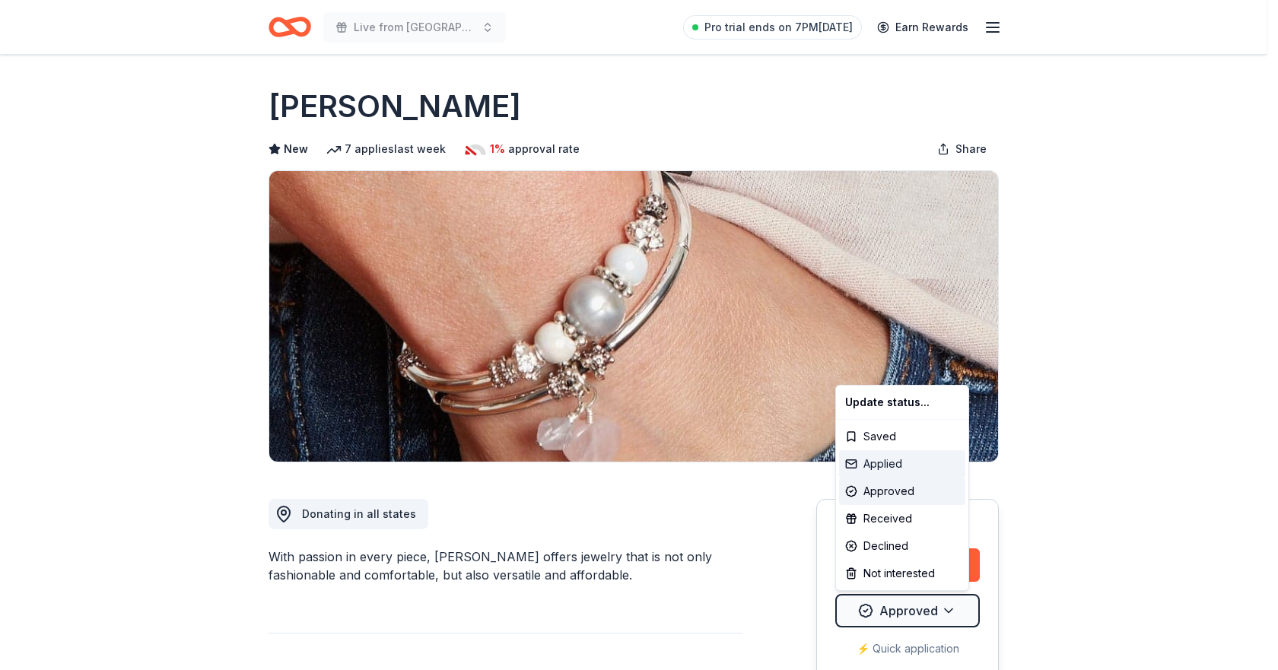
click at [884, 466] on div "Applied" at bounding box center [902, 463] width 126 height 27
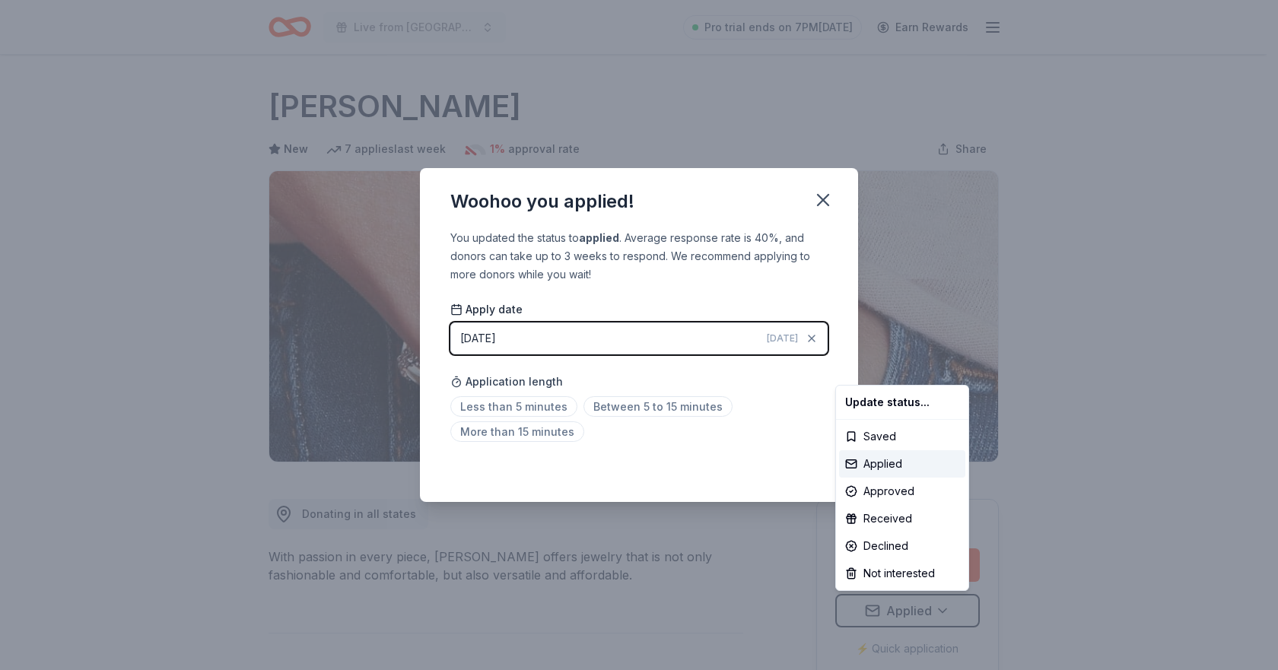
click at [613, 407] on html "Live from Nashville: Valor 4 Veterans Benefiting Folds of Honor Pro trial ends …" at bounding box center [639, 335] width 1278 height 670
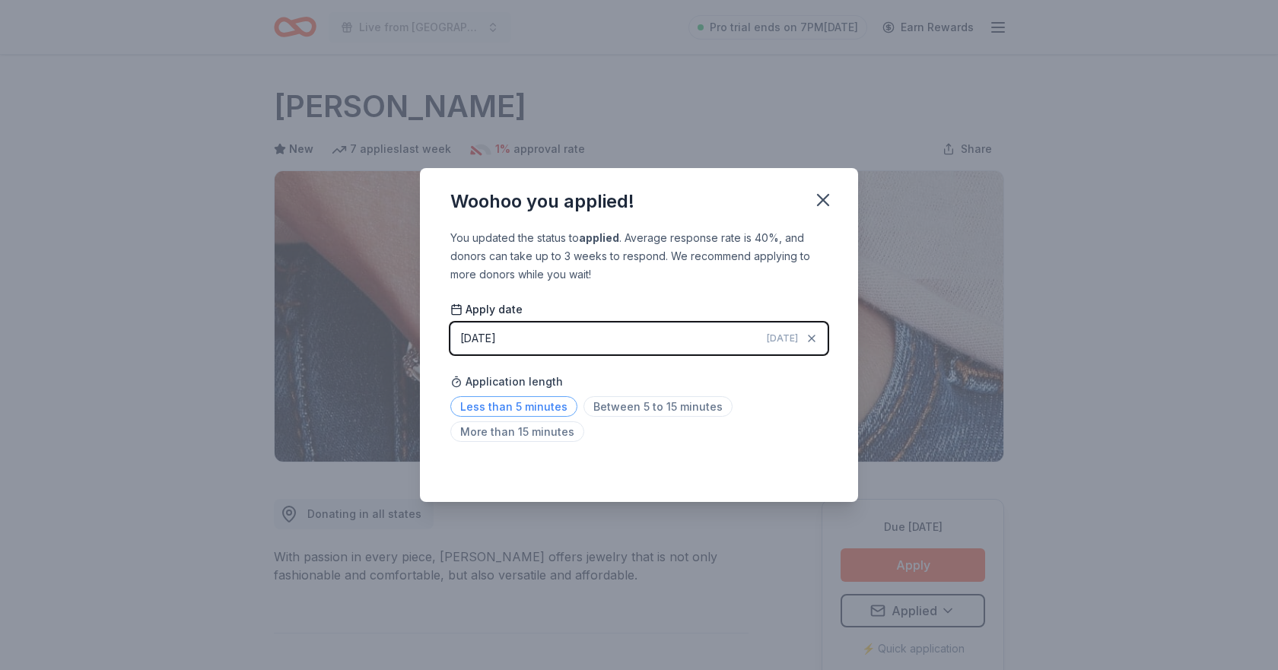
click at [508, 405] on span "Less than 5 minutes" at bounding box center [513, 406] width 127 height 21
click at [1034, 182] on div "Woohoo you applied! You updated the status to applied . Average response rate i…" at bounding box center [639, 335] width 1278 height 670
click at [829, 194] on icon "button" at bounding box center [823, 199] width 21 height 21
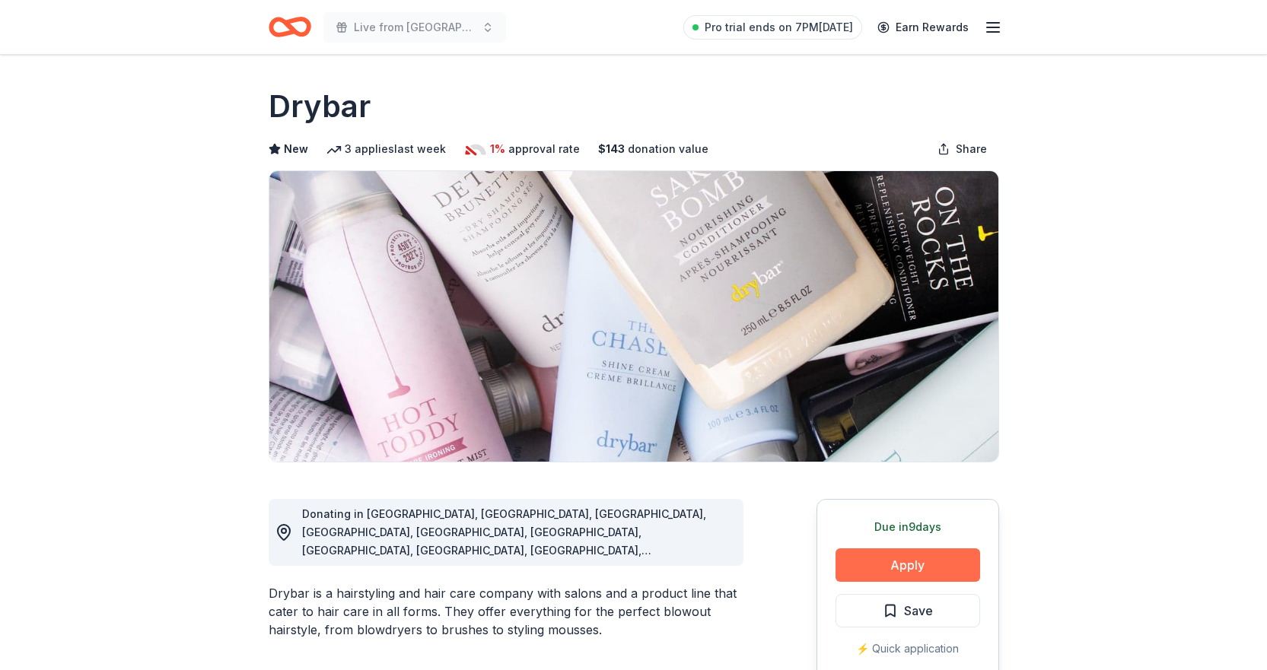
click at [903, 565] on button "Apply" at bounding box center [908, 565] width 145 height 33
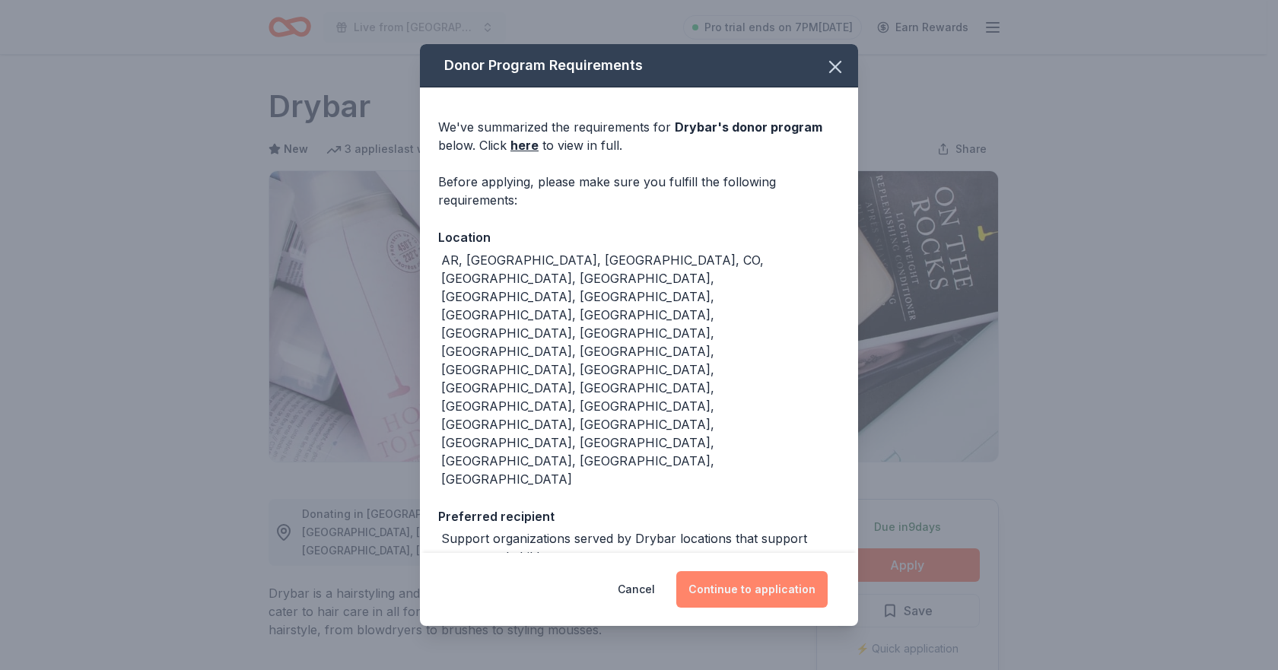
click at [766, 571] on button "Continue to application" at bounding box center [751, 589] width 151 height 37
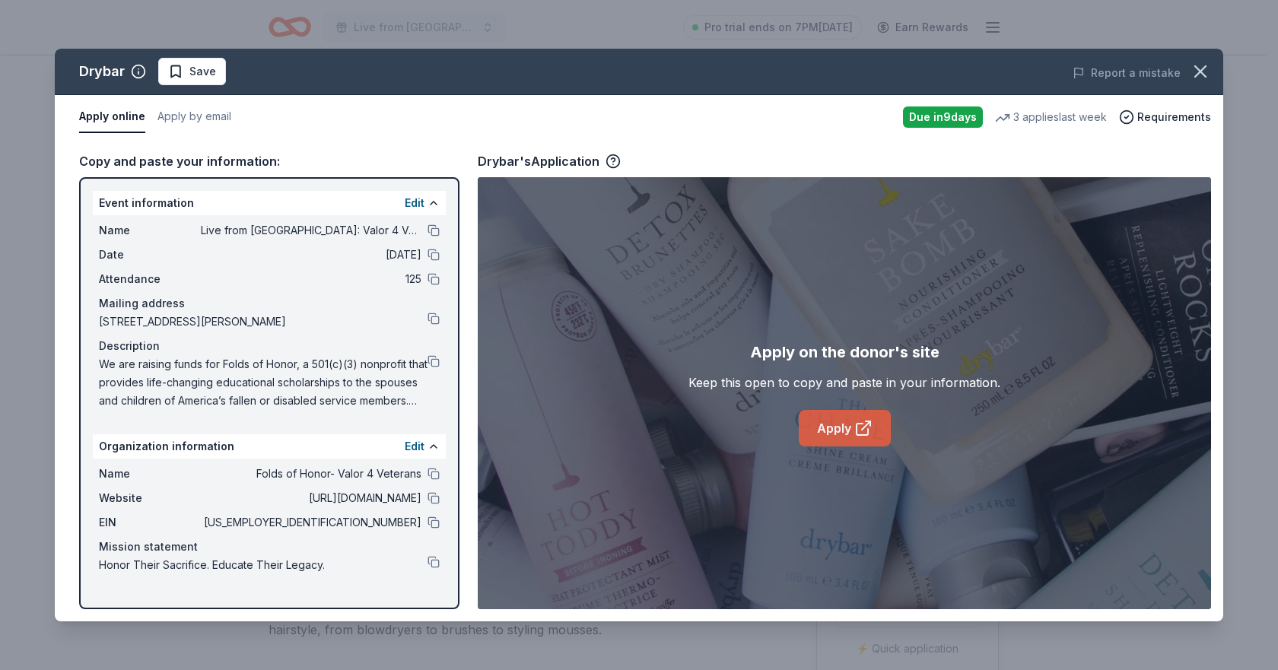
click at [832, 414] on link "Apply" at bounding box center [845, 428] width 92 height 37
click at [1203, 68] on icon "button" at bounding box center [1200, 71] width 11 height 11
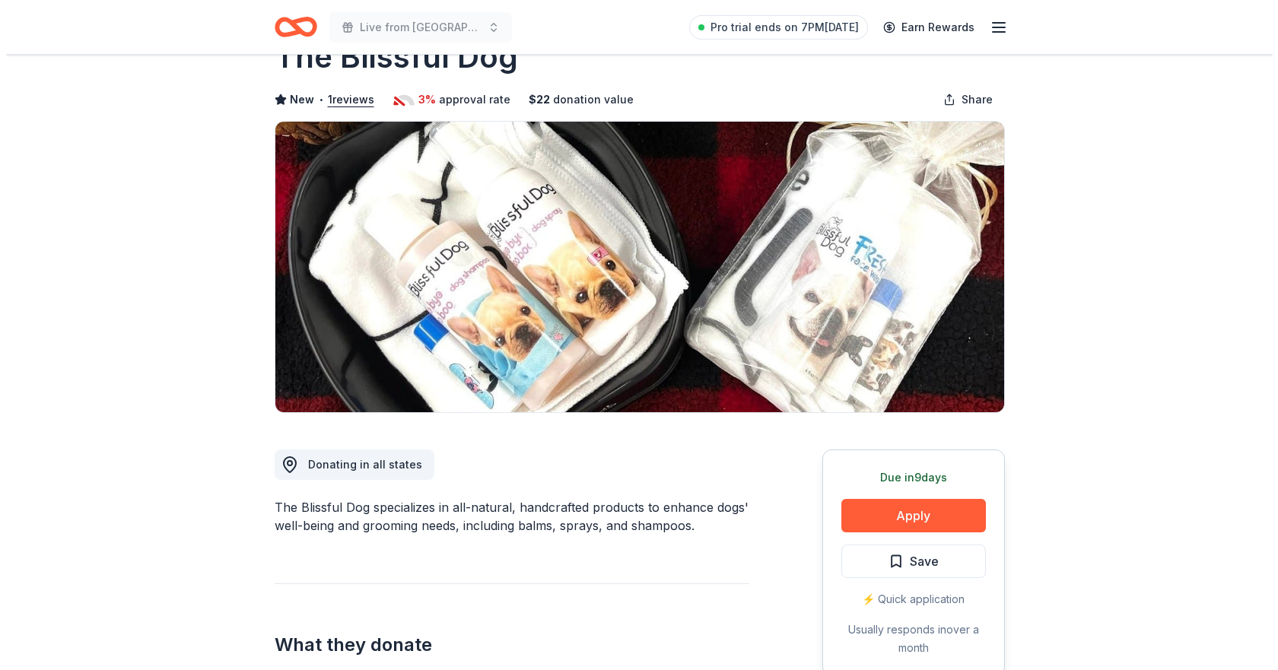
scroll to position [76, 0]
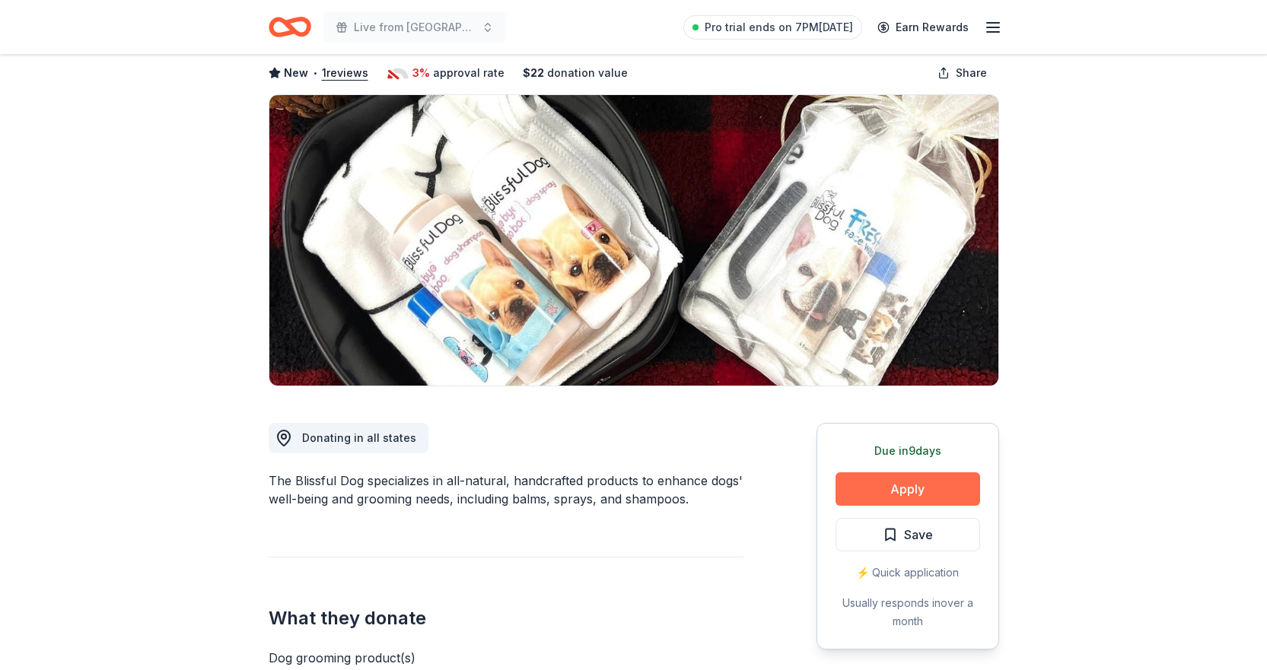
click at [903, 495] on button "Apply" at bounding box center [908, 489] width 145 height 33
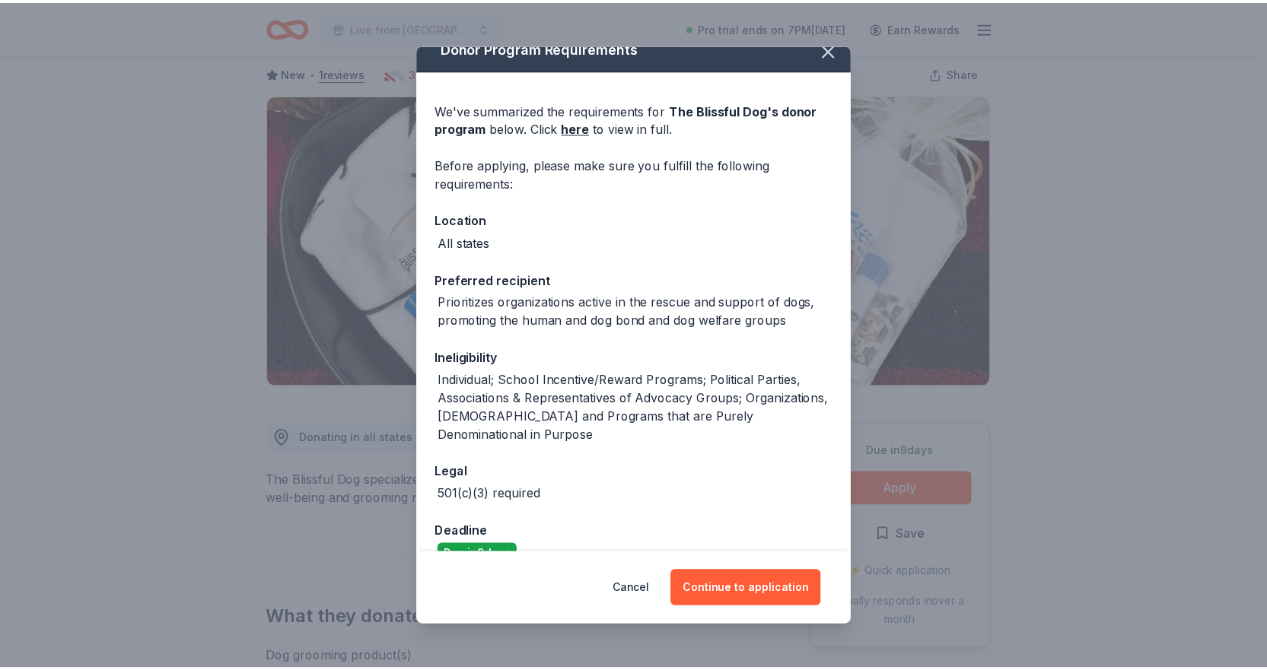
scroll to position [49, 0]
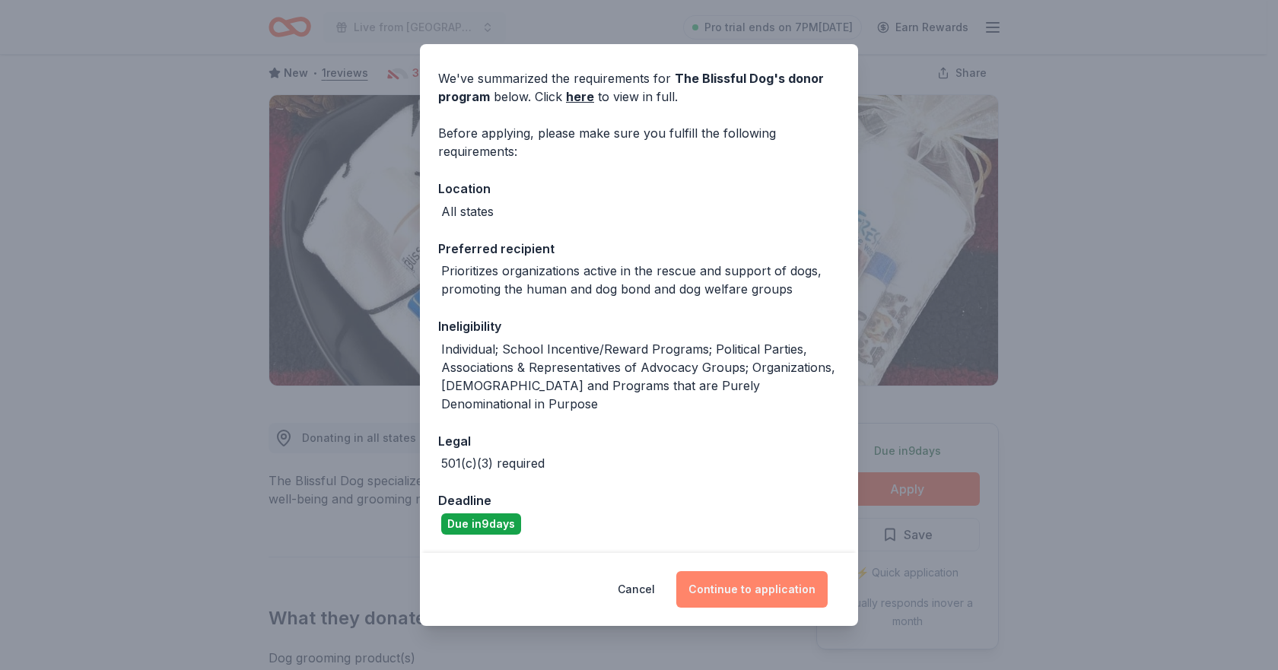
click at [751, 591] on button "Continue to application" at bounding box center [751, 589] width 151 height 37
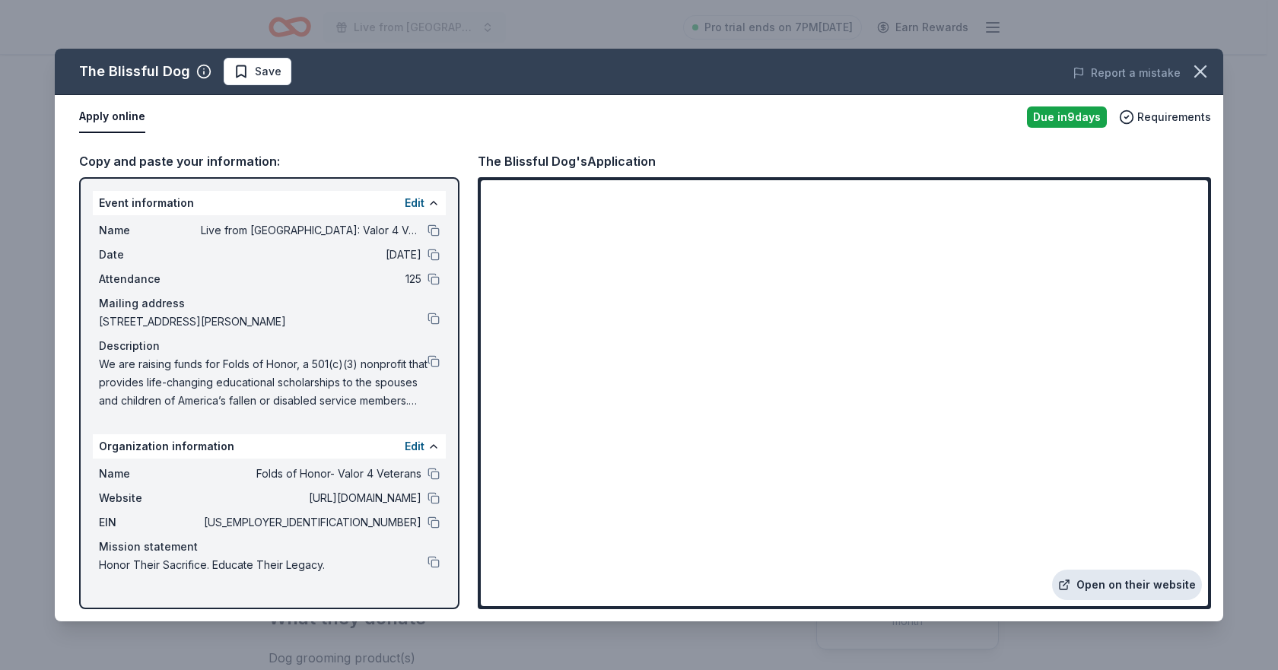
click at [1119, 584] on link "Open on their website" at bounding box center [1127, 585] width 150 height 30
click at [1189, 78] on button "button" at bounding box center [1200, 71] width 33 height 33
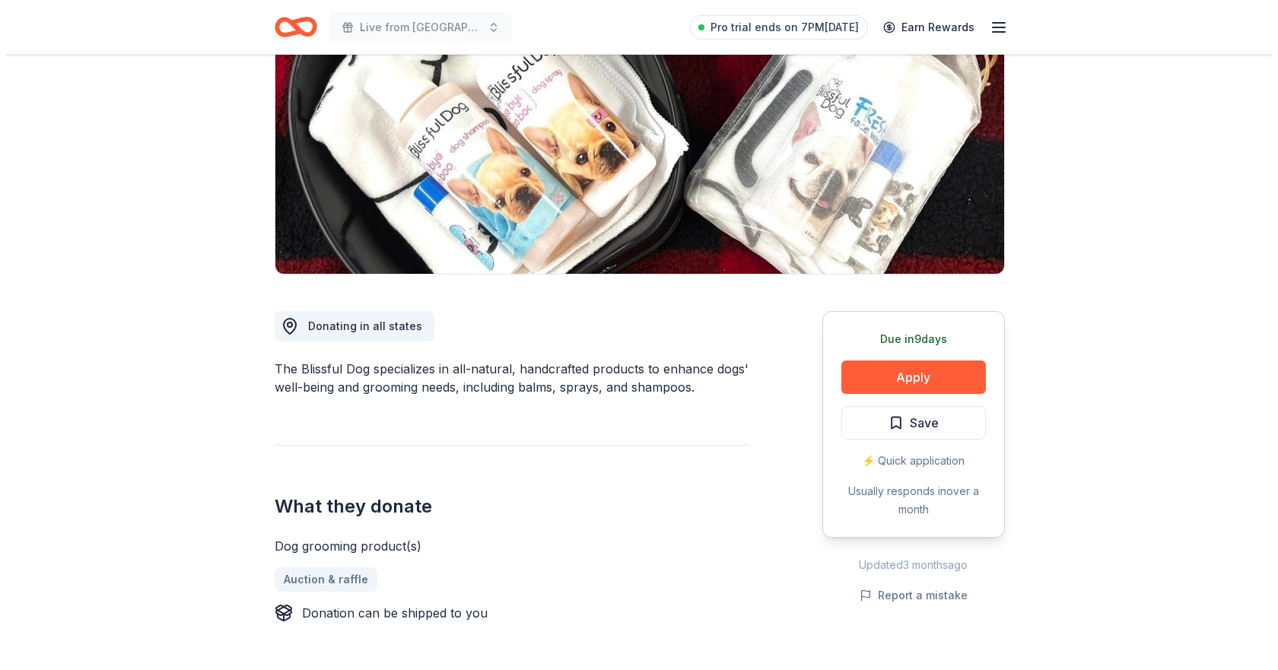
scroll to position [304, 0]
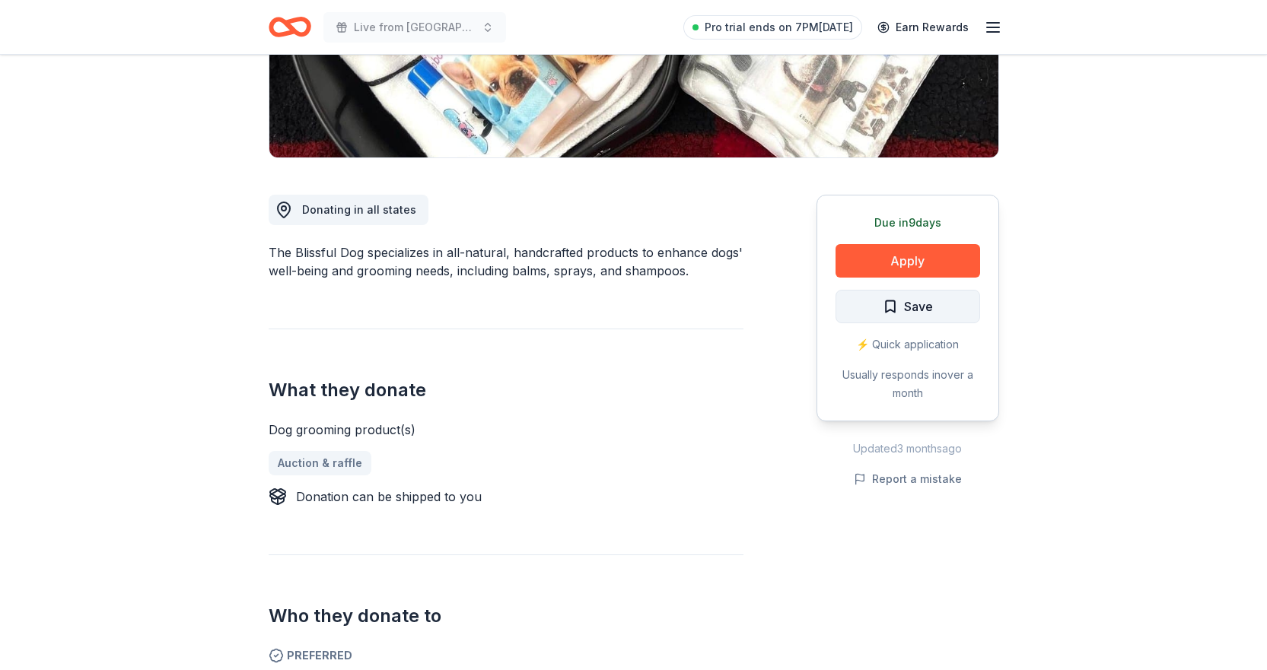
click at [899, 307] on span "Save" at bounding box center [908, 307] width 50 height 20
click at [944, 304] on html "Live from Nashville: Valor 4 Veterans Benefiting Folds of Honor Pro trial ends …" at bounding box center [633, 31] width 1267 height 670
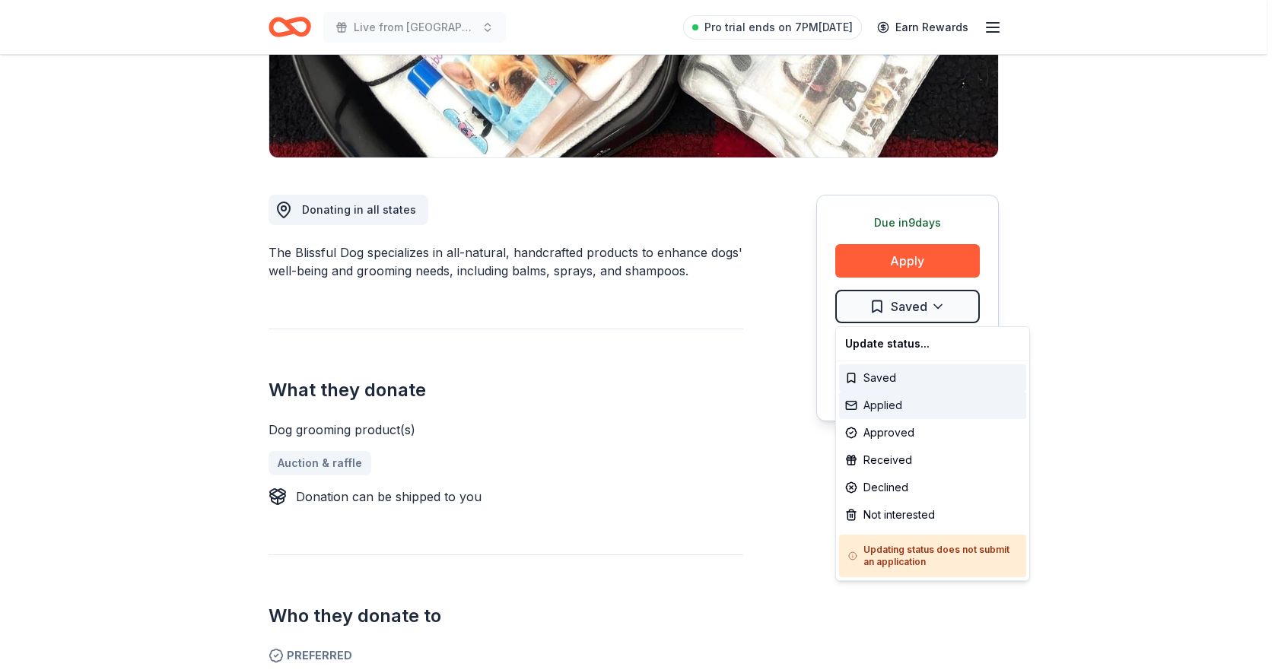
click at [893, 409] on div "Applied" at bounding box center [932, 405] width 187 height 27
click at [1083, 341] on html "Live from Nashville: Valor 4 Veterans Benefiting Folds of Honor Pro trial ends …" at bounding box center [639, 31] width 1278 height 670
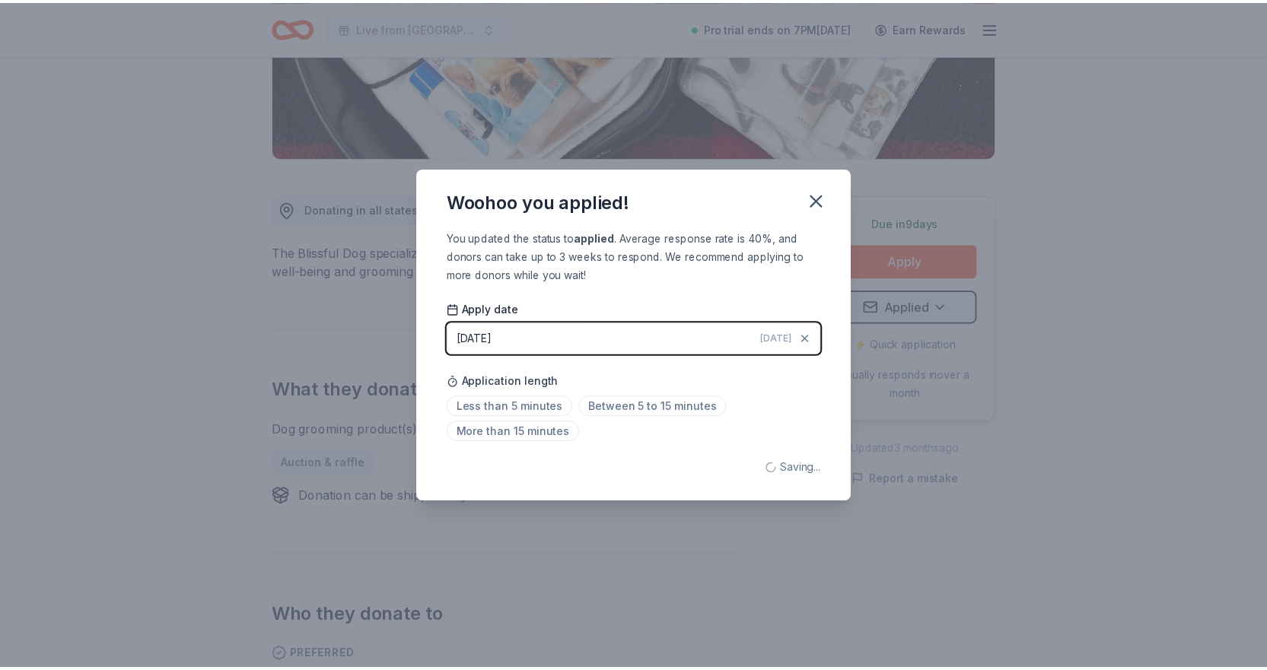
scroll to position [0, 0]
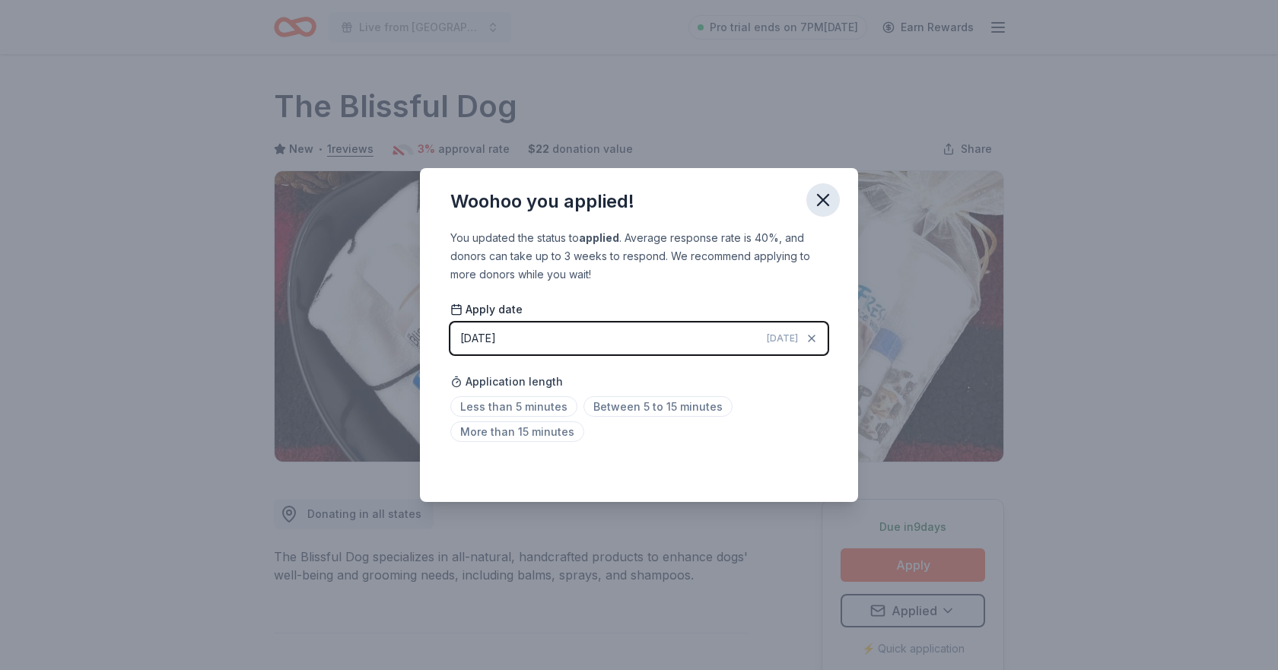
click at [826, 203] on icon "button" at bounding box center [823, 200] width 11 height 11
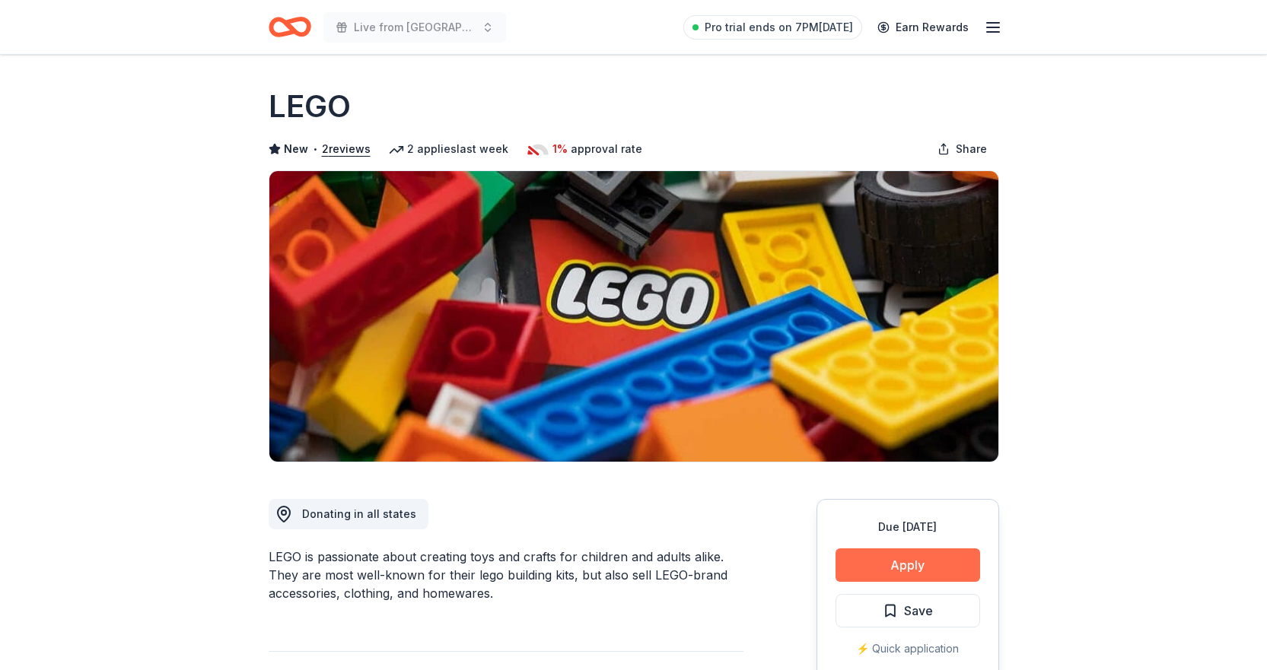
click at [893, 566] on button "Apply" at bounding box center [908, 565] width 145 height 33
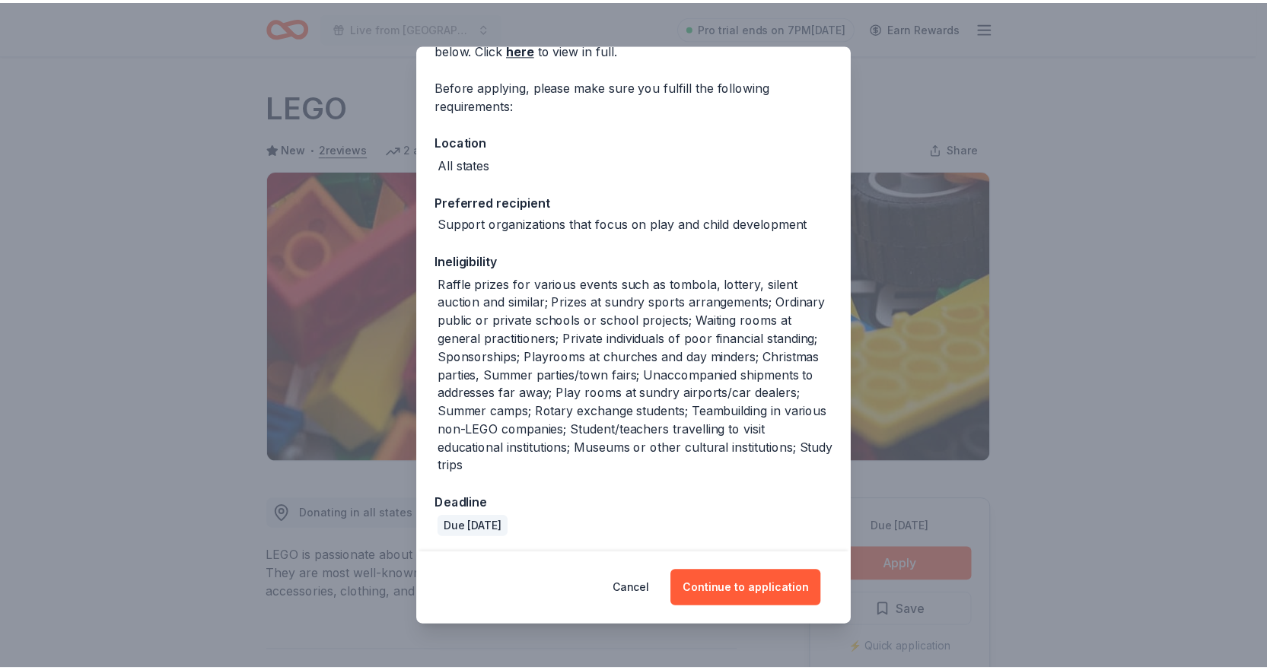
scroll to position [99, 0]
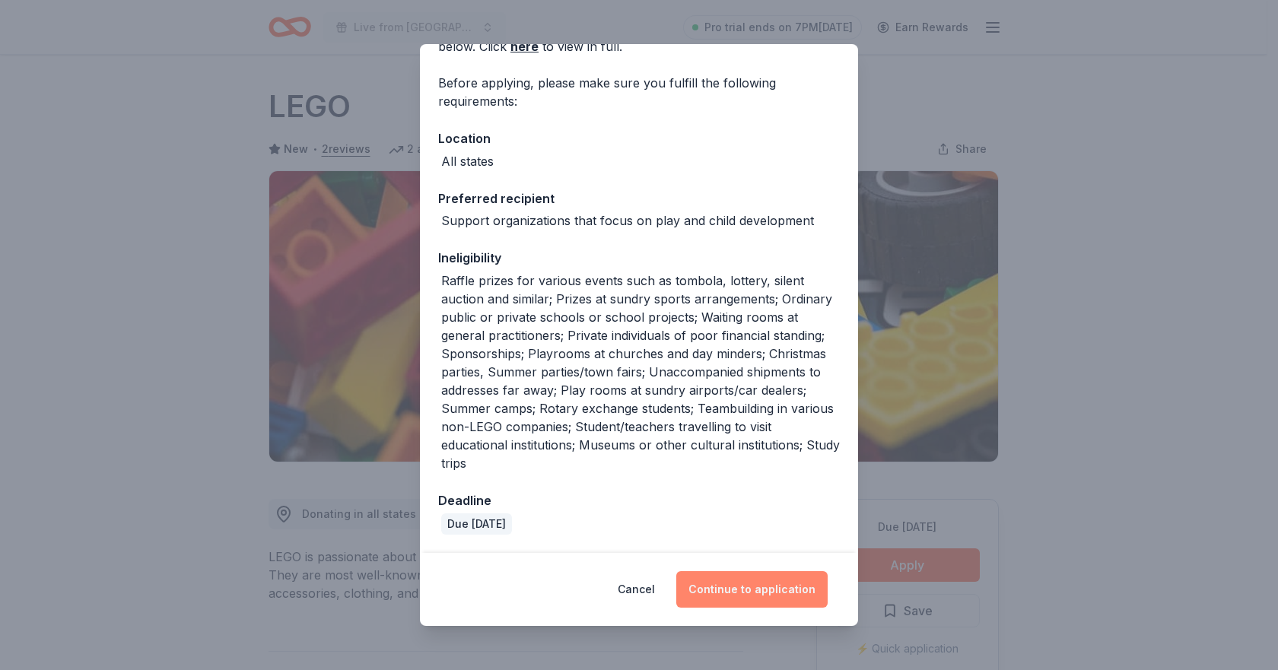
click at [749, 590] on button "Continue to application" at bounding box center [751, 589] width 151 height 37
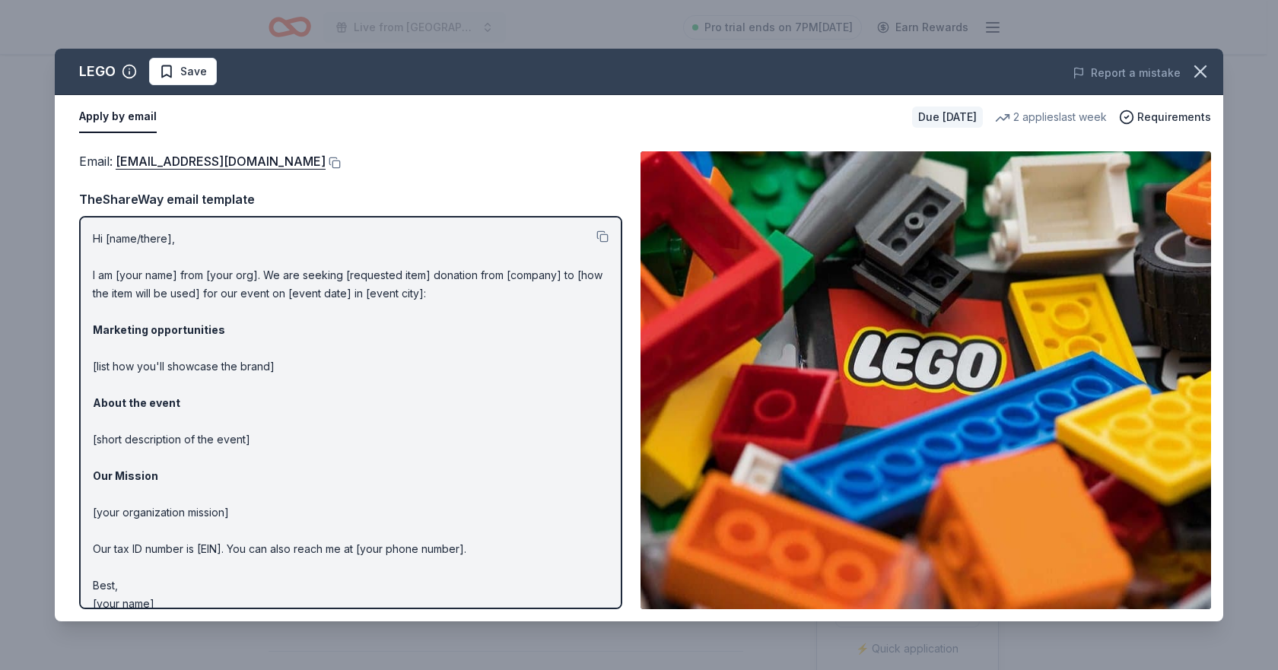
drag, startPoint x: 94, startPoint y: 237, endPoint x: 244, endPoint y: 404, distance: 224.7
click at [245, 405] on p "Hi [name/there], I am [your name] from [your org]. We are seeking [requested it…" at bounding box center [351, 422] width 516 height 384
drag, startPoint x: 95, startPoint y: 235, endPoint x: 116, endPoint y: 246, distance: 23.1
click at [116, 246] on p "Hi [name/there], I am [your name] from [your org]. We are seeking [requested it…" at bounding box center [351, 422] width 516 height 384
click at [597, 237] on button at bounding box center [603, 237] width 12 height 12
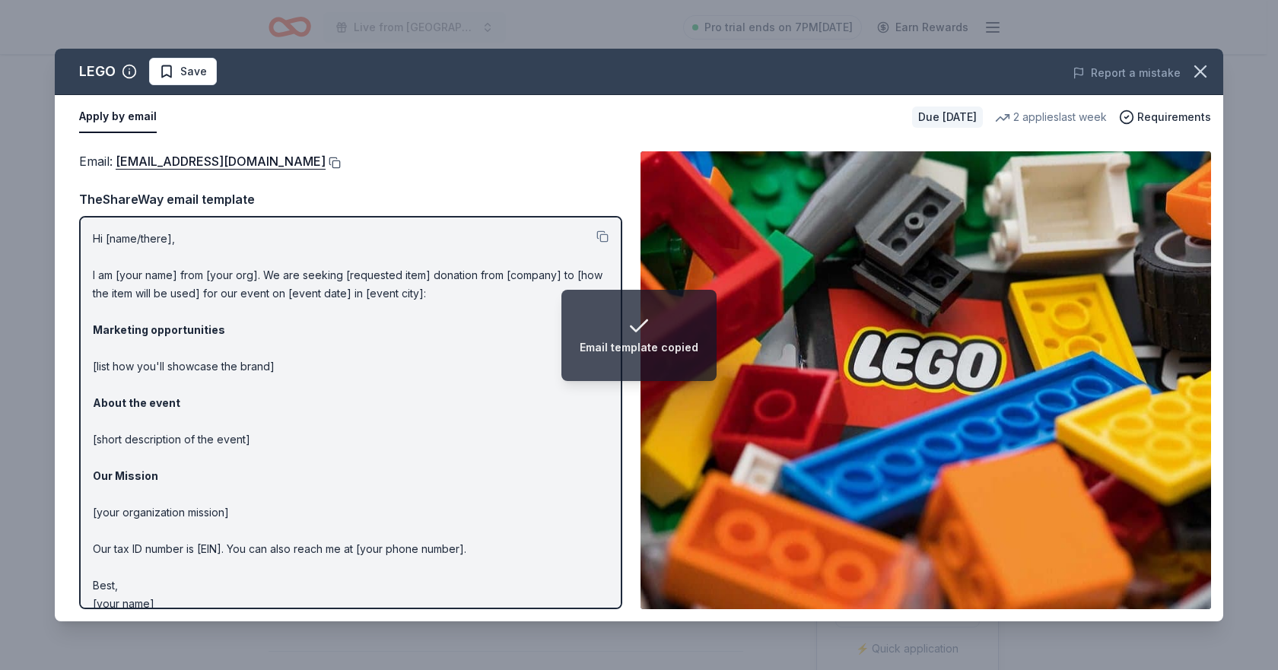
click at [326, 159] on button at bounding box center [333, 163] width 15 height 12
click at [1195, 65] on icon "button" at bounding box center [1200, 71] width 21 height 21
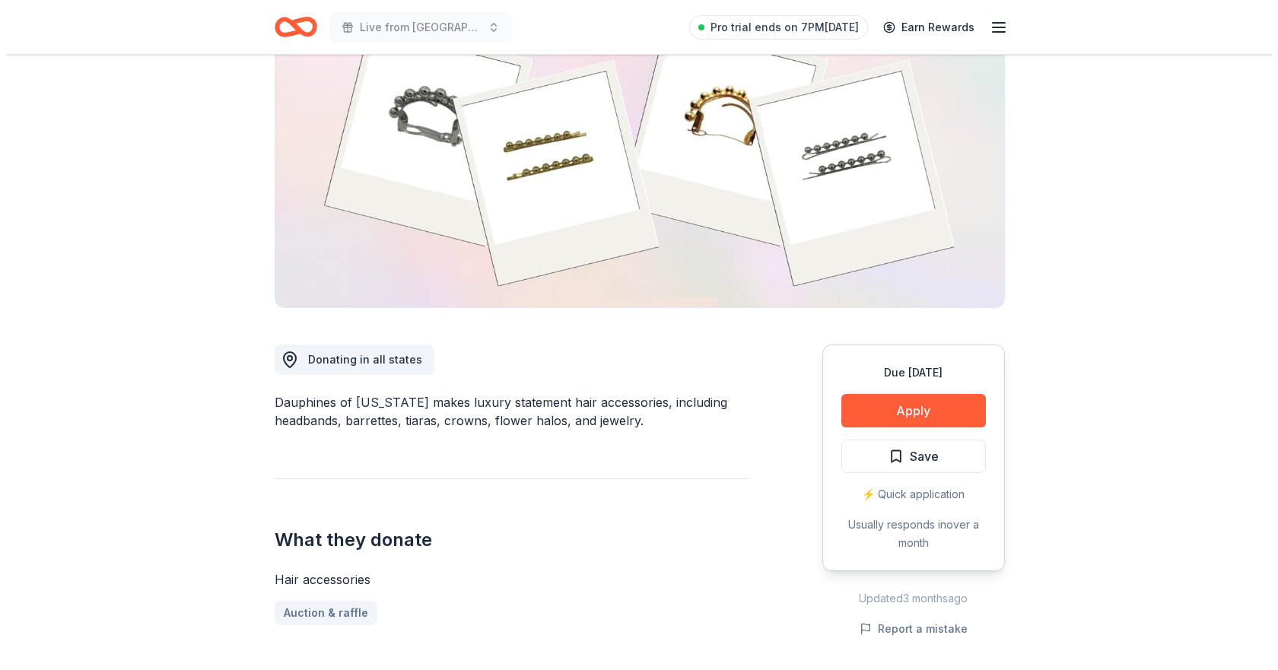
scroll to position [228, 0]
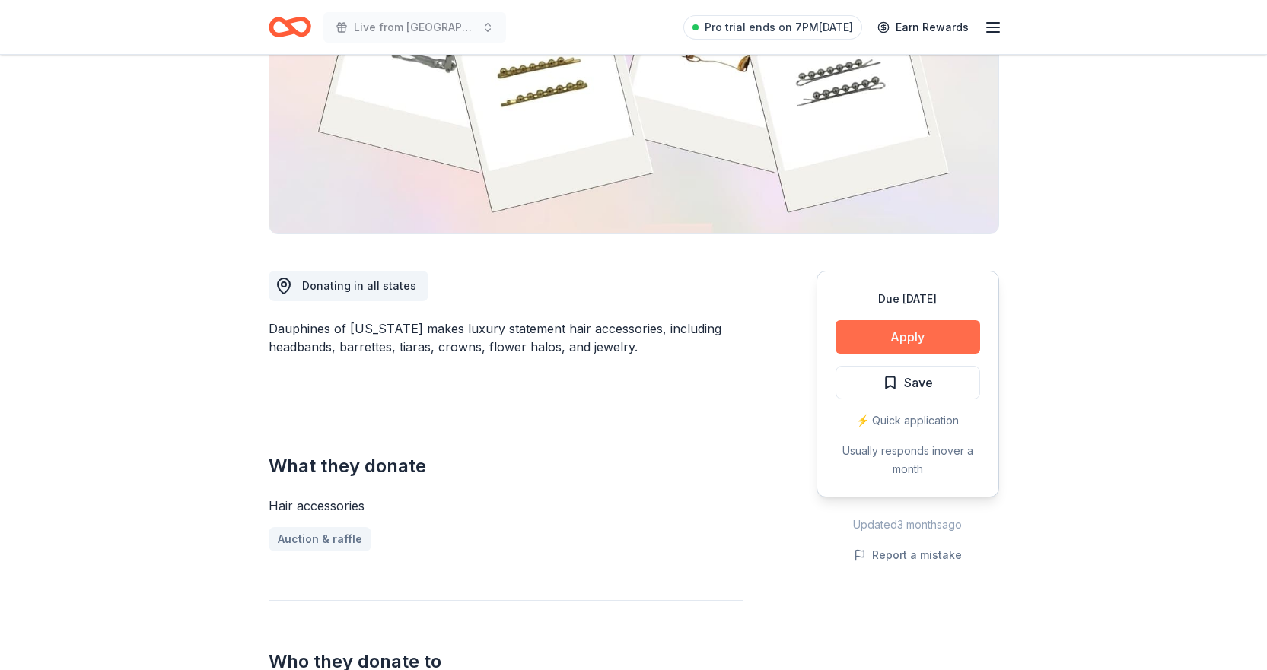
click at [897, 345] on button "Apply" at bounding box center [908, 336] width 145 height 33
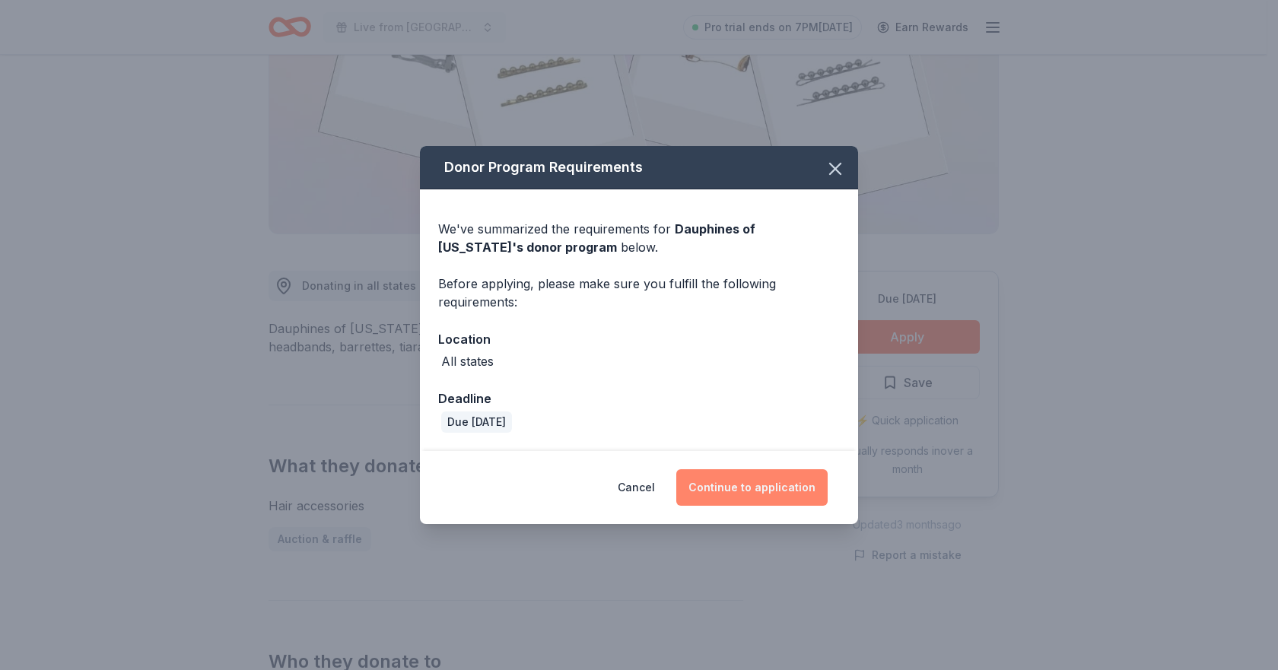
click at [749, 484] on button "Continue to application" at bounding box center [751, 488] width 151 height 37
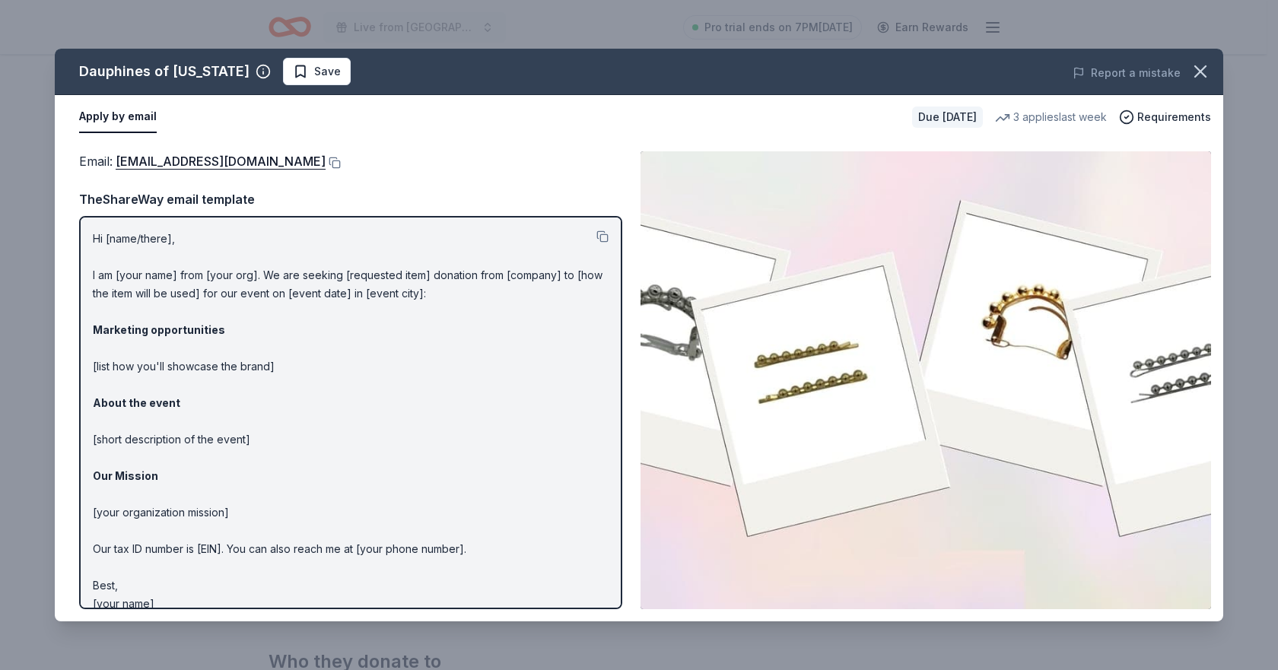
drag, startPoint x: 97, startPoint y: 233, endPoint x: 217, endPoint y: 271, distance: 126.1
click at [192, 274] on p "Hi [name/there], I am [your name] from [your org]. We are seeking [requested it…" at bounding box center [351, 422] width 516 height 384
click at [597, 239] on button at bounding box center [603, 237] width 12 height 12
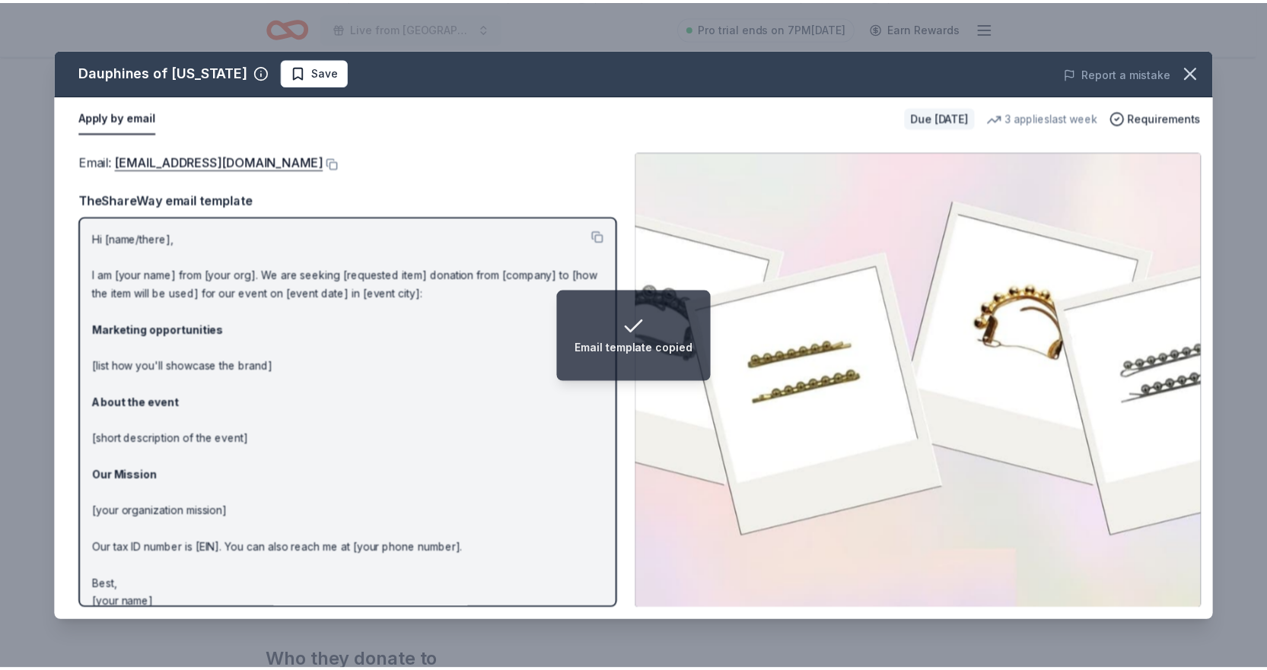
scroll to position [18, 0]
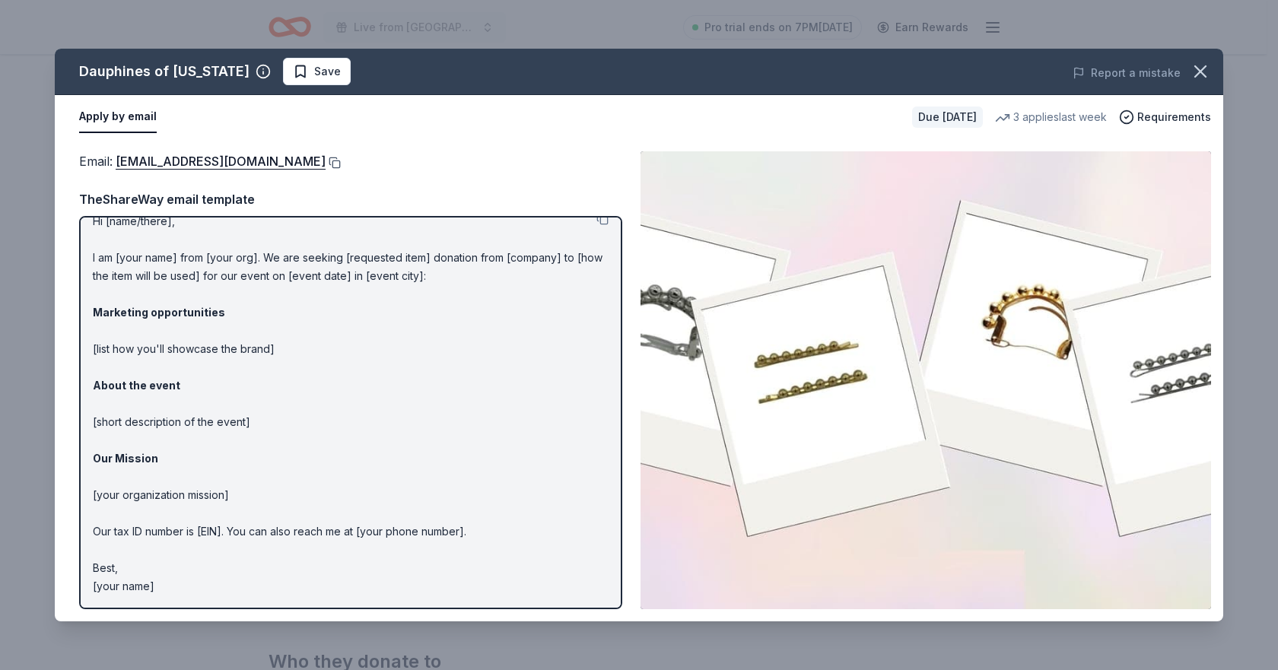
click at [341, 164] on button at bounding box center [333, 163] width 15 height 12
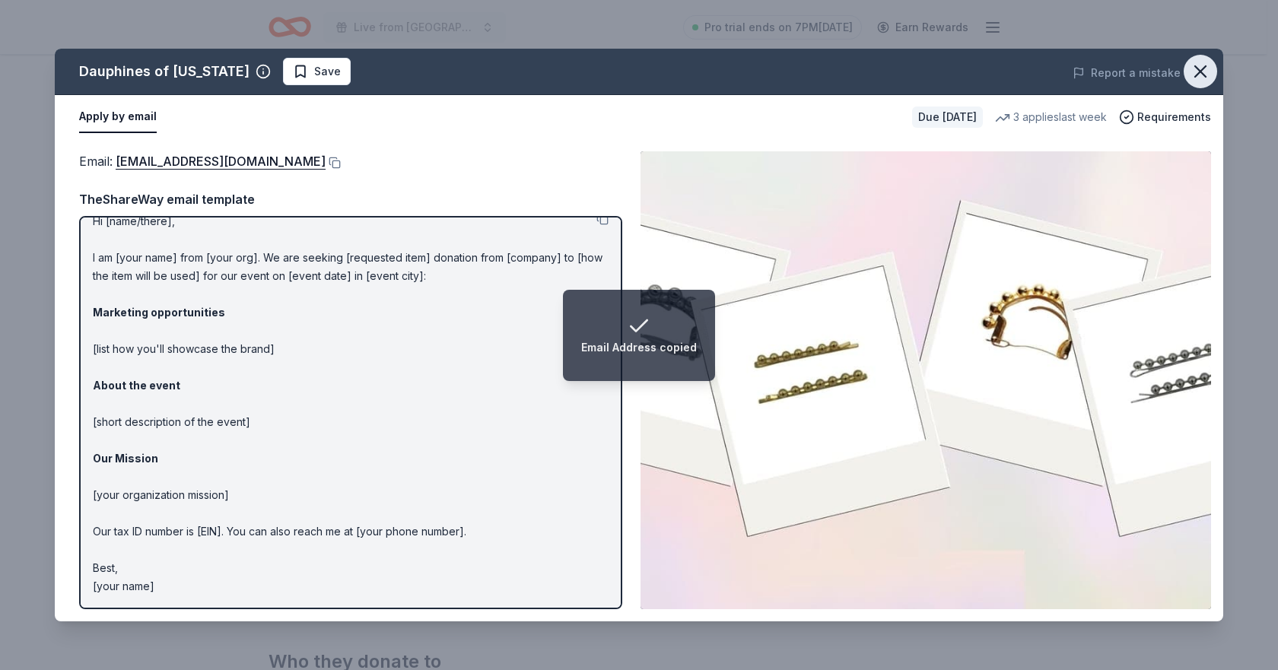
click at [1207, 72] on icon "button" at bounding box center [1200, 71] width 21 height 21
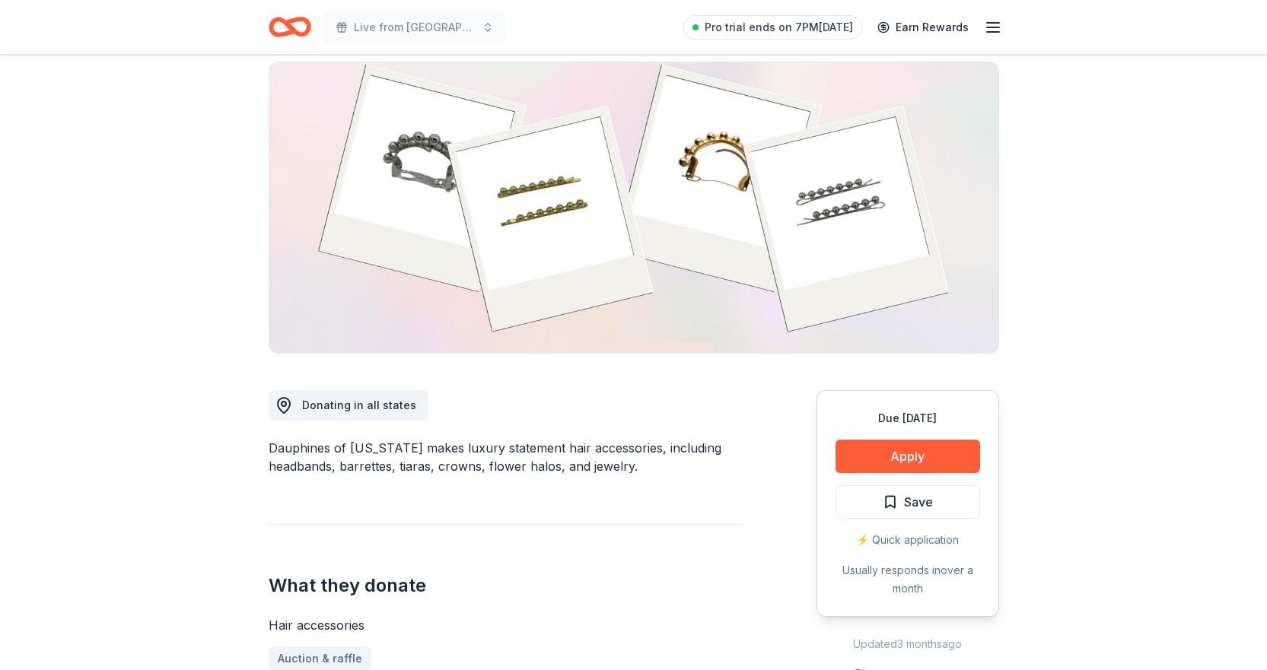
scroll to position [0, 0]
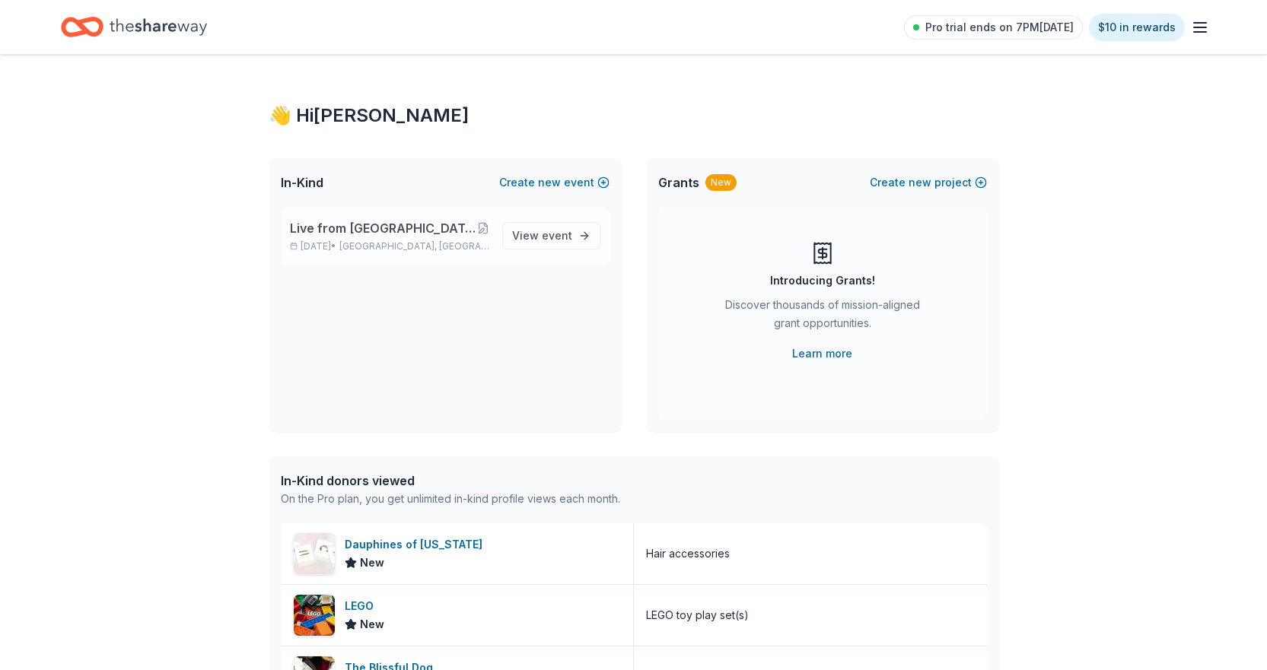
click at [399, 232] on span "Live from [GEOGRAPHIC_DATA]: Valor 4 Veterans Benefiting Folds of Honor" at bounding box center [383, 228] width 187 height 18
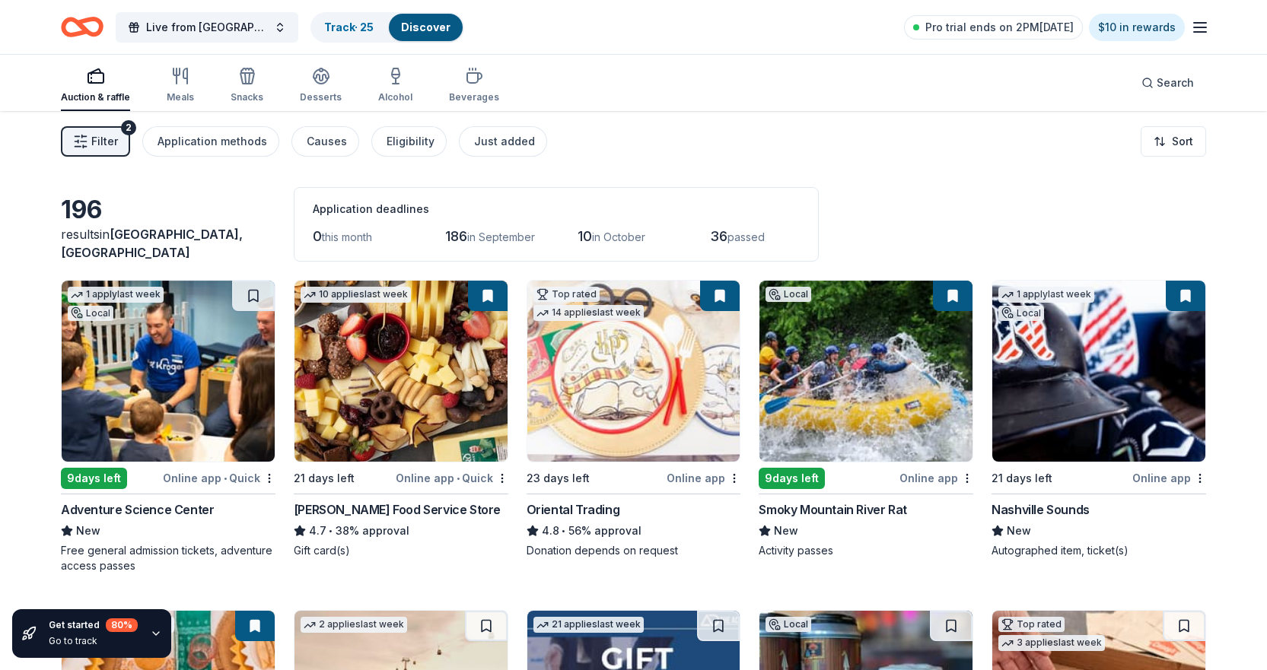
click at [179, 352] on img at bounding box center [168, 371] width 213 height 181
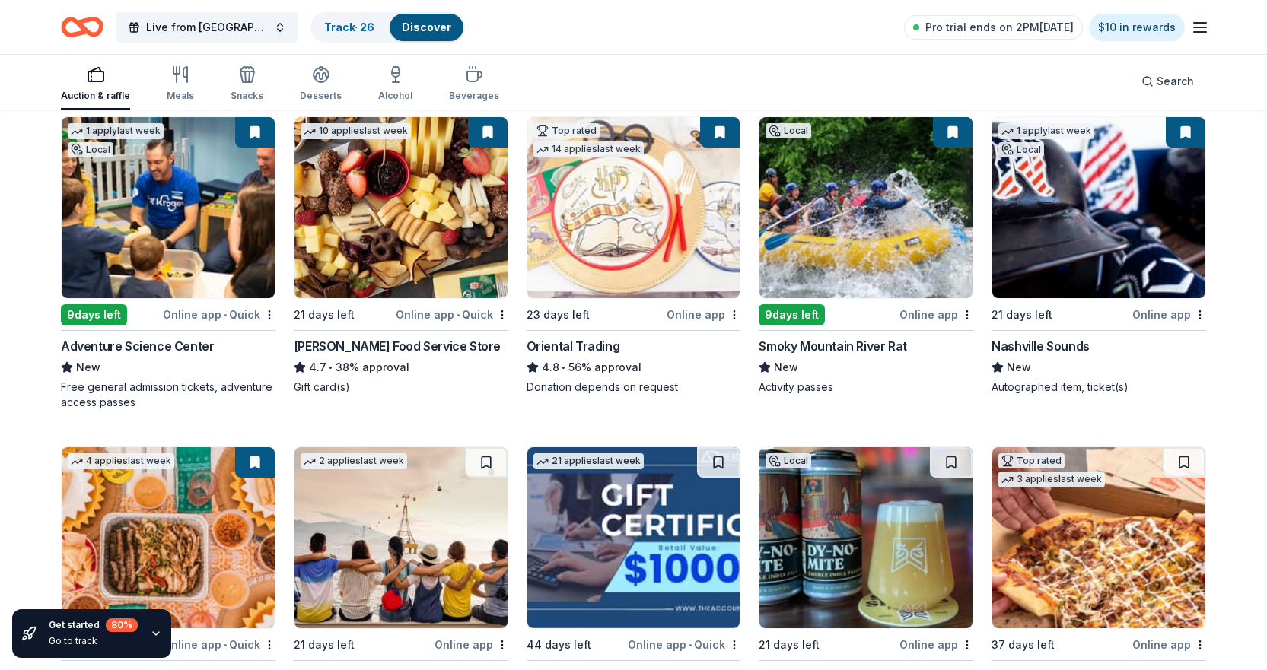
scroll to position [76, 0]
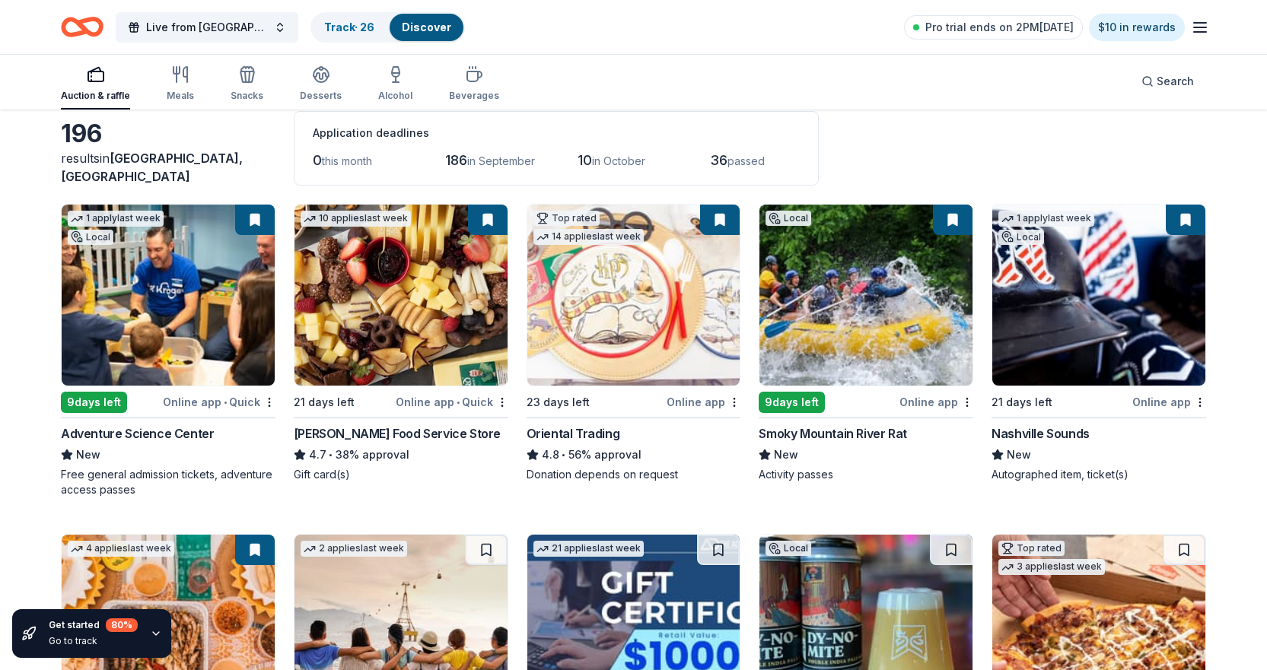
click at [883, 294] on img at bounding box center [865, 295] width 213 height 181
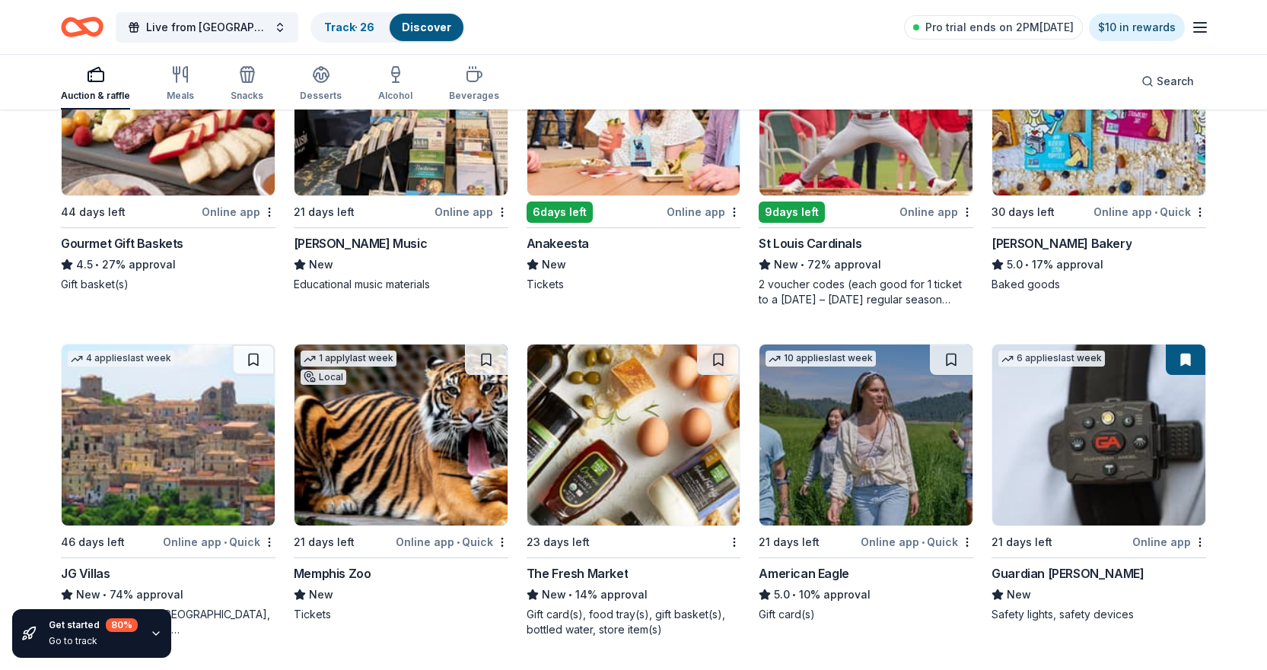
scroll to position [2337, 0]
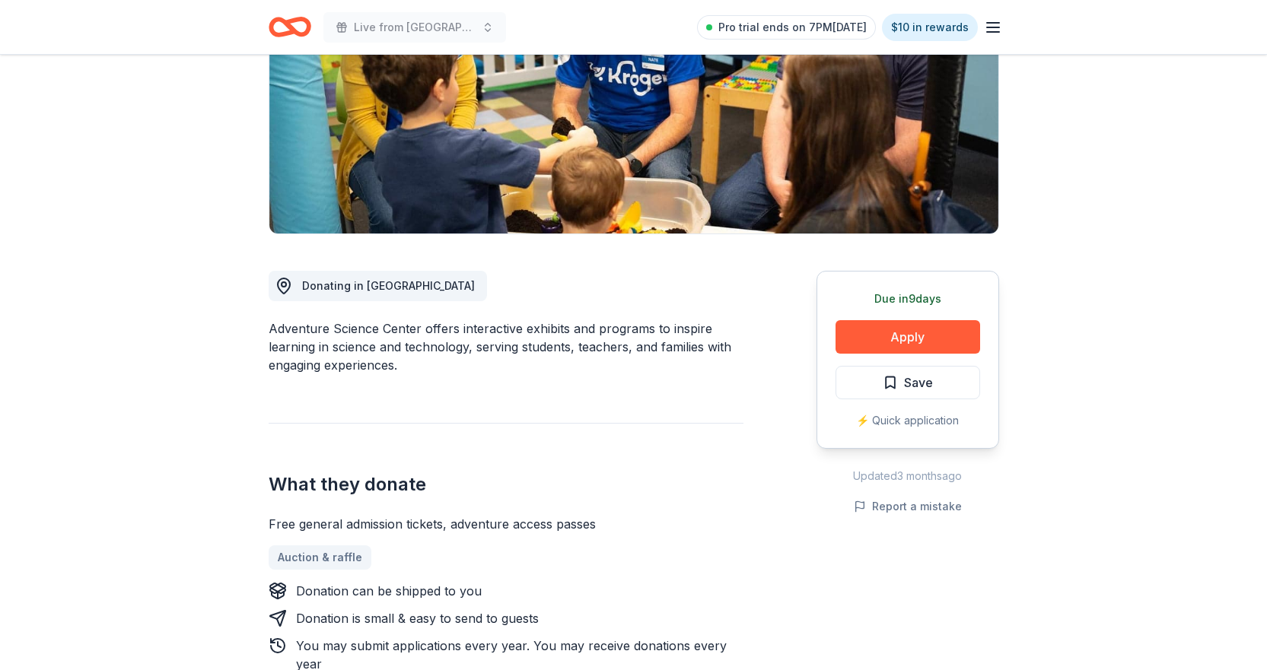
scroll to position [304, 0]
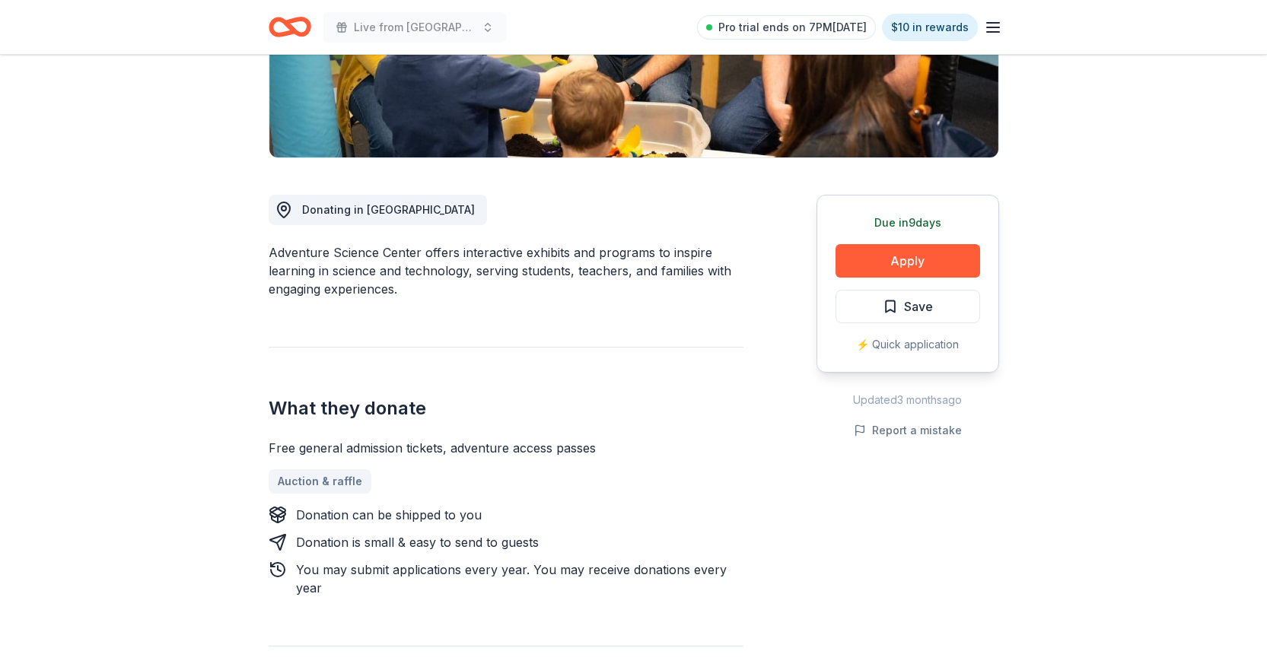
drag, startPoint x: 327, startPoint y: 249, endPoint x: 505, endPoint y: 309, distance: 187.2
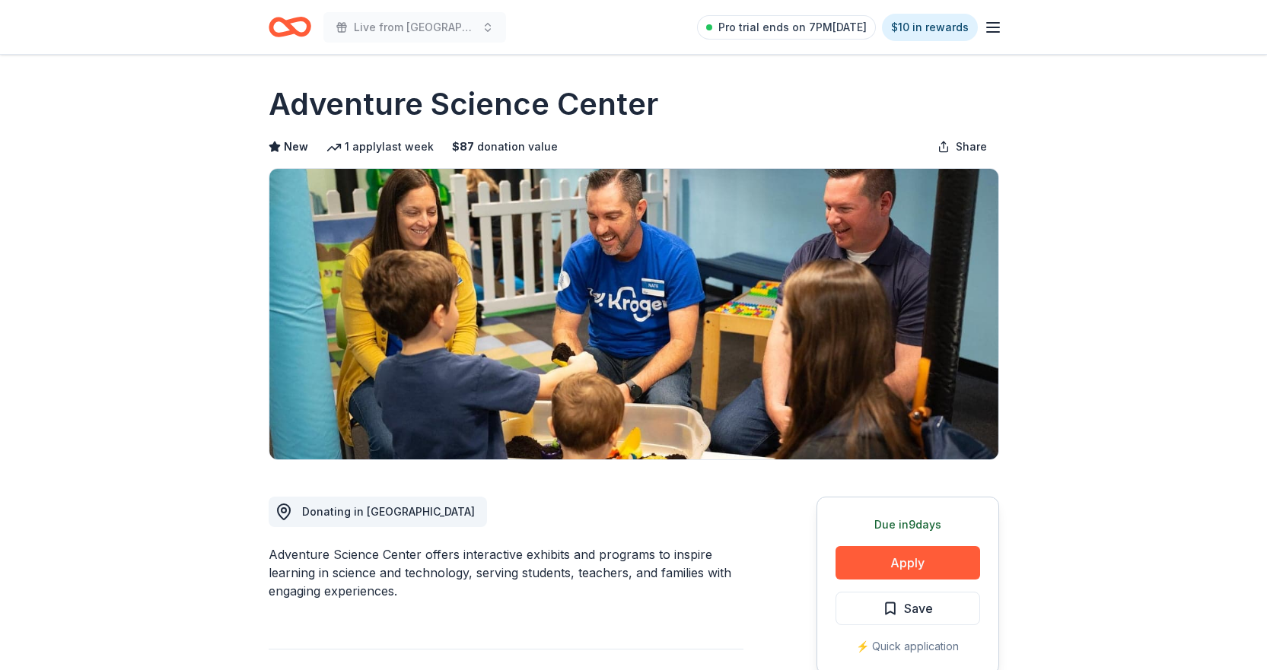
scroll to position [0, 0]
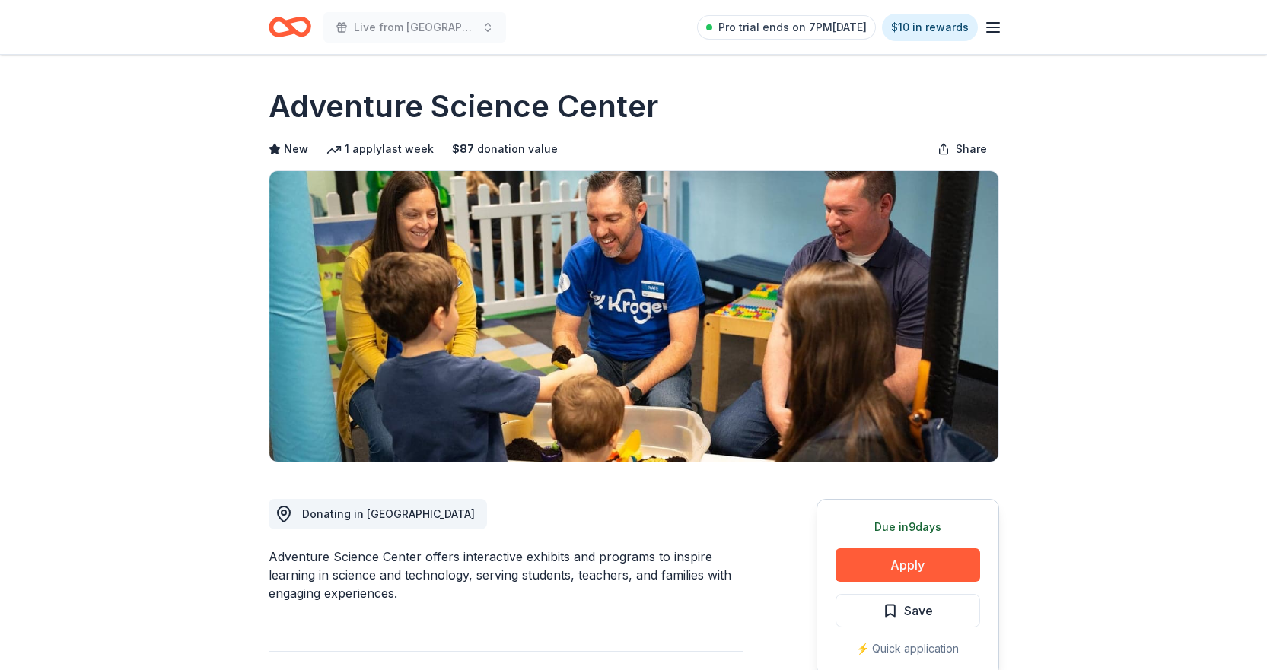
drag, startPoint x: 673, startPoint y: 100, endPoint x: 407, endPoint y: 110, distance: 265.8
click at [407, 110] on div "Adventure Science Center" at bounding box center [634, 106] width 731 height 43
click at [887, 564] on button "Apply" at bounding box center [908, 565] width 145 height 33
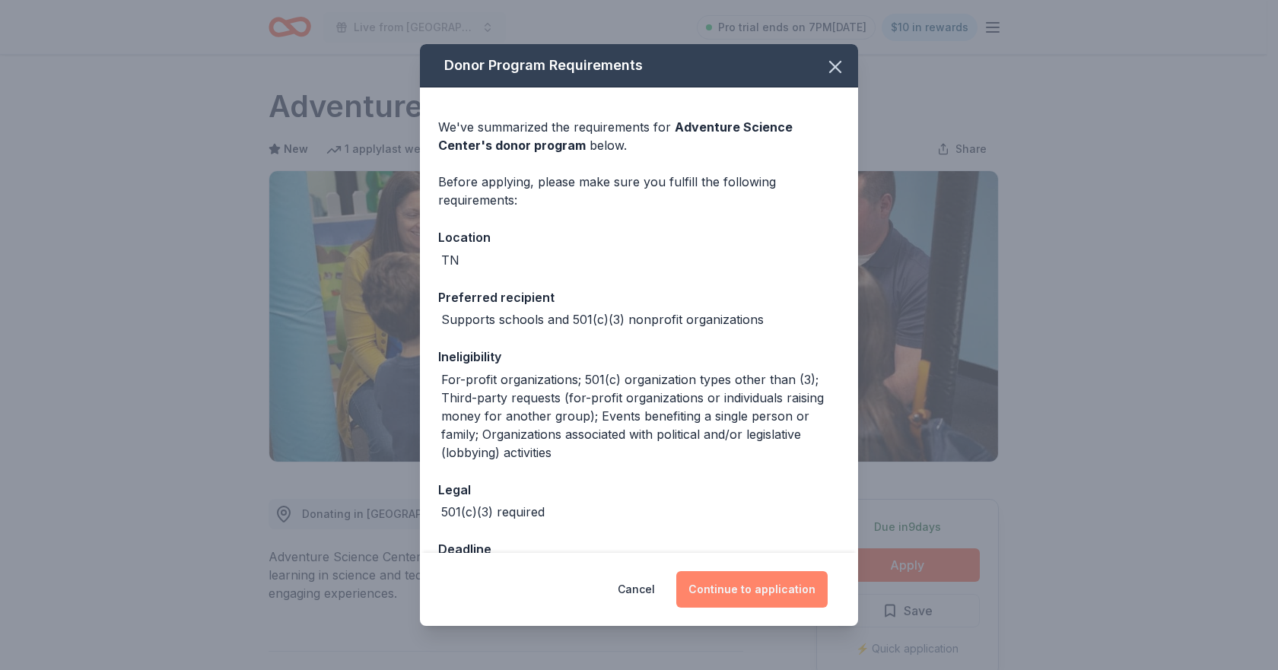
click at [745, 581] on button "Continue to application" at bounding box center [751, 589] width 151 height 37
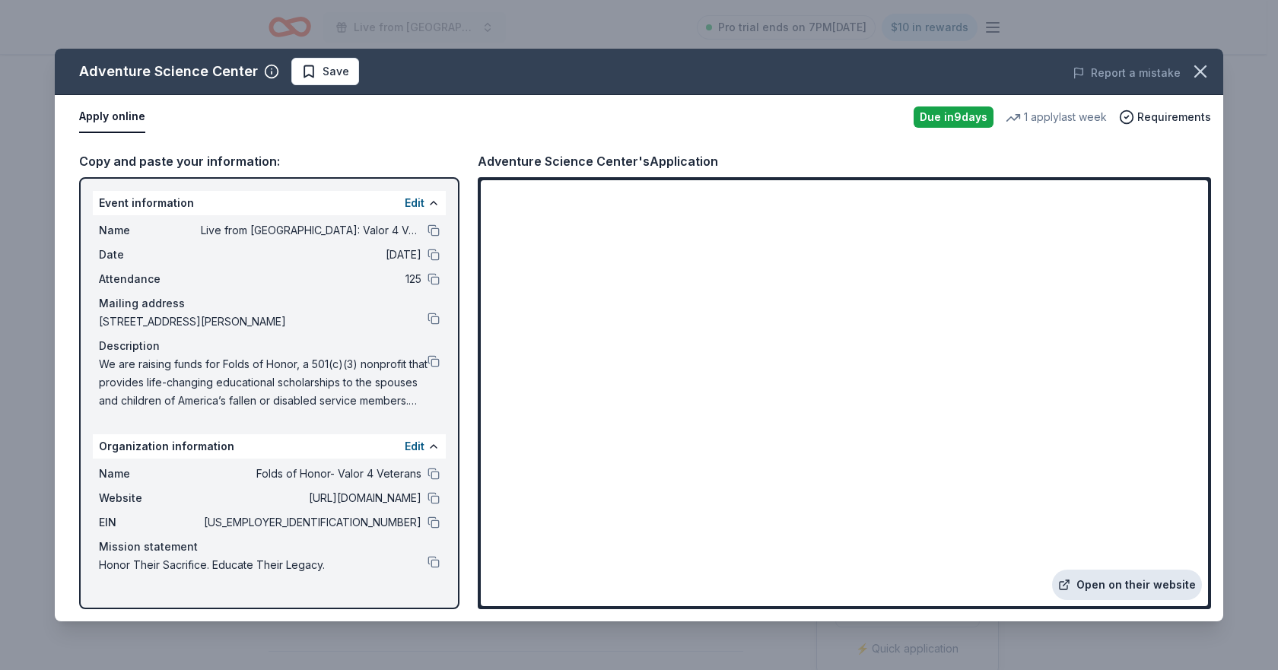
click at [1132, 587] on link "Open on their website" at bounding box center [1127, 585] width 150 height 30
click at [1195, 68] on icon "button" at bounding box center [1200, 71] width 21 height 21
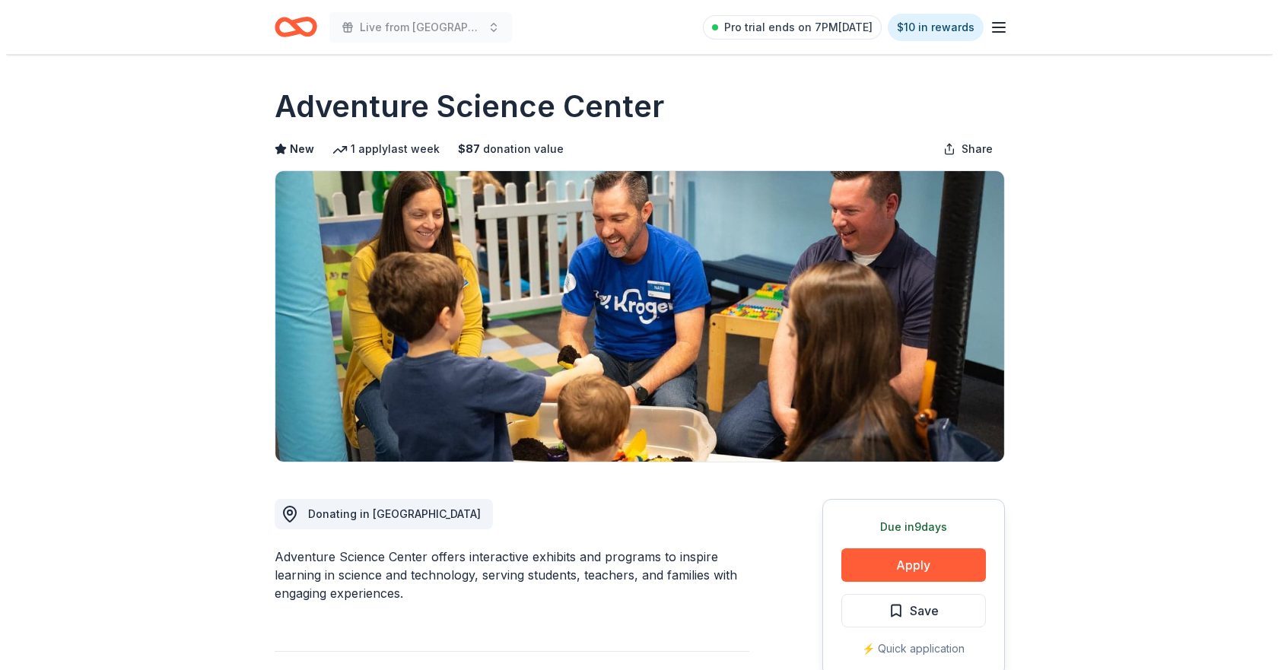
scroll to position [76, 0]
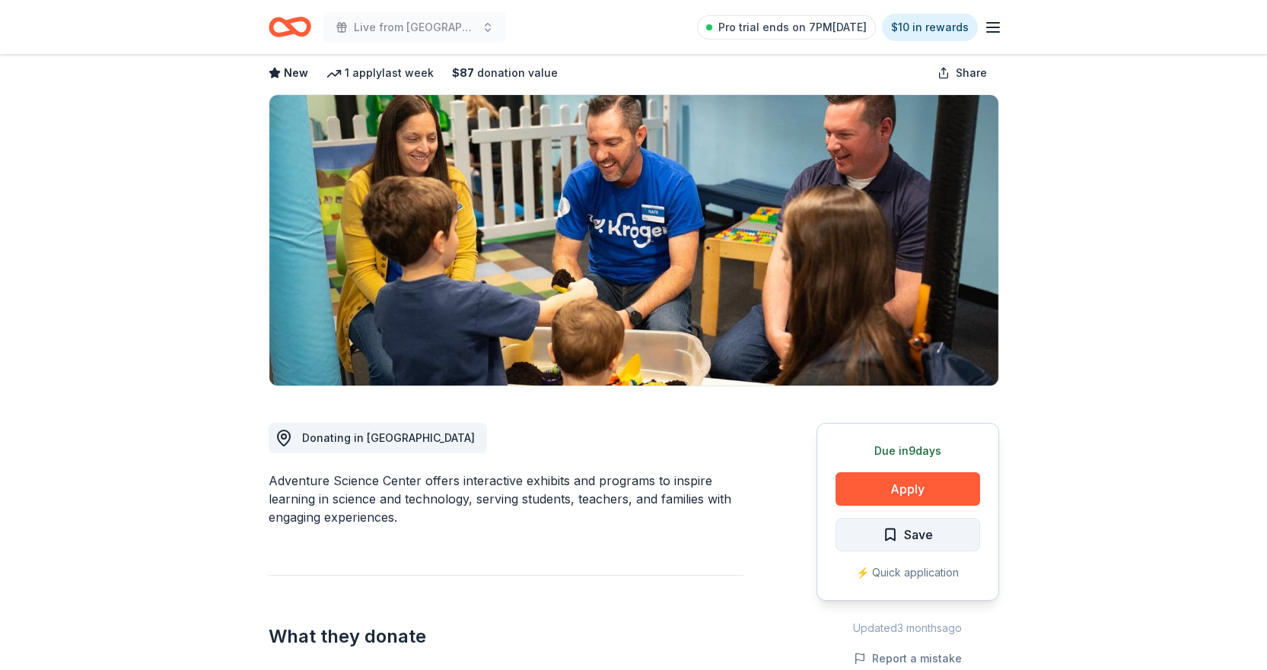
click at [896, 534] on span "Save" at bounding box center [908, 535] width 50 height 20
click at [939, 531] on html "Live from Nashville: Valor 4 Veterans Benefiting Folds of Honor Pro trial ends …" at bounding box center [633, 259] width 1267 height 670
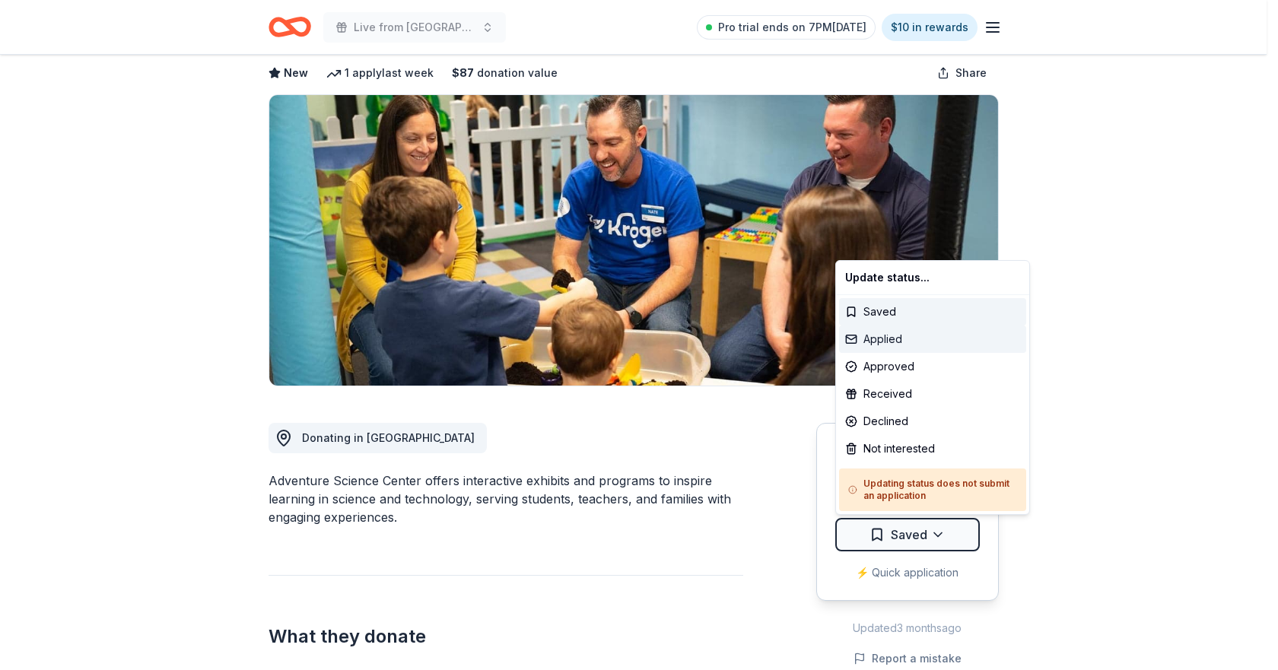
click at [883, 339] on div "Applied" at bounding box center [932, 339] width 187 height 27
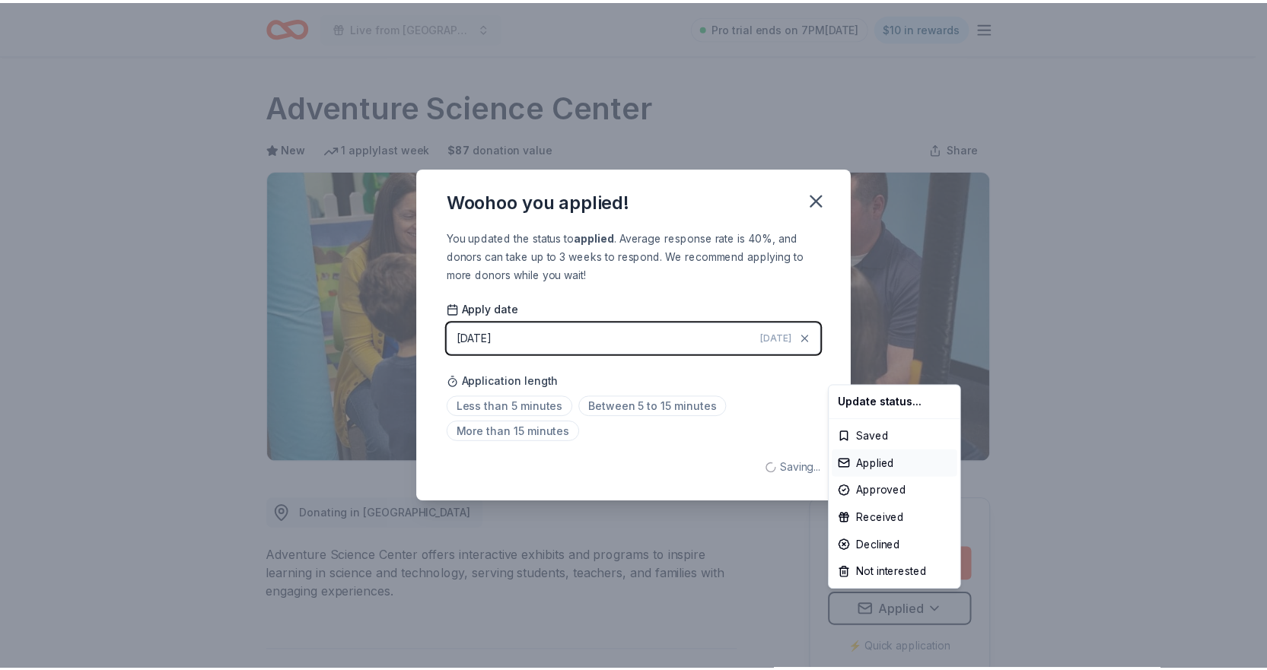
scroll to position [0, 0]
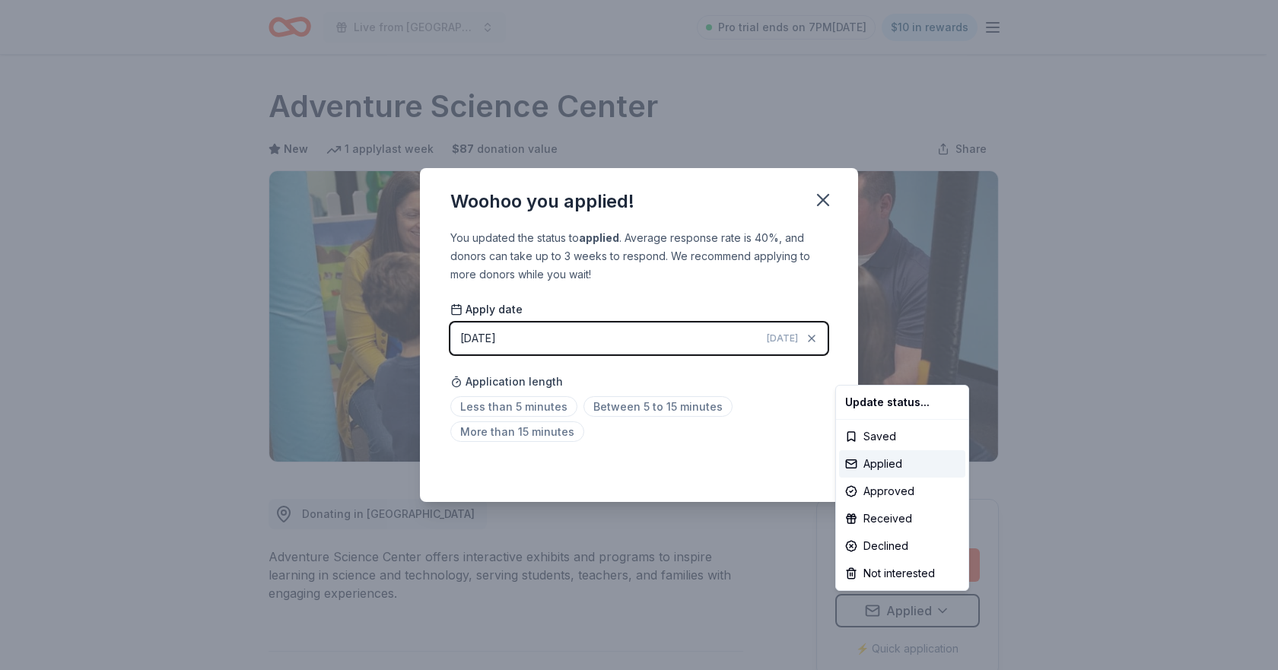
click at [536, 409] on html "Live from Nashville: Valor 4 Veterans Benefiting Folds of Honor Pro trial ends …" at bounding box center [639, 335] width 1278 height 670
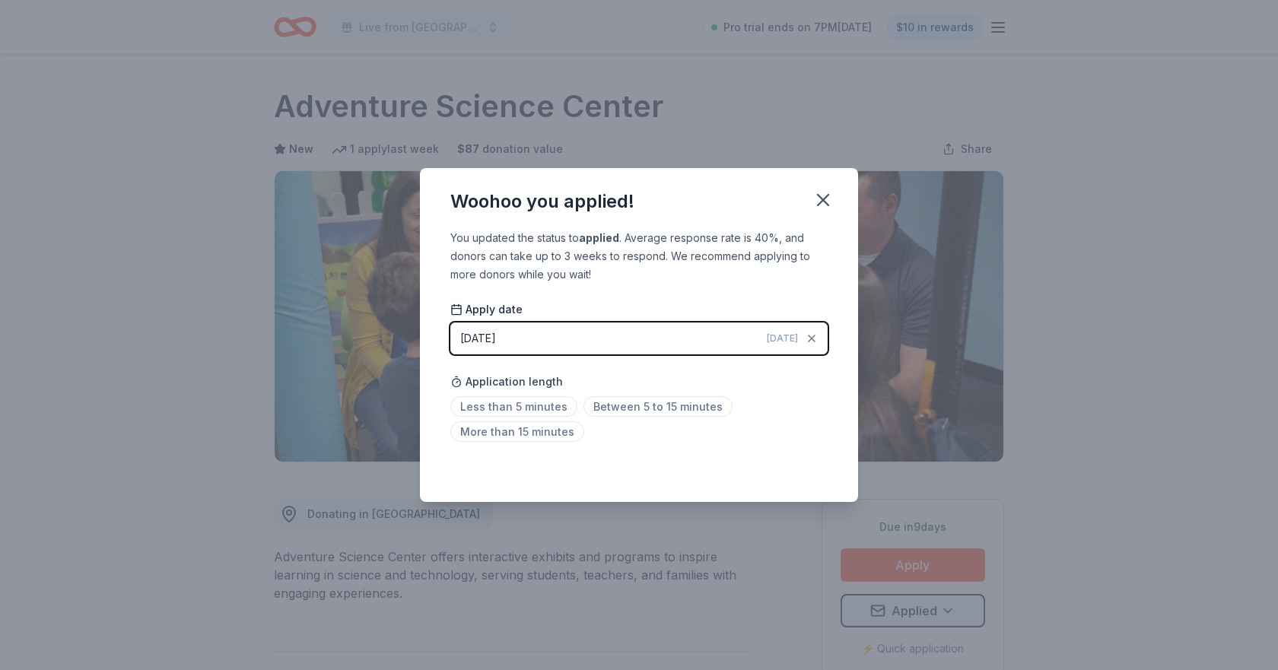
click at [1030, 236] on div "Woohoo you applied! You updated the status to applied . Average response rate i…" at bounding box center [639, 335] width 1278 height 670
click at [828, 193] on icon "button" at bounding box center [823, 199] width 21 height 21
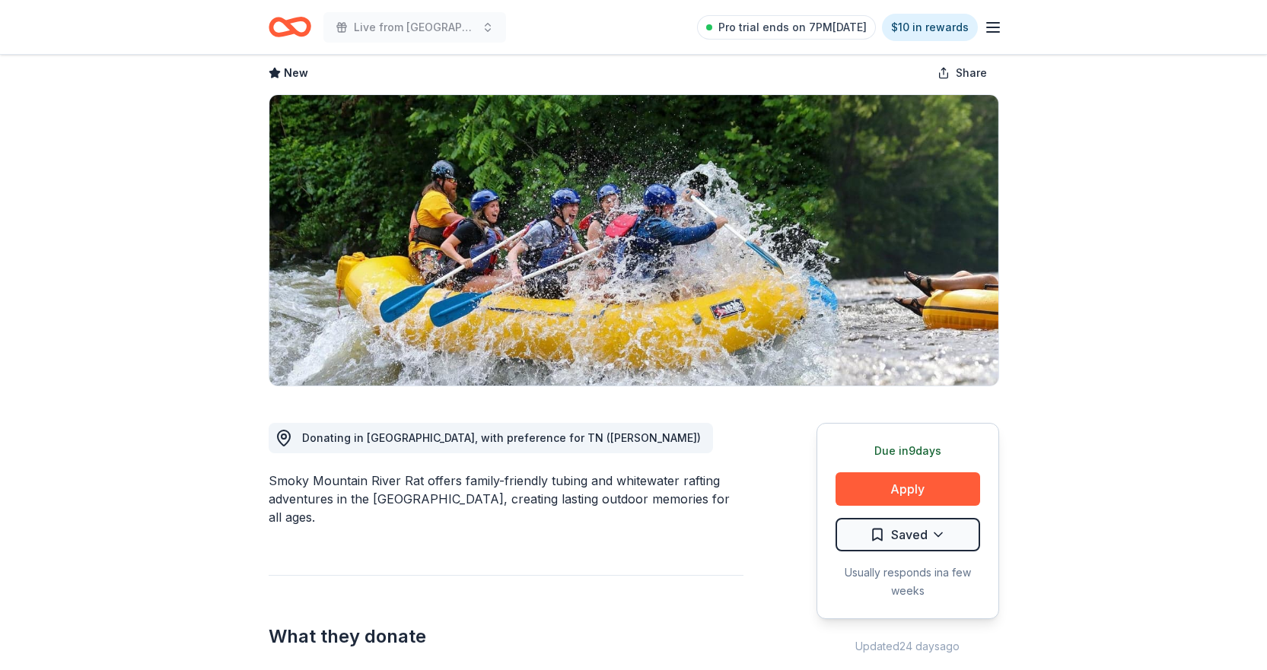
scroll to position [533, 0]
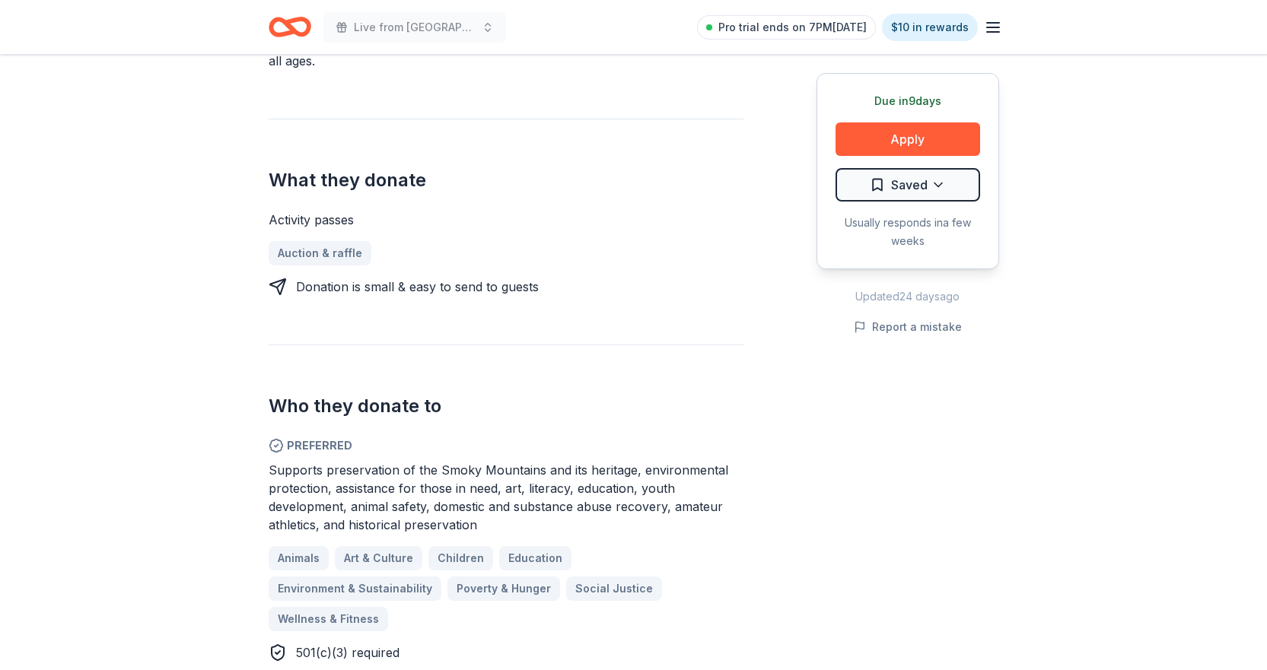
drag, startPoint x: 425, startPoint y: 466, endPoint x: 616, endPoint y: 506, distance: 194.3
click at [616, 506] on span "Supports preservation of the Smoky Mountains and its heritage, environmental pr…" at bounding box center [499, 498] width 460 height 70
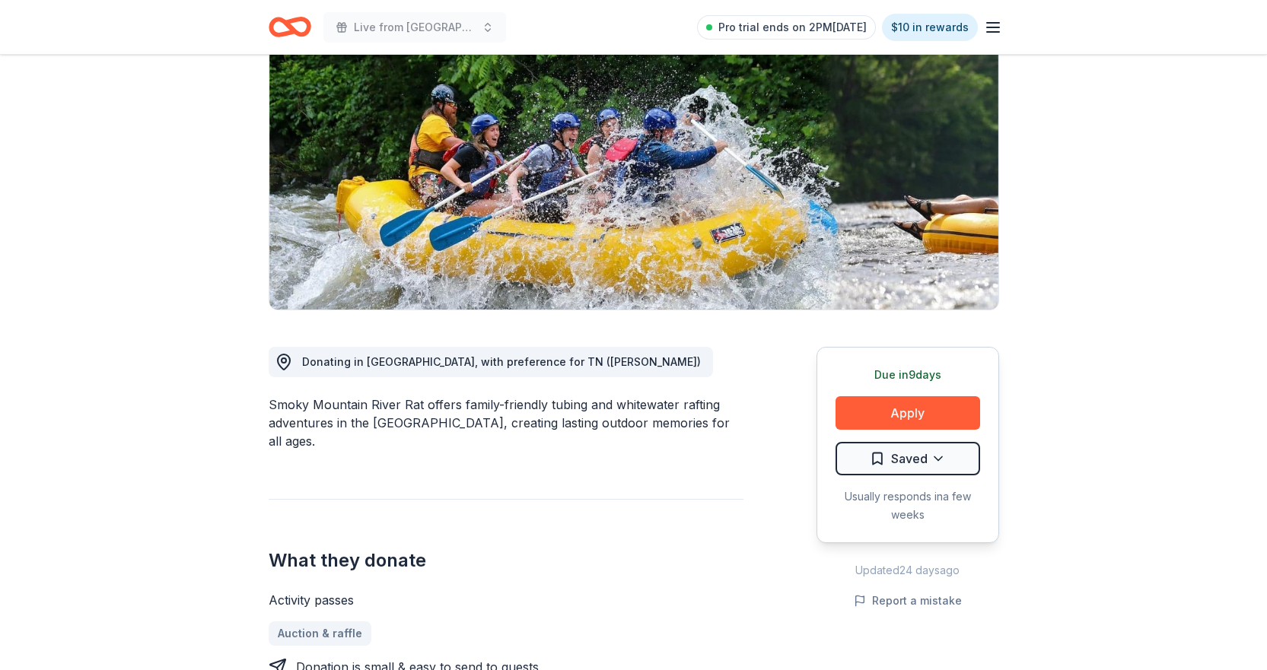
scroll to position [0, 0]
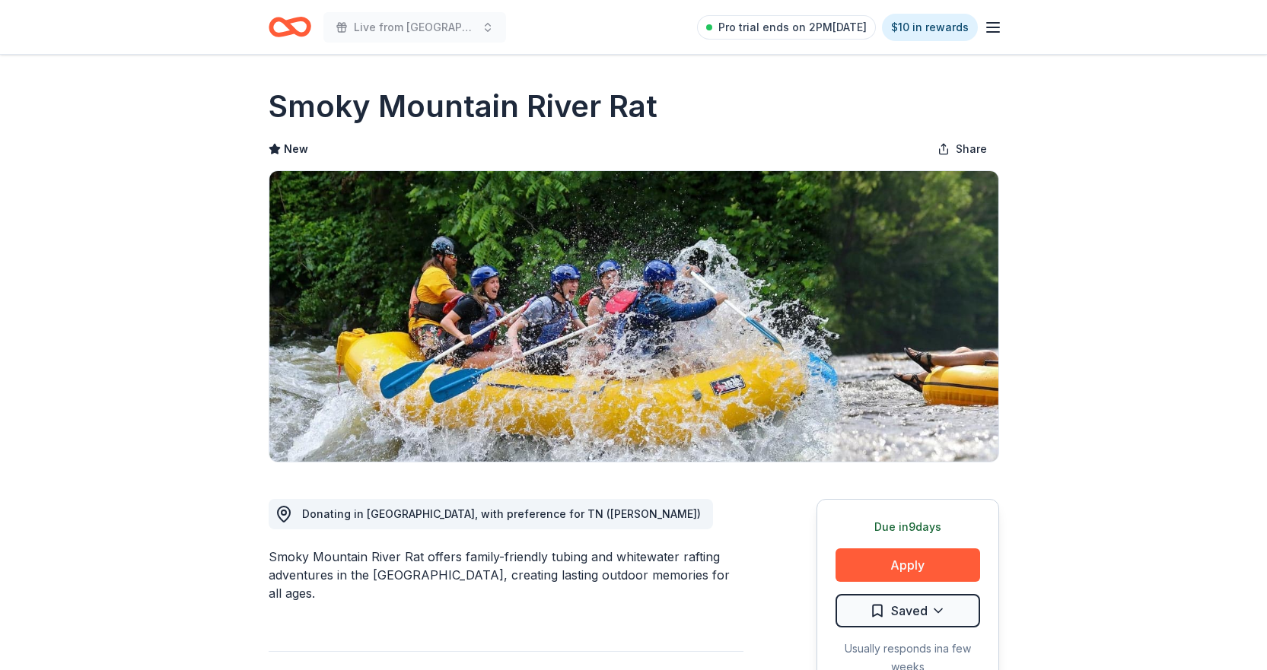
drag, startPoint x: 272, startPoint y: 99, endPoint x: 624, endPoint y: 103, distance: 352.3
click at [624, 103] on h1 "Smoky Mountain River Rat" at bounding box center [463, 106] width 389 height 43
click at [909, 565] on button "Apply" at bounding box center [908, 565] width 145 height 33
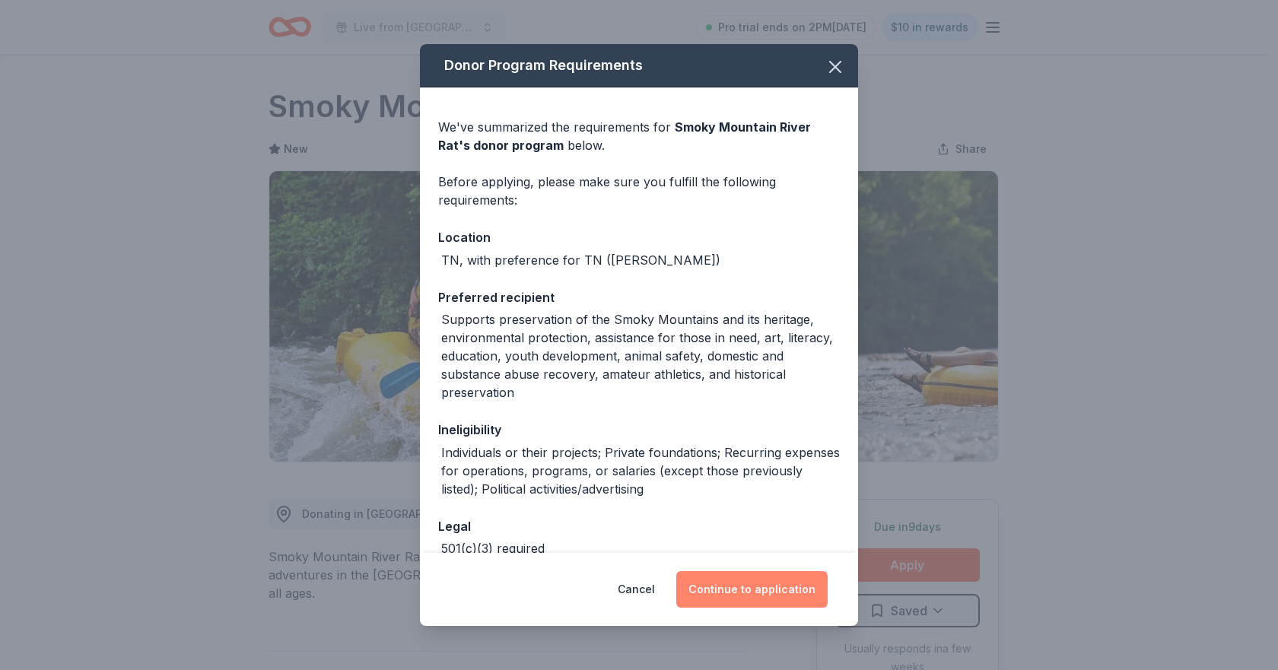
click at [764, 591] on button "Continue to application" at bounding box center [751, 589] width 151 height 37
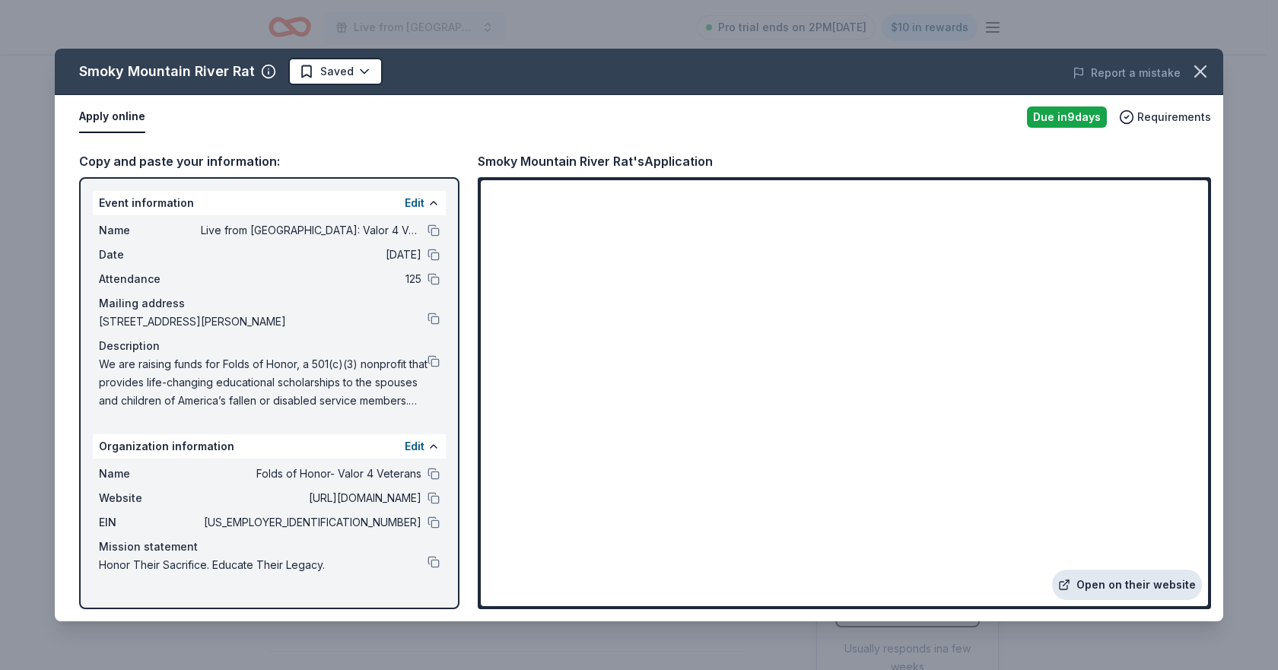
click at [1126, 577] on link "Open on their website" at bounding box center [1127, 585] width 150 height 30
click at [1202, 71] on icon "button" at bounding box center [1200, 71] width 11 height 11
